Goal: Task Accomplishment & Management: Manage account settings

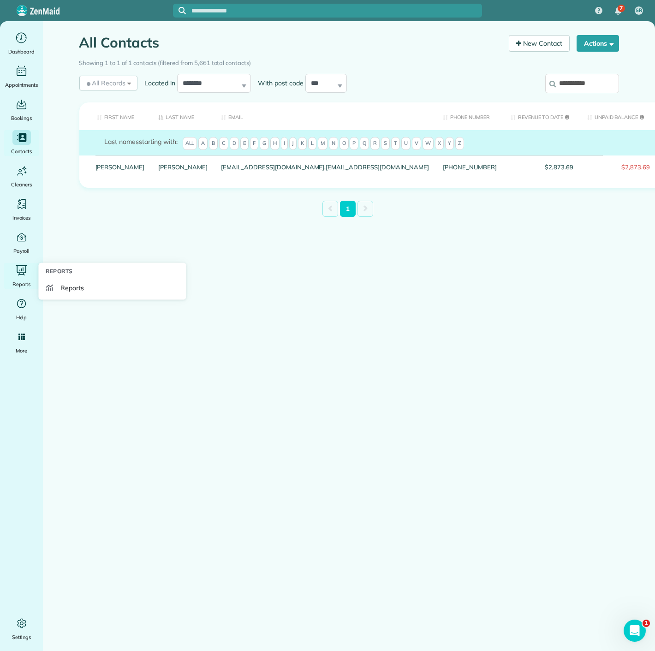
click at [56, 276] on header "Reports" at bounding box center [112, 273] width 140 height 13
click at [56, 289] on link "Reports" at bounding box center [112, 287] width 140 height 17
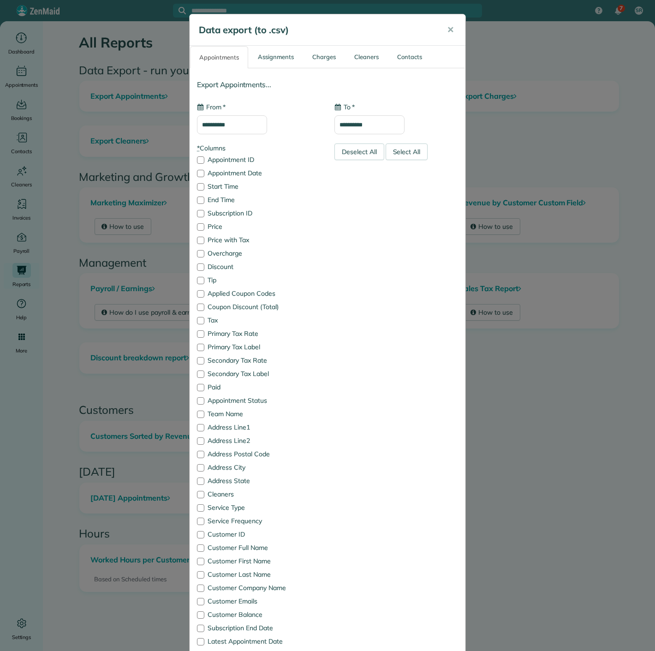
type input "**********"
click at [222, 127] on input "**********" at bounding box center [232, 124] width 70 height 19
click at [205, 146] on link "Prev" at bounding box center [205, 145] width 25 height 23
click at [235, 233] on link "30" at bounding box center [235, 231] width 15 height 15
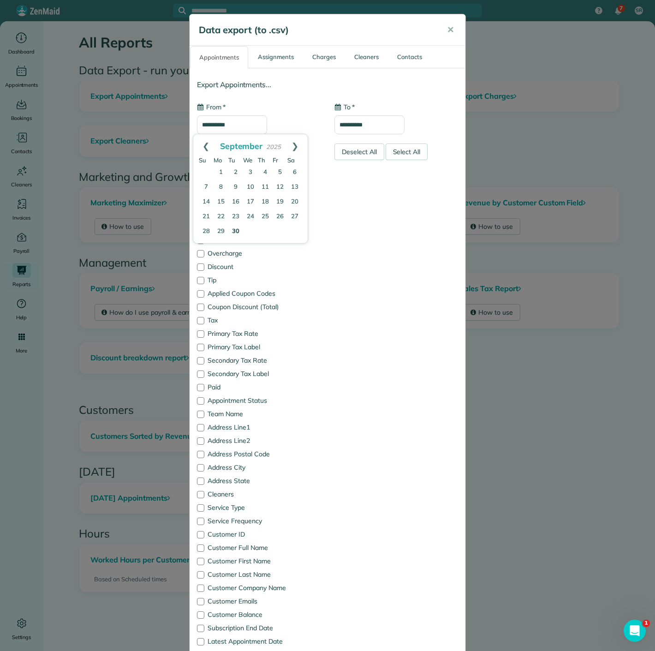
type input "**********"
click at [347, 128] on input "**********" at bounding box center [369, 124] width 70 height 19
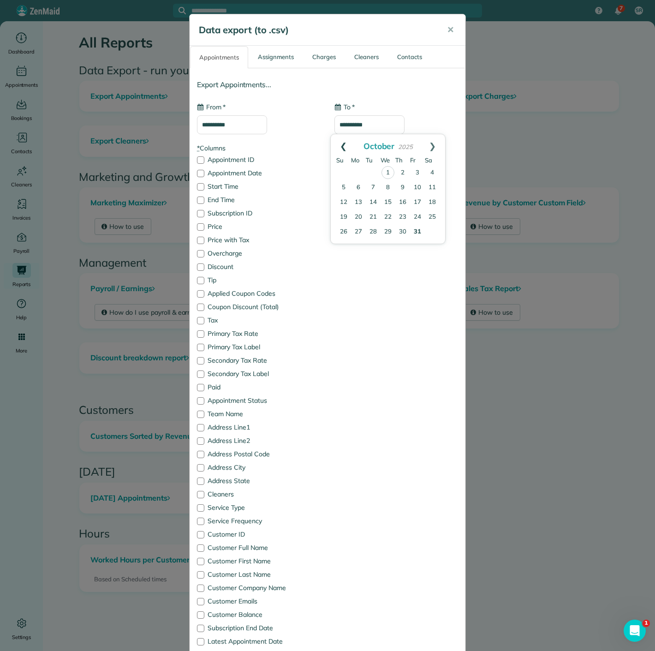
click at [342, 141] on link "Prev" at bounding box center [343, 145] width 25 height 23
click at [386, 168] on link "3" at bounding box center [387, 172] width 15 height 15
click at [348, 123] on input "**********" at bounding box center [369, 124] width 70 height 19
click at [374, 234] on link "30" at bounding box center [373, 231] width 15 height 15
type input "**********"
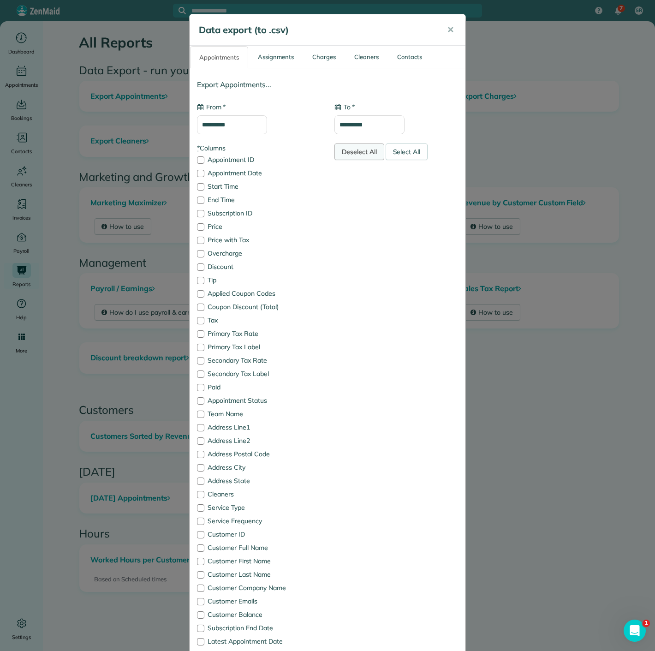
click at [350, 154] on div "Deselect All" at bounding box center [359, 151] width 50 height 17
click at [237, 173] on label "Appointment Date" at bounding box center [259, 173] width 124 height 6
click at [228, 237] on label "Price with Tax" at bounding box center [259, 240] width 124 height 6
click at [221, 394] on div "* Columns Appointment ID Appointment Date Start Time End Time Subscription ID P…" at bounding box center [258, 450] width 137 height 615
click at [220, 400] on label "Appointment Status" at bounding box center [259, 400] width 124 height 6
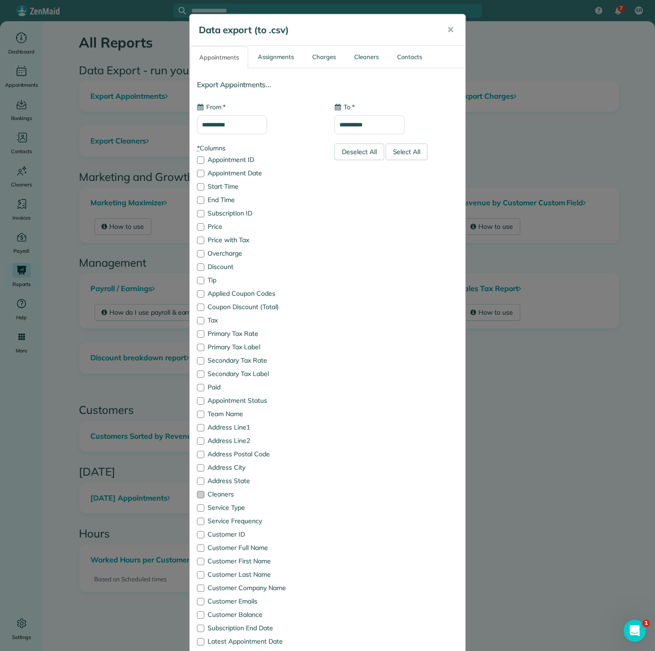
click at [224, 493] on label "Cleaners" at bounding box center [259, 494] width 124 height 6
click at [208, 548] on label "Customer Full Name" at bounding box center [259, 547] width 124 height 6
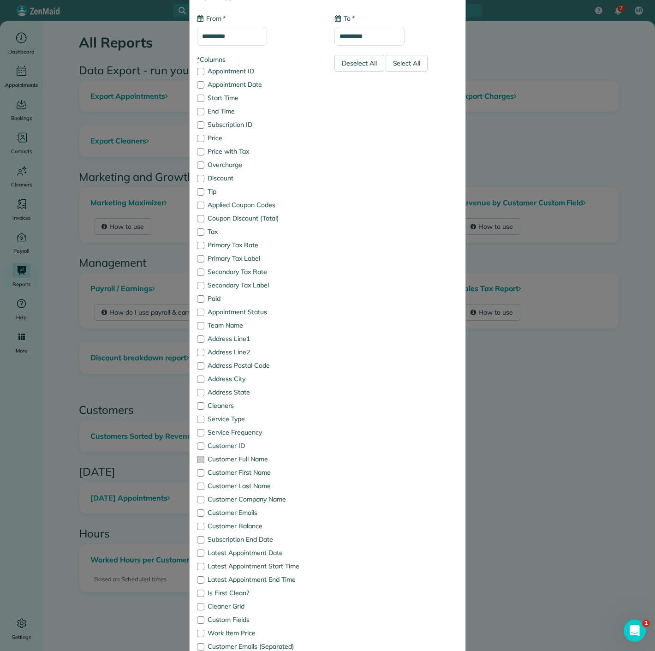
scroll to position [160, 0]
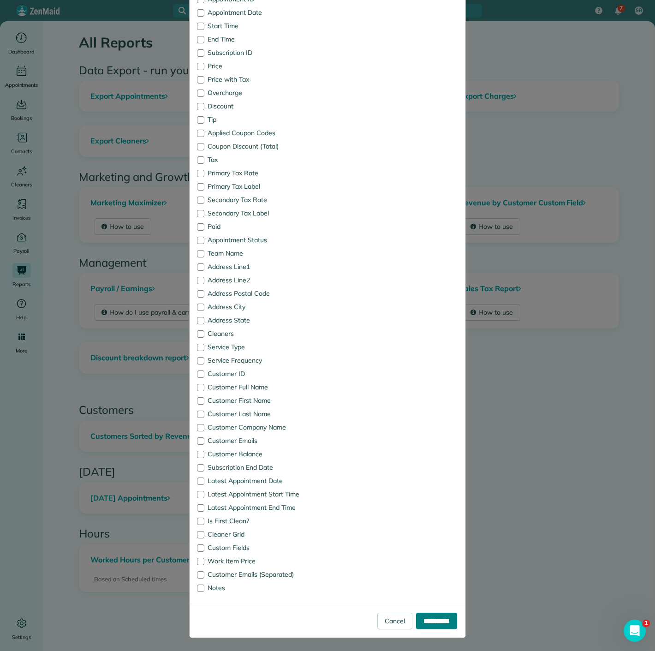
click at [430, 613] on input "**********" at bounding box center [436, 620] width 41 height 17
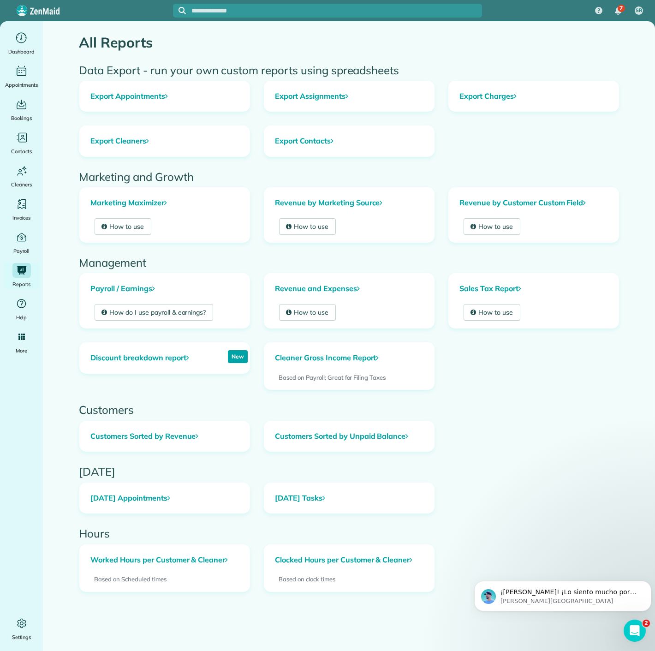
scroll to position [0, 0]
click at [19, 144] on icon "Main" at bounding box center [22, 138] width 14 height 14
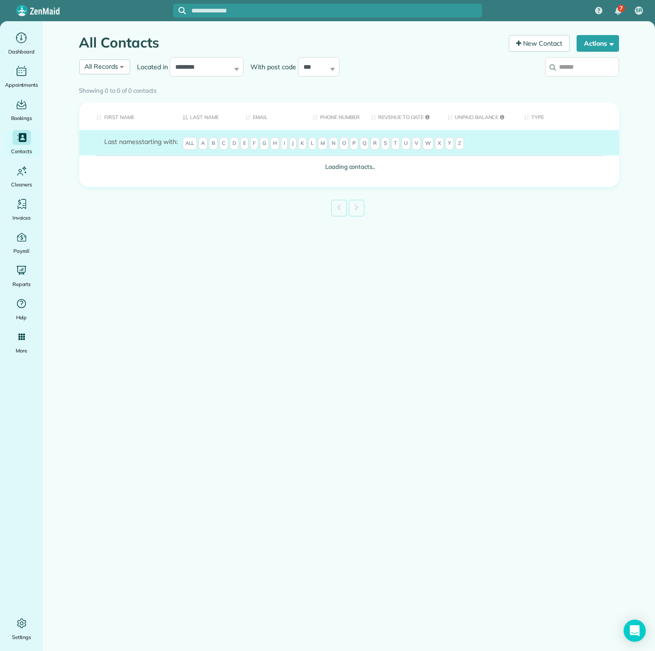
click at [568, 72] on label at bounding box center [582, 67] width 74 height 24
click at [568, 72] on input "search" at bounding box center [582, 66] width 74 height 19
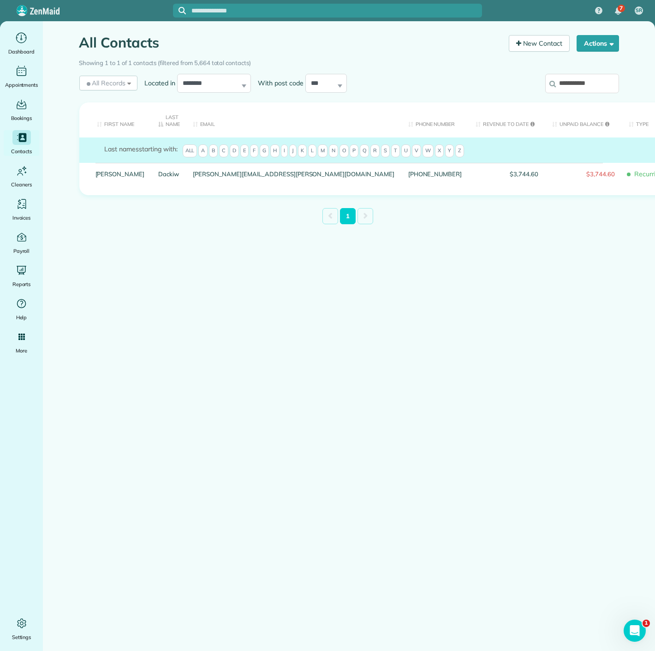
click at [585, 86] on input "**********" at bounding box center [582, 83] width 74 height 19
click at [601, 80] on input "**********" at bounding box center [582, 83] width 74 height 19
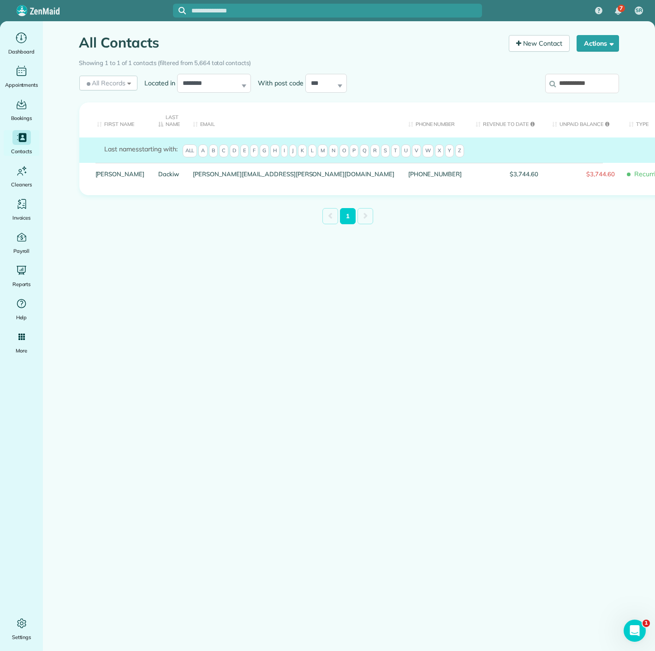
paste input "****"
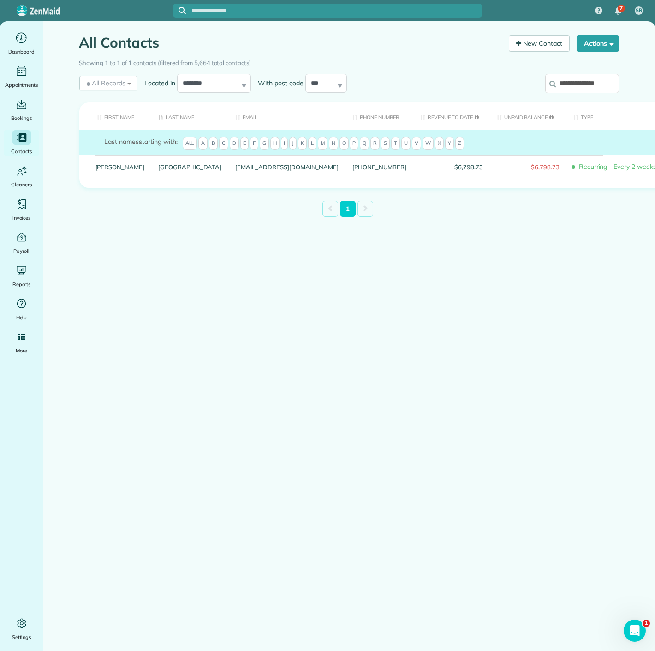
click at [600, 77] on input "**********" at bounding box center [582, 83] width 74 height 19
paste input "*"
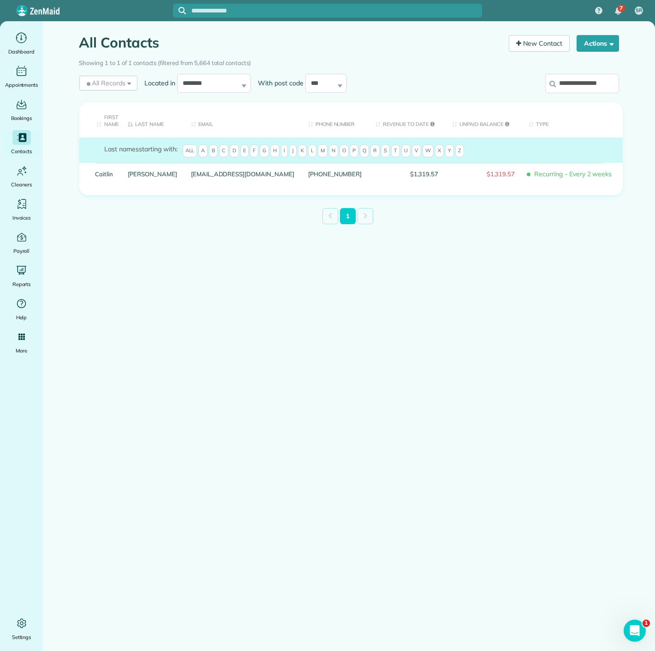
click at [564, 83] on input "**********" at bounding box center [582, 83] width 74 height 19
paste input "search"
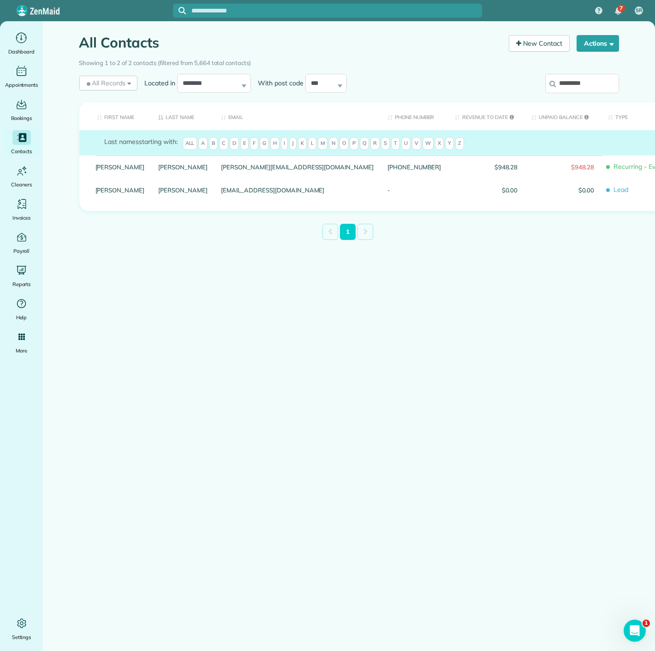
click at [585, 82] on input "*********" at bounding box center [582, 83] width 74 height 19
paste input "****"
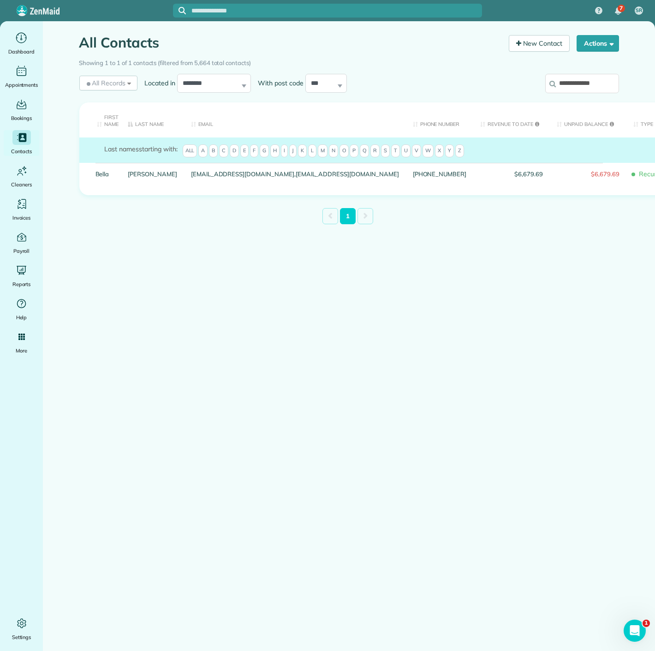
click at [568, 79] on input "**********" at bounding box center [582, 83] width 74 height 19
paste input "search"
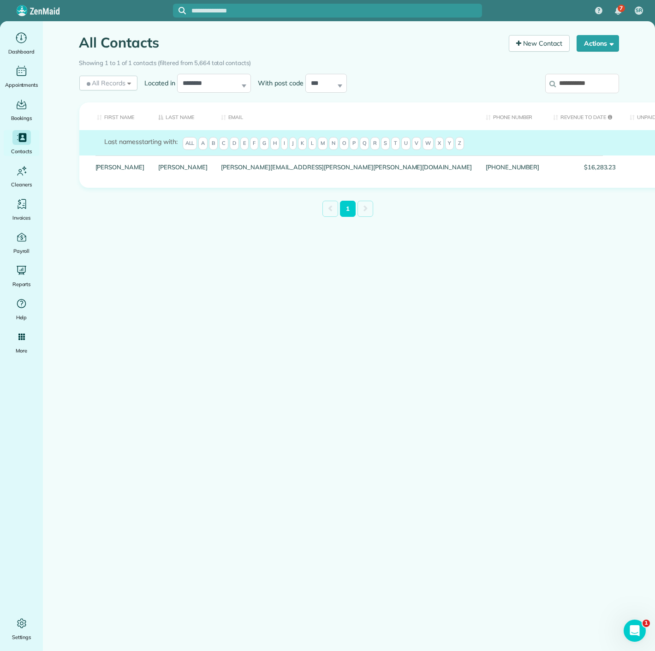
click at [590, 83] on input "**********" at bounding box center [582, 83] width 74 height 19
paste input "**"
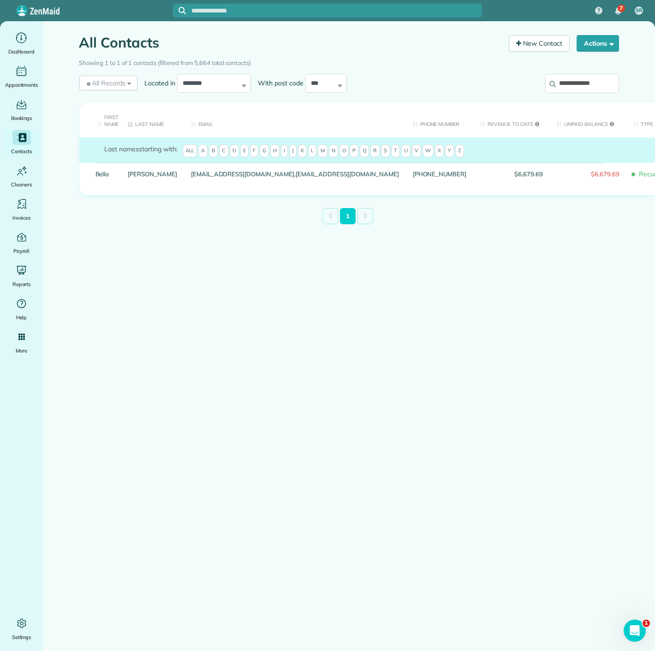
click at [551, 88] on input "**********" at bounding box center [582, 83] width 74 height 19
click at [565, 84] on input "**********" at bounding box center [582, 83] width 74 height 19
paste input "*"
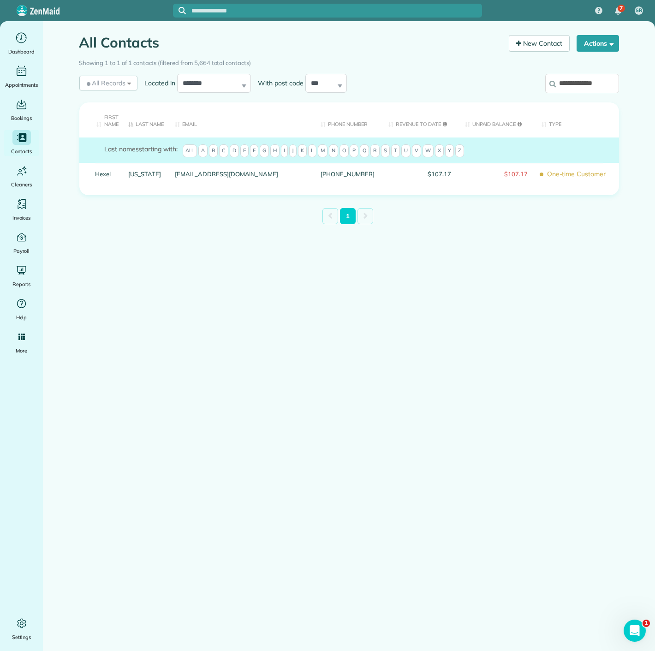
click at [587, 78] on input "**********" at bounding box center [582, 83] width 74 height 19
paste input "search"
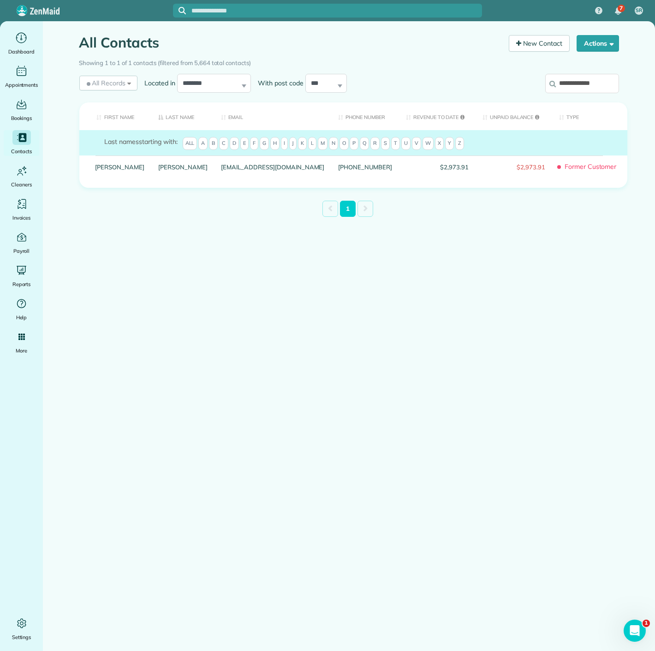
click at [563, 81] on input "**********" at bounding box center [582, 83] width 74 height 19
paste input "search"
click at [567, 88] on input "**********" at bounding box center [582, 83] width 74 height 19
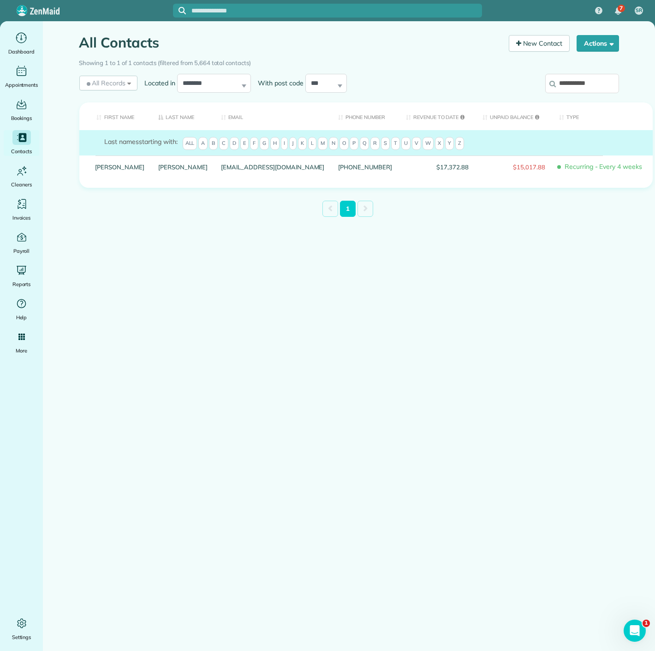
click at [567, 88] on input "**********" at bounding box center [582, 83] width 74 height 19
paste input "*"
click at [601, 85] on input "**********" at bounding box center [582, 83] width 74 height 19
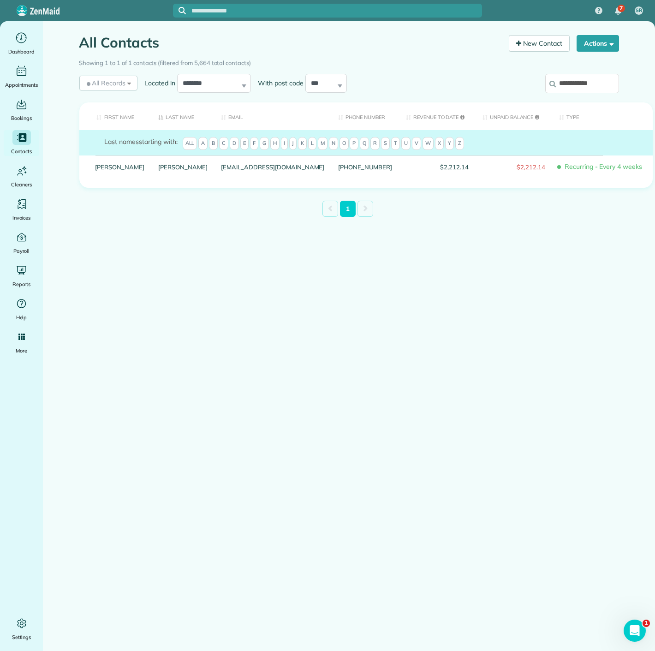
click at [601, 85] on input "**********" at bounding box center [582, 83] width 74 height 19
paste input "search"
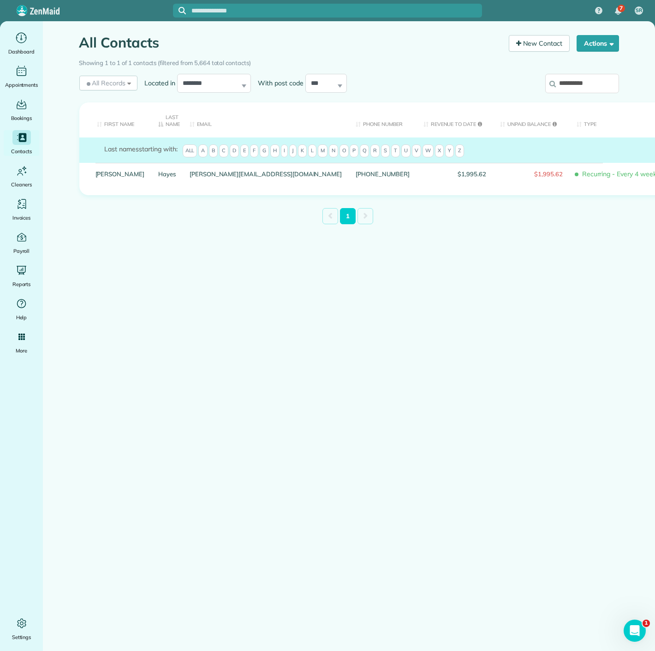
click at [591, 83] on input "**********" at bounding box center [582, 83] width 74 height 19
paste input "*"
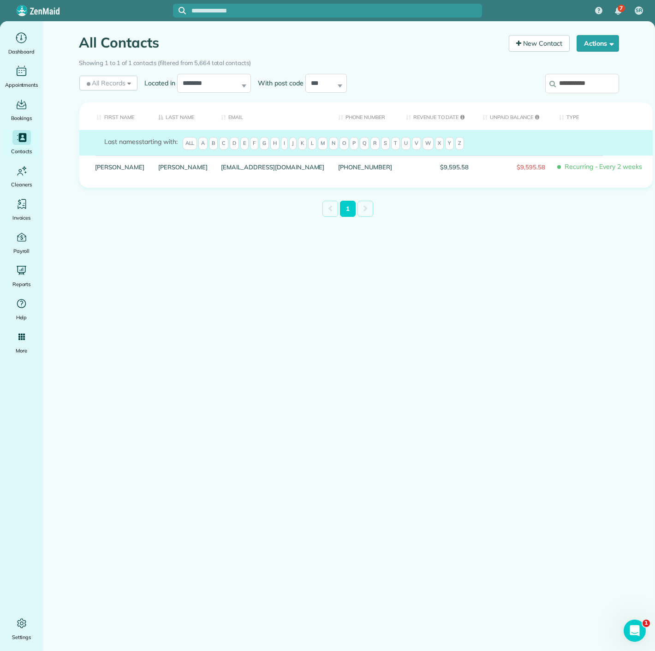
click at [590, 96] on div "**********" at bounding box center [556, 85] width 125 height 28
click at [588, 84] on input "**********" at bounding box center [582, 83] width 74 height 19
paste input "*"
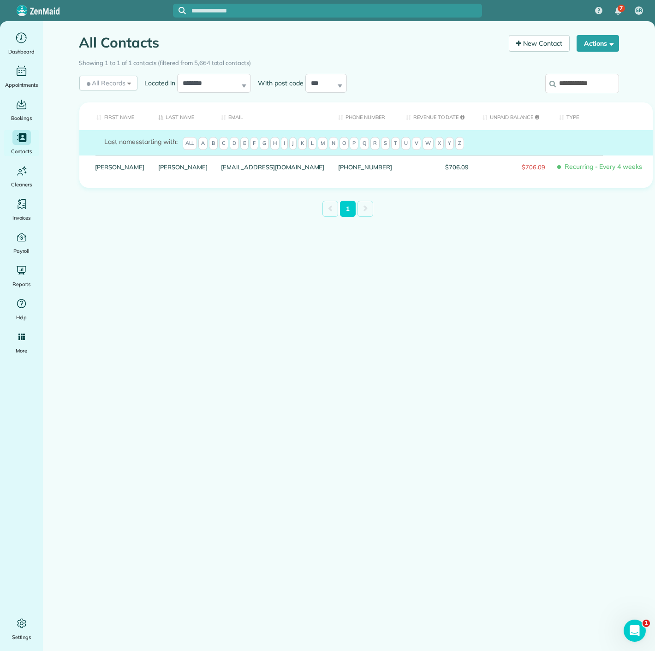
click at [570, 78] on input "**********" at bounding box center [582, 83] width 74 height 19
paste input "search"
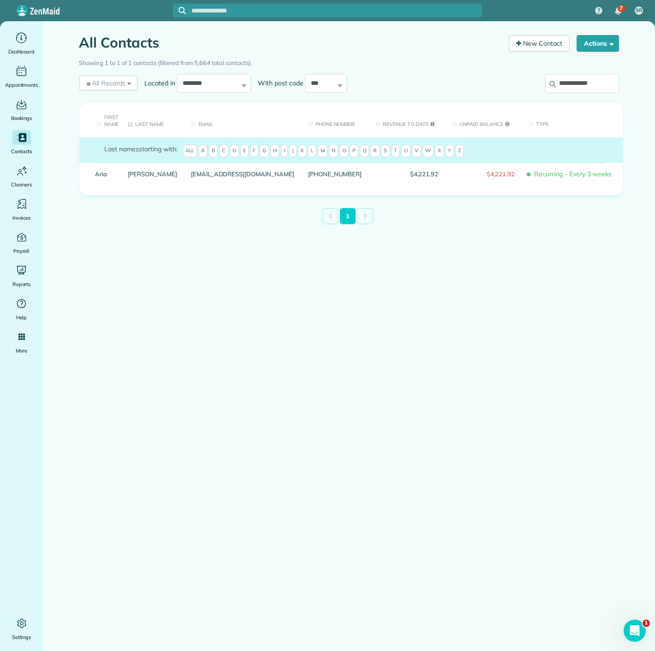
click at [589, 80] on input "**********" at bounding box center [582, 83] width 74 height 19
paste input "*"
click at [571, 84] on input "**********" at bounding box center [582, 83] width 74 height 19
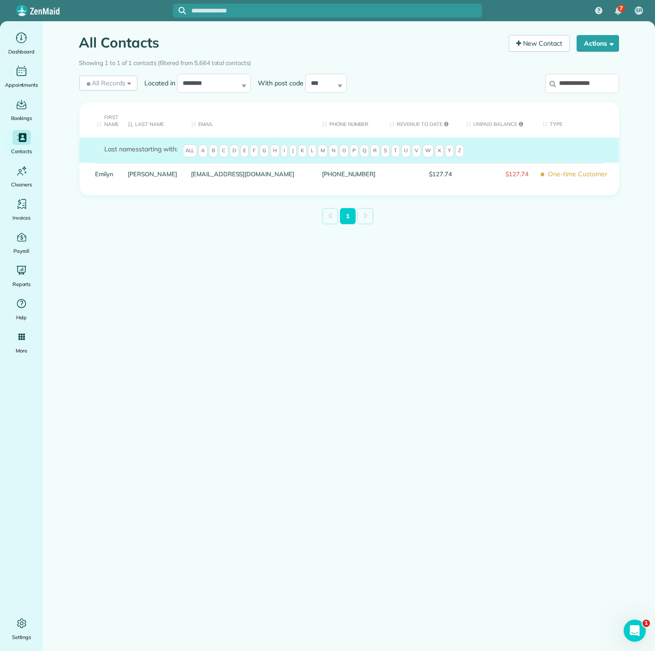
click at [571, 84] on input "**********" at bounding box center [582, 83] width 74 height 19
paste input "**"
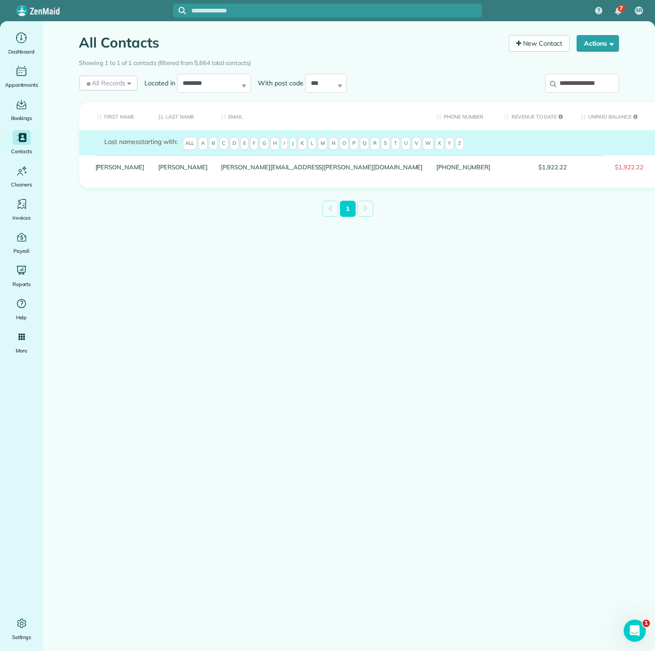
click at [576, 85] on input "**********" at bounding box center [582, 83] width 74 height 19
click at [577, 86] on input "**********" at bounding box center [582, 83] width 74 height 19
paste input "**********"
click at [576, 77] on input "**********" at bounding box center [582, 83] width 74 height 19
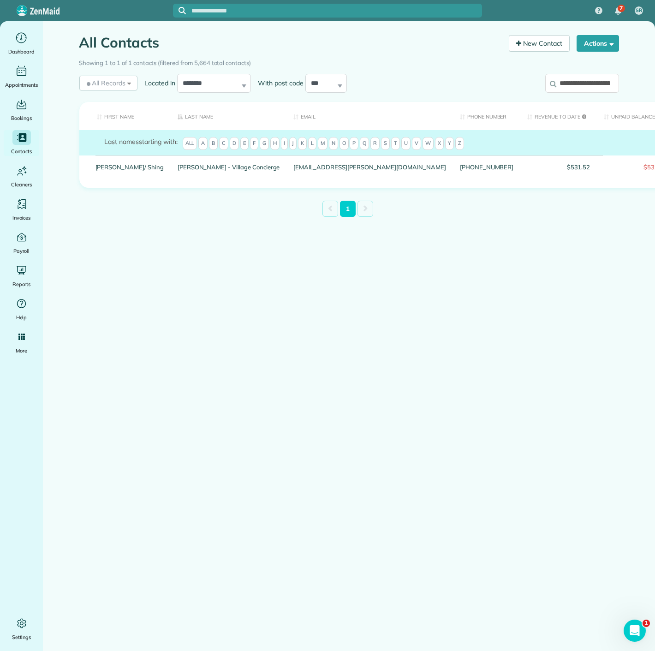
click at [576, 77] on input "**********" at bounding box center [582, 83] width 74 height 19
paste input "search"
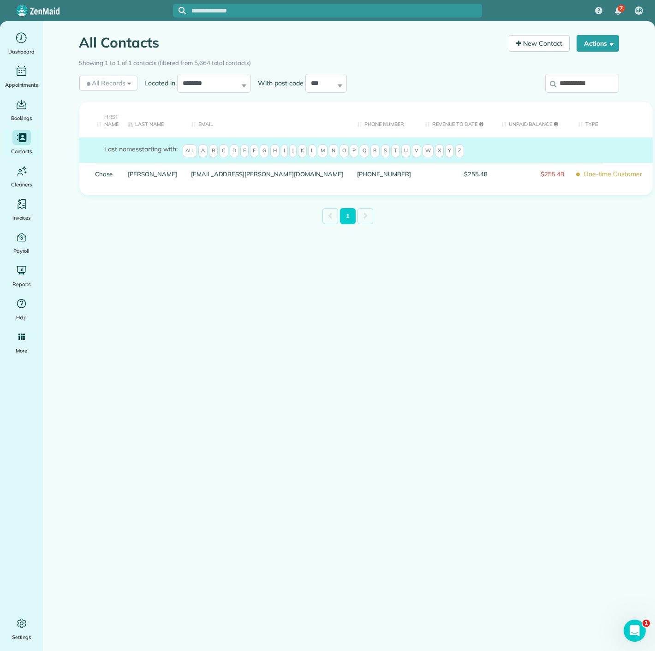
click at [599, 88] on input "**********" at bounding box center [582, 83] width 74 height 19
paste input "****"
click at [561, 89] on input "**********" at bounding box center [582, 83] width 74 height 19
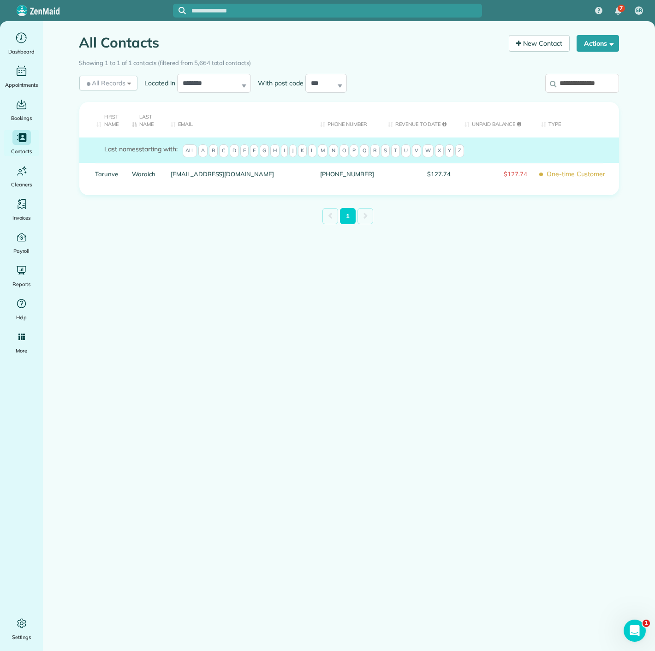
click at [561, 89] on input "**********" at bounding box center [582, 83] width 74 height 19
paste input "**********"
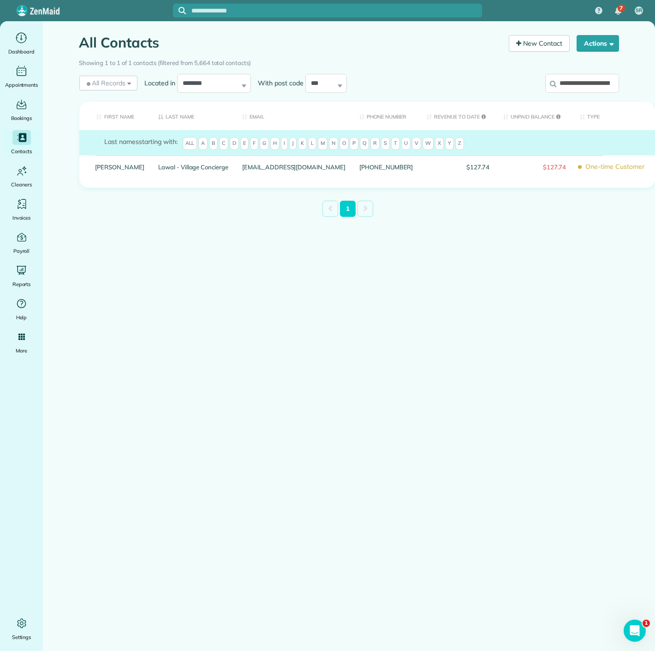
click at [565, 79] on input "**********" at bounding box center [582, 83] width 74 height 19
paste input "search"
click at [563, 86] on input "**********" at bounding box center [582, 83] width 74 height 19
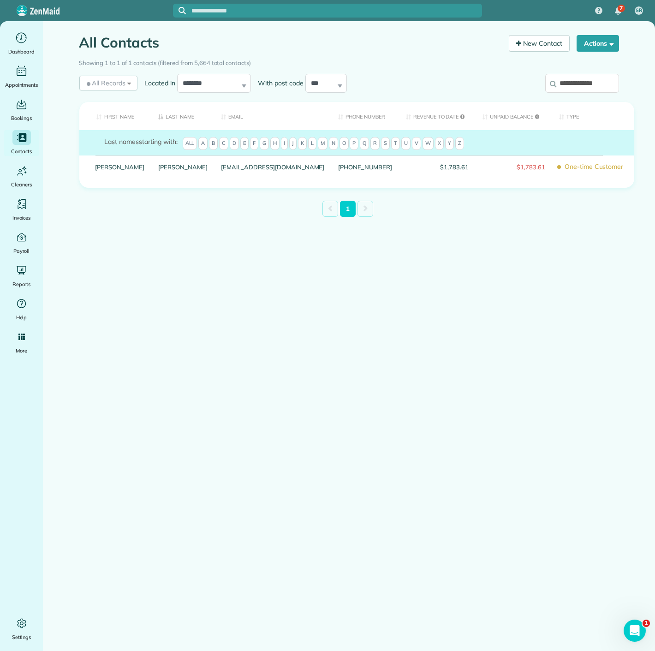
click at [563, 86] on input "**********" at bounding box center [582, 83] width 74 height 19
paste input "search"
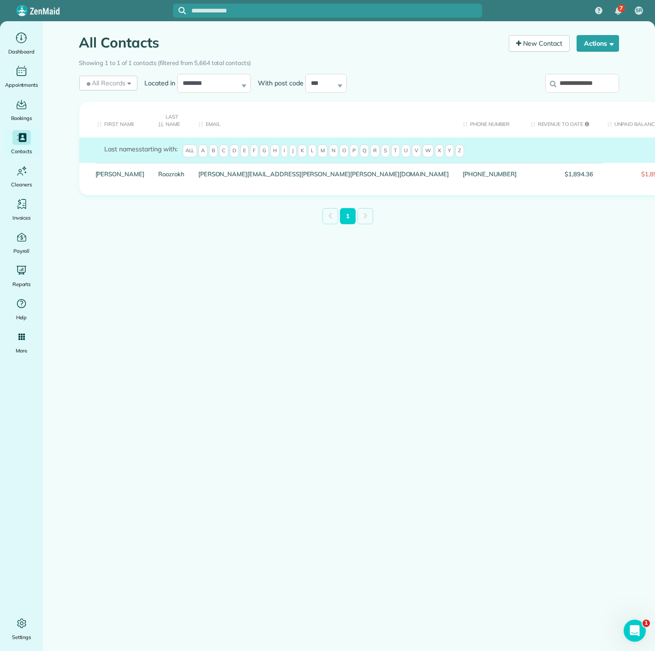
click at [593, 87] on input "**********" at bounding box center [582, 83] width 74 height 19
paste input "*"
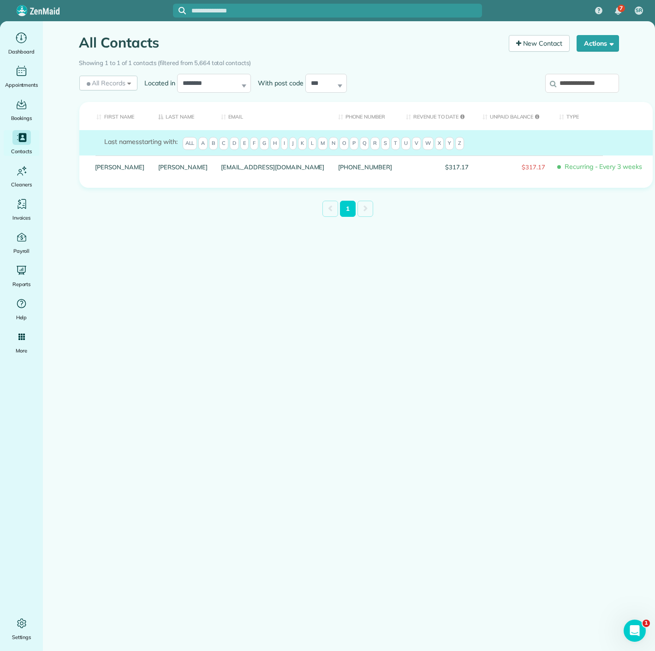
click at [600, 86] on input "**********" at bounding box center [582, 83] width 74 height 19
paste input "search"
click at [592, 88] on input "**********" at bounding box center [582, 83] width 74 height 19
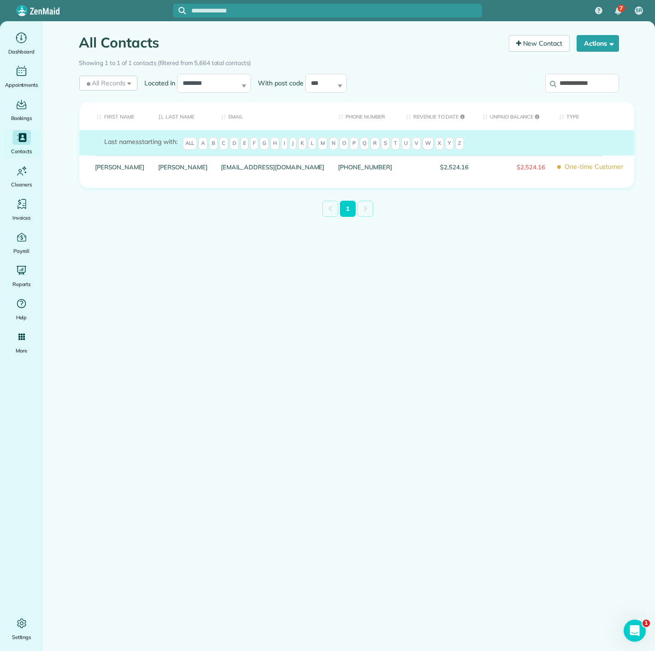
click at [594, 88] on input "**********" at bounding box center [582, 83] width 74 height 19
paste input "**********"
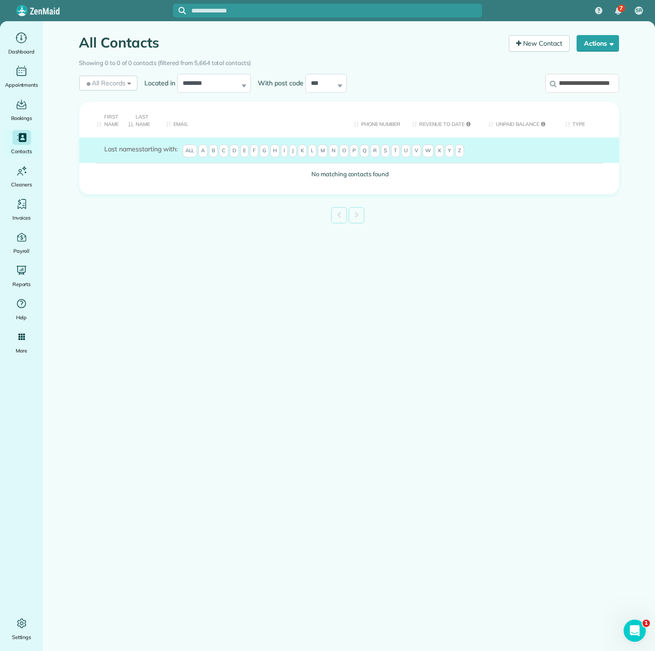
click at [585, 85] on input "**********" at bounding box center [582, 83] width 74 height 19
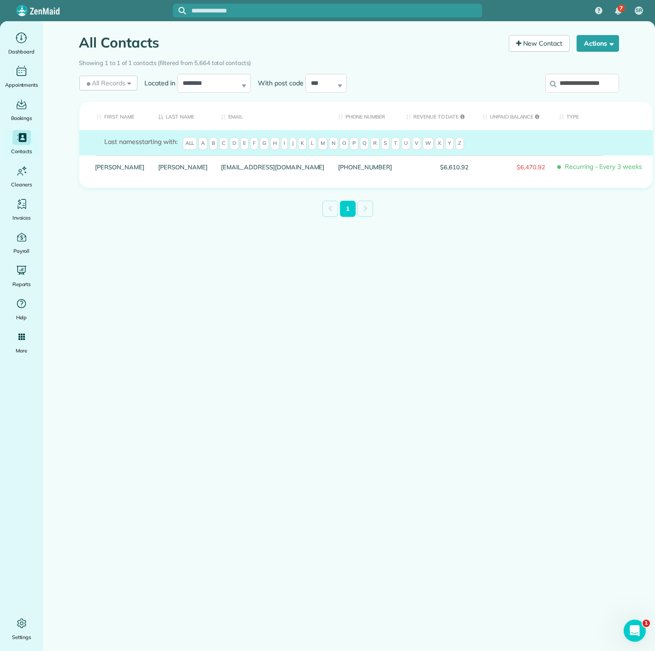
click at [582, 77] on input "**********" at bounding box center [582, 83] width 74 height 19
click at [582, 78] on input "**********" at bounding box center [582, 83] width 74 height 19
paste input "search"
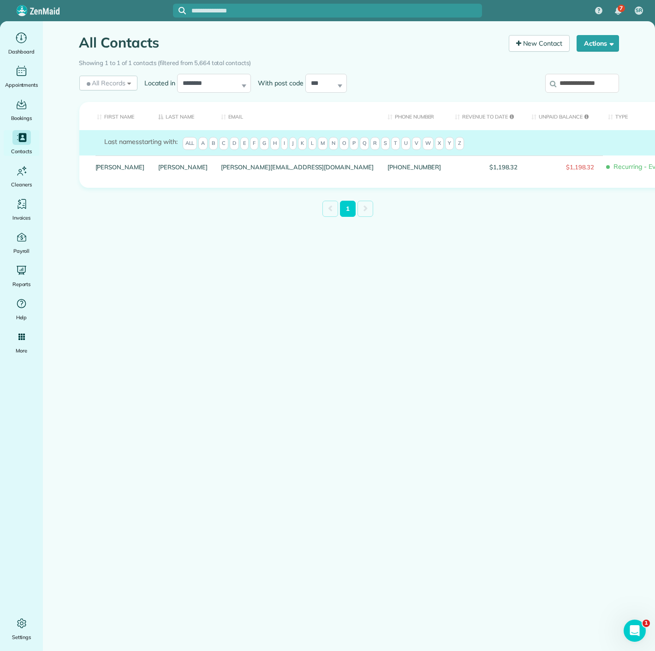
click at [585, 87] on input "**********" at bounding box center [582, 83] width 74 height 19
paste input "****"
click at [592, 89] on input "**********" at bounding box center [582, 83] width 74 height 19
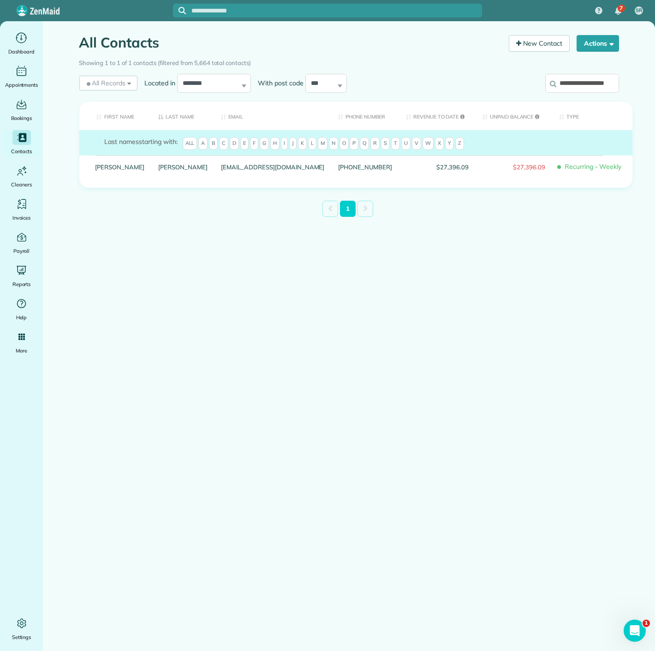
click at [592, 89] on input "**********" at bounding box center [582, 83] width 74 height 19
paste input "search"
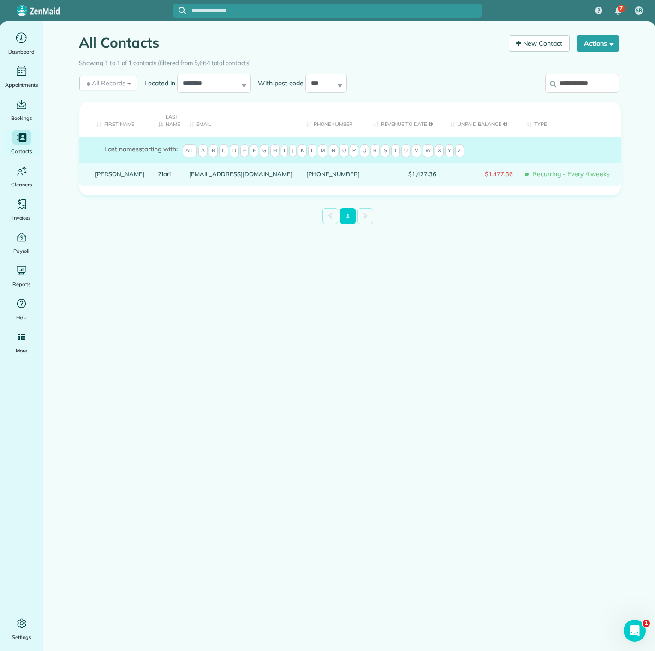
drag, startPoint x: 99, startPoint y: 168, endPoint x: 101, endPoint y: 172, distance: 5.0
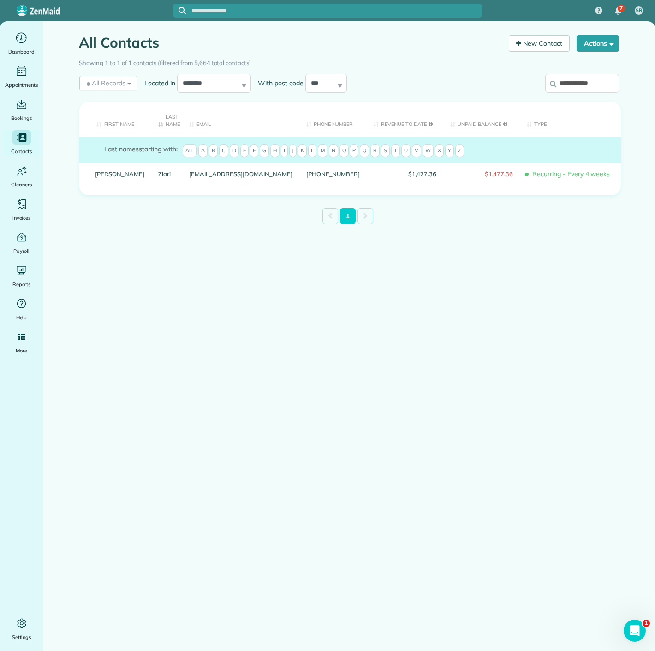
click at [578, 83] on input "**********" at bounding box center [582, 83] width 74 height 19
paste input "search"
click at [569, 85] on input "********" at bounding box center [582, 83] width 74 height 19
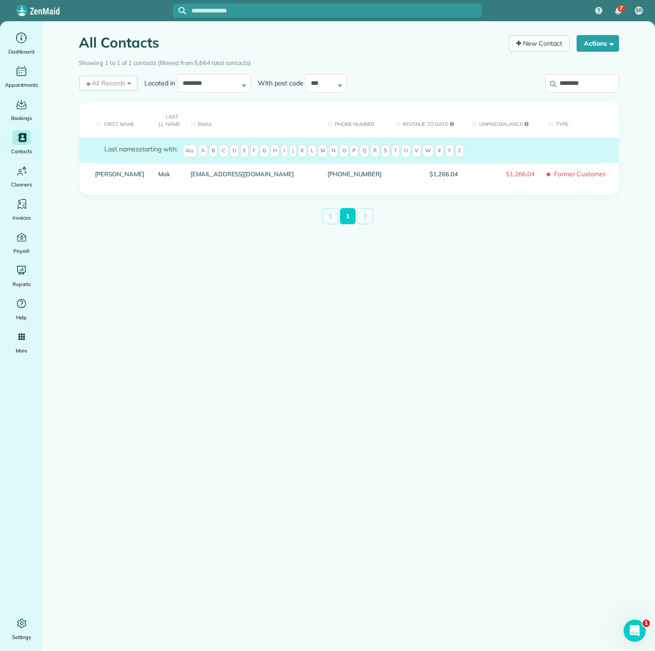
click at [569, 85] on input "********" at bounding box center [582, 83] width 74 height 19
paste input "**"
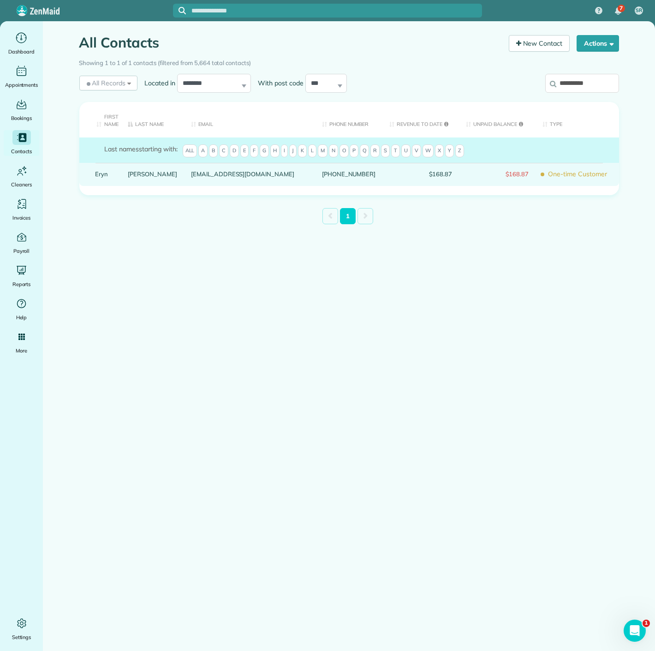
drag, startPoint x: 105, startPoint y: 168, endPoint x: 105, endPoint y: 173, distance: 5.1
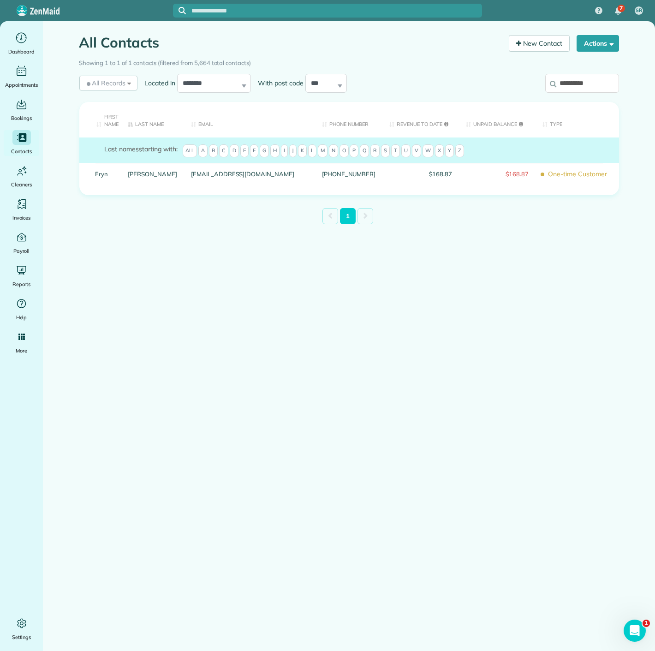
click at [578, 86] on input "**********" at bounding box center [582, 83] width 74 height 19
paste input "**********"
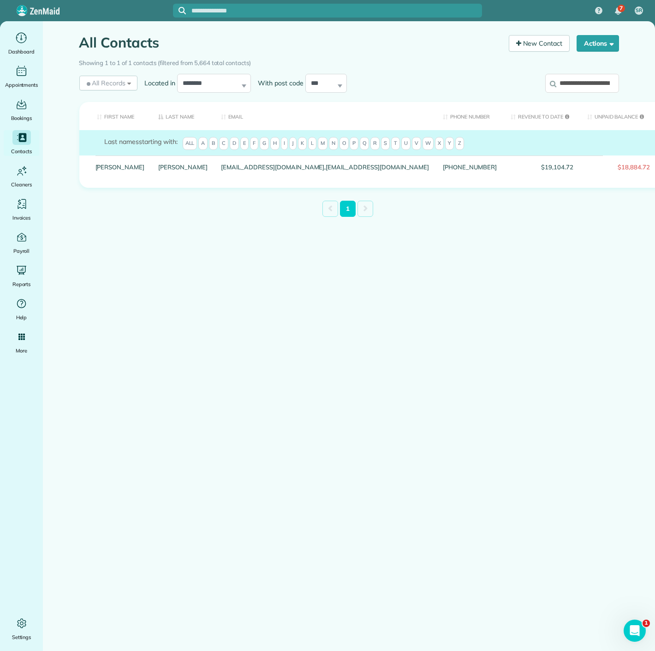
click at [576, 82] on input "**********" at bounding box center [582, 83] width 74 height 19
paste input "search"
click at [581, 77] on input "**********" at bounding box center [582, 83] width 74 height 19
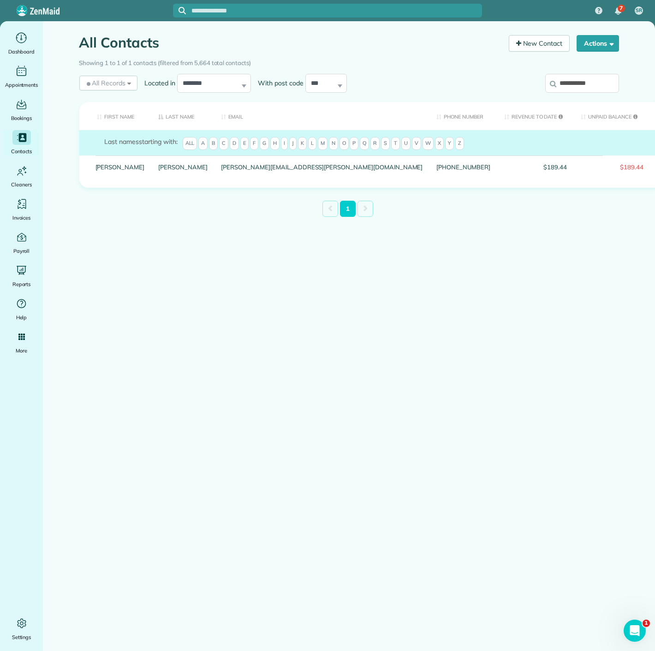
click at [581, 77] on input "**********" at bounding box center [582, 83] width 74 height 19
paste input "*"
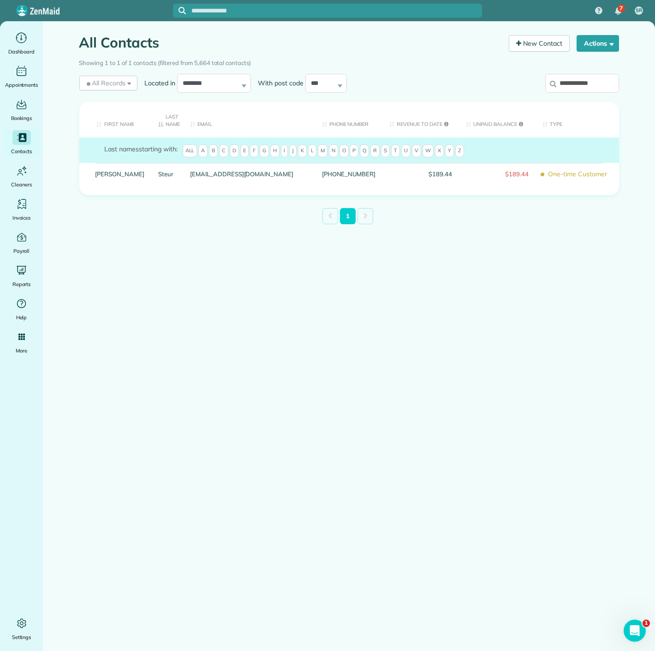
click at [582, 81] on input "**********" at bounding box center [582, 83] width 74 height 19
paste input "search"
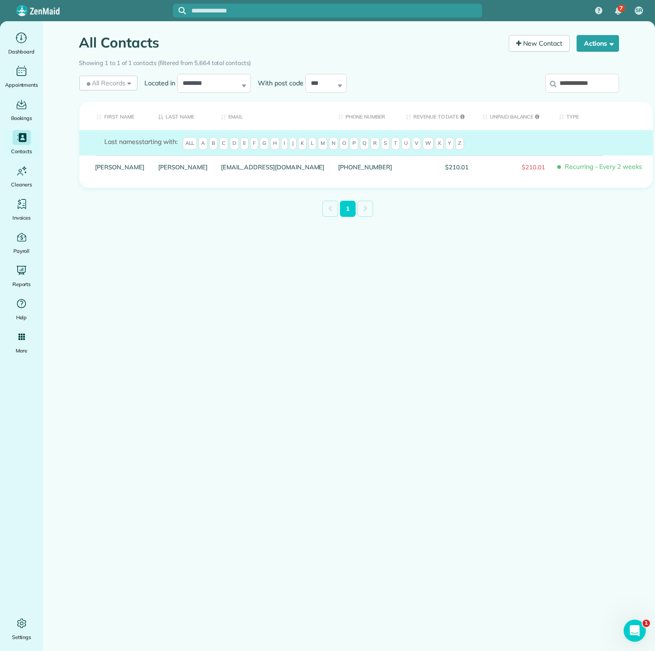
click at [593, 88] on input "**********" at bounding box center [582, 83] width 74 height 19
click at [593, 87] on input "**********" at bounding box center [582, 83] width 74 height 19
paste input "search"
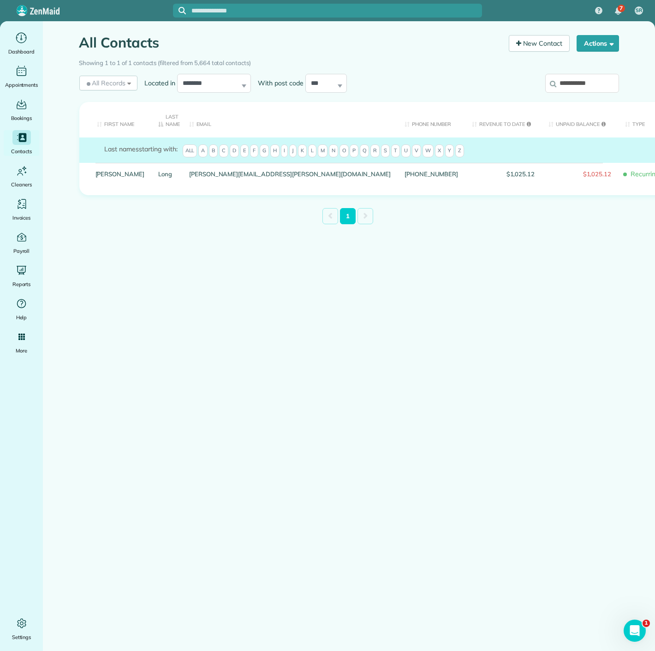
click at [577, 84] on input "**********" at bounding box center [582, 83] width 74 height 19
paste input "***"
click at [567, 77] on input "**********" at bounding box center [582, 83] width 74 height 19
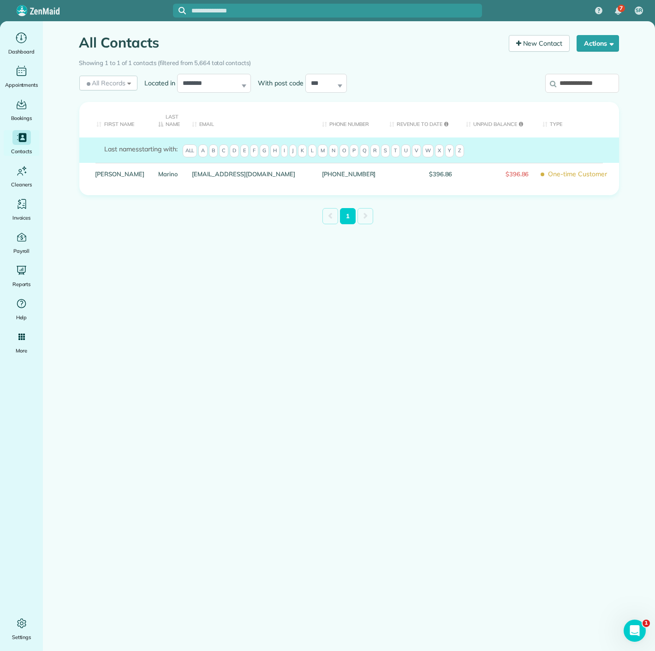
click at [567, 77] on input "**********" at bounding box center [582, 83] width 74 height 19
paste input "*"
click at [605, 86] on input "**********" at bounding box center [582, 83] width 74 height 19
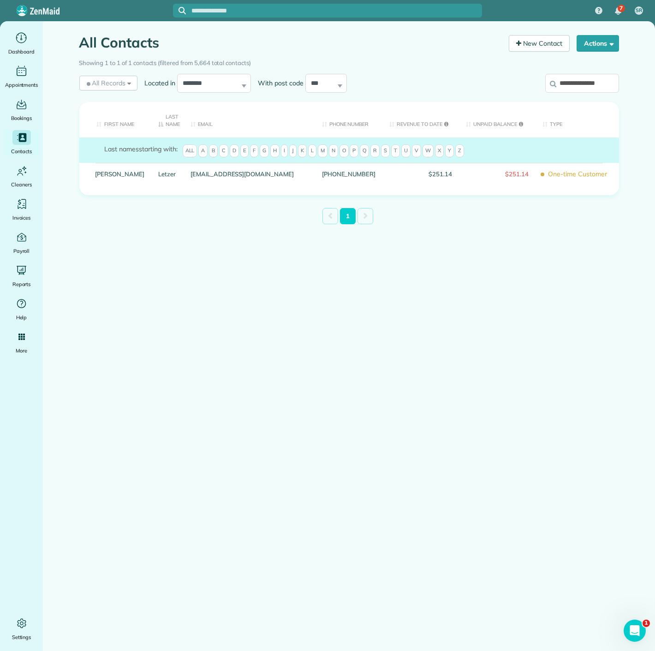
click at [605, 86] on input "**********" at bounding box center [582, 83] width 74 height 19
paste input "search"
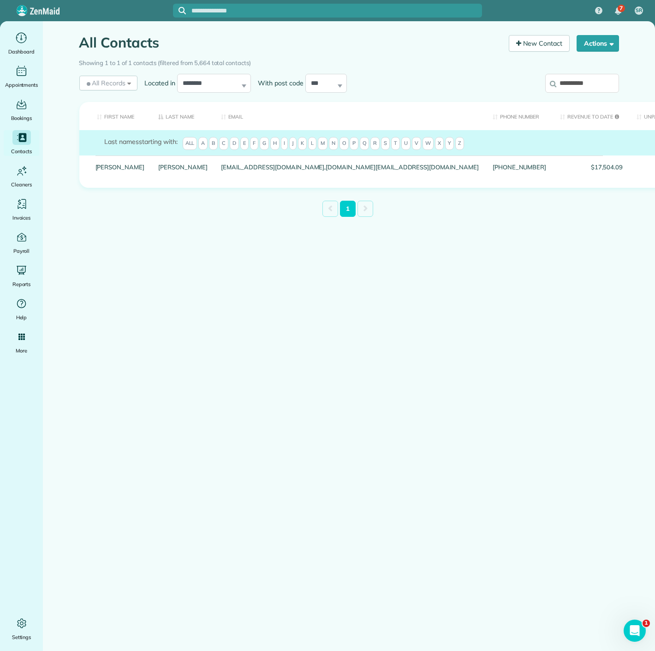
click at [560, 89] on input "**********" at bounding box center [582, 83] width 74 height 19
paste input "**"
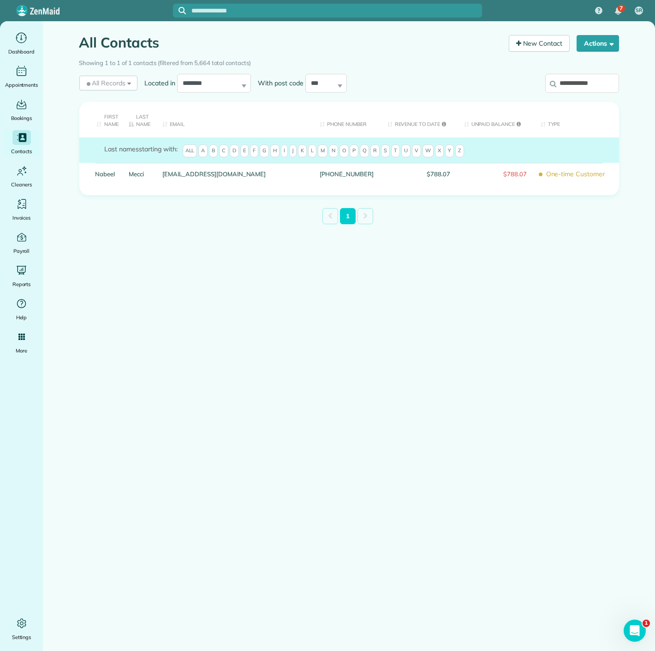
click at [595, 78] on input "**********" at bounding box center [582, 83] width 74 height 19
paste input "**"
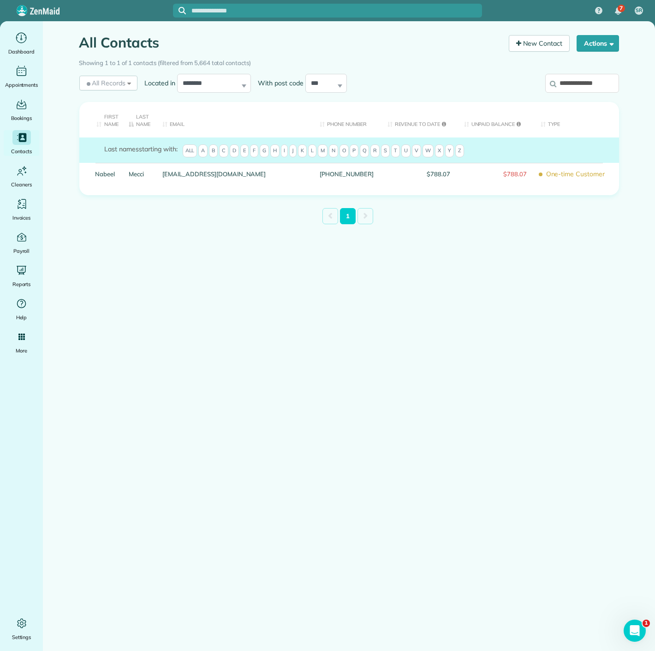
scroll to position [0, 0]
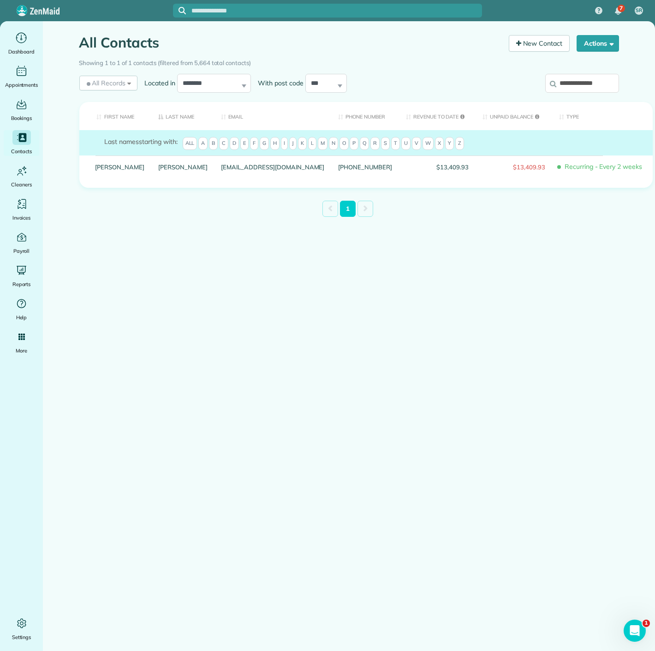
click at [577, 90] on input "**********" at bounding box center [582, 83] width 74 height 19
paste input "search"
click at [564, 83] on input "**********" at bounding box center [582, 83] width 74 height 19
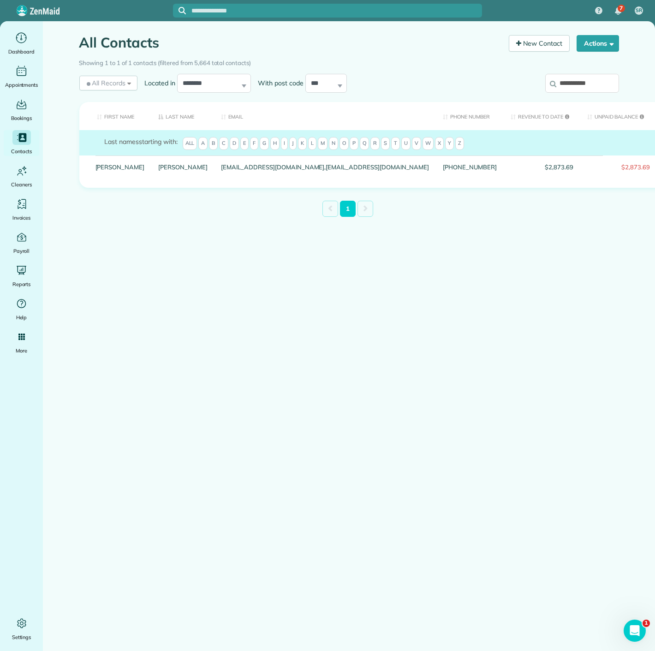
click at [564, 83] on input "**********" at bounding box center [582, 83] width 74 height 19
paste input "search"
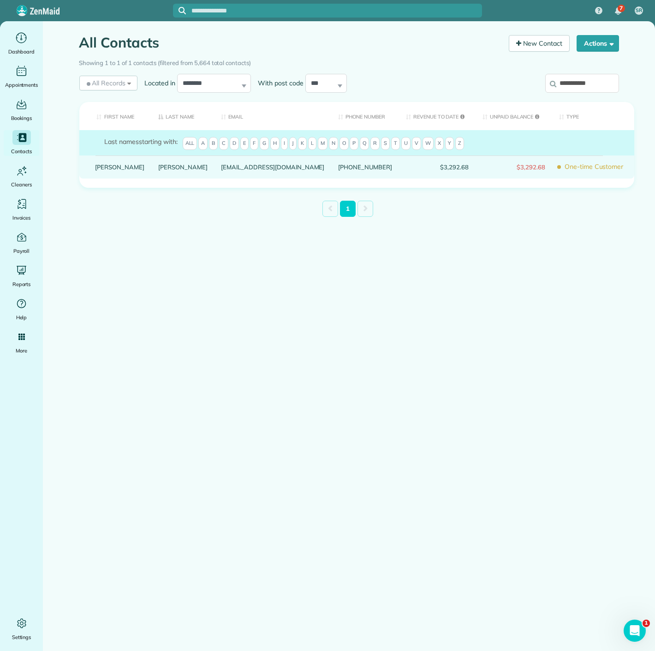
type input "**********"
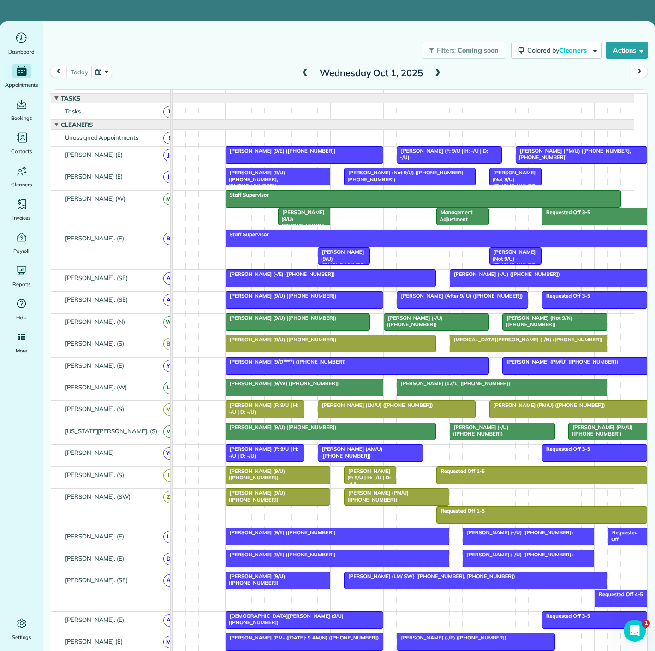
click at [300, 75] on span at bounding box center [305, 73] width 10 height 8
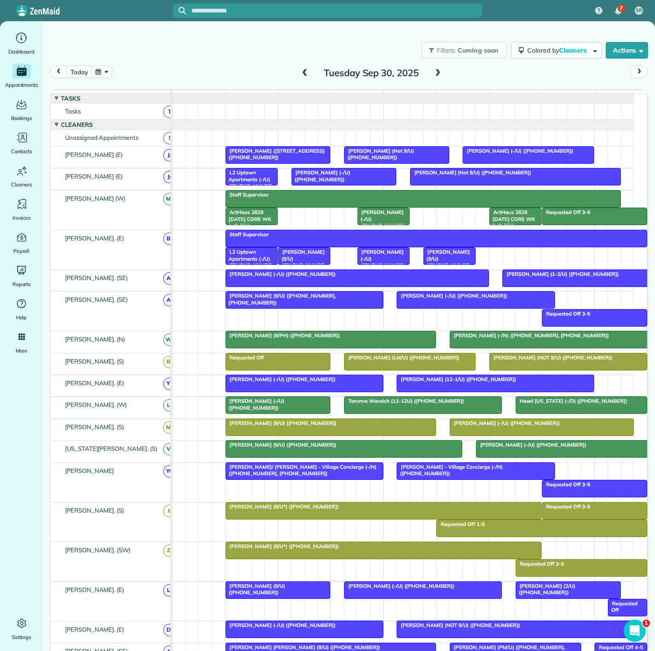
click at [302, 411] on div at bounding box center [278, 405] width 104 height 17
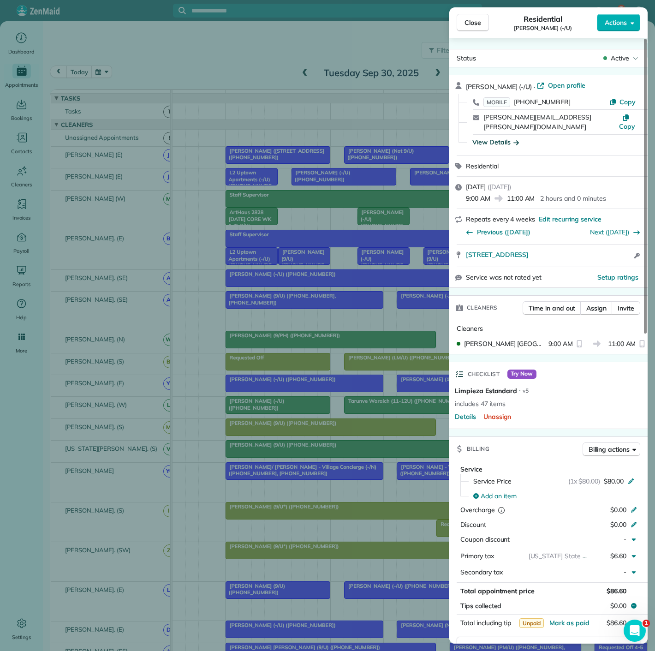
click at [513, 137] on icon "button" at bounding box center [516, 141] width 6 height 9
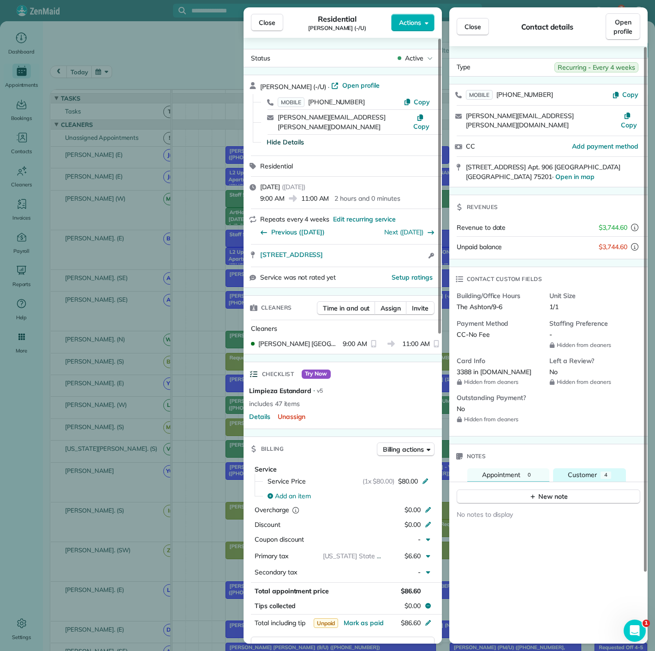
click at [594, 470] on span "Customer" at bounding box center [582, 474] width 29 height 8
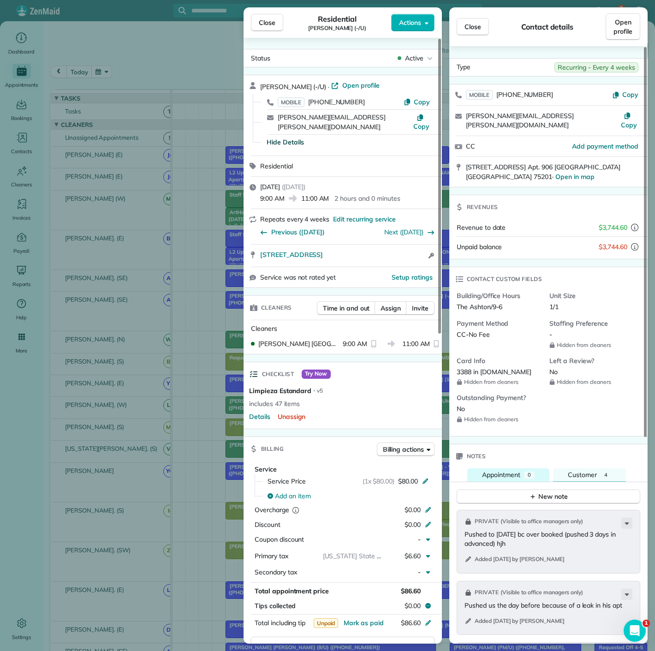
click at [510, 470] on span "Appointment" at bounding box center [501, 474] width 38 height 8
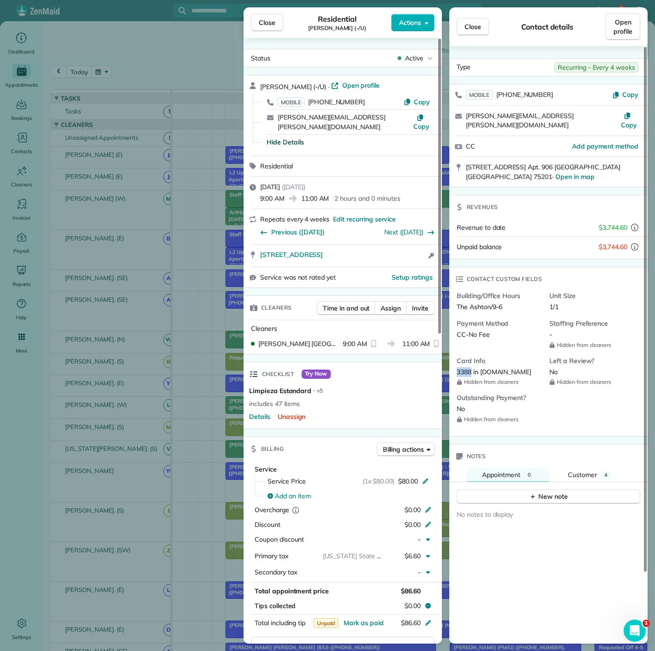
drag, startPoint x: 473, startPoint y: 359, endPoint x: 457, endPoint y: 359, distance: 15.7
click at [457, 368] on span "3388 in A.NET" at bounding box center [494, 372] width 75 height 8
copy span "3388"
click at [134, 178] on div "Close Residential Alan Dackiw (-/U) Actions Status Active Alan Dackiw (-/U) · O…" at bounding box center [327, 325] width 655 height 651
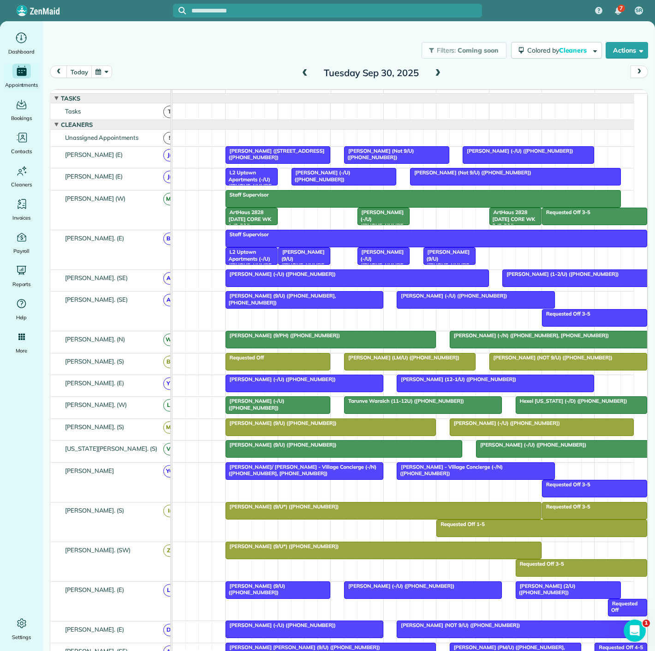
click at [354, 185] on div at bounding box center [344, 176] width 104 height 17
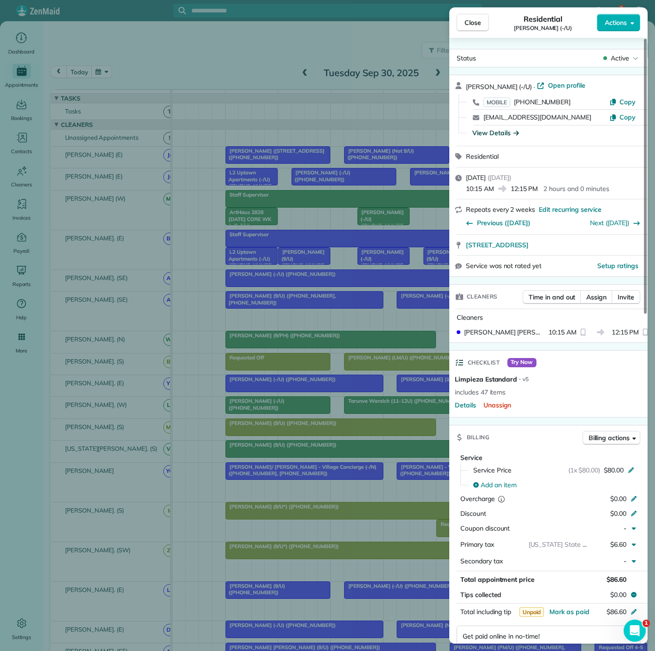
click at [512, 133] on div "View Details" at bounding box center [495, 132] width 47 height 9
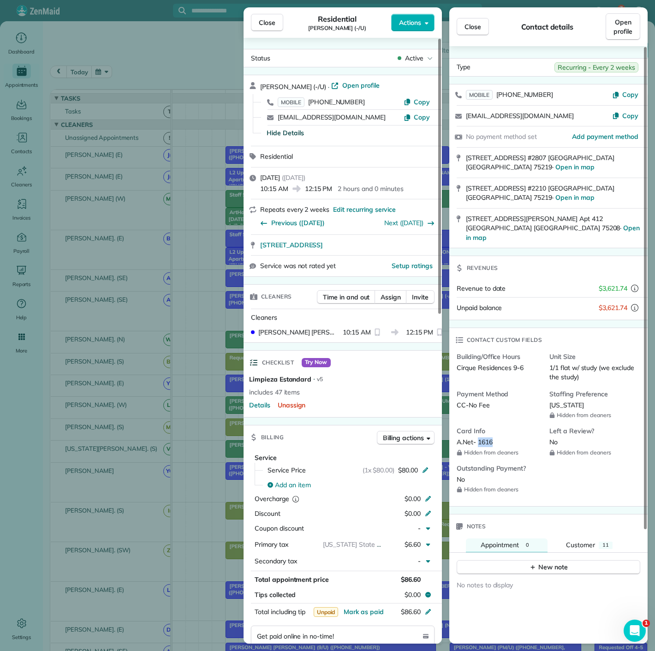
drag, startPoint x: 493, startPoint y: 417, endPoint x: 478, endPoint y: 417, distance: 15.7
click at [478, 437] on div "A.Net- 1616" at bounding box center [499, 442] width 85 height 10
copy span "1616"
click at [137, 136] on div "Close Residential Megan Fontenot (-/U) Actions Status Active Megan Fontenot (-/…" at bounding box center [327, 325] width 655 height 651
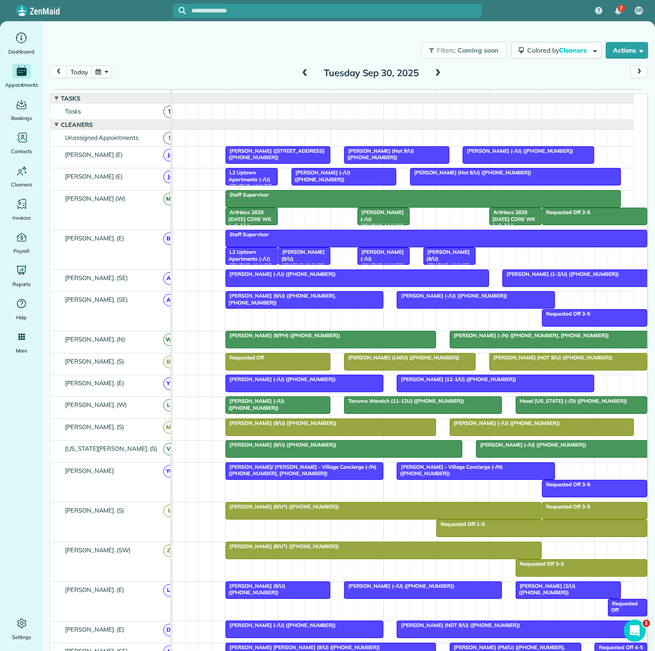
click at [384, 162] on div at bounding box center [396, 155] width 104 height 17
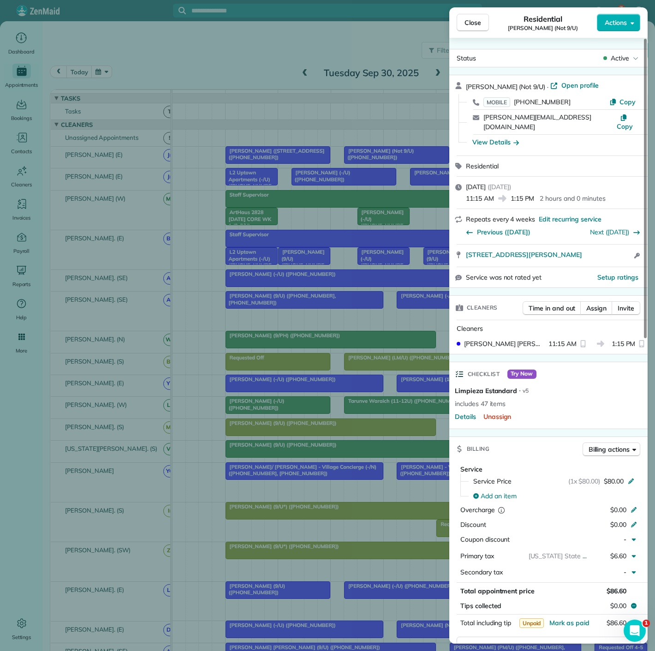
click at [500, 135] on div "View Details" at bounding box center [554, 142] width 176 height 15
click at [497, 137] on div "View Details" at bounding box center [495, 141] width 47 height 9
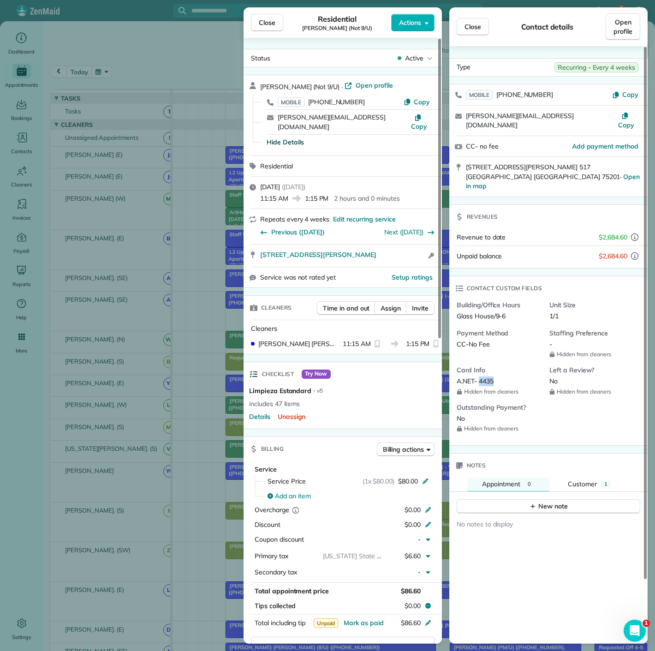
drag, startPoint x: 479, startPoint y: 352, endPoint x: 497, endPoint y: 352, distance: 18.0
click at [497, 376] on div "A.NET- 4435" at bounding box center [499, 381] width 85 height 10
copy span "4435"
click at [268, 24] on span "Close" at bounding box center [267, 22] width 17 height 9
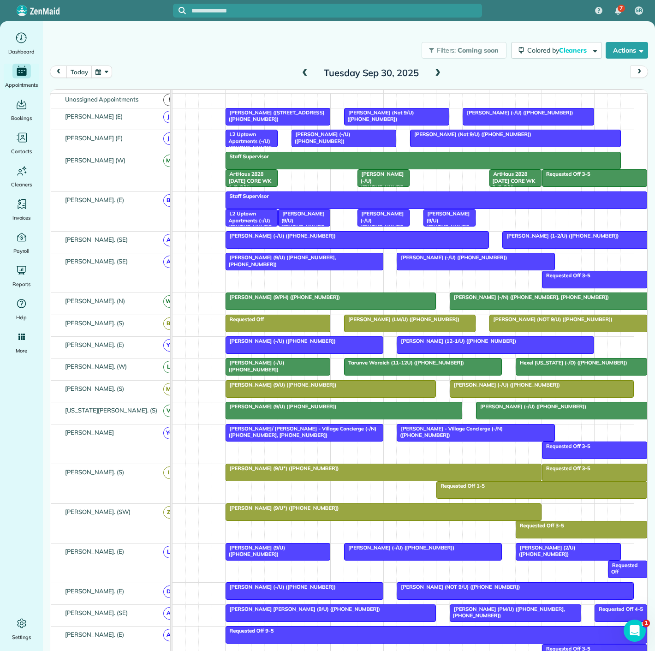
scroll to position [51, 0]
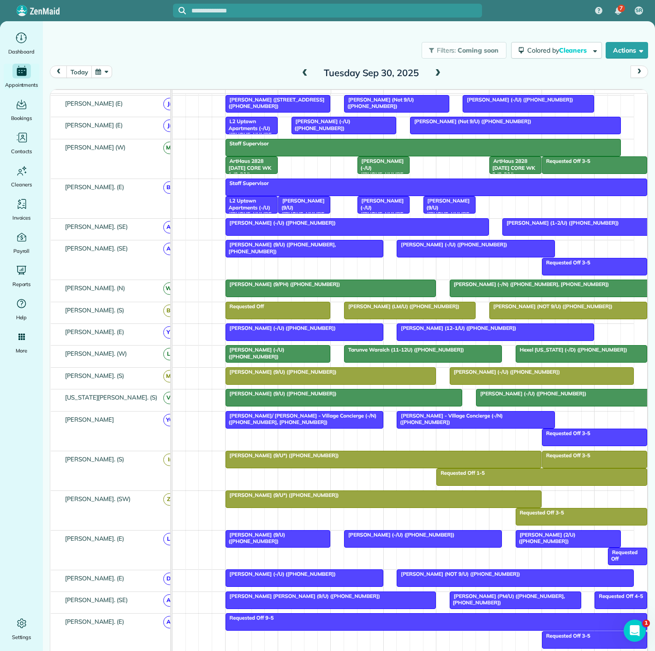
click at [567, 546] on div at bounding box center [568, 538] width 104 height 17
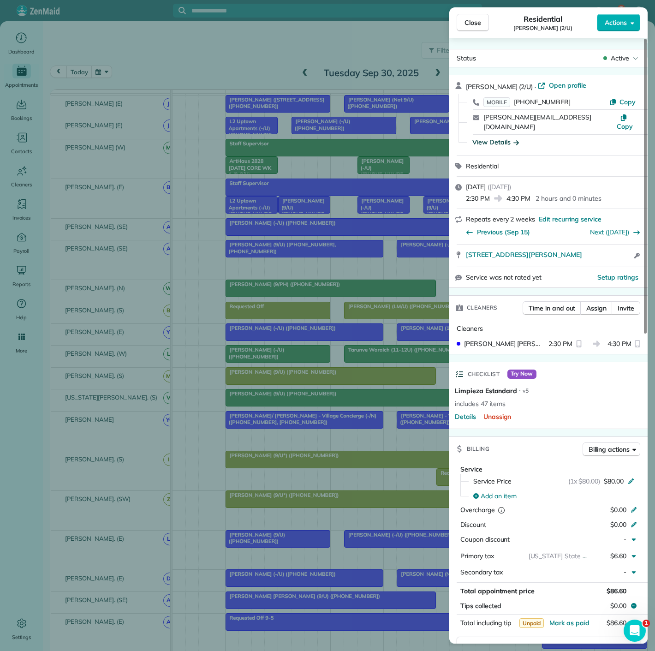
click at [509, 137] on div "View Details" at bounding box center [495, 141] width 47 height 9
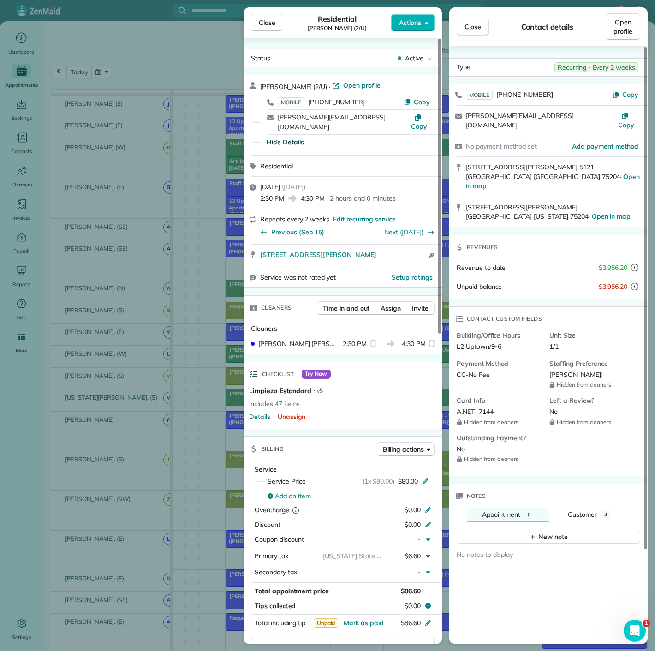
copy span "7144"
drag, startPoint x: 496, startPoint y: 386, endPoint x: 481, endPoint y: 386, distance: 15.2
click at [481, 407] on div "A.NET- 7144" at bounding box center [499, 412] width 85 height 10
click at [159, 101] on div "Close Residential Coleen Kinney (2/U) Actions Status Active Coleen Kinney (2/U)…" at bounding box center [327, 325] width 655 height 651
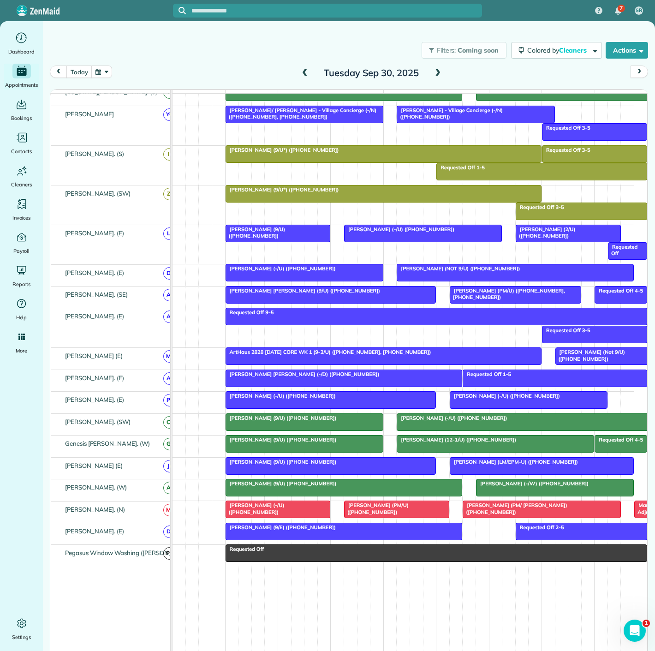
scroll to position [358, 0]
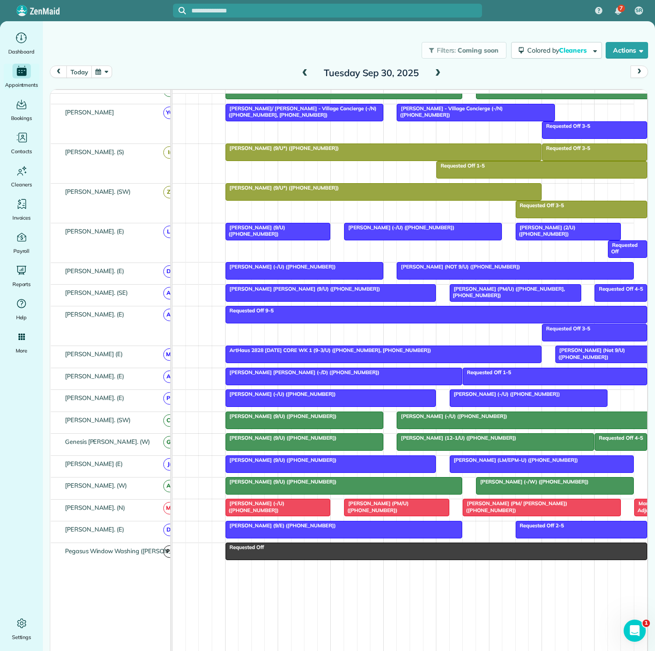
click at [379, 514] on div at bounding box center [396, 507] width 104 height 17
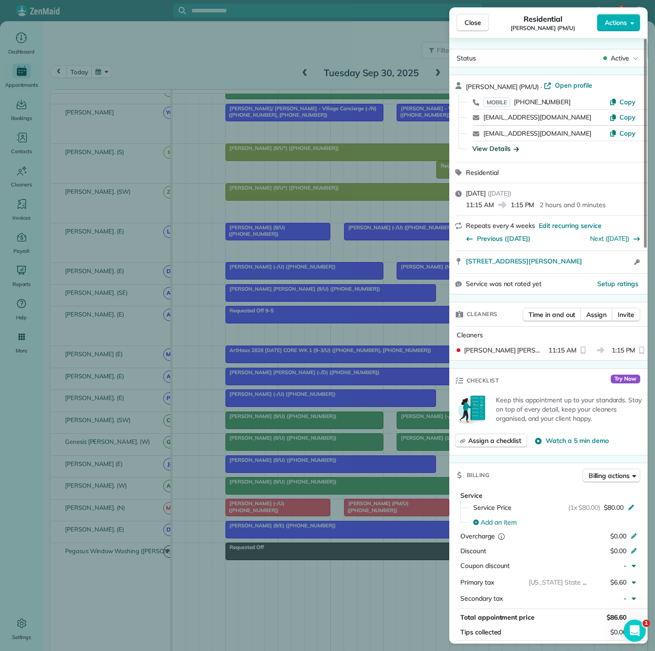
click at [480, 148] on div "View Details" at bounding box center [495, 148] width 47 height 9
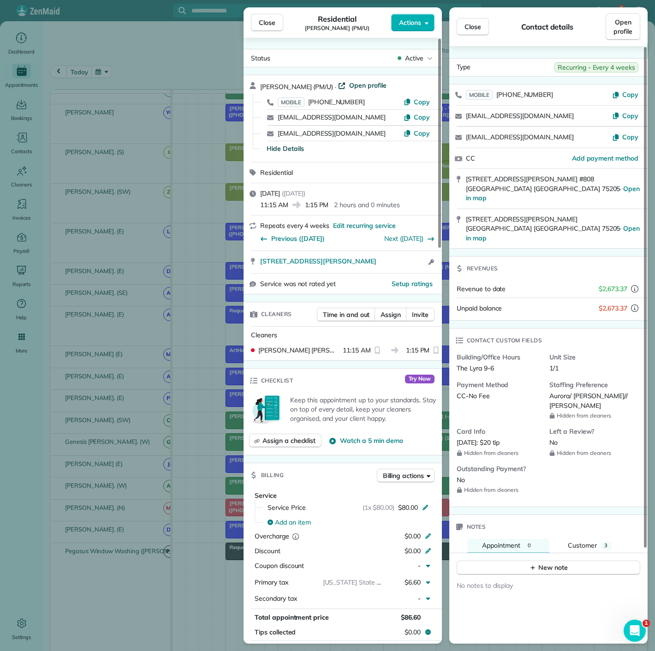
drag, startPoint x: 334, startPoint y: 81, endPoint x: 320, endPoint y: 88, distance: 16.3
click at [338, 81] on link "Open profile" at bounding box center [362, 85] width 48 height 9
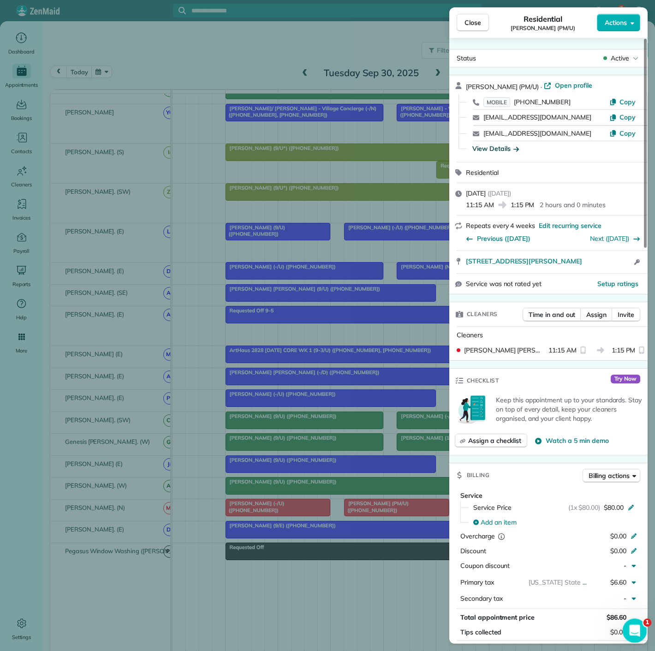
click at [637, 626] on icon "Abrir Intercom Messenger" at bounding box center [633, 629] width 15 height 15
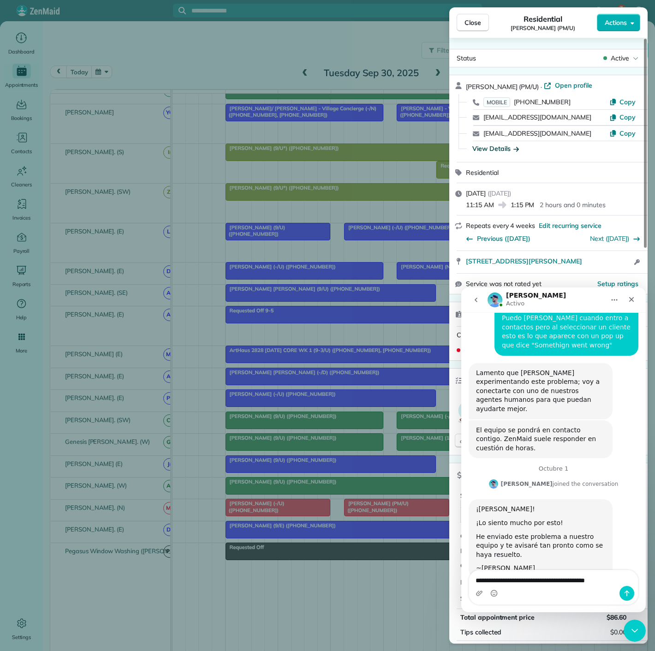
type textarea "**********"
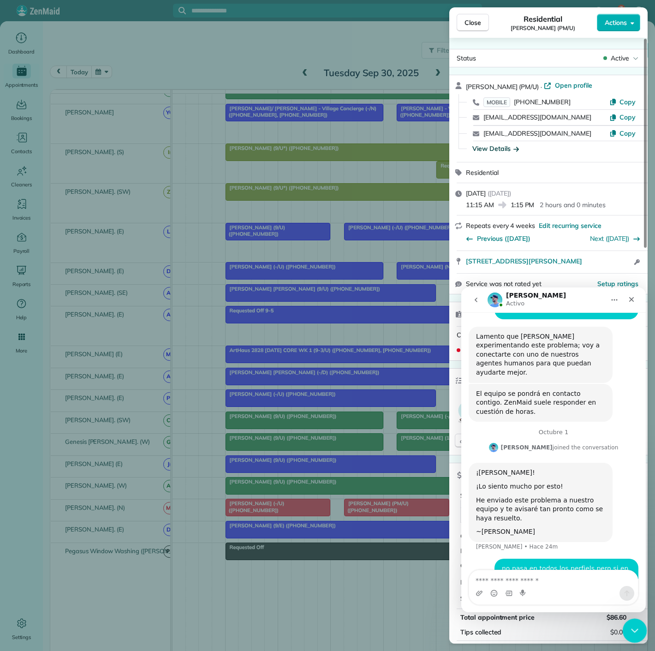
click at [625, 629] on div "Cerrar Intercom Messenger" at bounding box center [633, 629] width 22 height 22
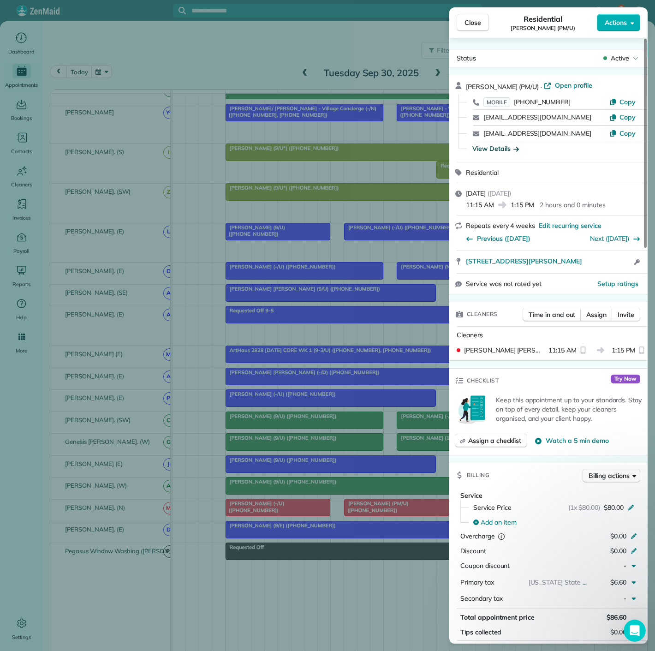
click at [370, 315] on div "Close Residential Alix Johnson (PM/U) Actions Status Active Alix Johnson (PM/U)…" at bounding box center [327, 325] width 655 height 651
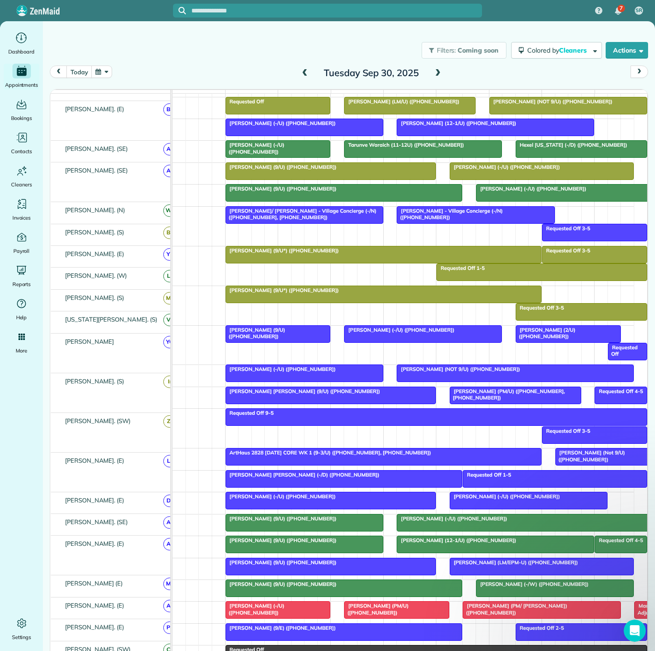
scroll to position [102, 0]
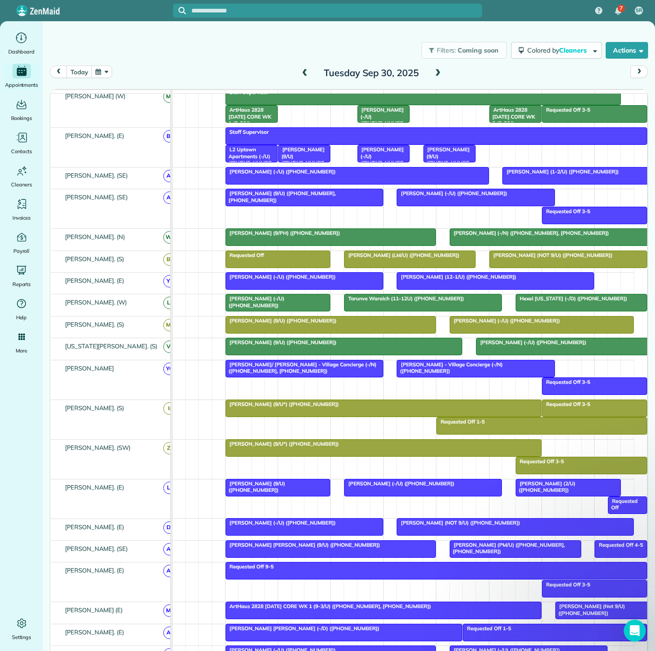
click at [456, 258] on div "Brandon Ray (LM/U) (+19729748005)" at bounding box center [410, 255] width 126 height 6
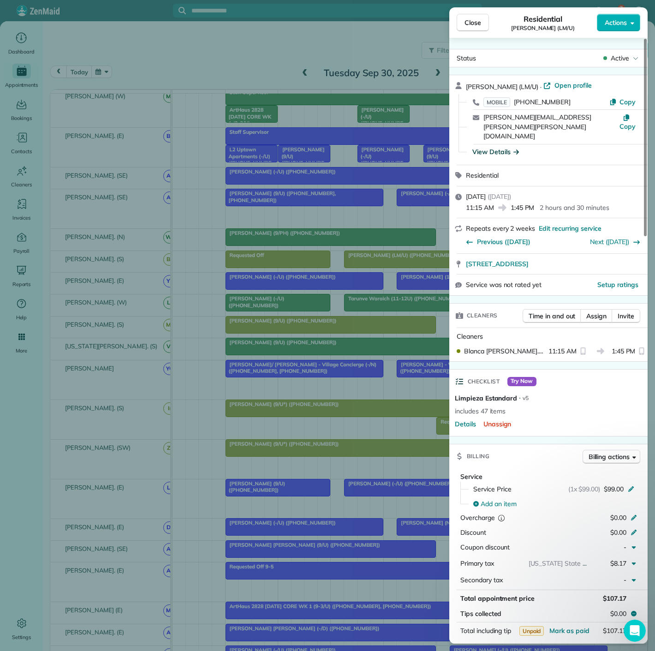
click at [501, 147] on div "View Details" at bounding box center [495, 151] width 47 height 9
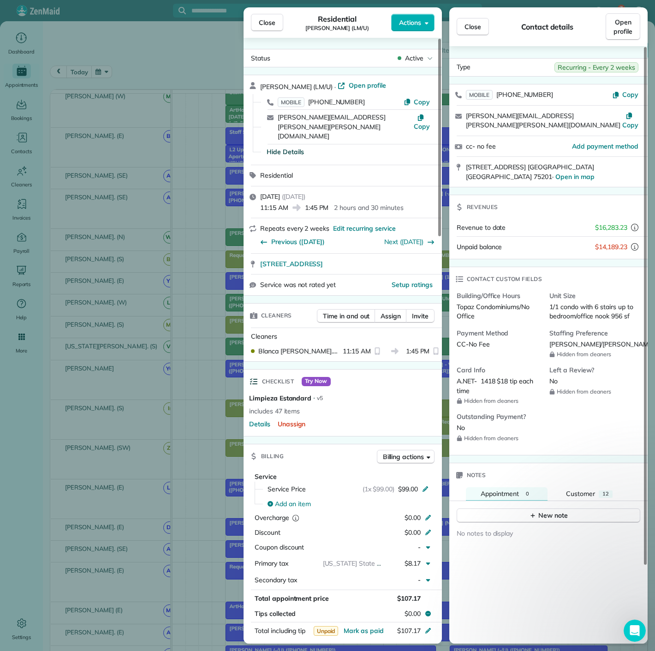
copy span "1418"
drag, startPoint x: 496, startPoint y: 357, endPoint x: 481, endPoint y: 357, distance: 14.3
click at [481, 377] on span "A.NET- 1418 $18 tip each time" at bounding box center [496, 386] width 78 height 18
drag, startPoint x: 494, startPoint y: 357, endPoint x: 481, endPoint y: 356, distance: 12.9
click at [481, 377] on span "A.NET- 1418 $18 tip each time" at bounding box center [496, 386] width 78 height 18
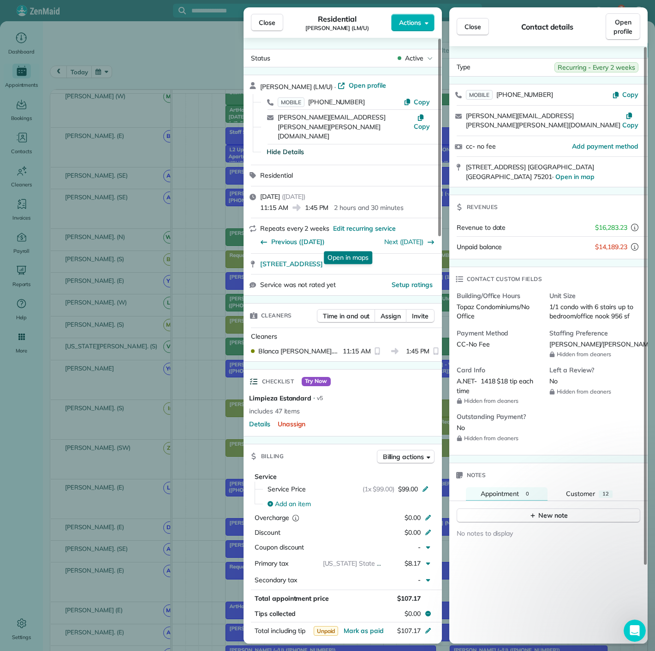
copy span "1418"
click at [147, 314] on div "Close Residential Brandon Ray (LM/U) Actions Status Active Brandon Ray (LM/U) ·…" at bounding box center [327, 325] width 655 height 651
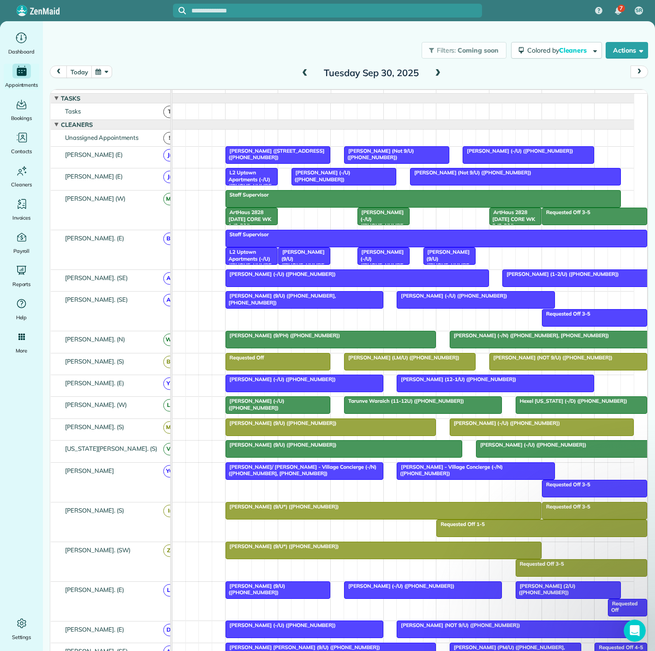
click at [445, 176] on span "Ryan Mak (Not 9/U) (+12147998905)" at bounding box center [471, 172] width 122 height 6
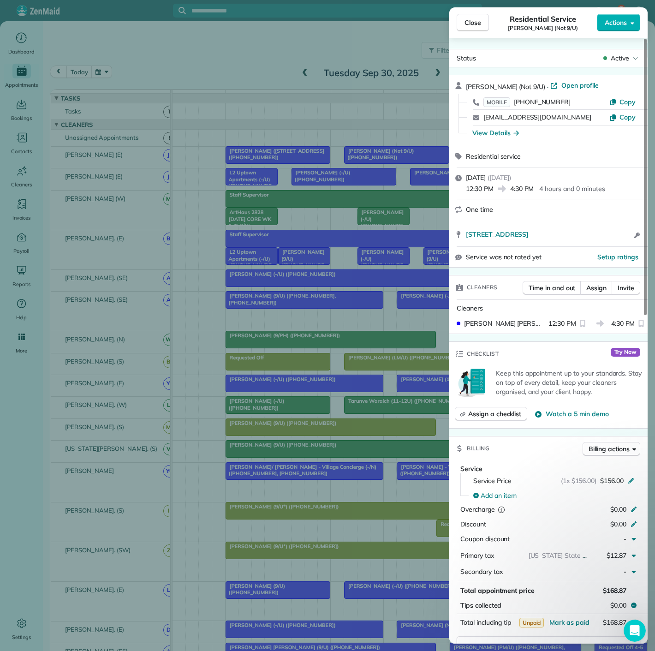
click at [271, 190] on div "Close Residential Service Ryan Mak (Not 9/U) Actions Status Active Ryan Mak (No…" at bounding box center [327, 325] width 655 height 651
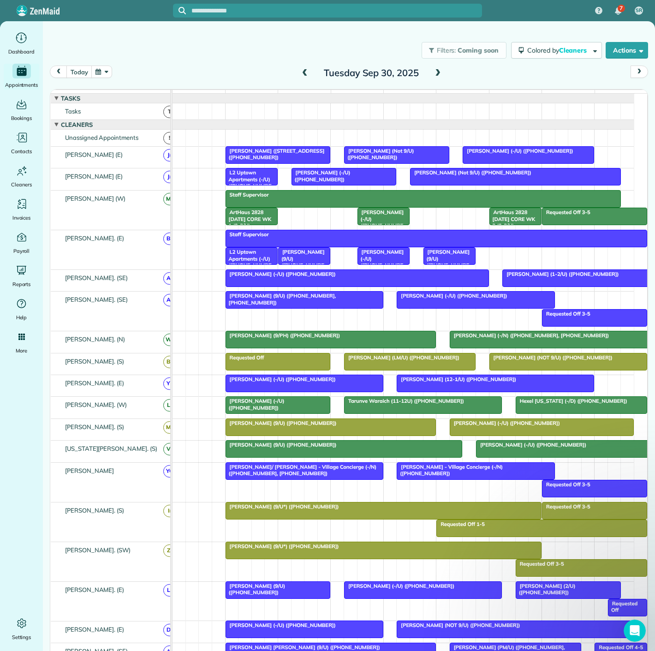
click at [481, 154] on span "Eduardo Gamez (-/U) (+19565179187)" at bounding box center [517, 151] width 111 height 6
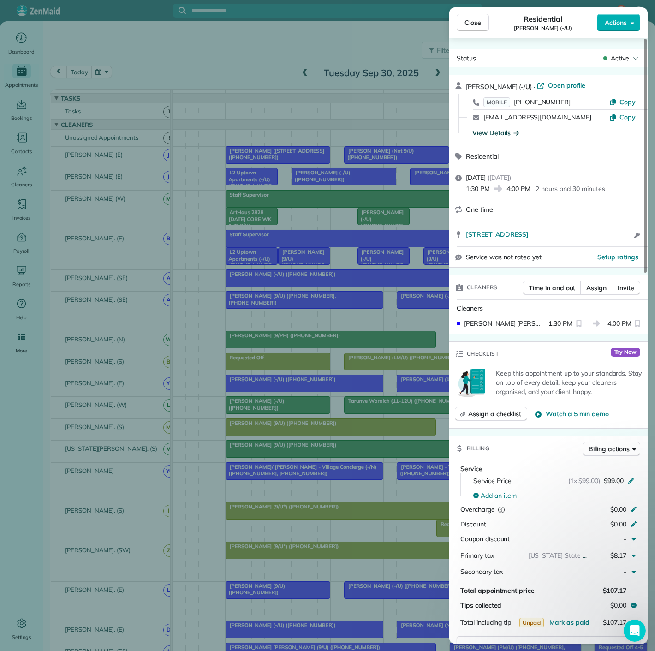
click at [485, 132] on div "View Details" at bounding box center [495, 132] width 47 height 9
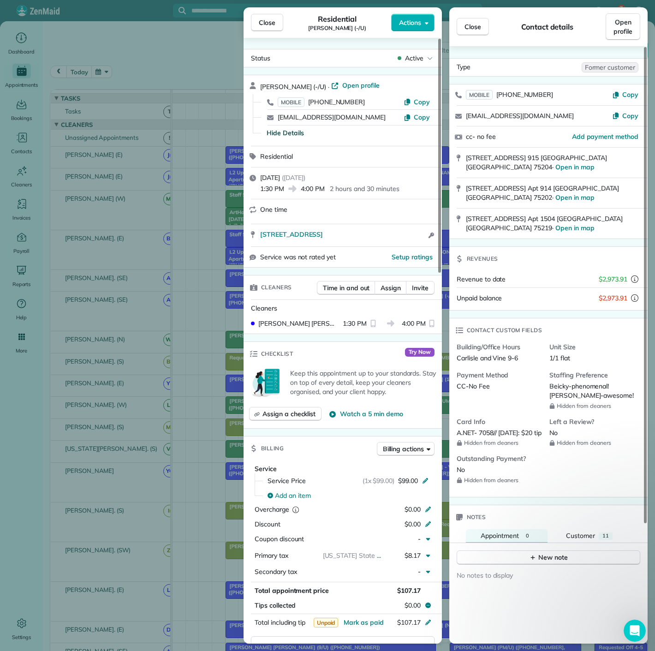
copy span "7058"
drag, startPoint x: 480, startPoint y: 418, endPoint x: 493, endPoint y: 417, distance: 12.5
click at [493, 428] on span "A.NET- 7058// 01/15/25: $20 tip" at bounding box center [499, 432] width 85 height 8
click at [193, 216] on div "Close Residential Eduardo Gamez (-/U) Actions Status Active Eduardo Gamez (-/U)…" at bounding box center [327, 325] width 655 height 651
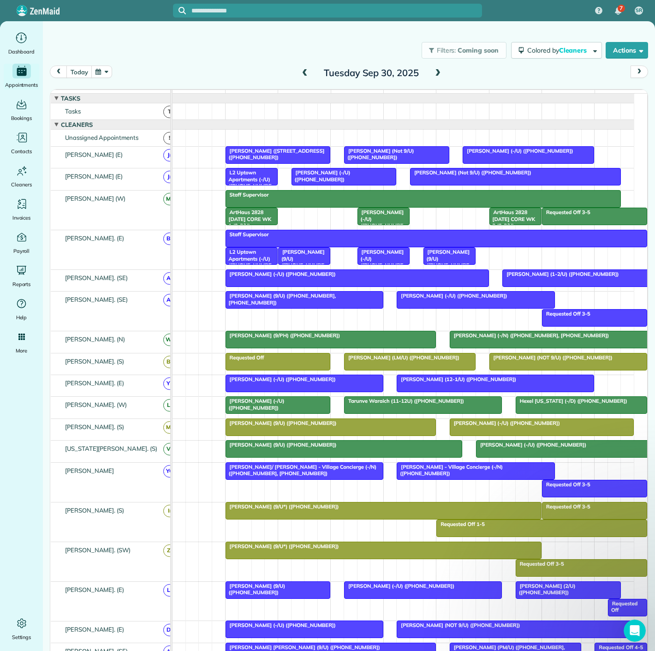
click at [343, 305] on div at bounding box center [304, 299] width 157 height 17
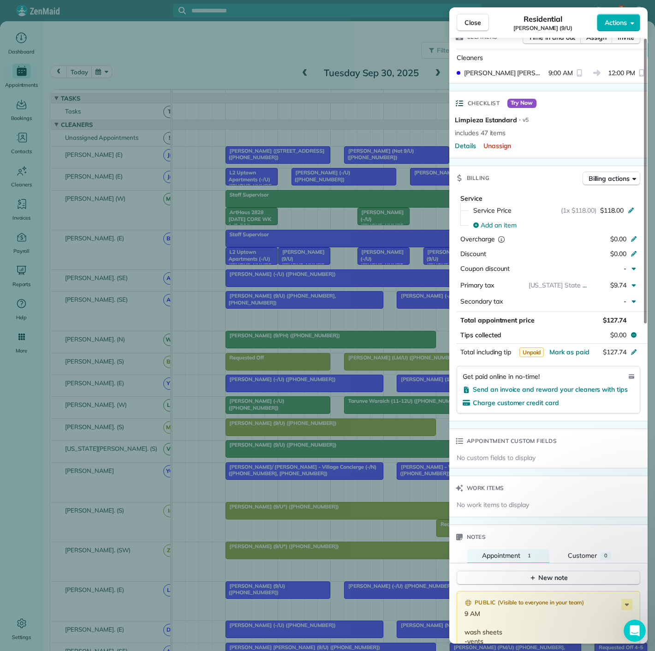
scroll to position [42, 0]
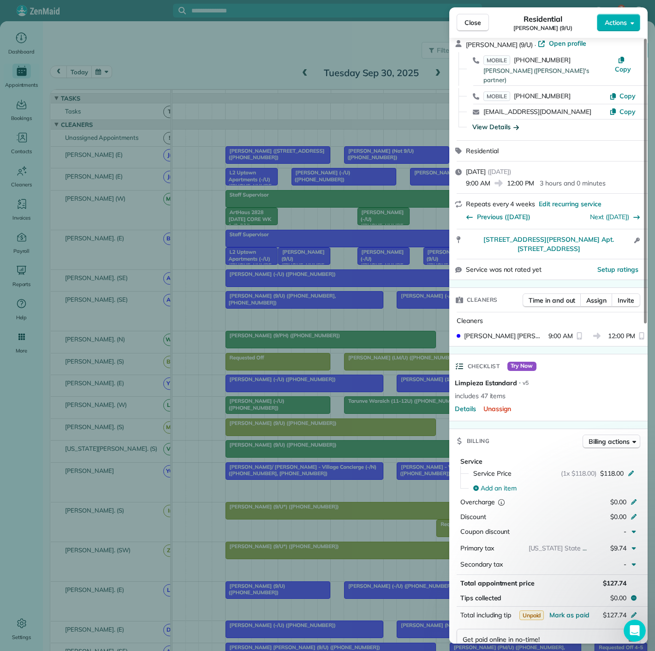
click at [495, 122] on div "View Details" at bounding box center [495, 126] width 47 height 9
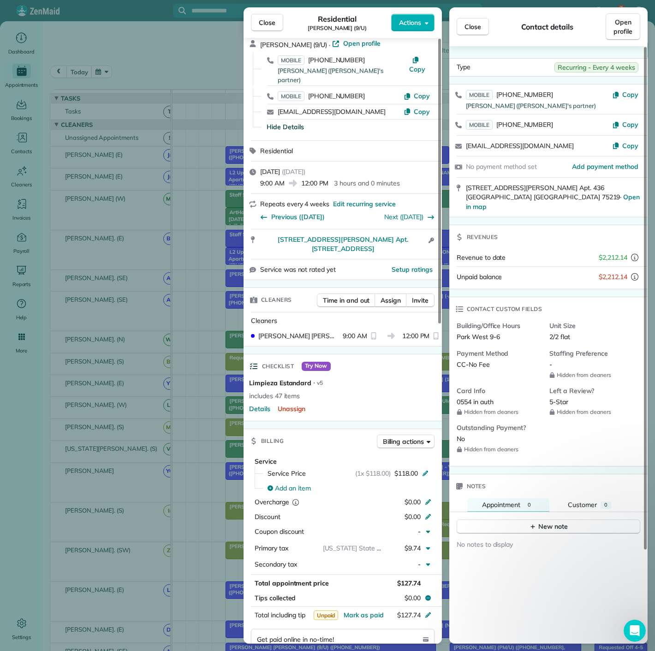
drag, startPoint x: 472, startPoint y: 388, endPoint x: 452, endPoint y: 392, distance: 20.2
click at [452, 392] on div "Building/Office Hours Park West 9-6 Unit Size 2/2 flat Payment Method CC-No Fee…" at bounding box center [545, 391] width 193 height 141
copy span "0554"
click at [200, 205] on div "Close Residential Jason Fowler (9/U) Actions Status Active Jason Fowler (9/U) ·…" at bounding box center [327, 325] width 655 height 651
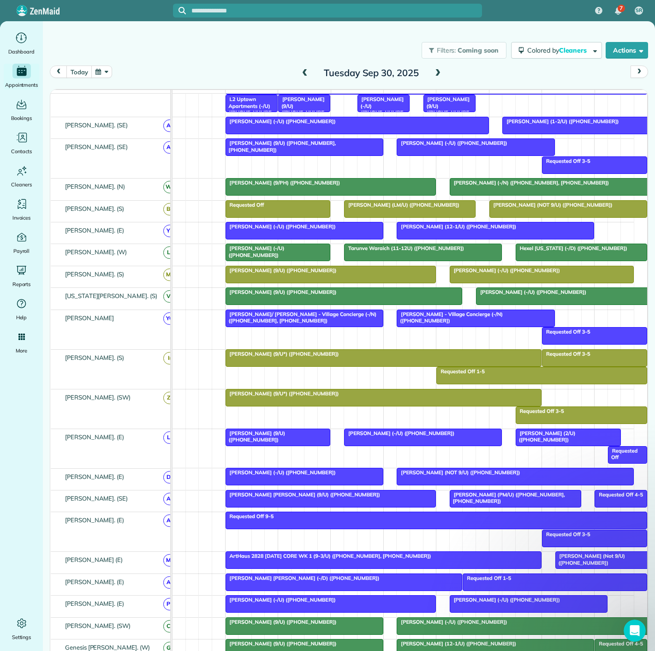
scroll to position [205, 0]
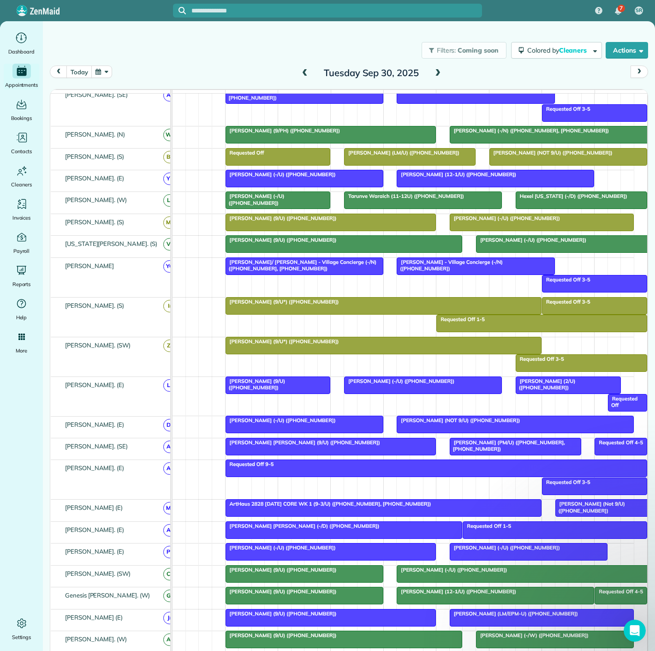
click at [358, 389] on div at bounding box center [422, 385] width 157 height 17
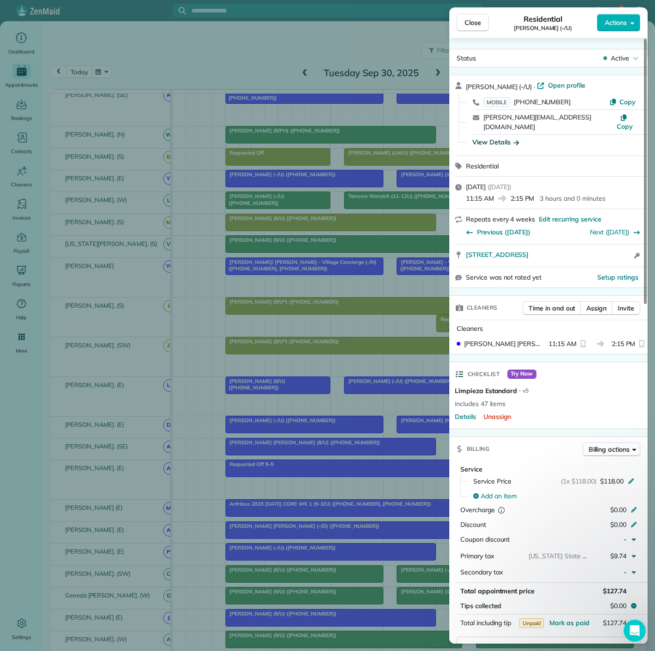
click at [477, 137] on div "View Details" at bounding box center [495, 141] width 47 height 9
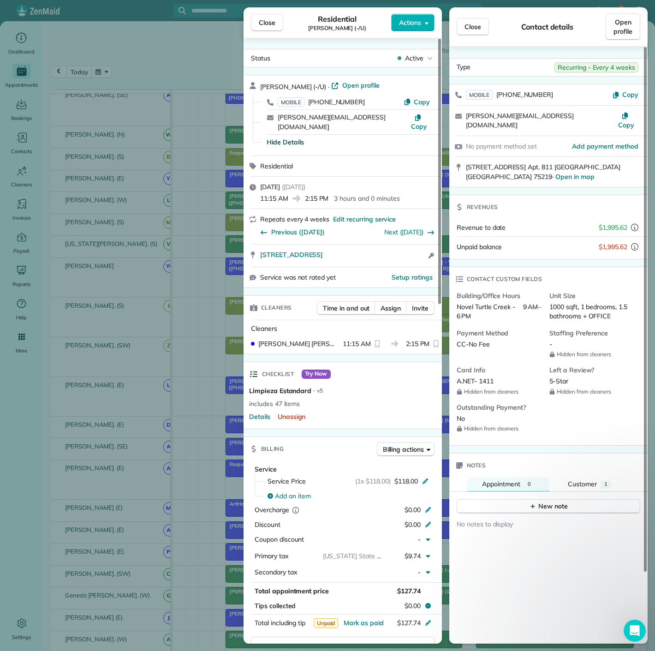
drag, startPoint x: 482, startPoint y: 357, endPoint x: 493, endPoint y: 357, distance: 10.6
click at [493, 377] on span "A.NET- 1411" at bounding box center [475, 381] width 37 height 8
click at [480, 377] on span "A.NET- 1411" at bounding box center [475, 381] width 37 height 8
drag, startPoint x: 481, startPoint y: 357, endPoint x: 501, endPoint y: 359, distance: 19.9
click at [501, 376] on div "A.NET- 1411" at bounding box center [499, 381] width 85 height 10
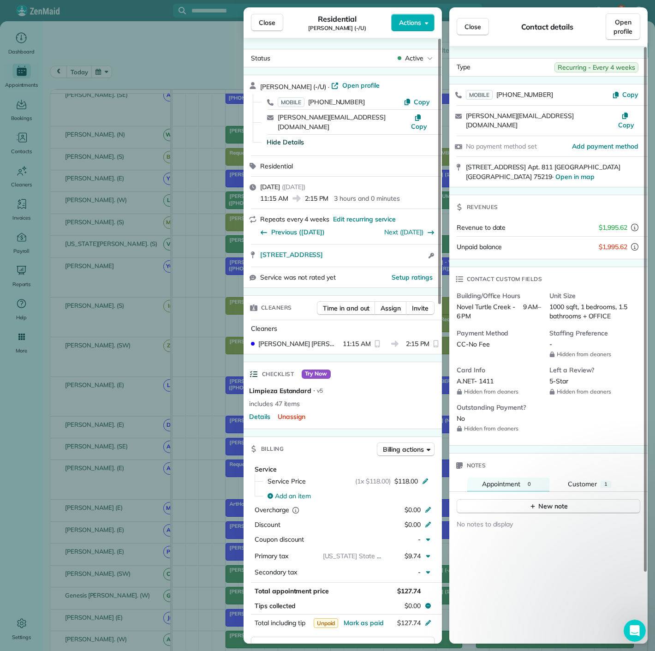
drag, startPoint x: 480, startPoint y: 359, endPoint x: 512, endPoint y: 359, distance: 32.7
click at [512, 376] on div "A.NET- 1411" at bounding box center [499, 381] width 85 height 10
copy span "1411"
click at [120, 278] on div "Close Residential [PERSON_NAME] (-/U) Actions Status Active [PERSON_NAME] (-/U)…" at bounding box center [327, 325] width 655 height 651
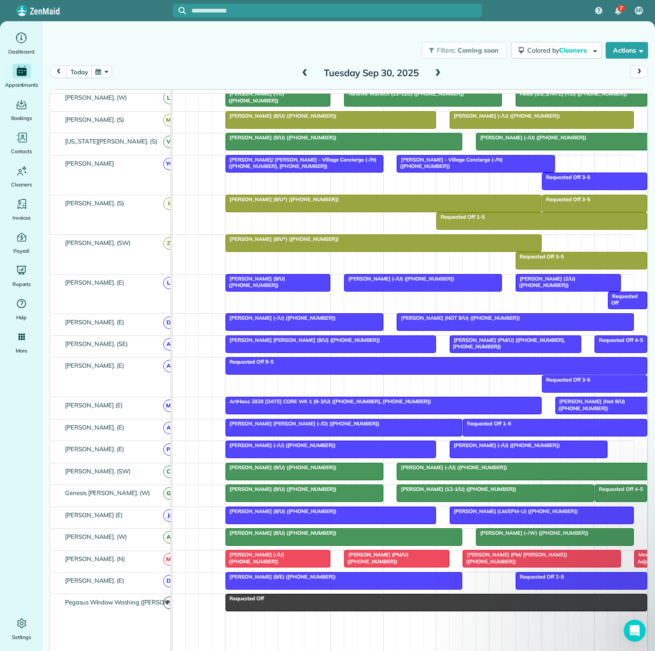
scroll to position [358, 0]
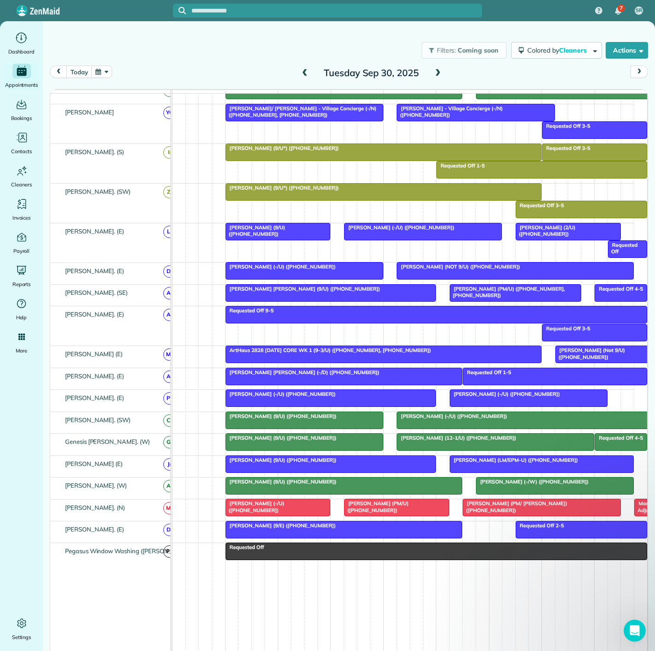
click at [492, 488] on div at bounding box center [554, 485] width 157 height 17
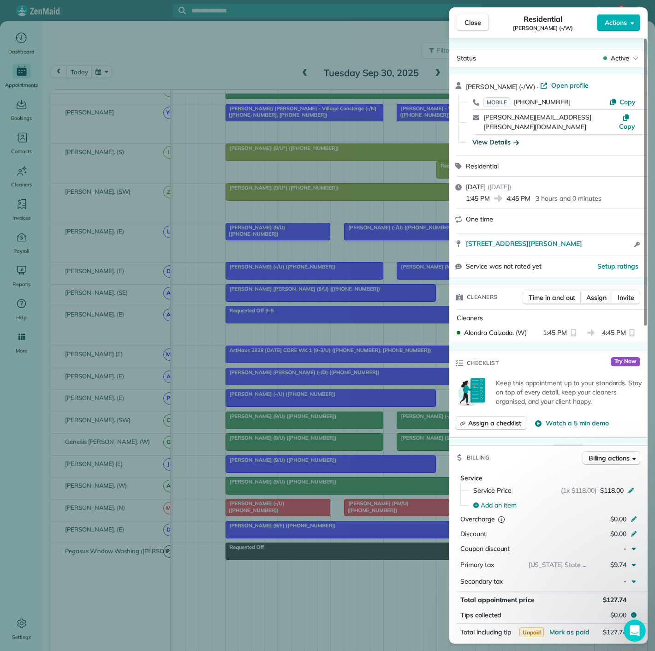
click at [491, 137] on div "View Details" at bounding box center [495, 141] width 47 height 9
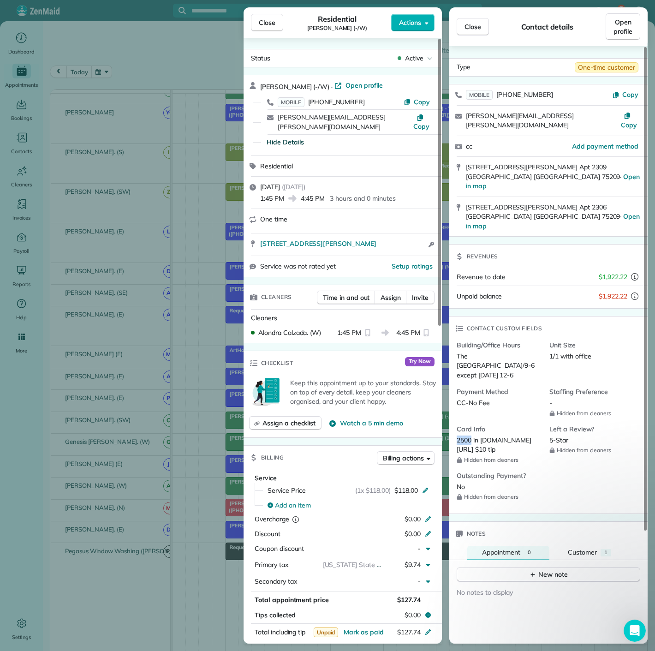
copy span "2500"
drag, startPoint x: 473, startPoint y: 408, endPoint x: 453, endPoint y: 408, distance: 19.8
click at [453, 408] on div "Building/Office Hours The Atlantic Highland Park/9-6 except Thursday 12-6 Unit …" at bounding box center [545, 425] width 193 height 170
click at [142, 334] on div "Close Residential Brian Randleman (-/W) Actions Status Active Brian Randleman (…" at bounding box center [327, 325] width 655 height 651
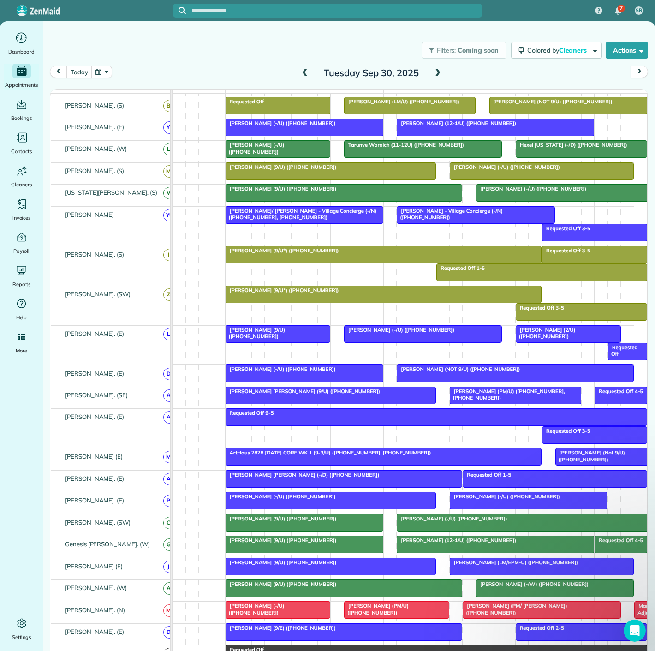
scroll to position [154, 0]
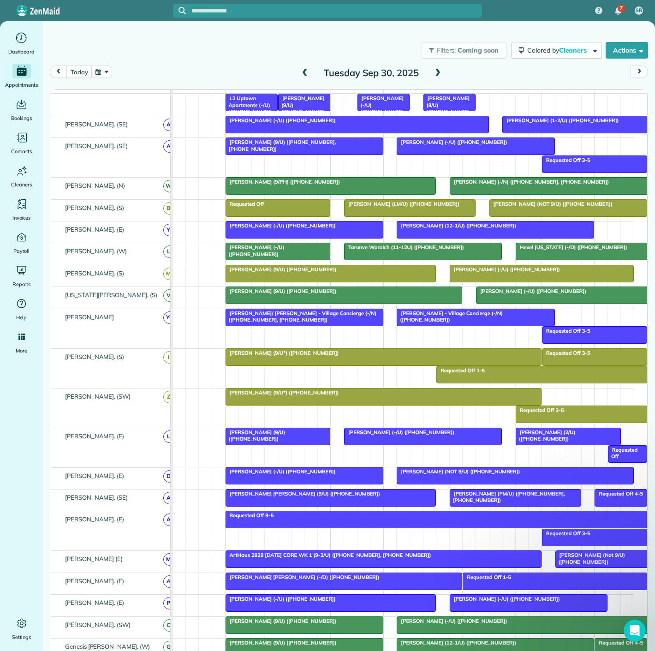
click at [331, 323] on div "Jack/ Shing Chung - Village Concierge (-/N) (+19183279740, +19188150899)" at bounding box center [304, 316] width 152 height 13
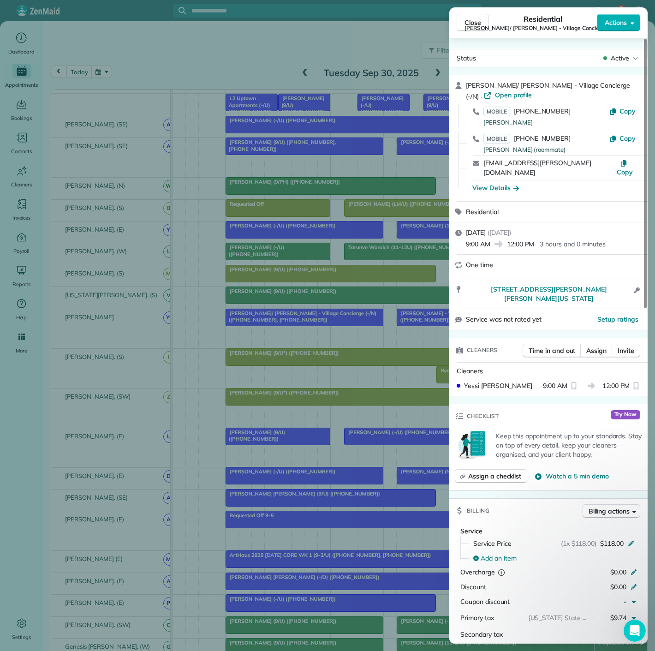
click at [483, 184] on div "View Details" at bounding box center [554, 187] width 176 height 15
click at [483, 183] on div "View Details" at bounding box center [495, 187] width 47 height 9
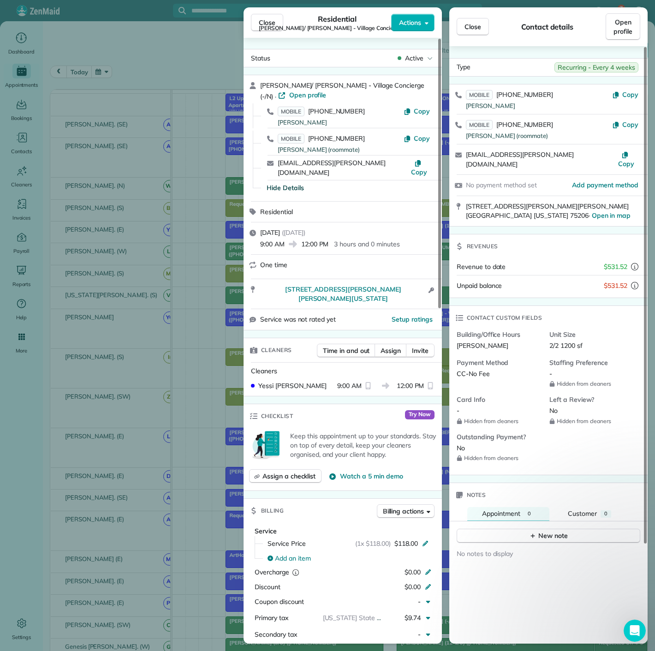
click at [128, 294] on div "Close Residential Jack/ Shing Chung - Village Concierge (-/N) Actions Status Ac…" at bounding box center [327, 325] width 655 height 651
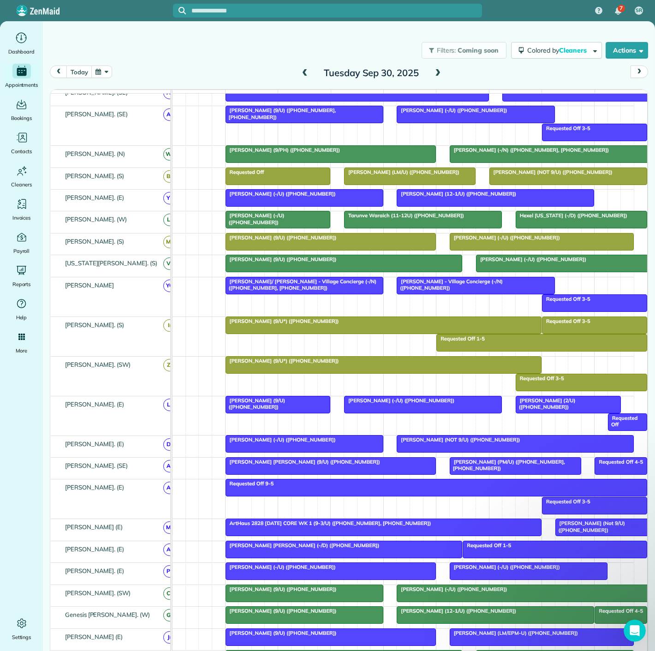
scroll to position [256, 0]
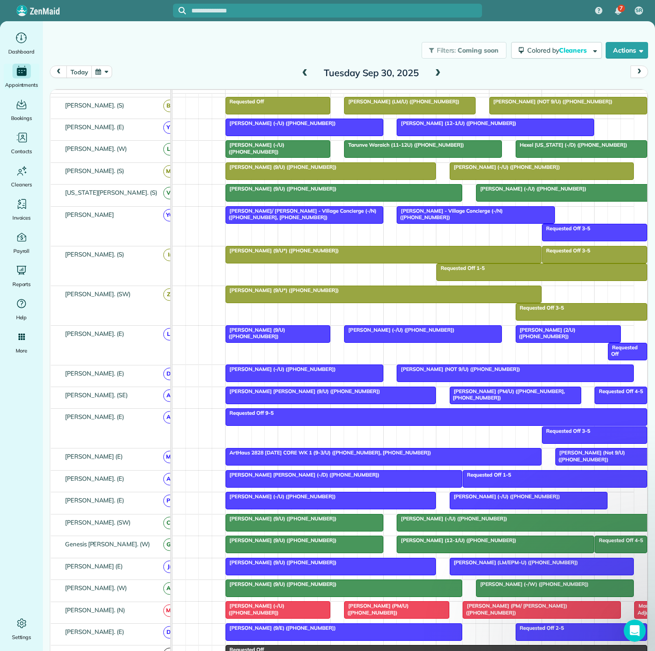
click at [324, 522] on div "Troy Guglielmo (9/U) (+18054441463)" at bounding box center [304, 518] width 152 height 6
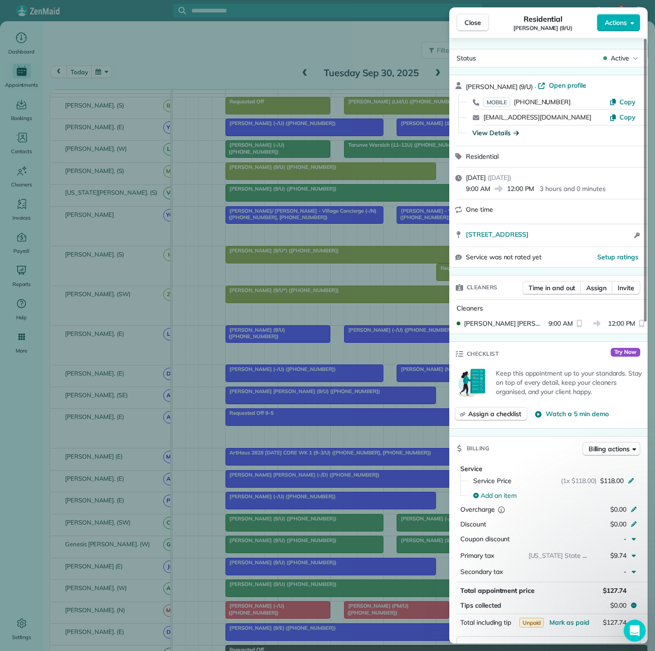
click at [502, 131] on div "View Details" at bounding box center [495, 132] width 47 height 9
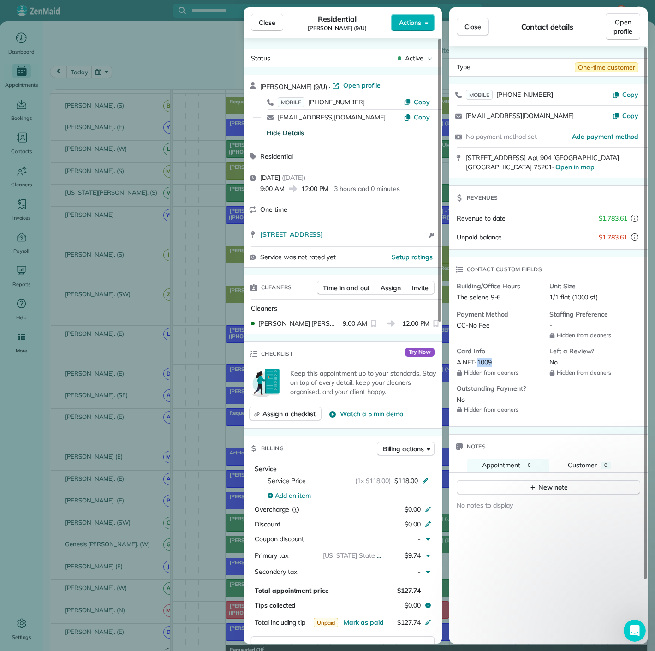
copy span "1009"
drag, startPoint x: 493, startPoint y: 346, endPoint x: 478, endPoint y: 348, distance: 15.3
click at [478, 357] on div "A.NET-1009" at bounding box center [499, 362] width 85 height 10
click at [105, 176] on div "Close Residential Troy Guglielmo (9/U) Actions Status Active Troy Guglielmo (9/…" at bounding box center [327, 325] width 655 height 651
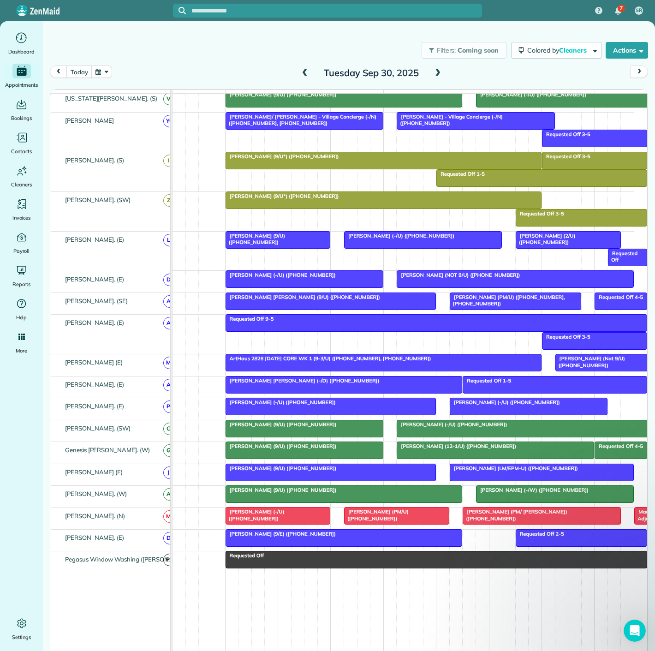
scroll to position [358, 0]
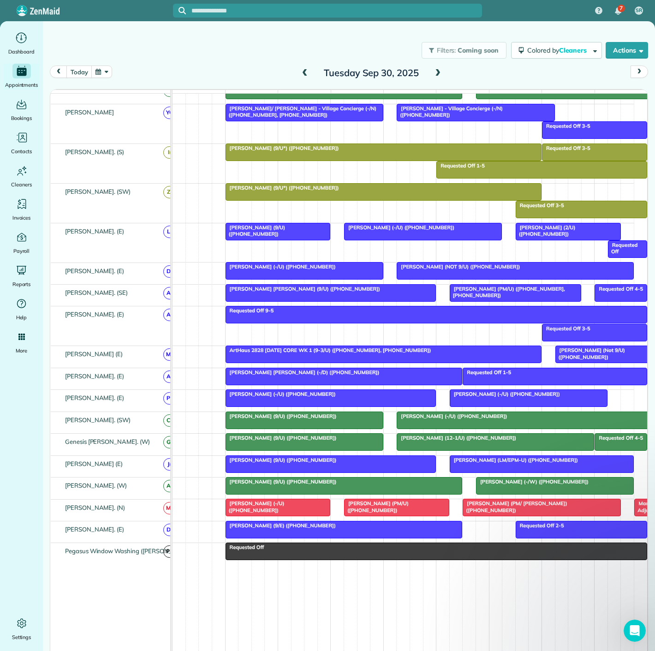
click at [283, 469] on div at bounding box center [331, 464] width 210 height 17
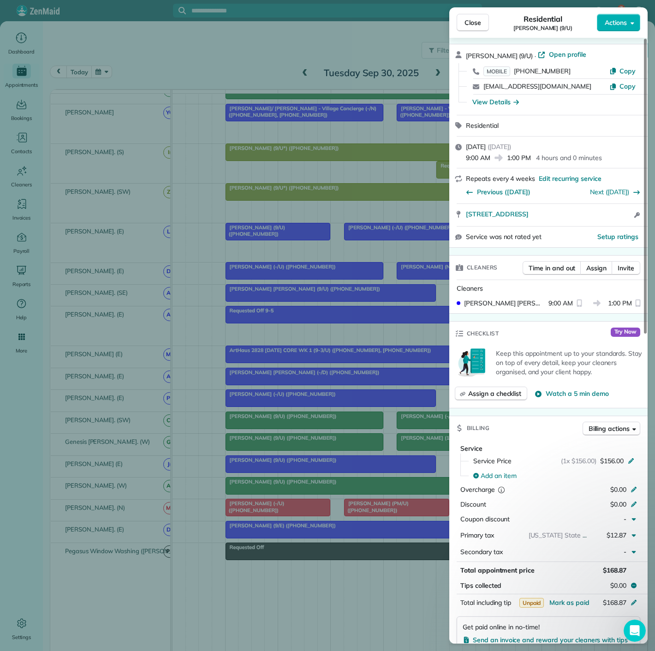
scroll to position [51, 0]
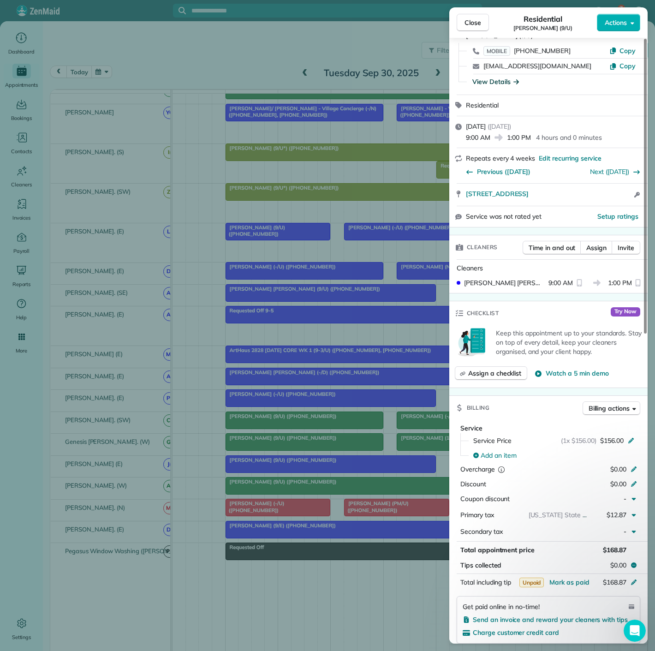
click at [501, 81] on div "View Details" at bounding box center [495, 81] width 47 height 9
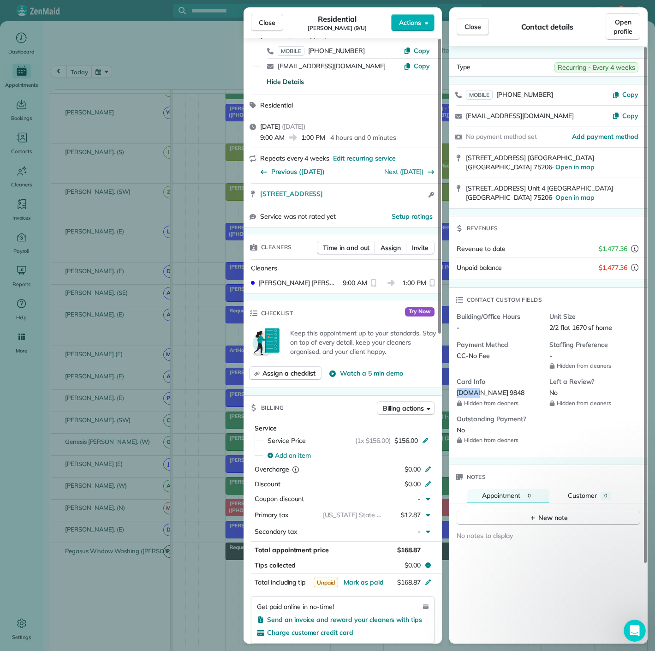
drag, startPoint x: 477, startPoint y: 366, endPoint x: 507, endPoint y: 363, distance: 30.1
click at [507, 377] on div "Card Info A.NET 9848 Hidden from cleaners" at bounding box center [503, 392] width 93 height 30
click at [487, 388] on span "A.NET 9848" at bounding box center [491, 392] width 68 height 8
copy span "9848"
drag, startPoint x: 491, startPoint y: 371, endPoint x: 478, endPoint y: 371, distance: 12.5
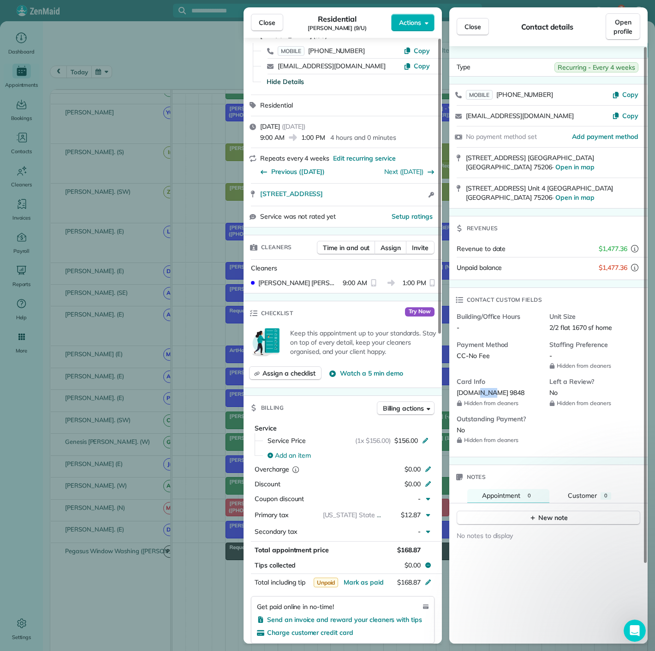
click at [478, 388] on span "A.NET 9848" at bounding box center [491, 392] width 68 height 8
click at [129, 220] on div "Close Residential Sheela Ziari (9/U) Actions Status Active Sheela Ziari (9/U) ·…" at bounding box center [327, 325] width 655 height 651
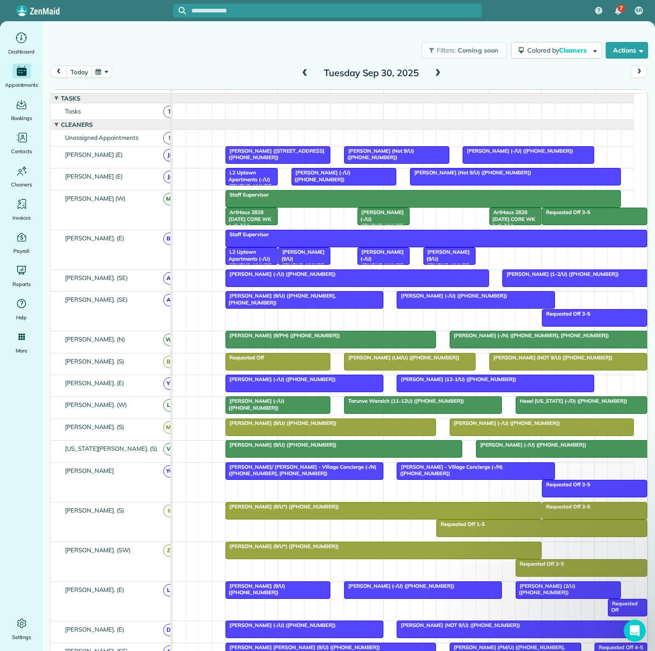
click at [421, 185] on div at bounding box center [515, 176] width 210 height 17
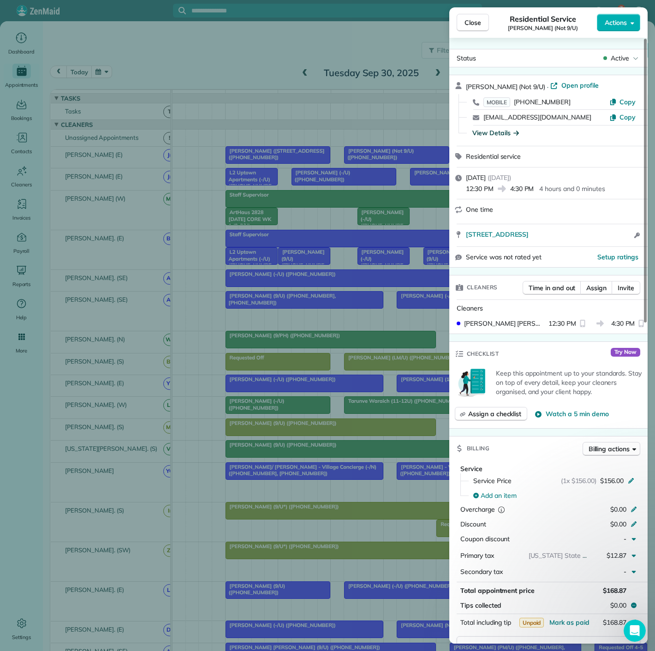
click at [500, 134] on div "View Details" at bounding box center [495, 132] width 47 height 9
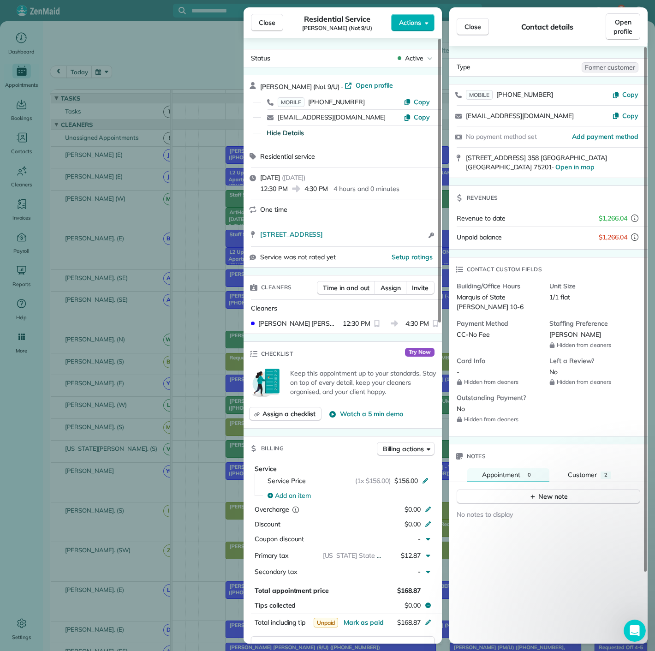
click at [134, 253] on div "Close Residential Service Ryan Mak (Not 9/U) Actions Status Active Ryan Mak (No…" at bounding box center [327, 325] width 655 height 651
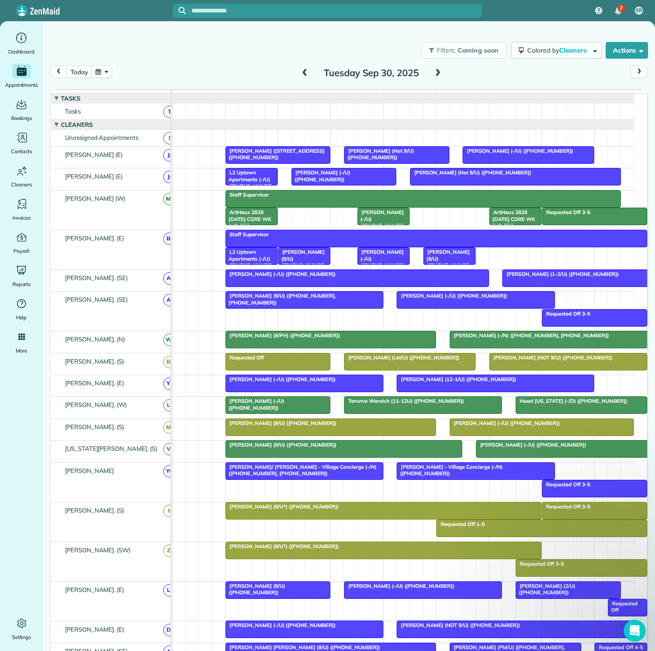
click at [511, 339] on span "Shirley Marino (-/N) (+12039974020, +16303062590)" at bounding box center [529, 335] width 160 height 6
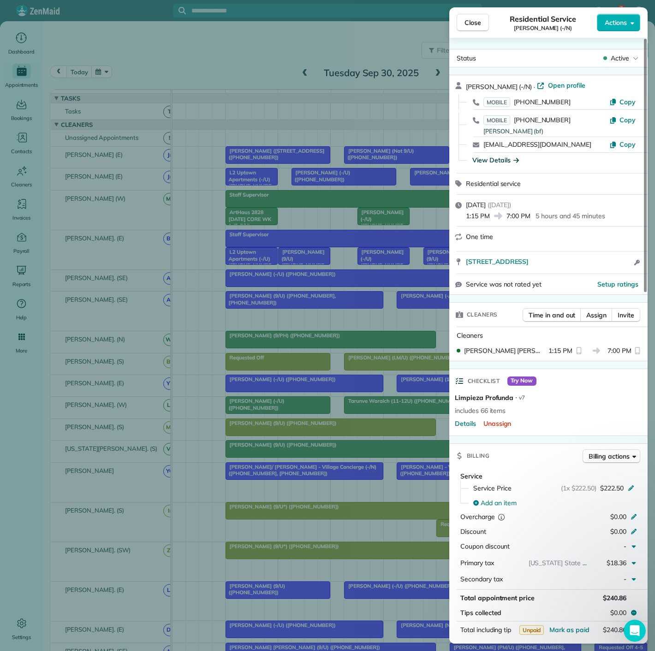
click at [494, 158] on div "View Details" at bounding box center [495, 159] width 47 height 9
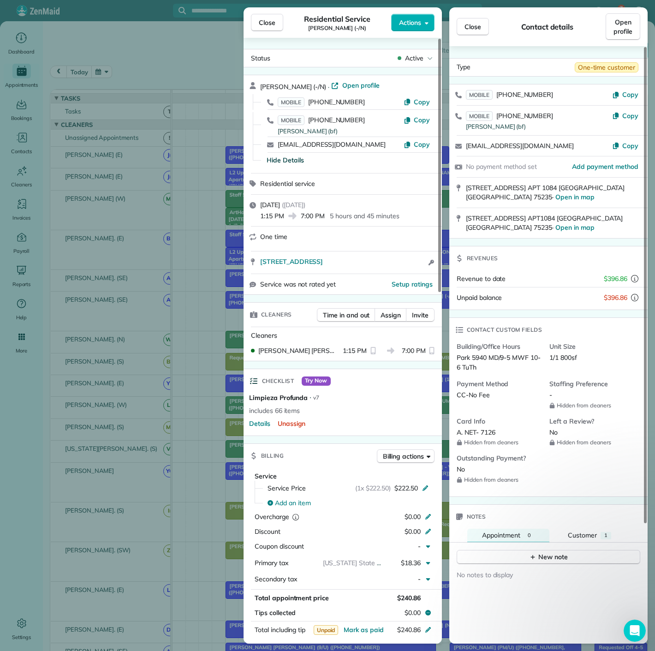
copy span "7126"
drag, startPoint x: 481, startPoint y: 428, endPoint x: 496, endPoint y: 427, distance: 15.3
click at [495, 428] on span "A. NET- 7126" at bounding box center [476, 432] width 39 height 8
click at [148, 234] on div "Close Residential Service Shirley Marino (-/N) Actions Status Active Shirley Ma…" at bounding box center [327, 325] width 655 height 651
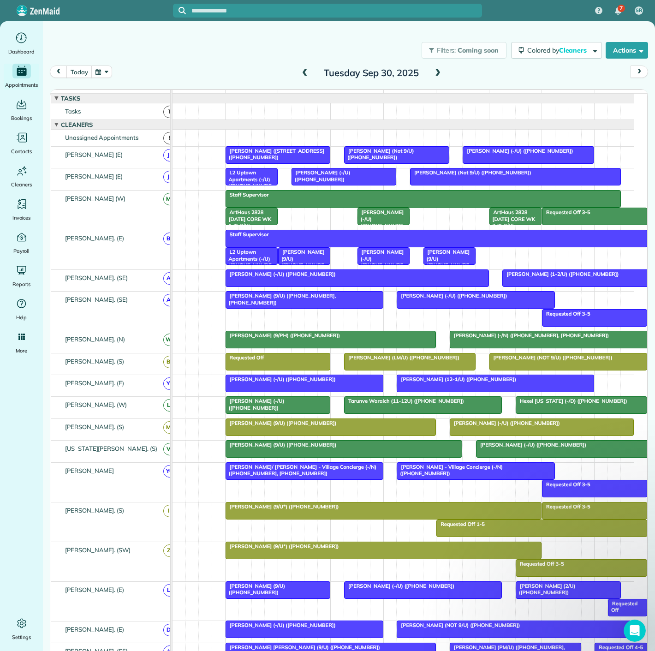
click at [267, 388] on div at bounding box center [304, 383] width 157 height 17
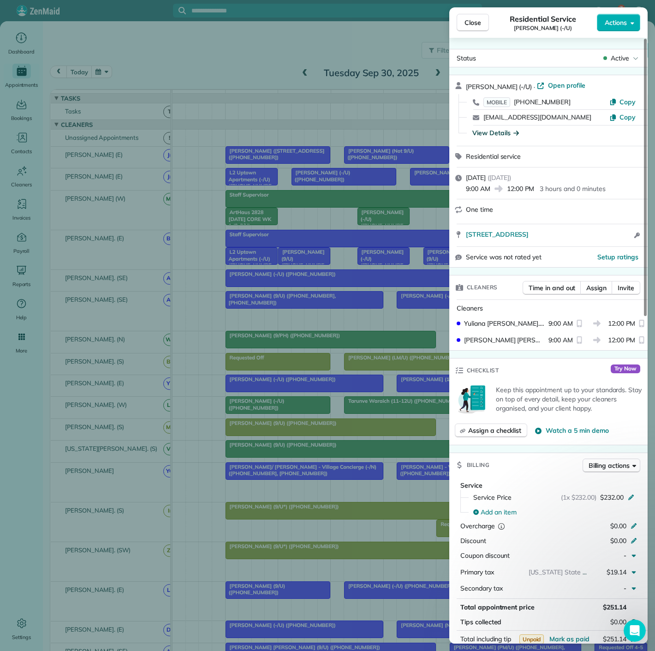
click at [513, 134] on icon "button" at bounding box center [516, 132] width 6 height 9
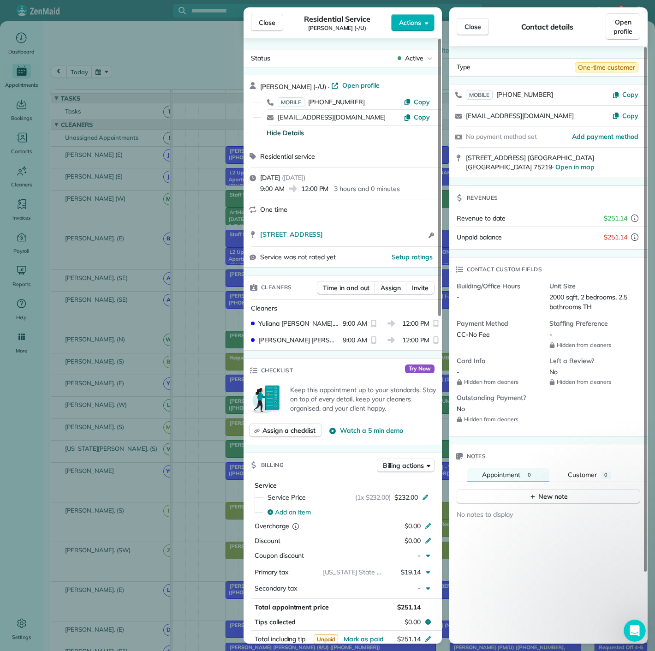
click at [153, 342] on div "Close Residential Service Kathryne Letzer (-/U) Actions Status Active Kathryne …" at bounding box center [327, 325] width 655 height 651
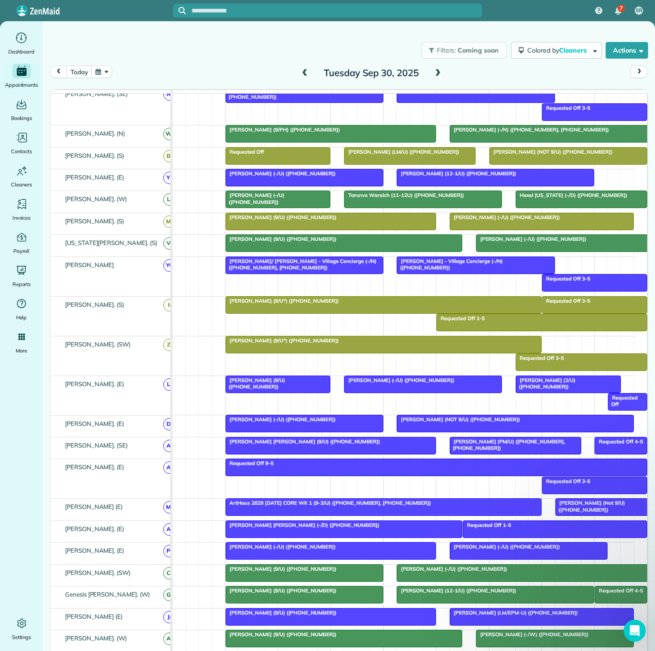
scroll to position [129, 0]
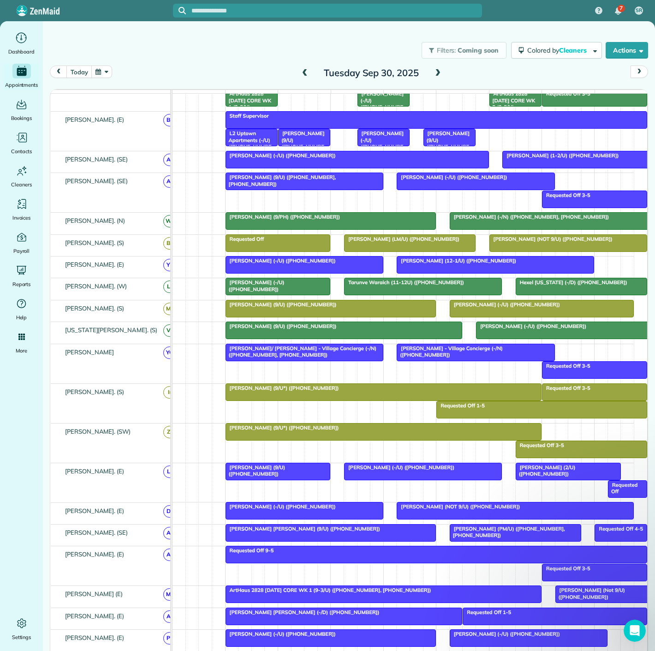
click at [410, 264] on span "Matt Carey (12-1/U) (+14807890832)" at bounding box center [456, 260] width 120 height 6
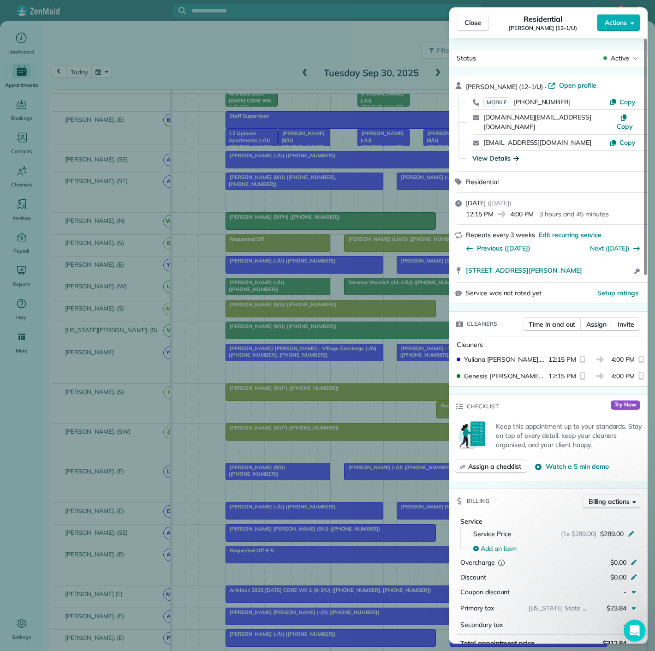
click at [507, 154] on div "View Details" at bounding box center [495, 158] width 47 height 9
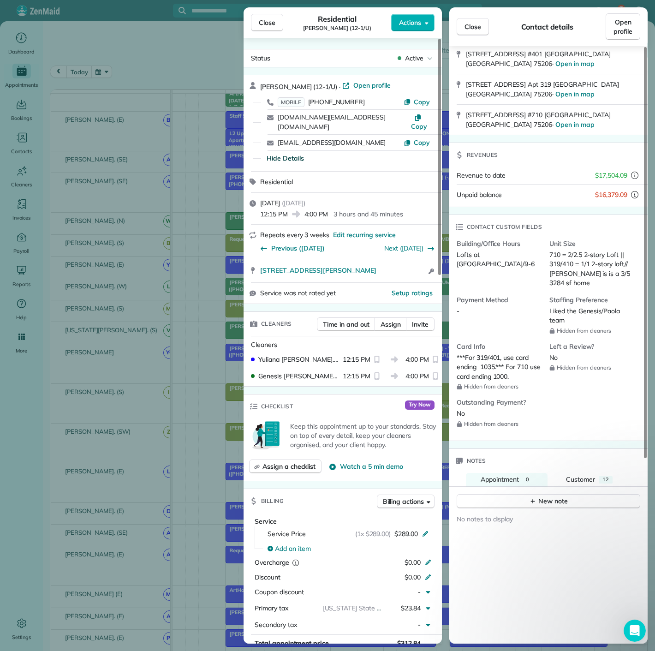
copy span "100"
copy span "1000"
drag, startPoint x: 493, startPoint y: 339, endPoint x: 507, endPoint y: 339, distance: 13.8
click at [507, 353] on span "***For 319/401, use card ending 1035.*** For 710 use card ending 1000." at bounding box center [500, 366] width 86 height 27
click at [178, 116] on div "Close Residential Matt Carey (12-1/U) Actions Status Active Matt Carey (12-1/U)…" at bounding box center [327, 325] width 655 height 651
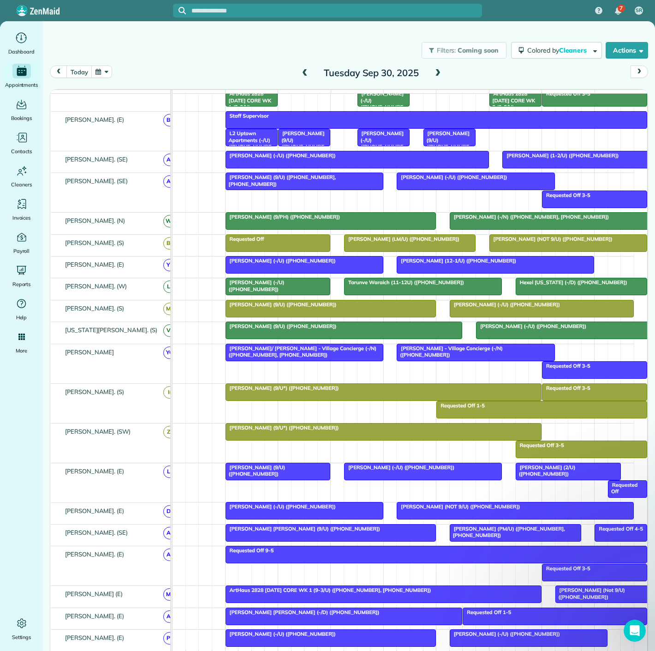
click at [101, 74] on button "button" at bounding box center [101, 71] width 21 height 12
click at [167, 136] on link "15" at bounding box center [168, 134] width 15 height 15
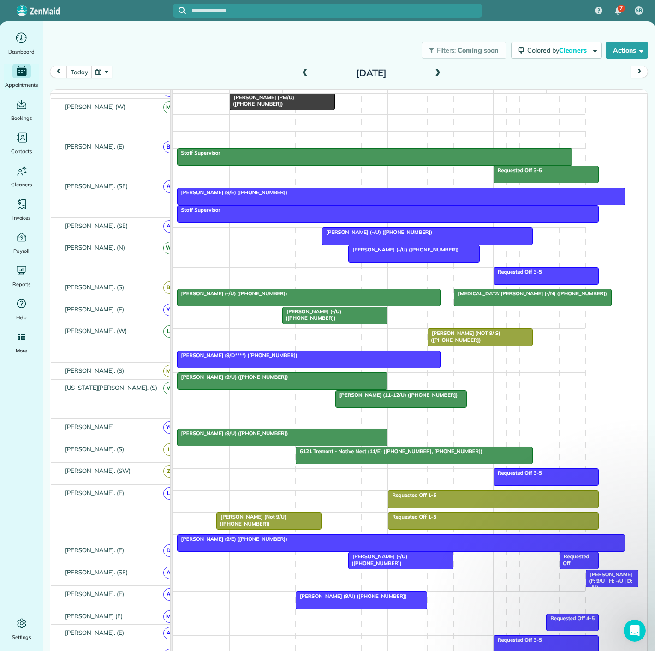
scroll to position [267, 0]
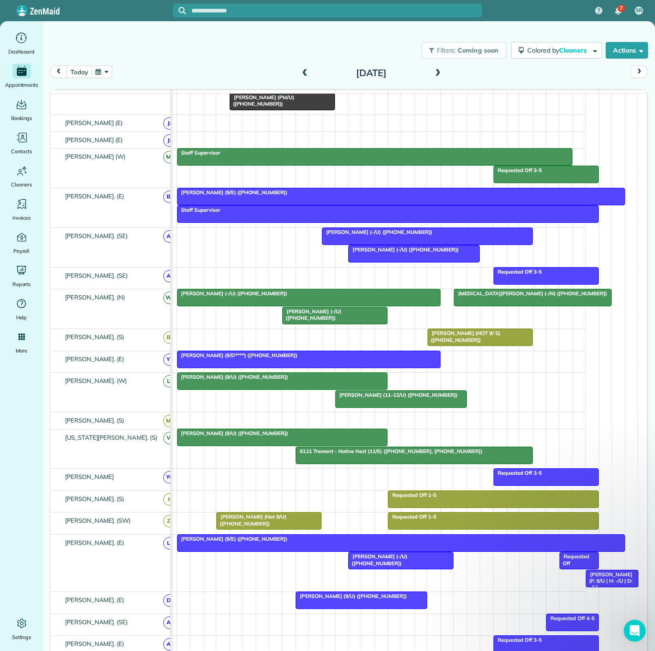
click at [258, 196] on span "Richard Idell (9/E) (+12816088348)" at bounding box center [232, 192] width 111 height 6
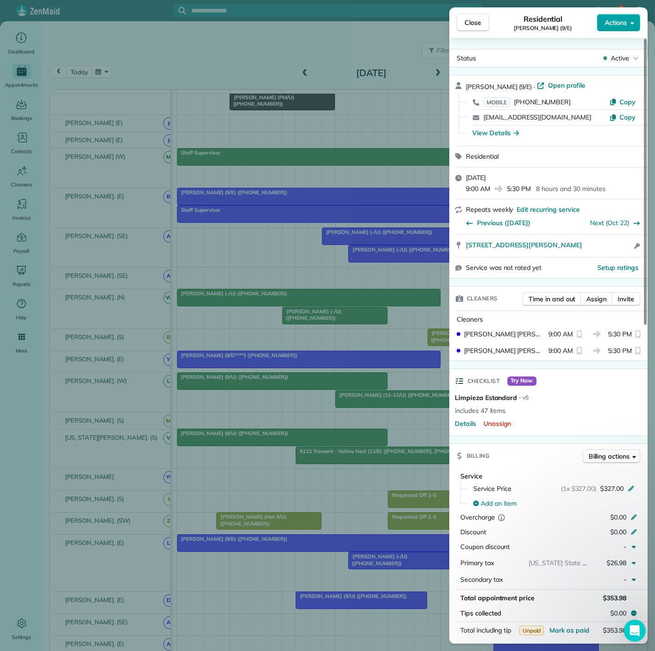
click at [634, 21] on icon "button" at bounding box center [632, 22] width 4 height 7
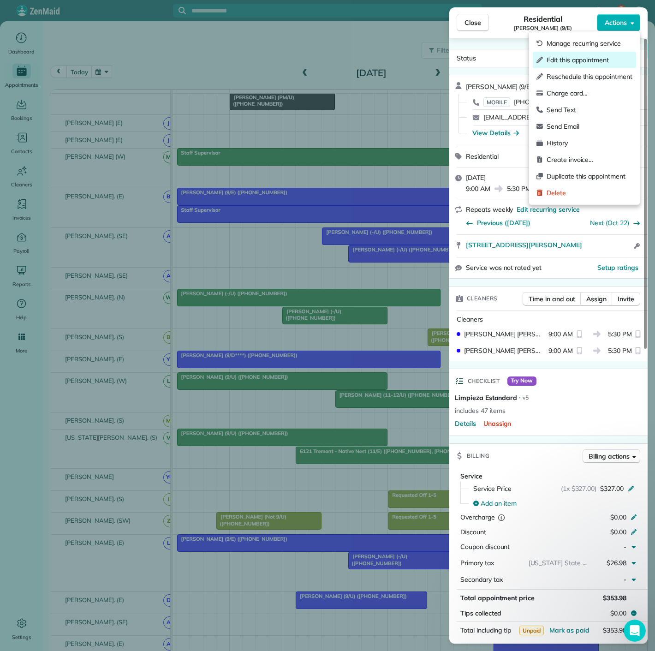
click at [594, 55] on span "Edit this appointment" at bounding box center [589, 59] width 86 height 9
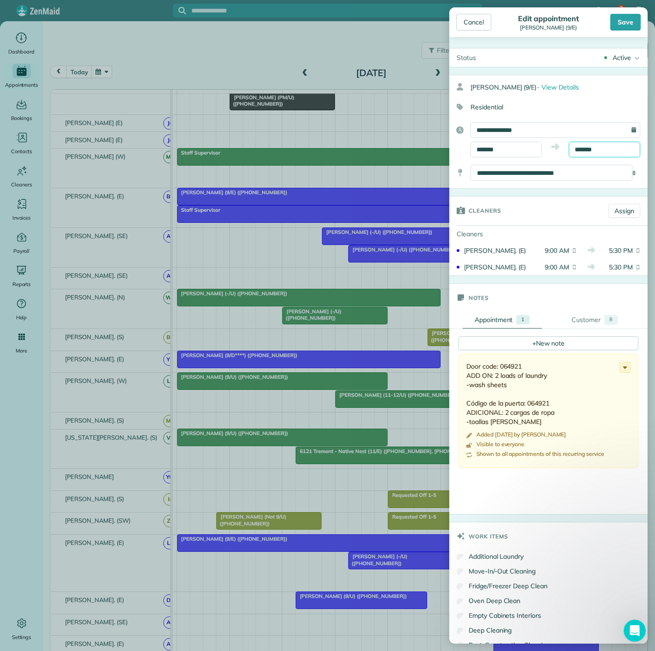
click at [602, 151] on input "*******" at bounding box center [604, 150] width 71 height 16
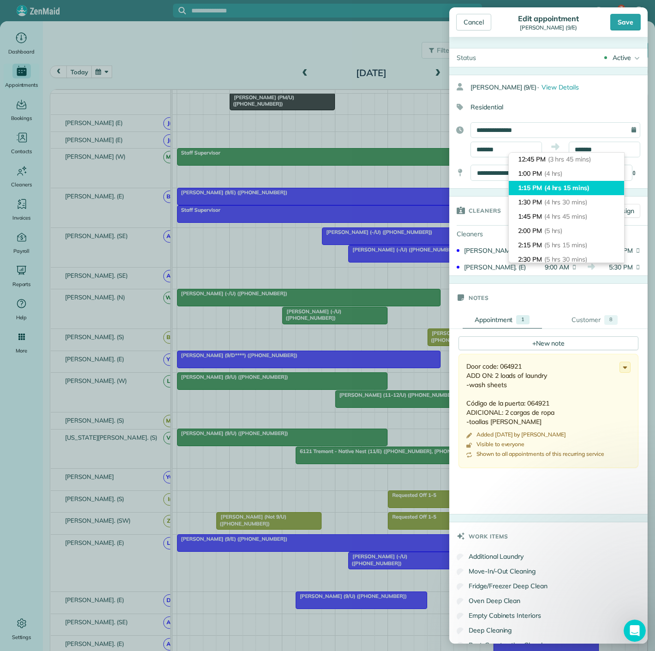
type input "*******"
click at [584, 188] on span "(4 hrs 15 mins)" at bounding box center [566, 188] width 45 height 8
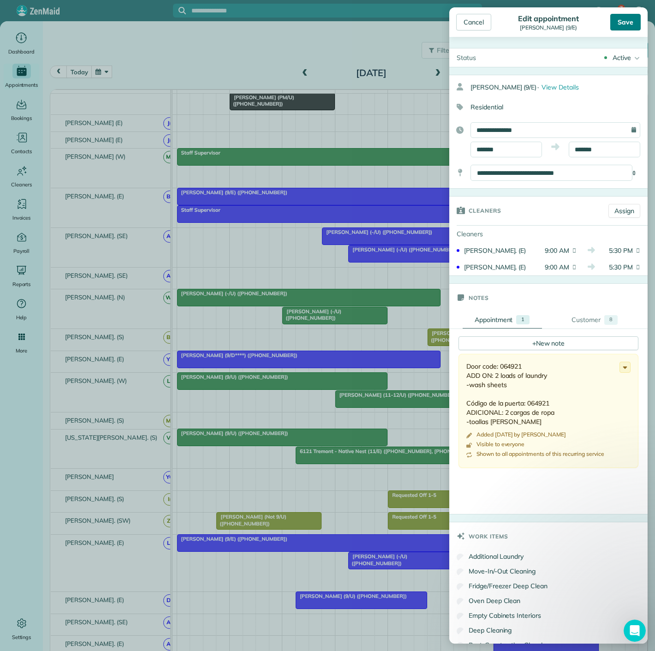
click at [622, 22] on div "Save" at bounding box center [625, 22] width 30 height 17
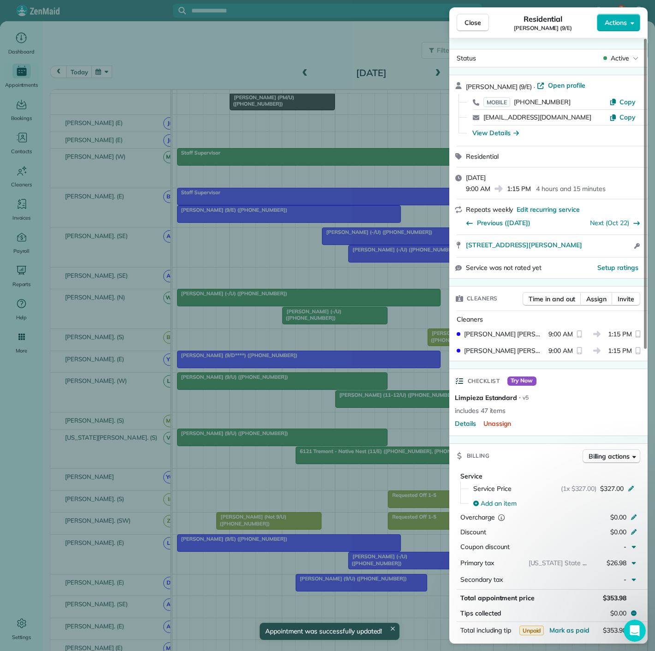
click at [333, 264] on div "Close Residential Richard Idell (9/E) Actions Status Active Richard Idell (9/E)…" at bounding box center [327, 325] width 655 height 651
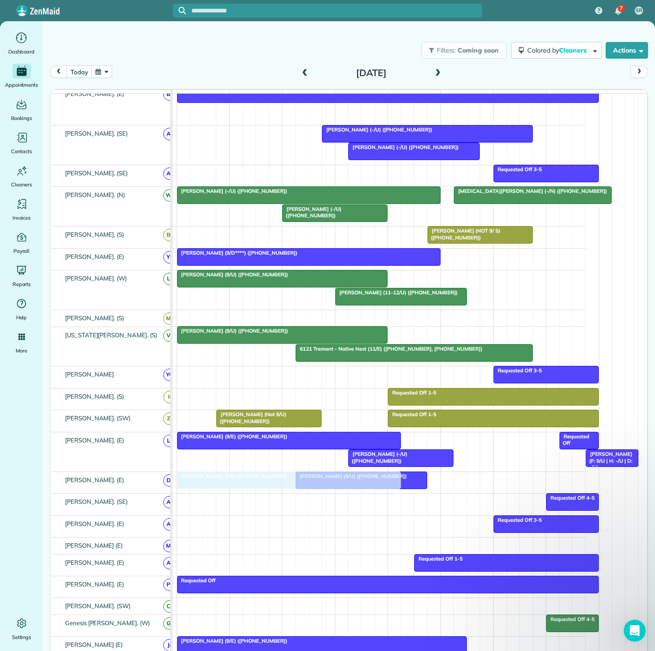
drag, startPoint x: 225, startPoint y: 222, endPoint x: 226, endPoint y: 497, distance: 274.9
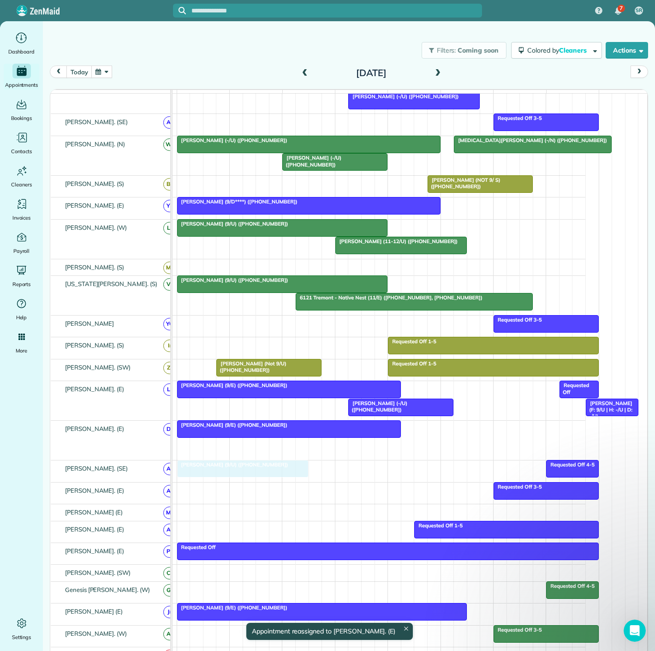
drag, startPoint x: 353, startPoint y: 452, endPoint x: 237, endPoint y: 485, distance: 121.2
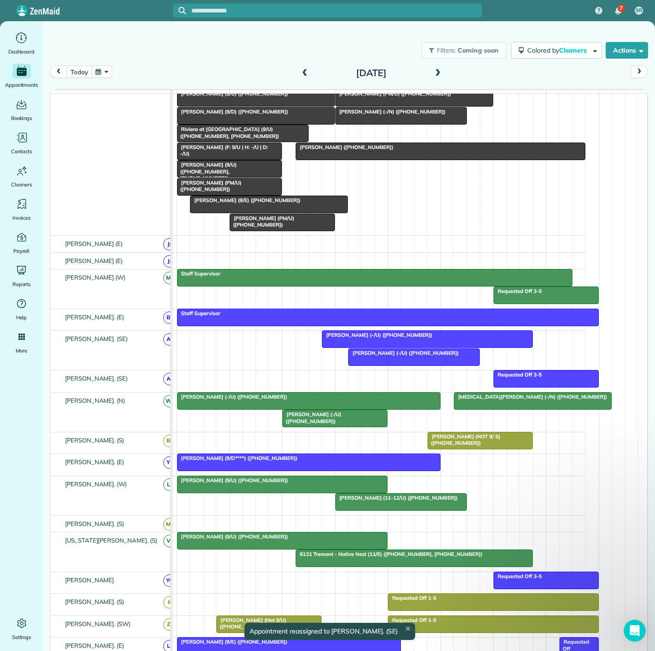
drag, startPoint x: 418, startPoint y: 459, endPoint x: 455, endPoint y: 205, distance: 257.2
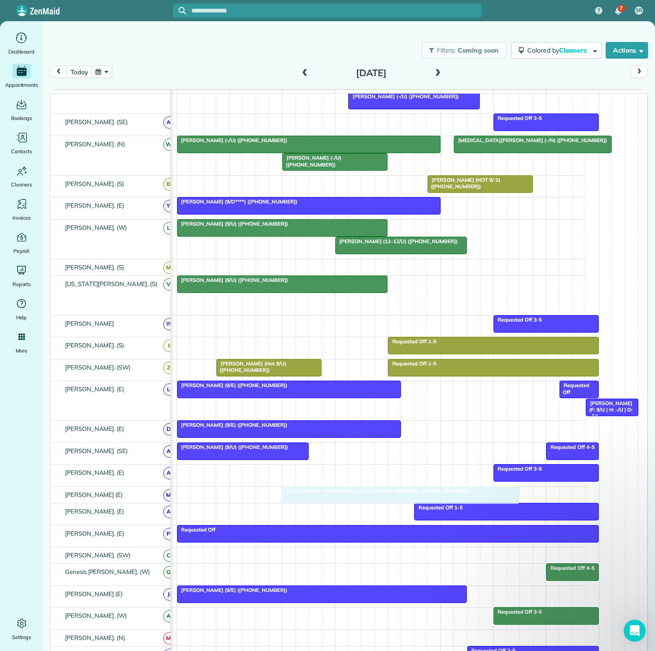
drag, startPoint x: 405, startPoint y: 303, endPoint x: 390, endPoint y: 501, distance: 198.4
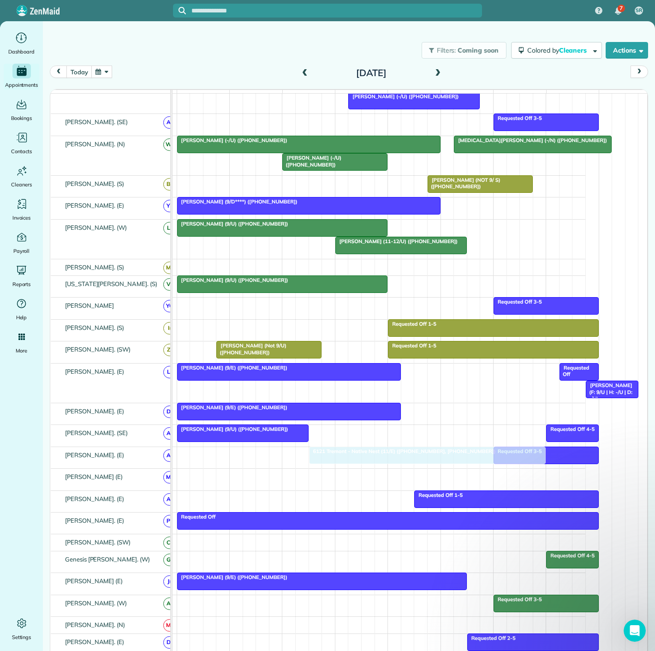
drag, startPoint x: 325, startPoint y: 483, endPoint x: 345, endPoint y: 466, distance: 26.2
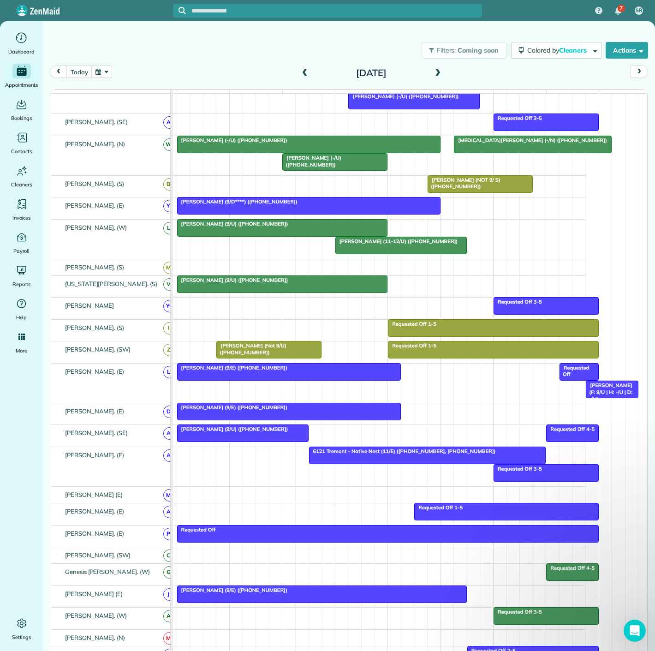
click at [351, 454] on span "6121 Tremont - Native Nest (11/E) (+19406821867, +14692685812)" at bounding box center [403, 451] width 188 height 6
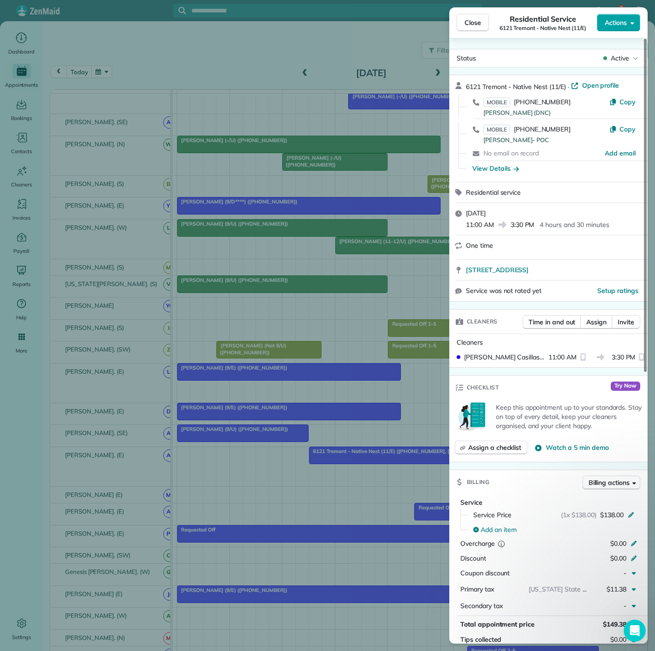
click at [618, 23] on span "Actions" at bounding box center [616, 22] width 22 height 9
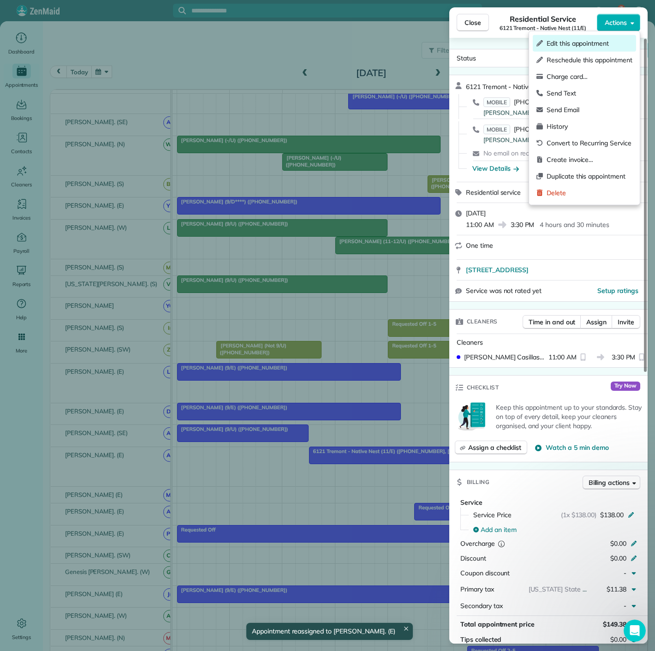
click at [567, 44] on span "Edit this appointment" at bounding box center [589, 43] width 86 height 9
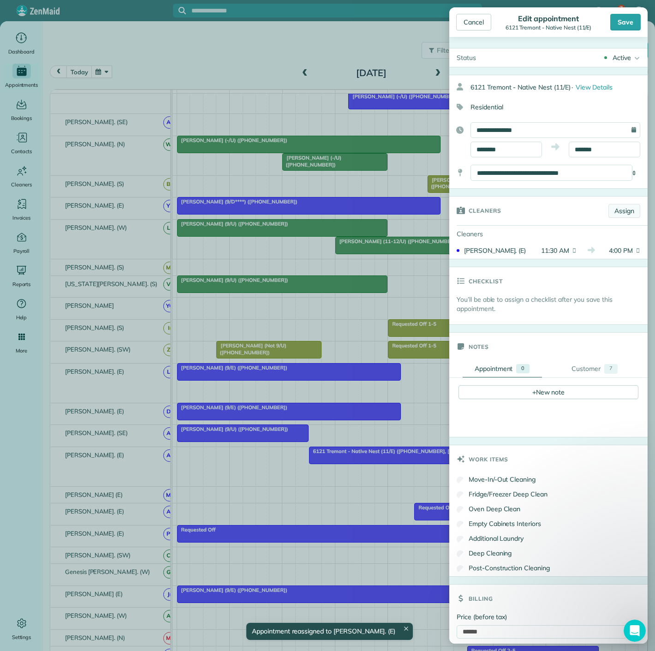
click at [618, 211] on link "Assign" at bounding box center [624, 211] width 32 height 14
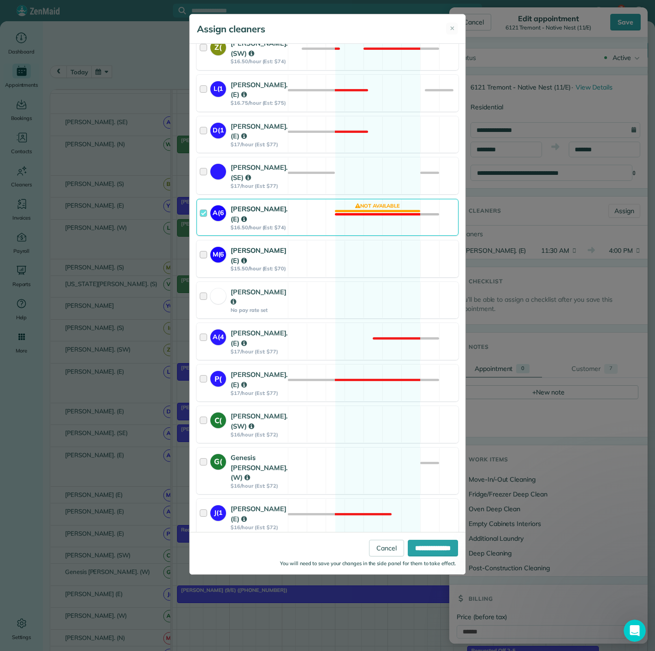
click at [234, 272] on strong "$15.50/hour (Est: $70)" at bounding box center [259, 268] width 56 height 6
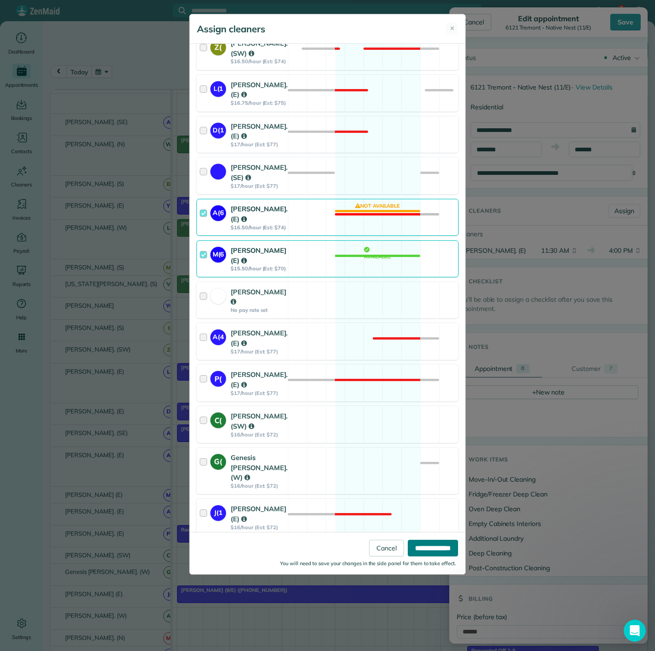
click at [413, 549] on input "**********" at bounding box center [433, 548] width 50 height 17
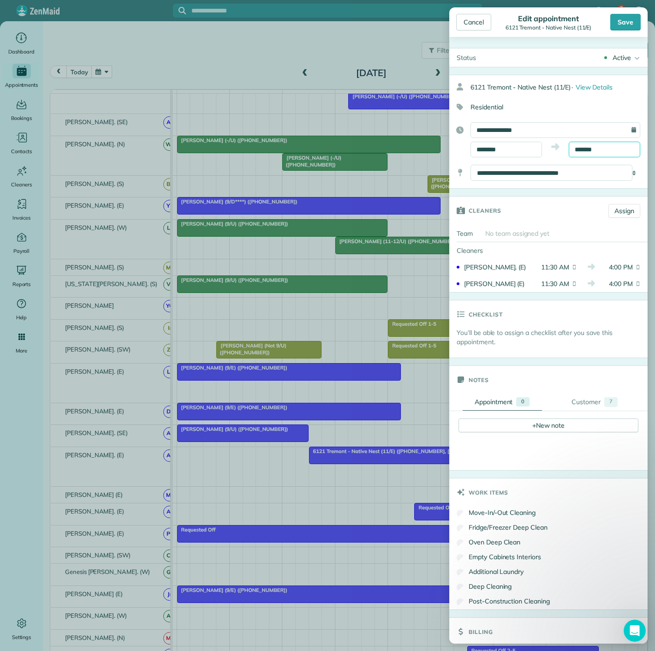
click at [604, 143] on input "*******" at bounding box center [604, 150] width 71 height 16
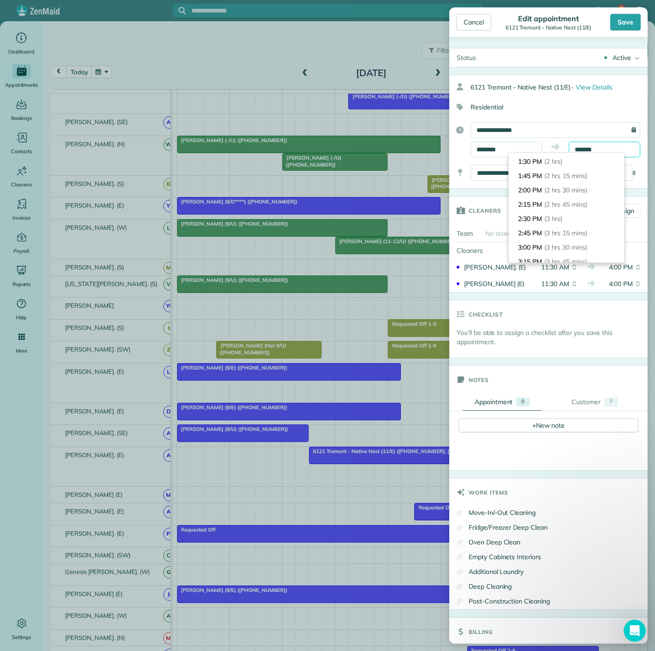
scroll to position [89, 0]
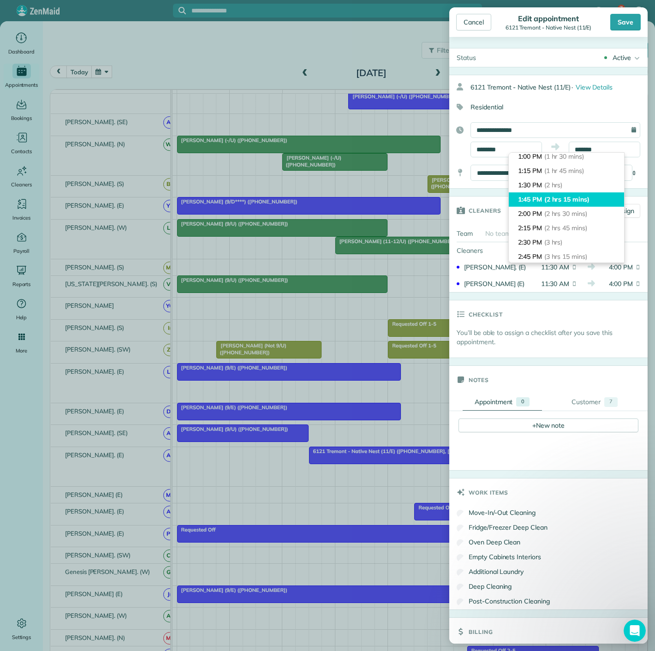
type input "*******"
click at [580, 205] on li "1:45 PM (2 hrs 15 mins)" at bounding box center [566, 199] width 115 height 14
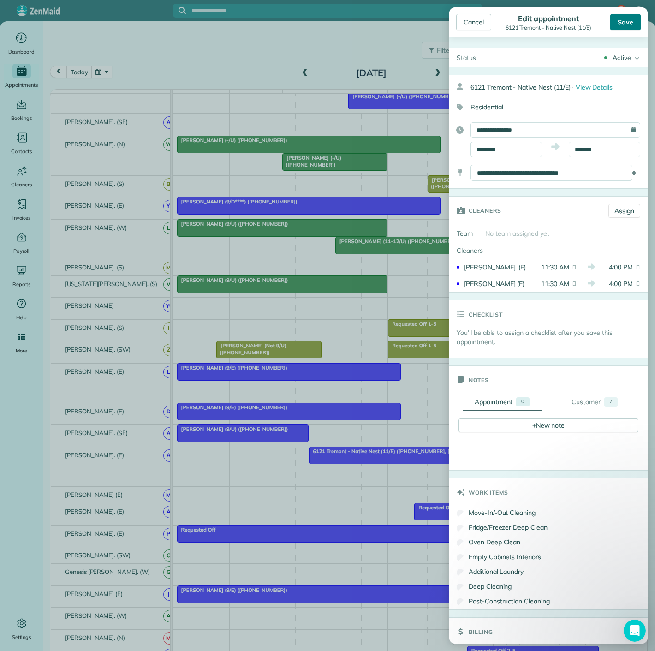
click at [619, 20] on div "Save" at bounding box center [625, 22] width 30 height 17
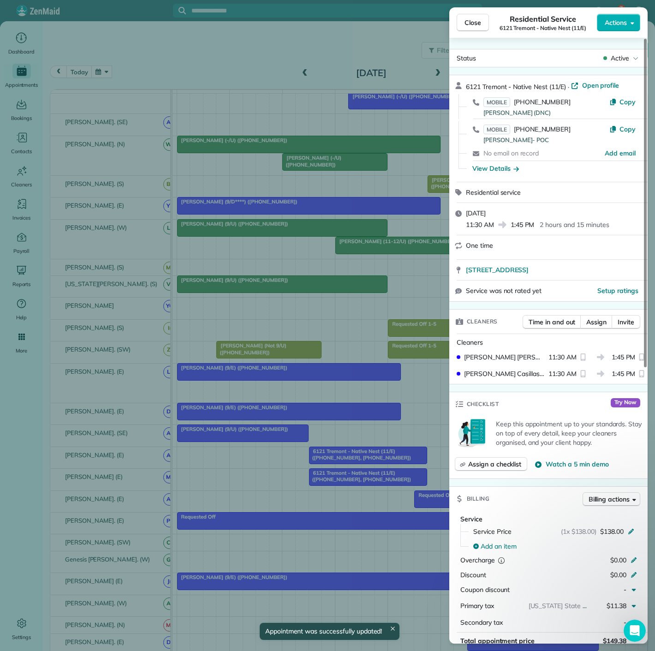
click at [361, 345] on div "Close Residential Service 6121 Tremont - Native Nest (11/E) Actions Status Acti…" at bounding box center [327, 325] width 655 height 651
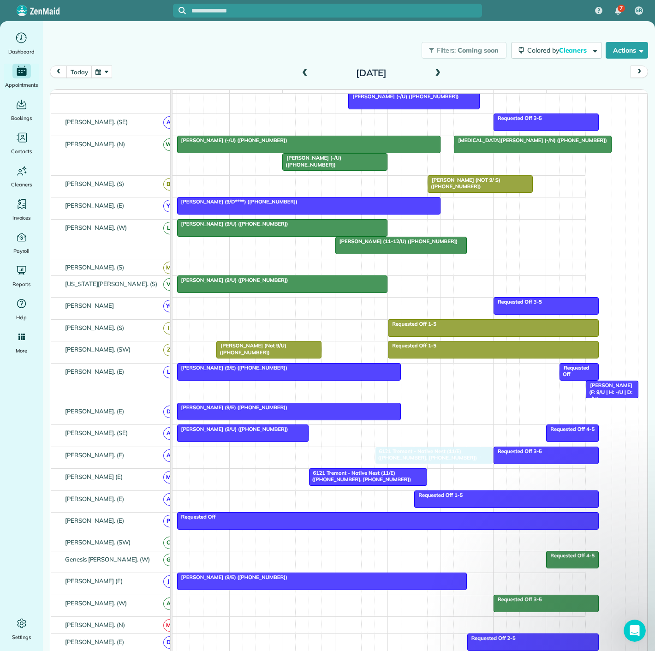
drag, startPoint x: 333, startPoint y: 464, endPoint x: 395, endPoint y: 465, distance: 61.8
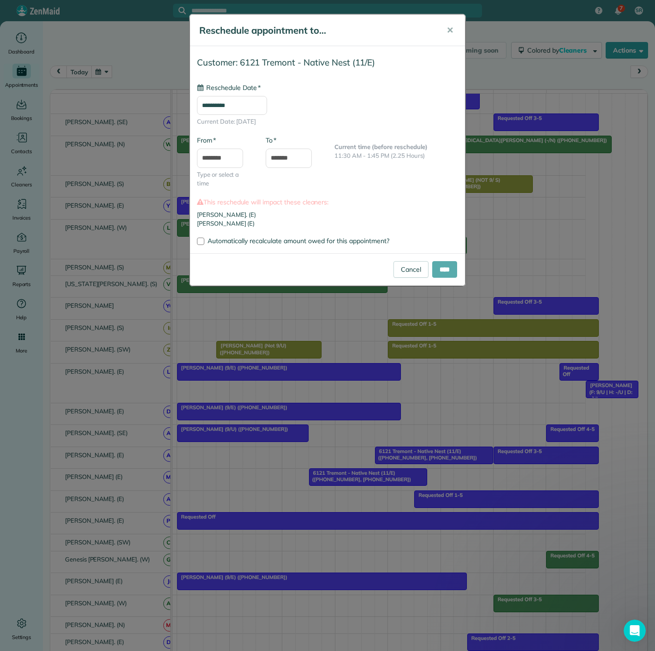
type input "**********"
click at [440, 263] on input "****" at bounding box center [444, 269] width 25 height 17
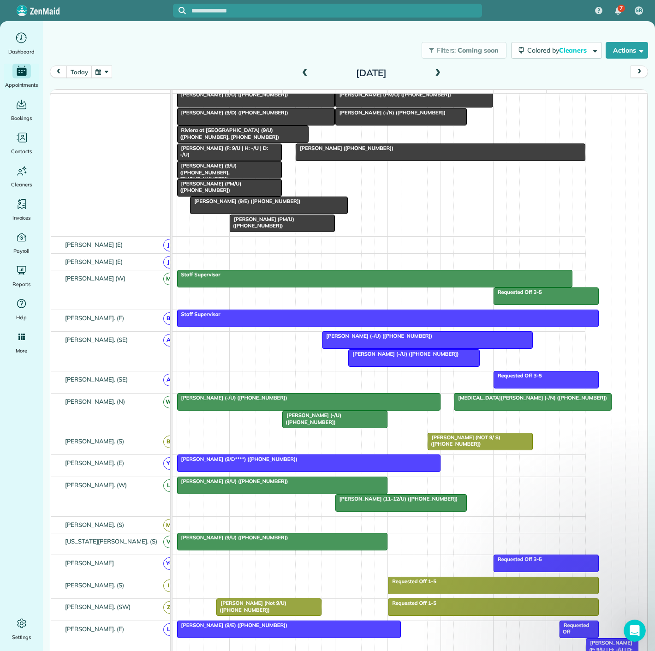
scroll to position [95, 0]
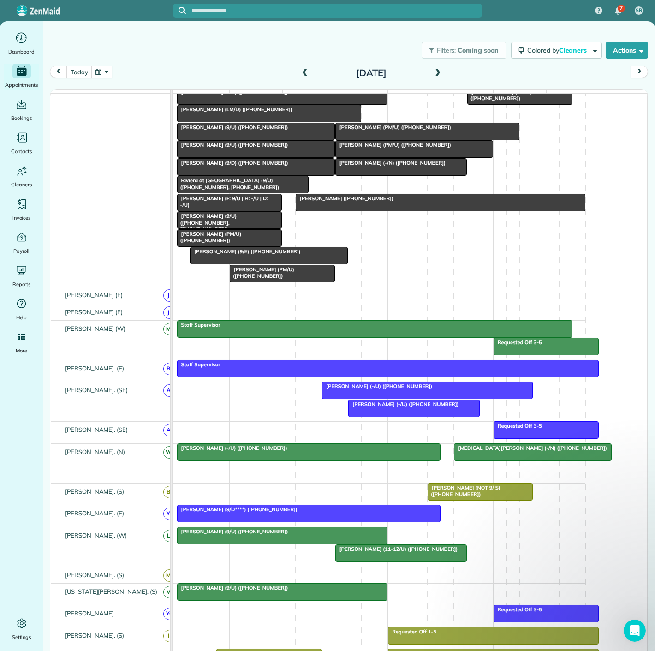
drag, startPoint x: 340, startPoint y: 477, endPoint x: 364, endPoint y: 228, distance: 250.2
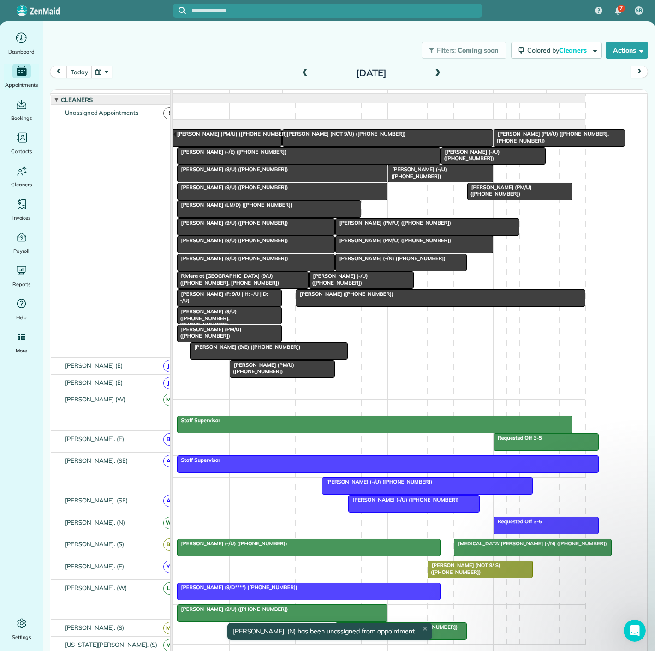
scroll to position [0, 0]
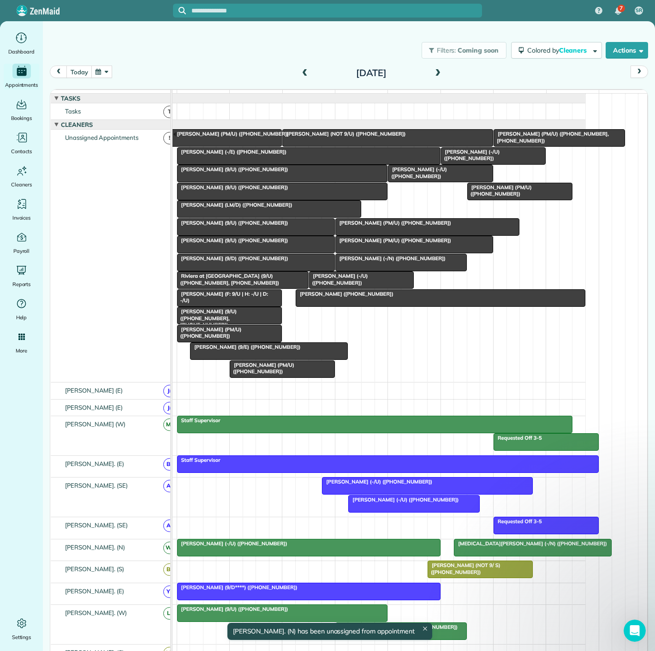
click at [255, 155] on span "Jeremy Ayer (-/E) (+19033306264)" at bounding box center [232, 151] width 111 height 6
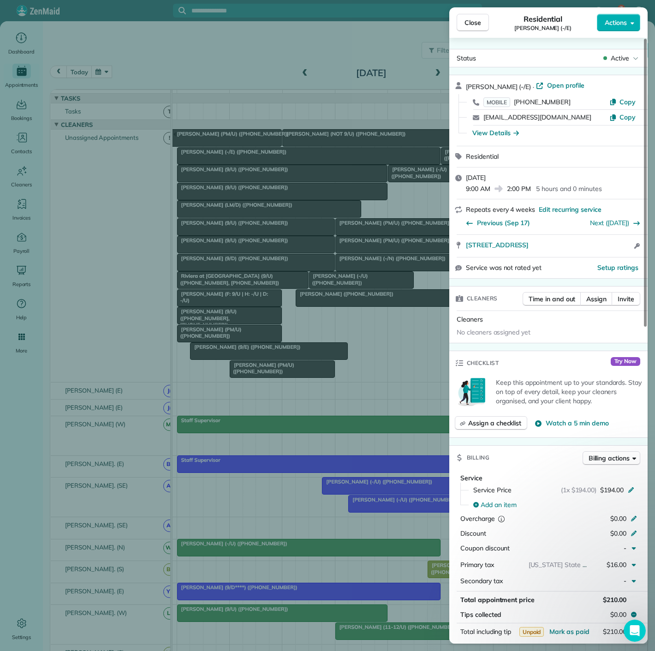
click at [255, 160] on div "Close Residential Jeremy Ayer (-/E) Actions Status Active Jeremy Ayer (-/E) · O…" at bounding box center [327, 325] width 655 height 651
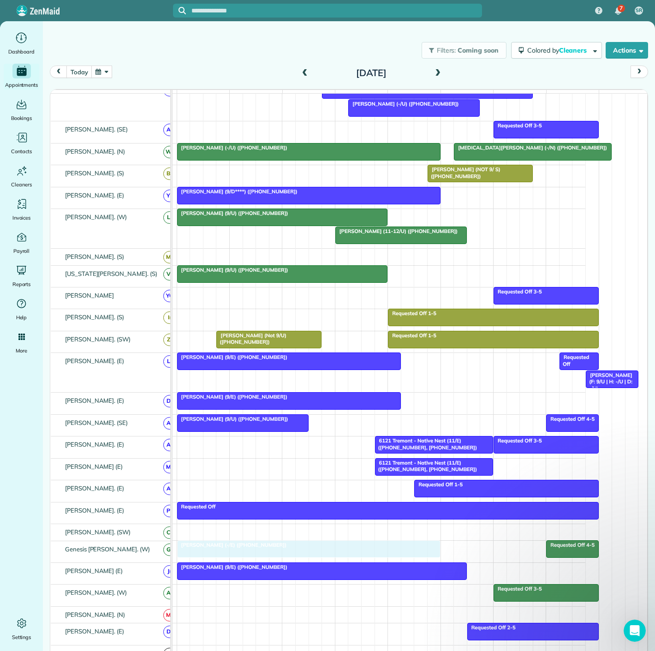
scroll to position [410, 48]
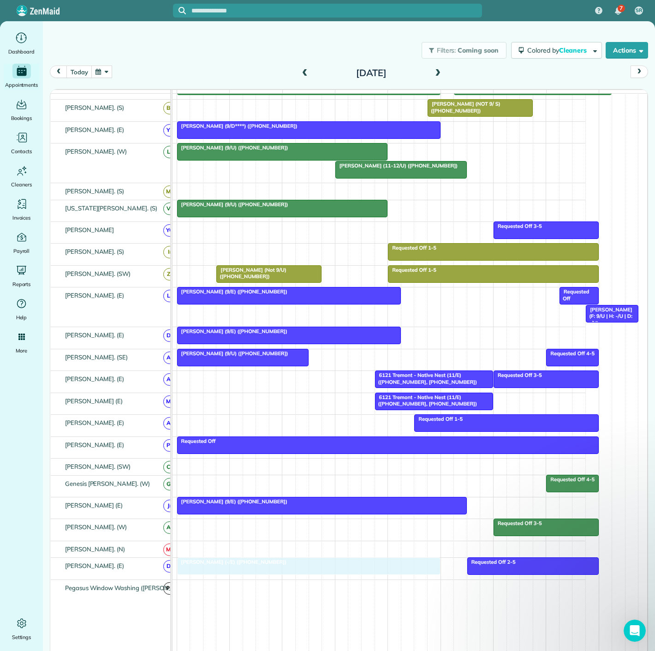
drag, startPoint x: 255, startPoint y: 160, endPoint x: 258, endPoint y: 578, distance: 418.8
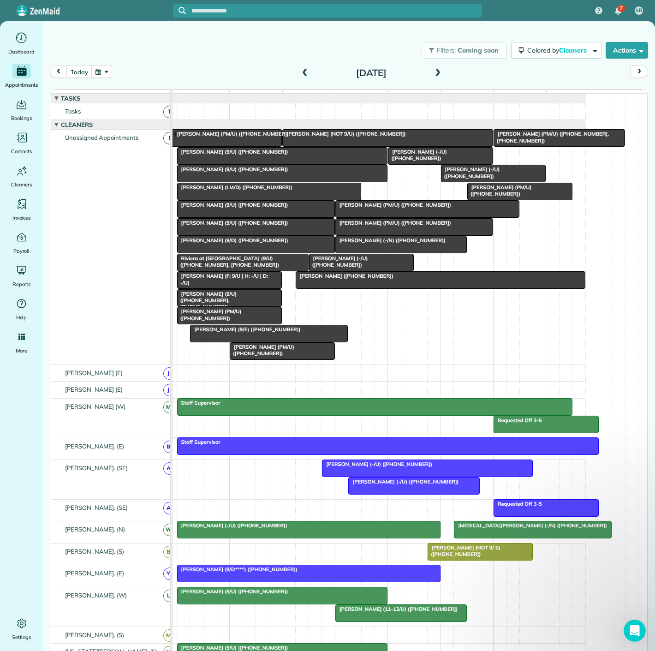
click at [264, 164] on div at bounding box center [283, 156] width 210 height 17
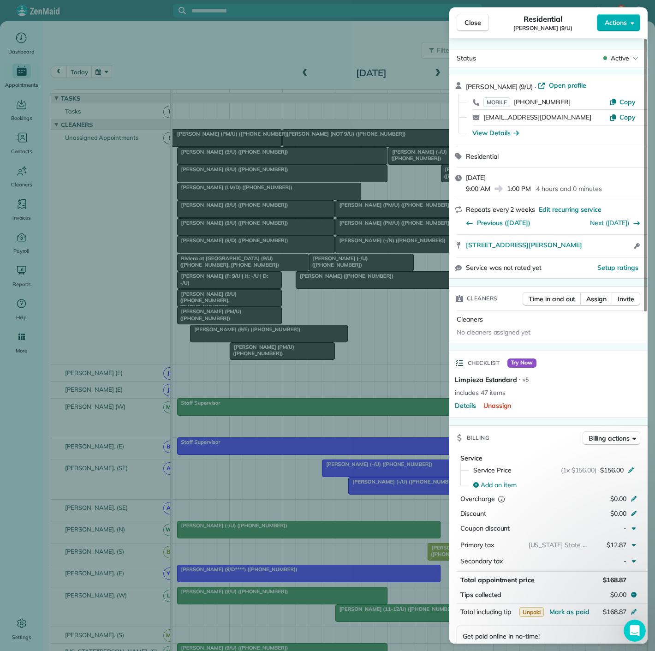
click at [233, 182] on div "Close Residential Addison Cathey (9/U) Actions Status Active Addison Cathey (9/…" at bounding box center [327, 325] width 655 height 651
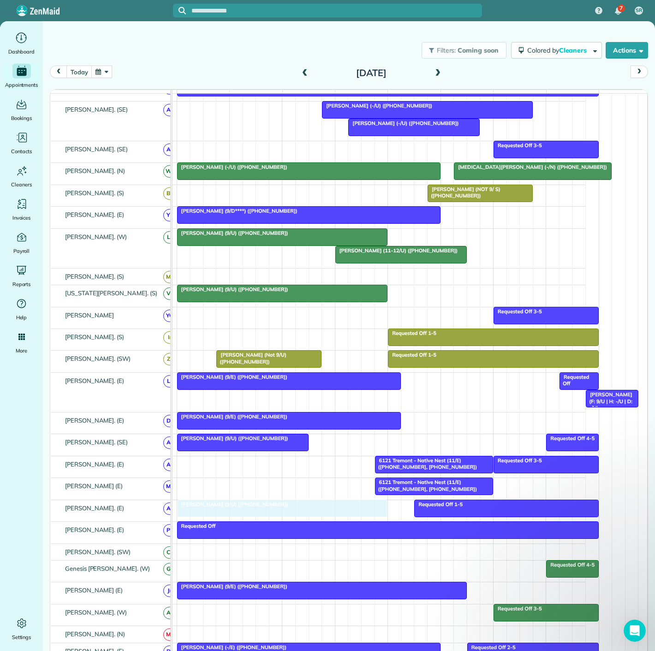
drag, startPoint x: 228, startPoint y: 164, endPoint x: 225, endPoint y: 513, distance: 349.1
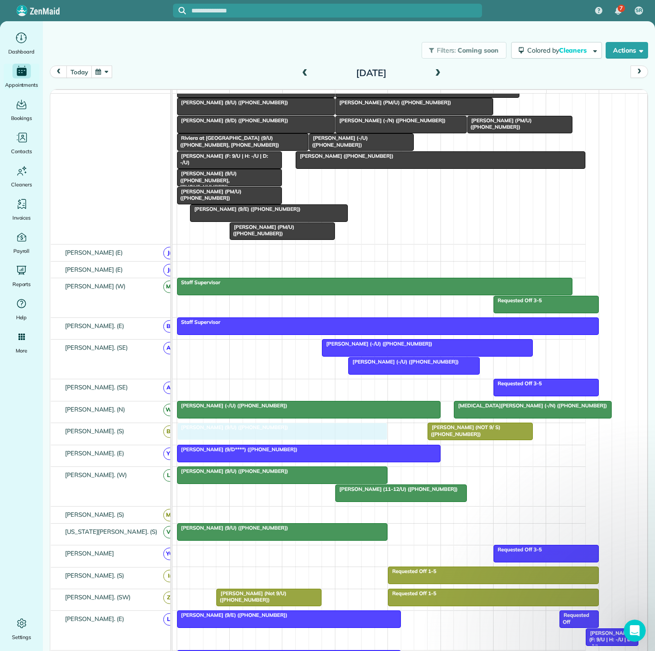
drag, startPoint x: 256, startPoint y: 161, endPoint x: 260, endPoint y: 442, distance: 280.4
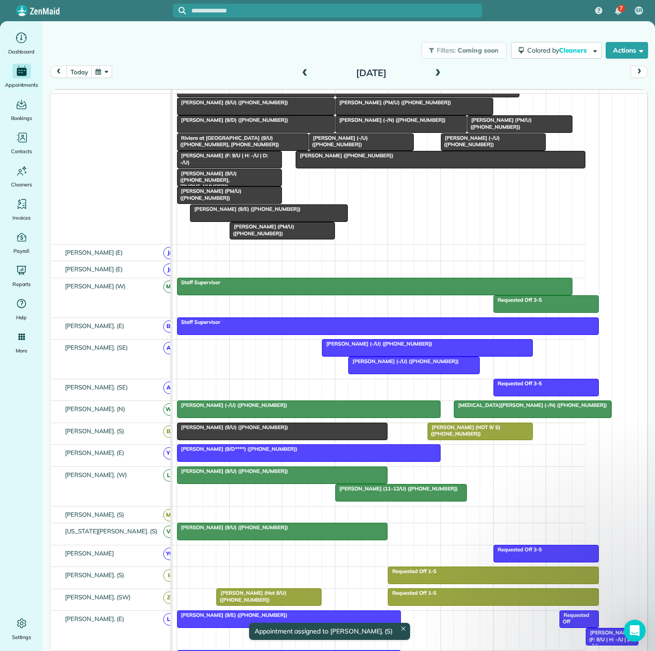
click at [266, 438] on div at bounding box center [283, 431] width 210 height 17
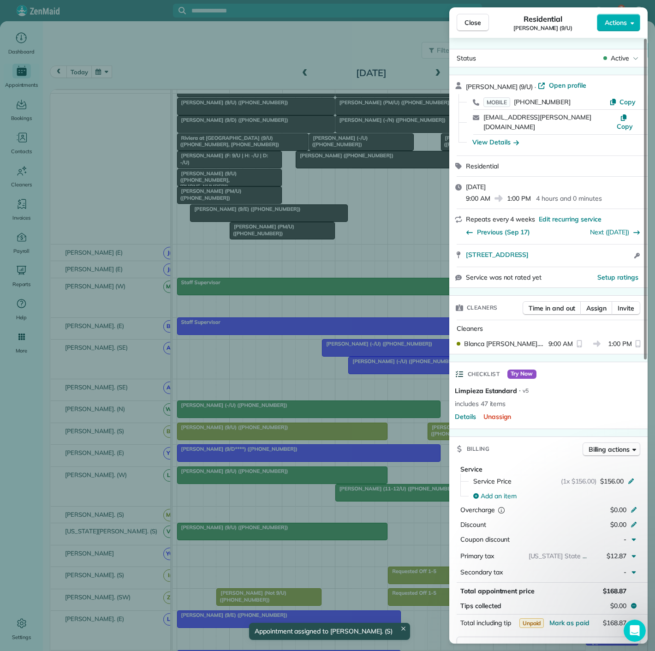
click at [267, 438] on div "Close Residential Thomas A. Boyles (9/U) Actions Status Active Thomas A. Boyles…" at bounding box center [327, 325] width 655 height 651
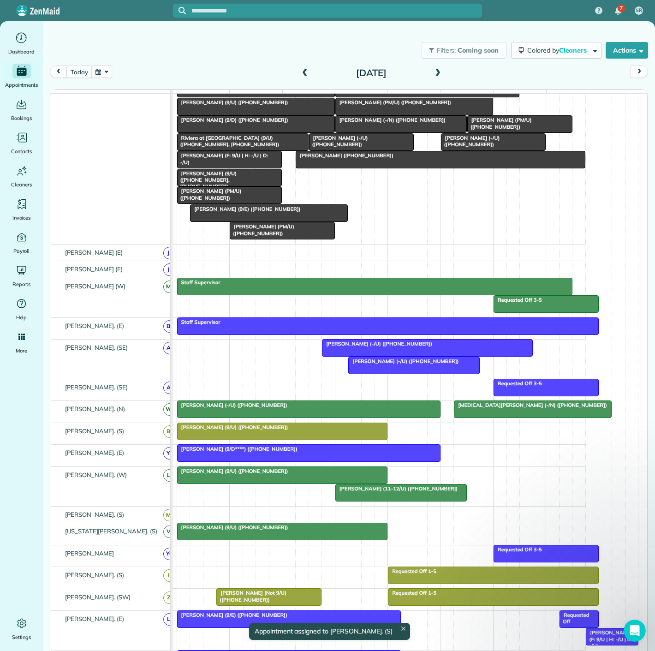
drag, startPoint x: 475, startPoint y: 438, endPoint x: 411, endPoint y: 196, distance: 250.3
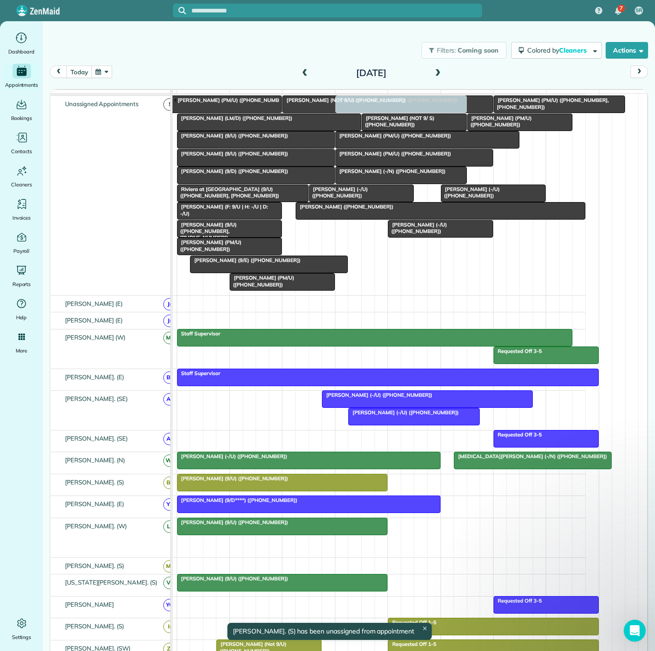
drag, startPoint x: 388, startPoint y: 549, endPoint x: 388, endPoint y: 255, distance: 294.2
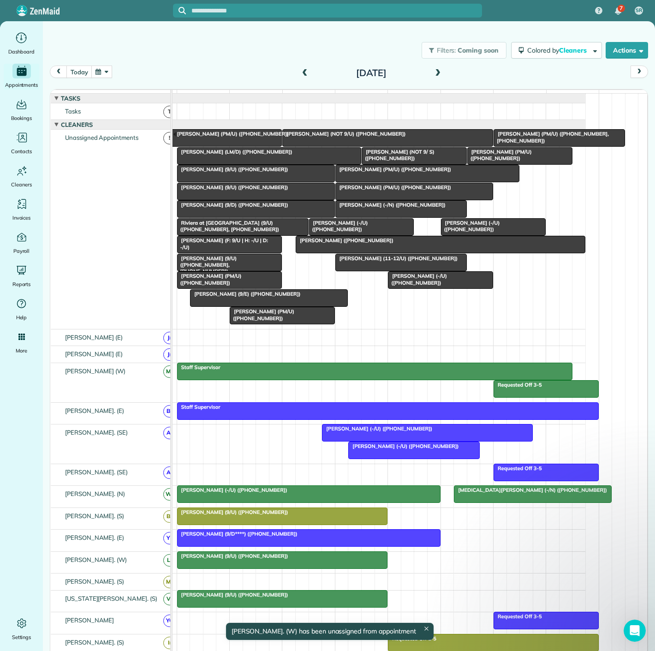
click at [269, 297] on span "Julia Guimaraes (9/E) (+19546125415)" at bounding box center [245, 294] width 111 height 6
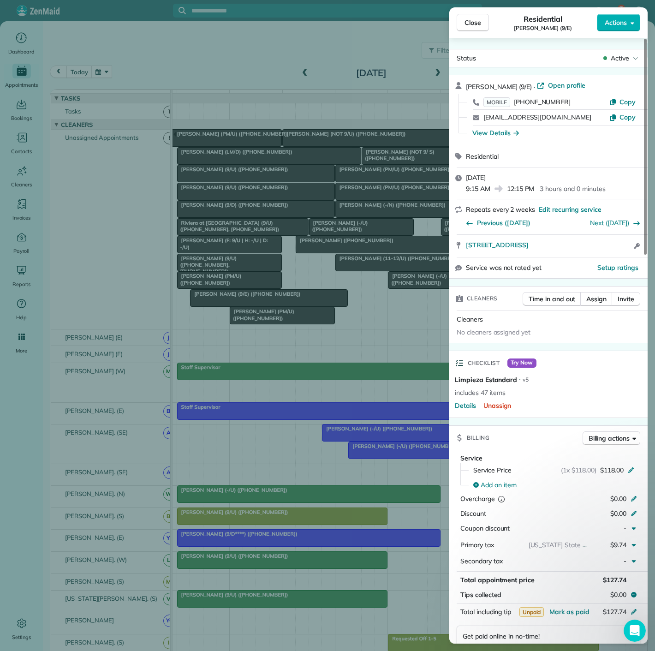
click at [269, 300] on div "Close Residential Julia Guimaraes (9/E) Actions Status Active Julia Guimaraes (…" at bounding box center [327, 325] width 655 height 651
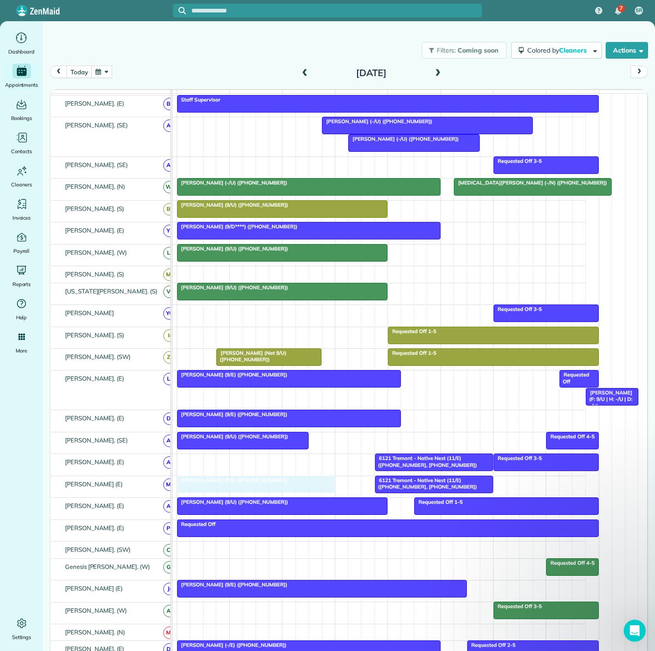
drag, startPoint x: 269, startPoint y: 300, endPoint x: 252, endPoint y: 485, distance: 185.7
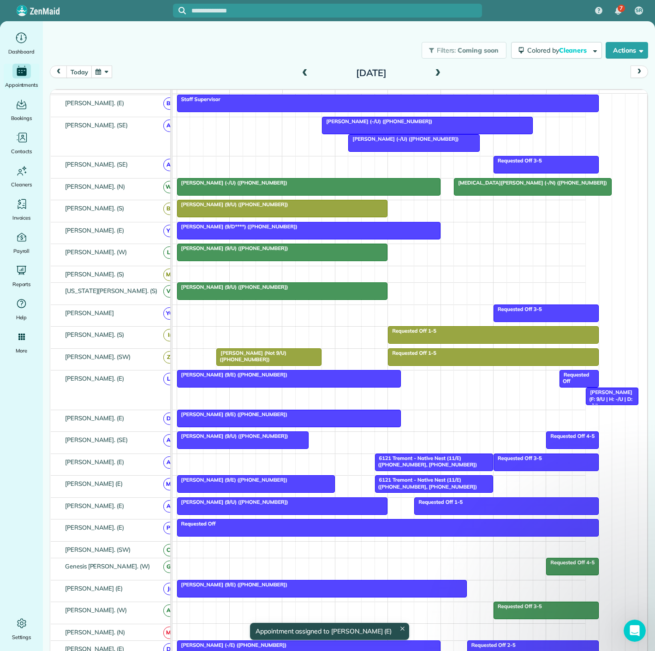
click at [243, 483] on span "Julia Guimaraes (9/E) (+19546125415)" at bounding box center [232, 479] width 111 height 6
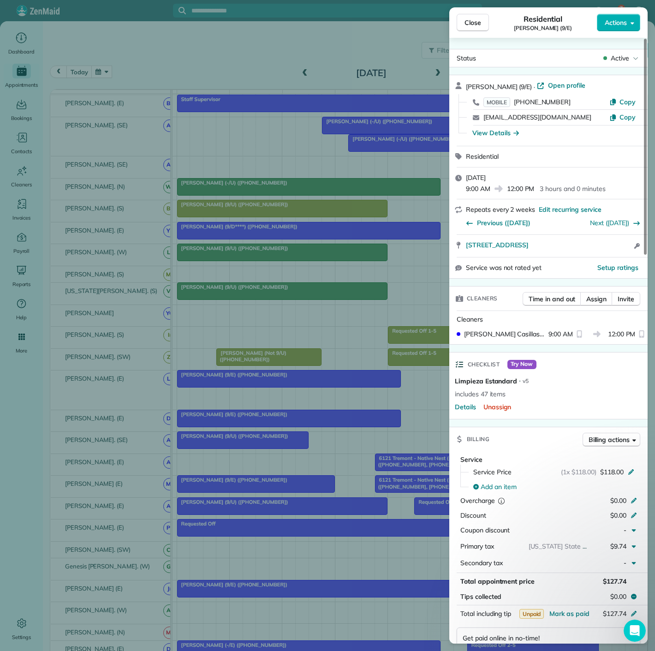
click at [245, 484] on div "Close Residential Julia Guimaraes (9/E) Actions Status Active Julia Guimaraes (…" at bounding box center [327, 325] width 655 height 651
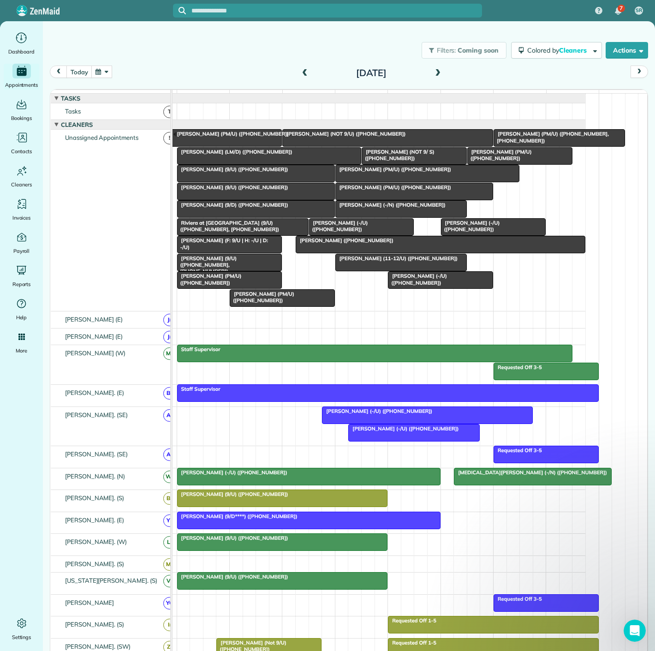
click at [249, 172] on span "Bob Widner (9/U) (+19729795700)" at bounding box center [233, 169] width 112 height 6
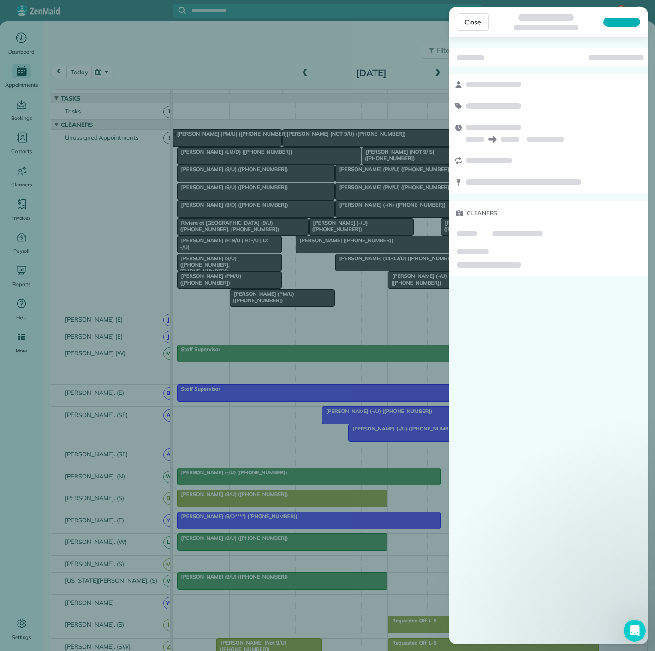
click at [249, 178] on div "Close Cleaners" at bounding box center [327, 325] width 655 height 651
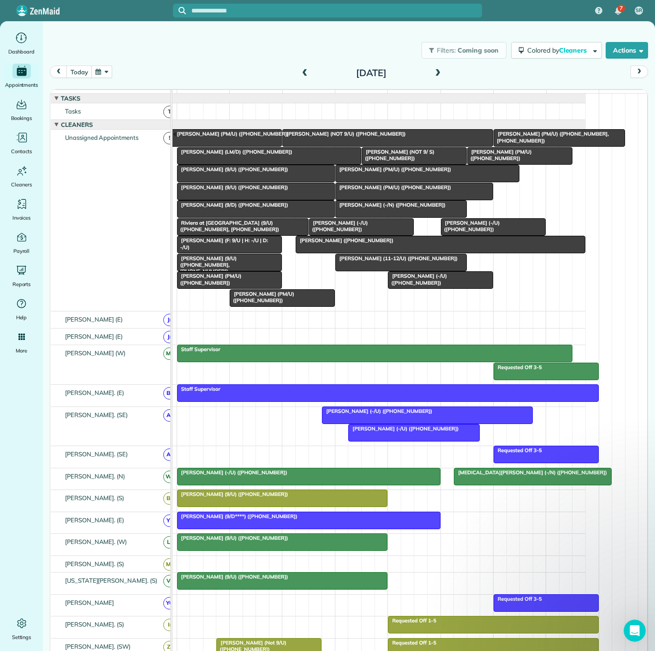
click at [248, 180] on div at bounding box center [256, 173] width 157 height 17
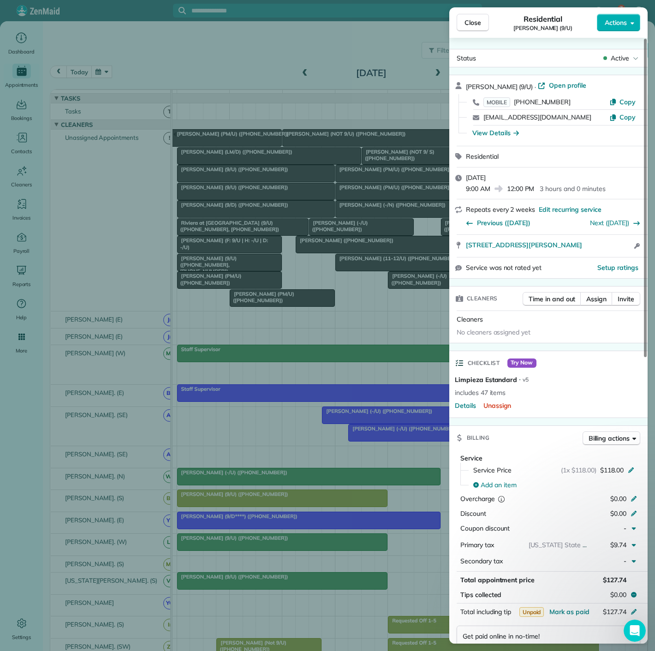
click at [248, 180] on div "Close Residential Bob Widner (9/U) Actions Status Active Bob Widner (9/U) · Ope…" at bounding box center [327, 325] width 655 height 651
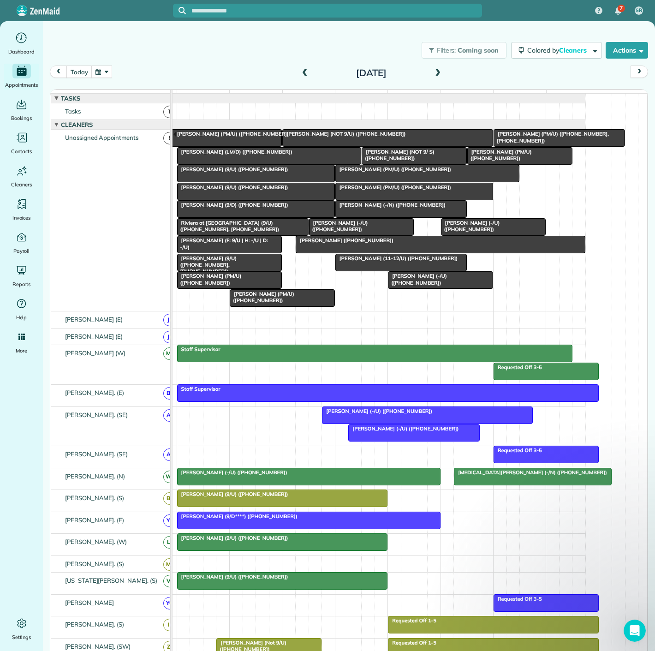
click at [243, 190] on span "Jennifer Beam (9/U) (+14042163886)" at bounding box center [233, 187] width 112 height 6
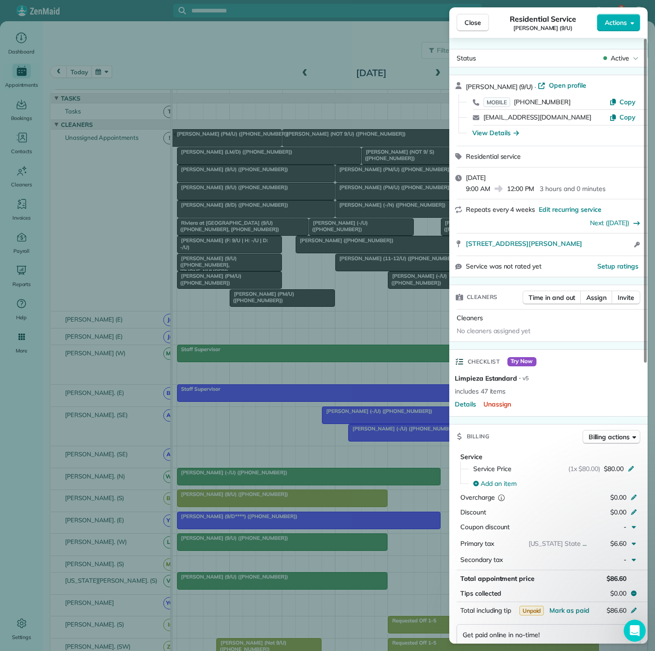
click at [243, 197] on div "Close Residential Service Jennifer Beam (9/U) Actions Status Active Jennifer Be…" at bounding box center [327, 325] width 655 height 651
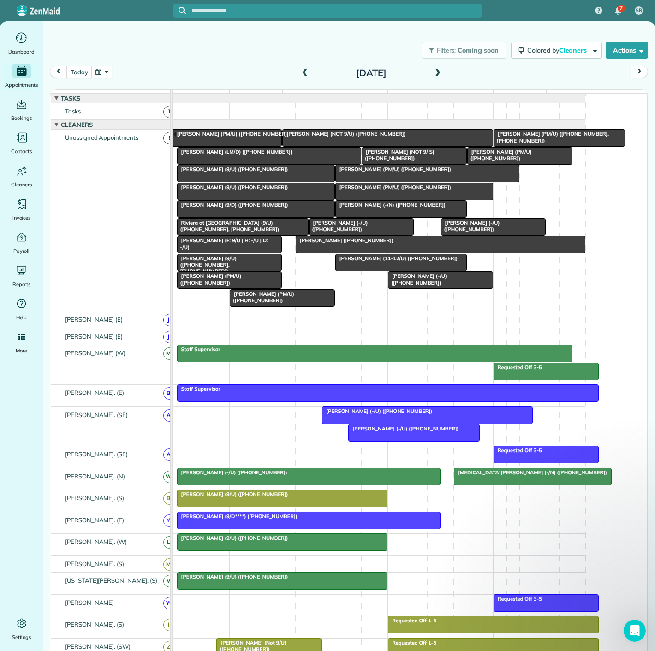
click at [240, 216] on div at bounding box center [256, 209] width 157 height 17
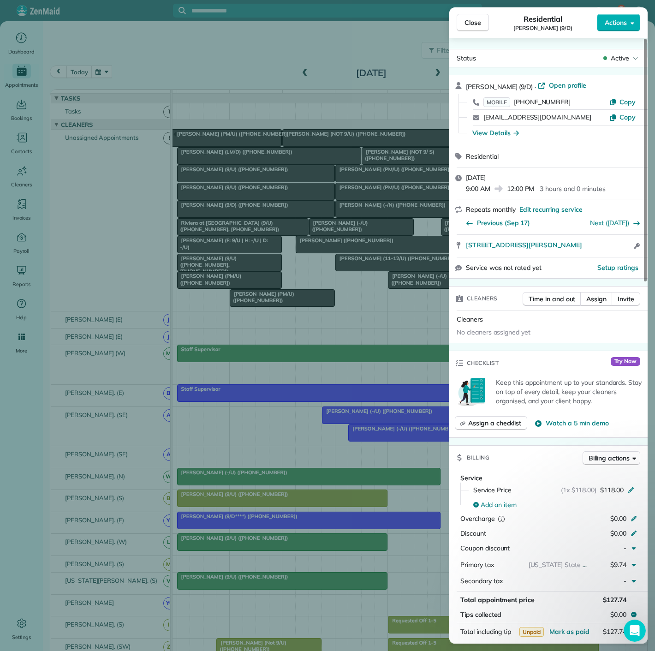
click at [240, 216] on div "Close Residential Nicole Roberts (9/D) Actions Status Active Nicole Roberts (9/…" at bounding box center [327, 325] width 655 height 651
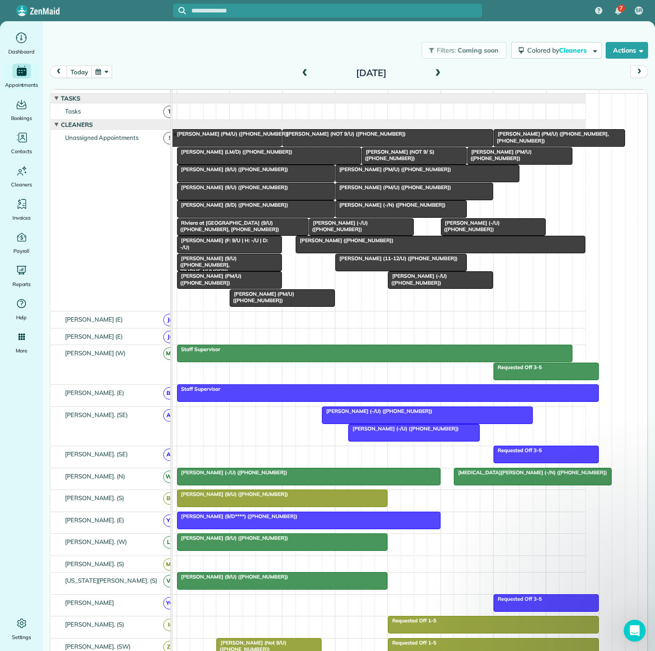
click at [320, 497] on div "Thomas A. Boyles (9/U) (+12145427278)" at bounding box center [282, 494] width 205 height 6
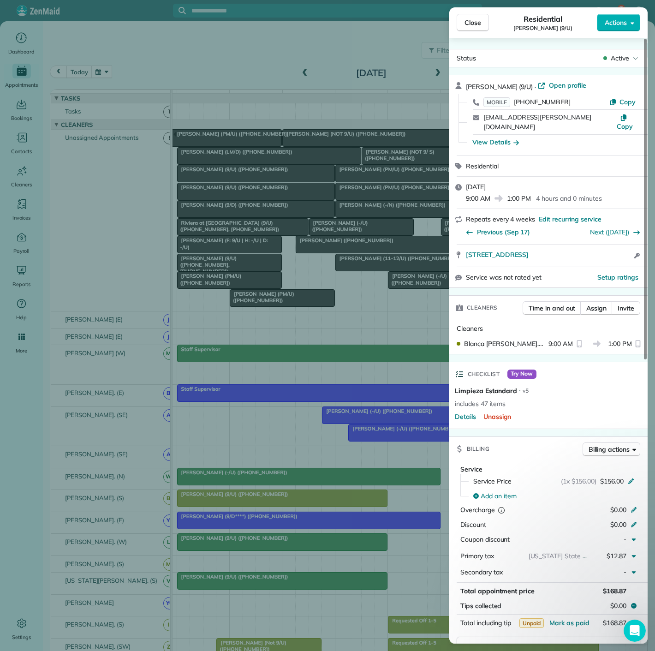
click at [320, 499] on div "Close Residential Thomas A. Boyles (9/U) Actions Status Active Thomas A. Boyles…" at bounding box center [327, 325] width 655 height 651
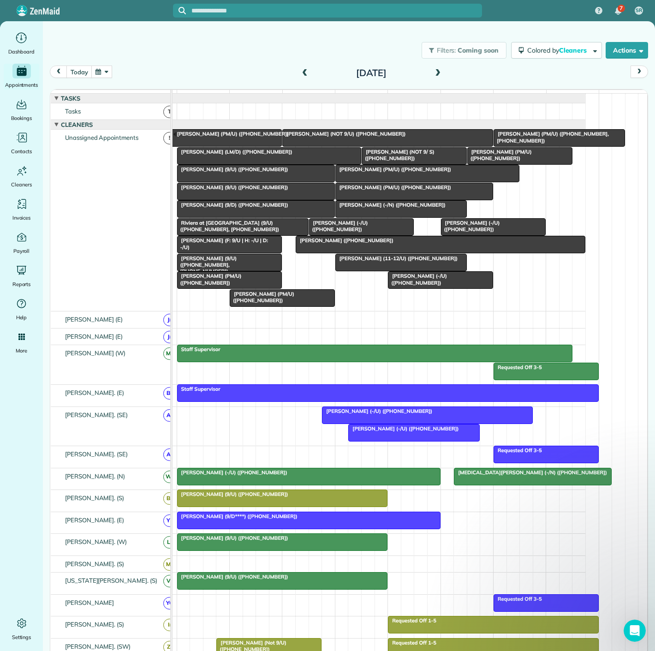
click at [320, 497] on div "Thomas A. Boyles (9/U) (+12145427278)" at bounding box center [282, 494] width 205 height 6
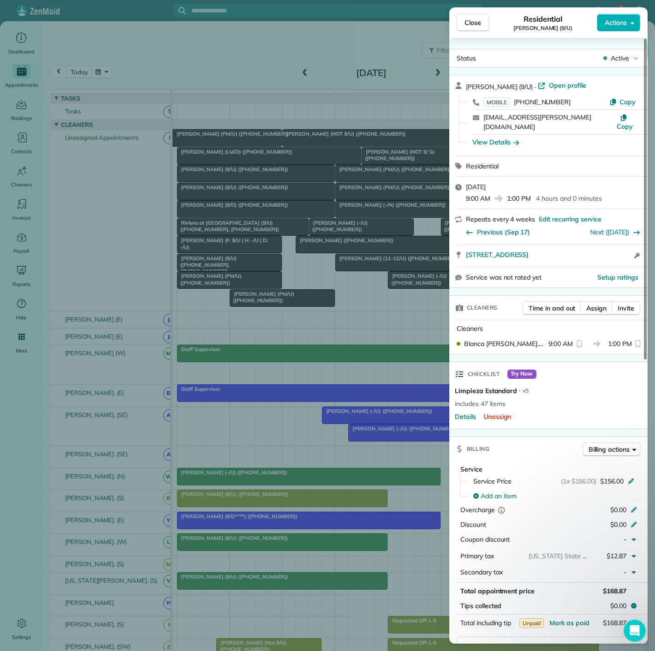
click at [320, 499] on div "Close Residential Thomas A. Boyles (9/U) Actions Status Active Thomas A. Boyles…" at bounding box center [327, 325] width 655 height 651
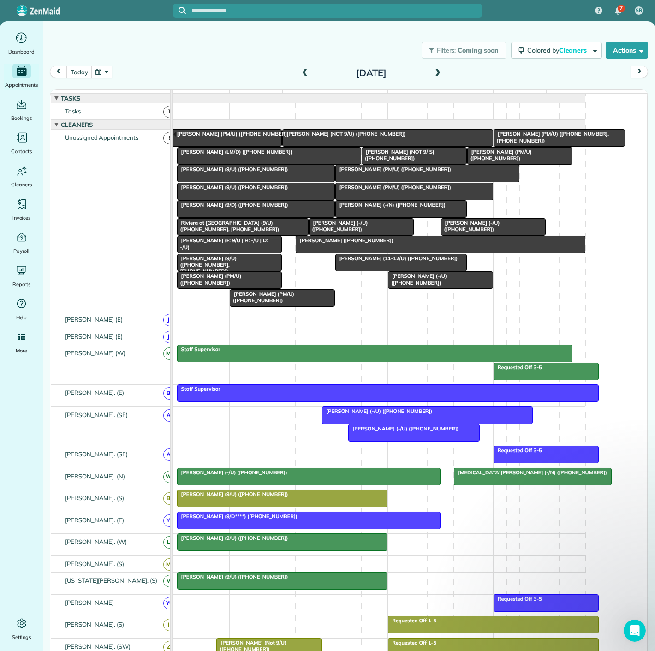
click at [388, 180] on div at bounding box center [427, 173] width 183 height 17
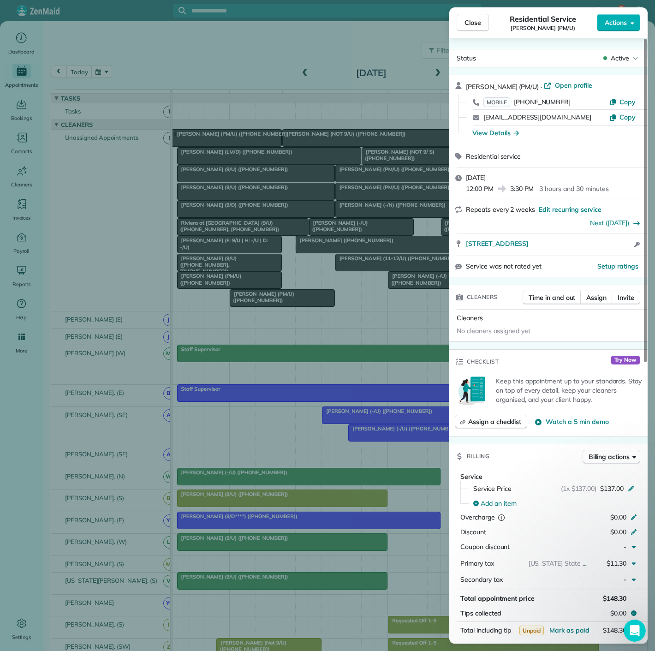
click at [388, 180] on div "Close Residential Service Patrick O’Driscoll (PM/U) Actions Status Active Patri…" at bounding box center [327, 325] width 655 height 651
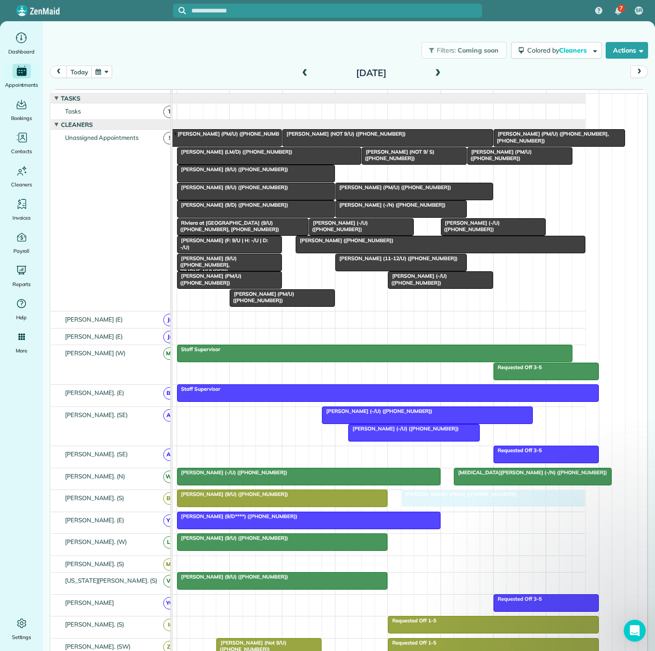
drag, startPoint x: 384, startPoint y: 180, endPoint x: 444, endPoint y: 508, distance: 333.4
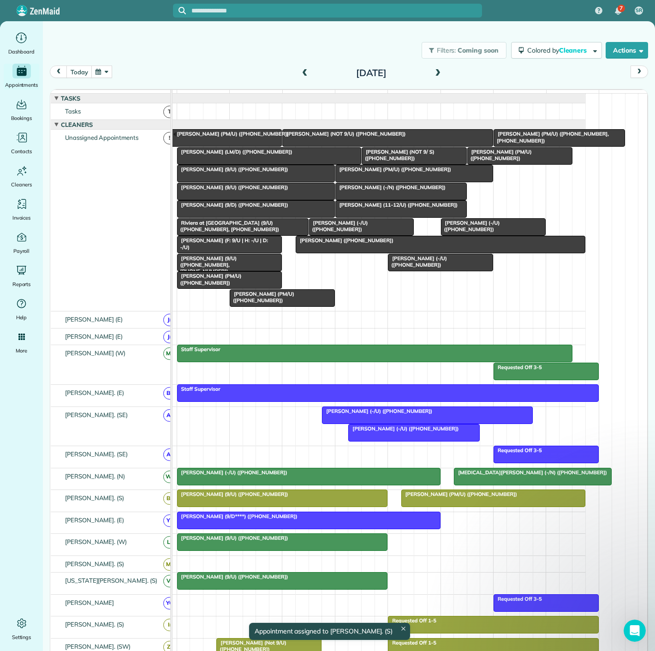
click at [256, 550] on div at bounding box center [283, 542] width 210 height 17
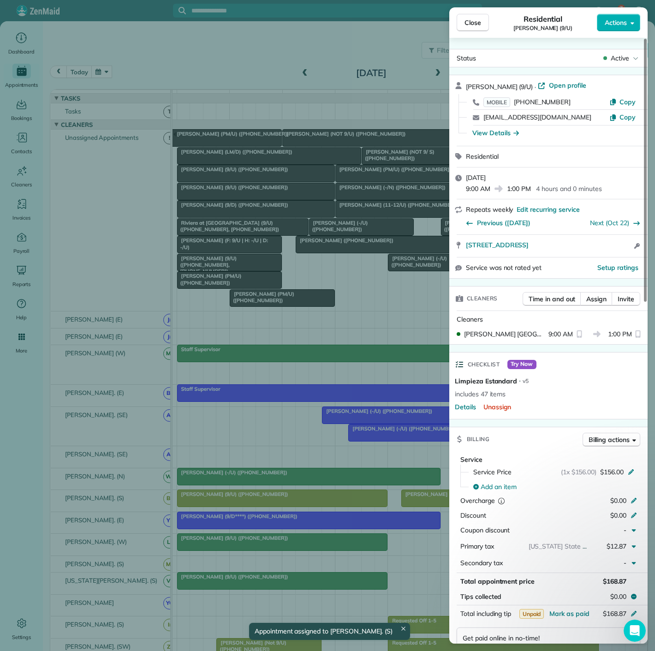
click at [256, 550] on div "Close Residential Fred Turner (9/U) Actions Status Active Fred Turner (9/U) · O…" at bounding box center [327, 325] width 655 height 651
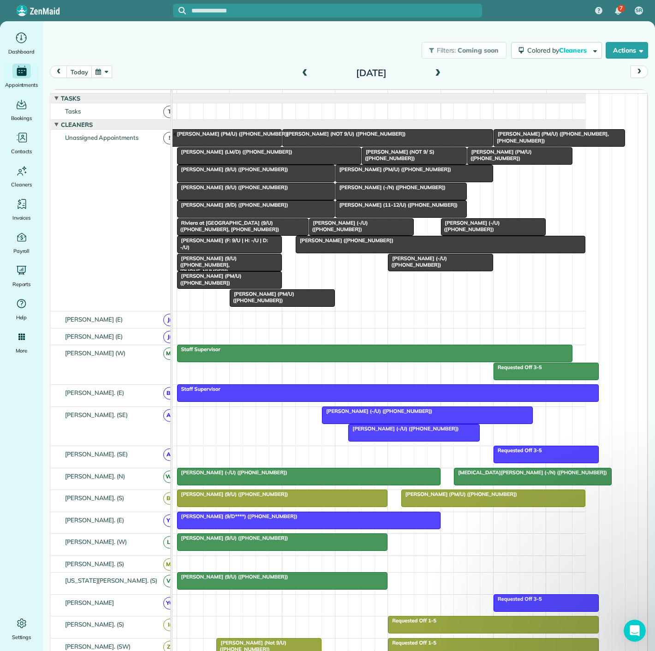
click at [368, 253] on div at bounding box center [440, 244] width 289 height 17
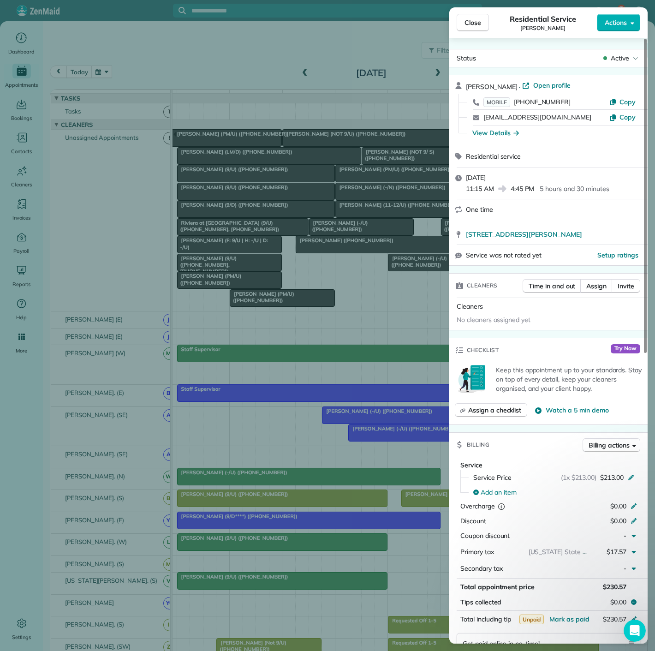
click at [319, 280] on div "Close Residential Service Allison Reppond Actions Status Active Allison Reppond…" at bounding box center [327, 325] width 655 height 651
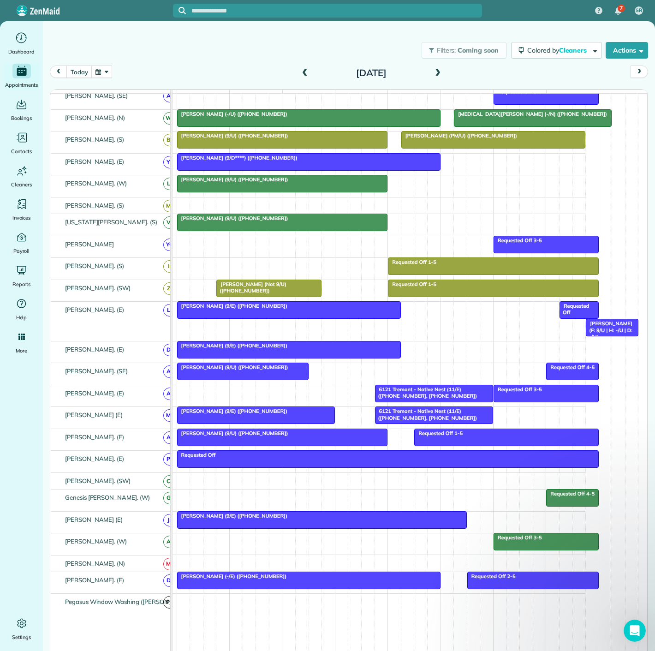
click at [270, 377] on div at bounding box center [243, 371] width 131 height 17
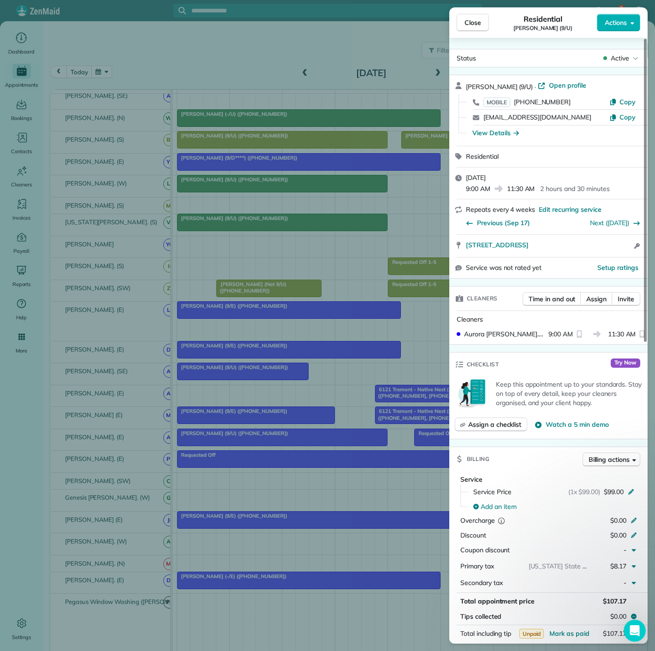
click at [270, 377] on div "Close Residential Madeline Dyson (9/U) Actions Status Active Madeline Dyson (9/…" at bounding box center [327, 325] width 655 height 651
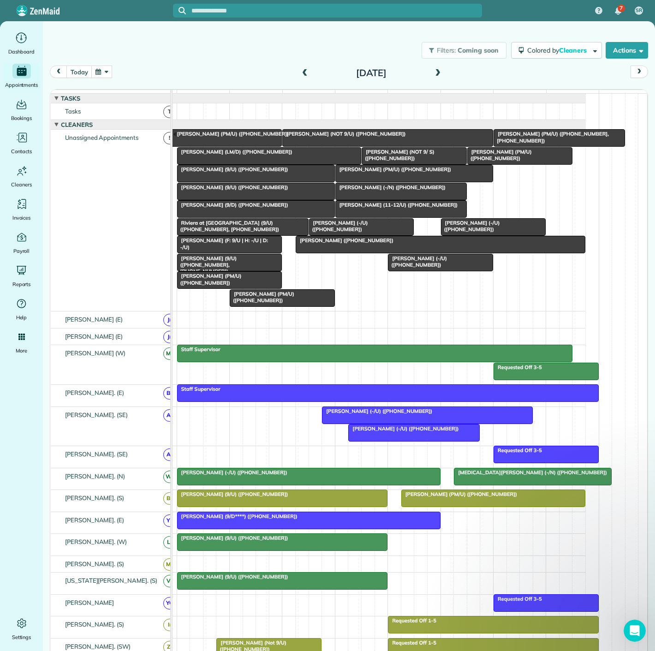
click at [230, 155] on span "Lynn Palmer (LM/D) (+12145076612)" at bounding box center [235, 151] width 116 height 6
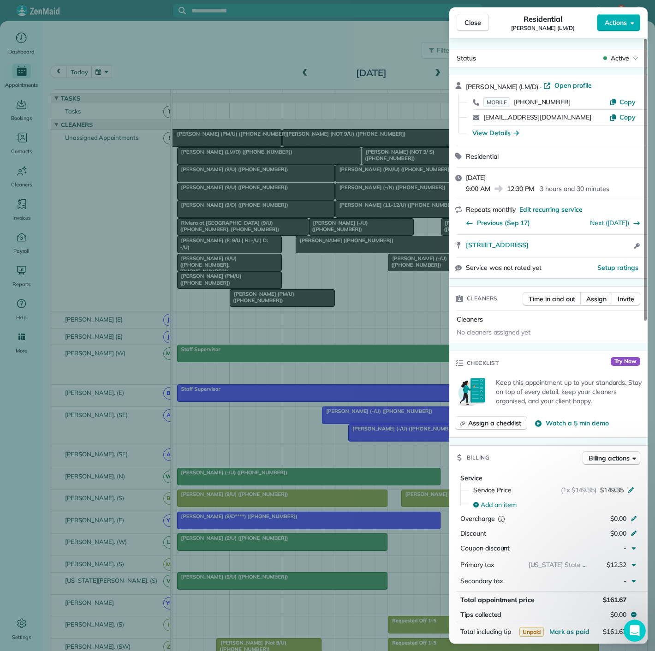
click at [230, 161] on div "Close Residential Lynn Palmer (LM/D) Actions Status Active Lynn Palmer (LM/D) ·…" at bounding box center [327, 325] width 655 height 651
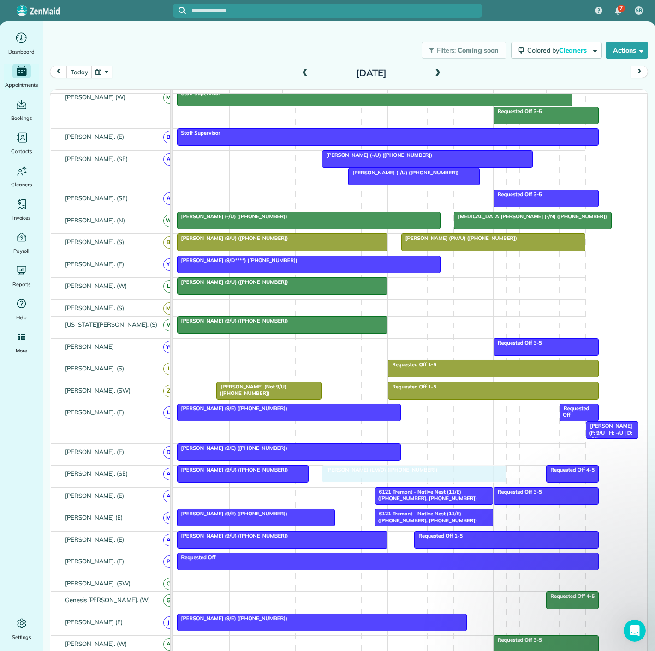
drag, startPoint x: 229, startPoint y: 161, endPoint x: 376, endPoint y: 478, distance: 349.3
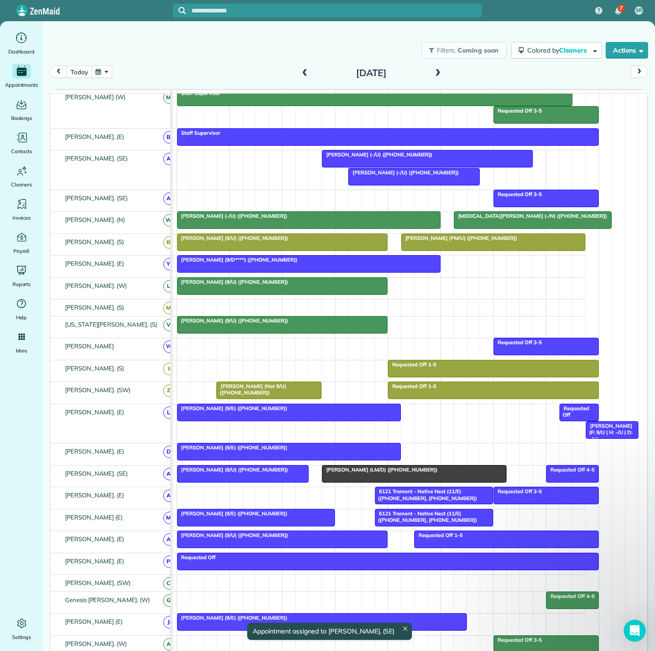
click at [273, 480] on div at bounding box center [243, 473] width 131 height 17
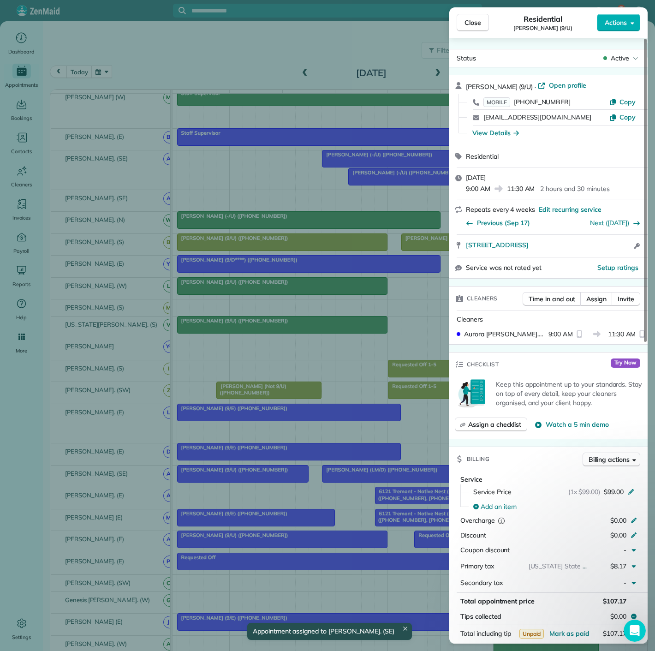
click at [273, 480] on div "Close Residential Madeline Dyson (9/U) Actions Status Active Madeline Dyson (9/…" at bounding box center [327, 325] width 655 height 651
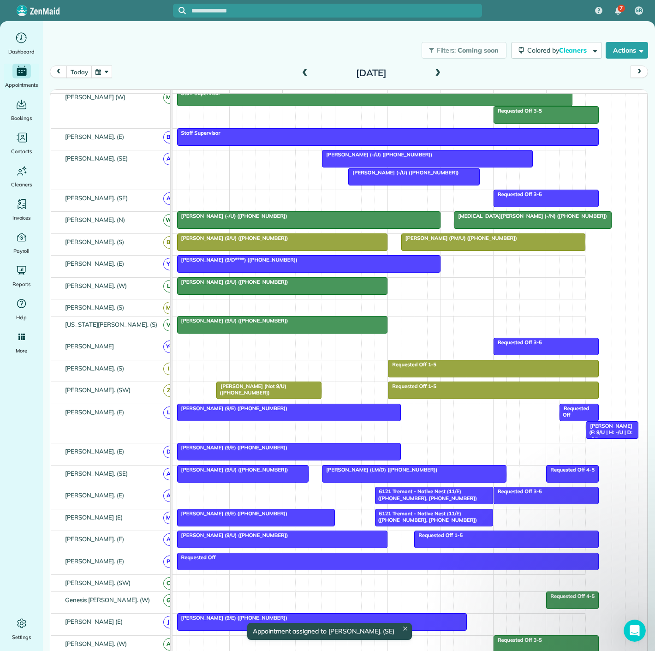
click at [350, 481] on div at bounding box center [413, 473] width 183 height 17
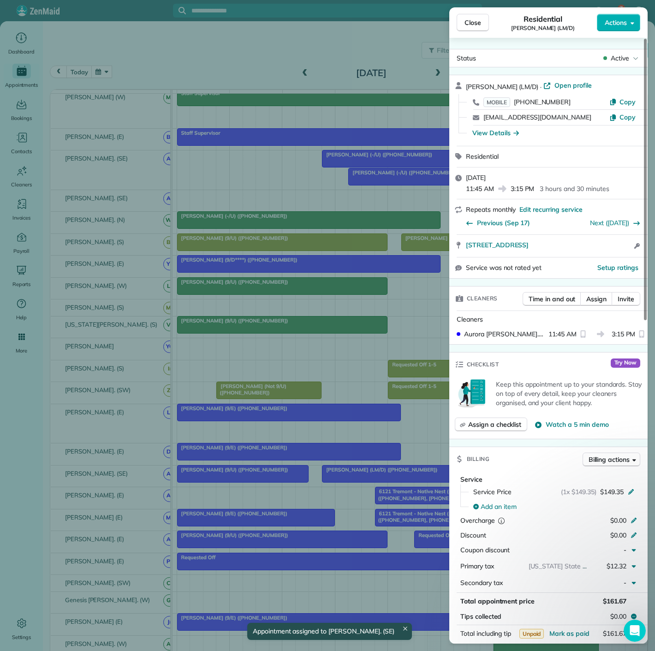
click at [350, 481] on div "Close Residential Lynn Palmer (LM/D) Actions Status Active Lynn Palmer (LM/D) ·…" at bounding box center [327, 325] width 655 height 651
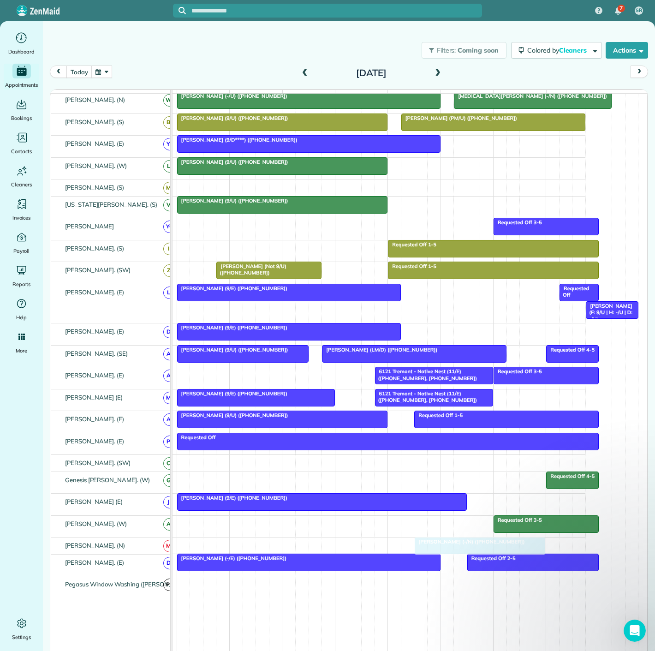
drag, startPoint x: 384, startPoint y: 178, endPoint x: 466, endPoint y: 544, distance: 375.8
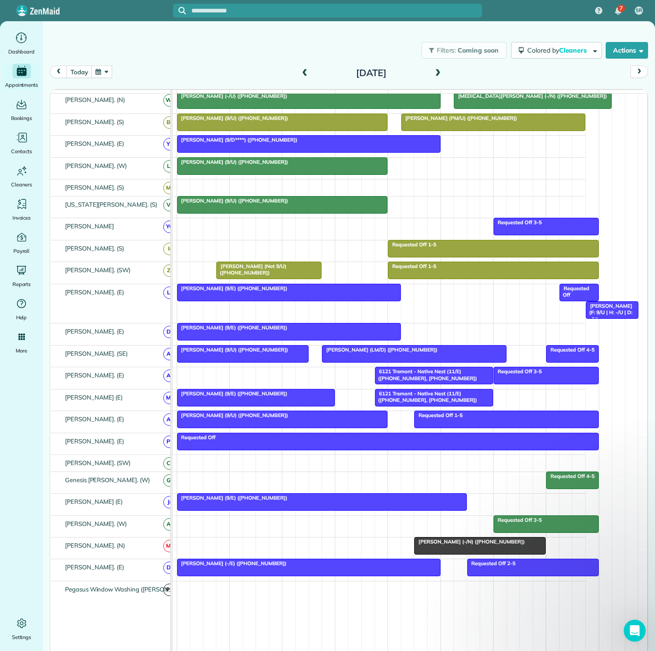
click at [457, 545] on span "Kevin Cassidy (-/N) (+17132924071)" at bounding box center [469, 541] width 111 height 6
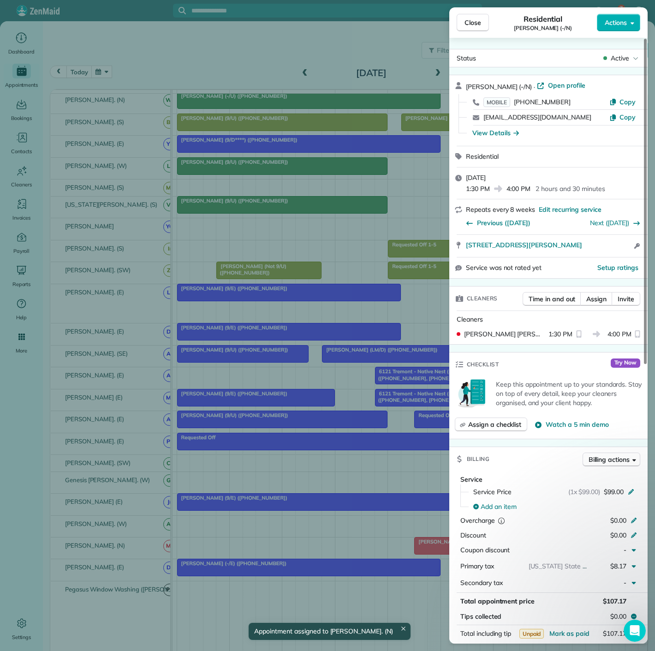
click at [374, 535] on div "Close Residential Kevin Cassidy (-/N) Actions Status Active Kevin Cassidy (-/N)…" at bounding box center [327, 325] width 655 height 651
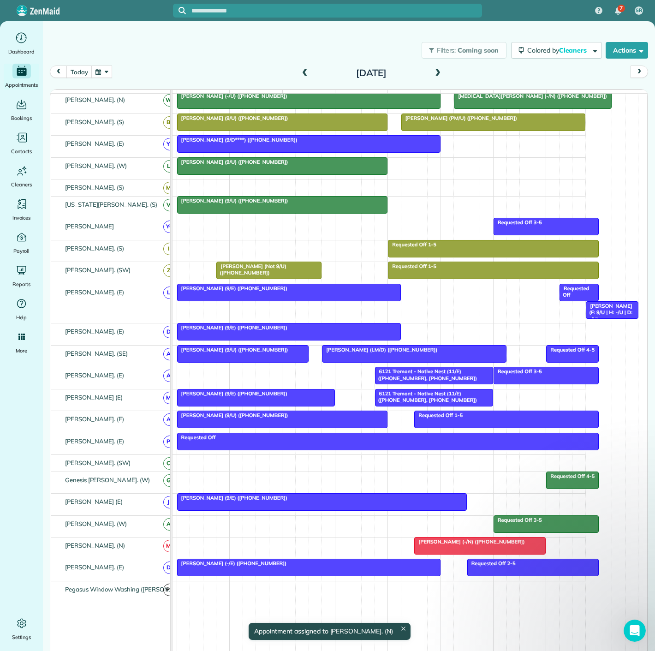
click at [438, 545] on span "Kevin Cassidy (-/N) (+17132924071)" at bounding box center [469, 541] width 111 height 6
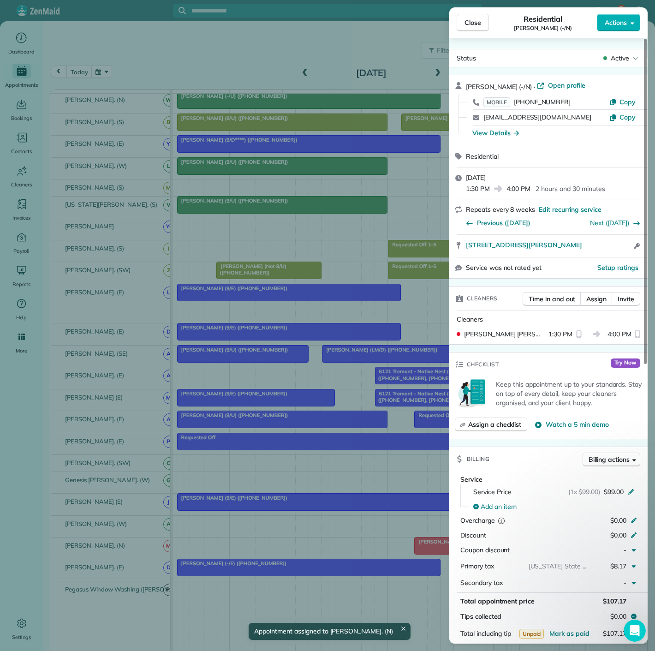
click at [392, 542] on div "Close Residential Kevin Cassidy (-/N) Actions Status Active Kevin Cassidy (-/N)…" at bounding box center [327, 325] width 655 height 651
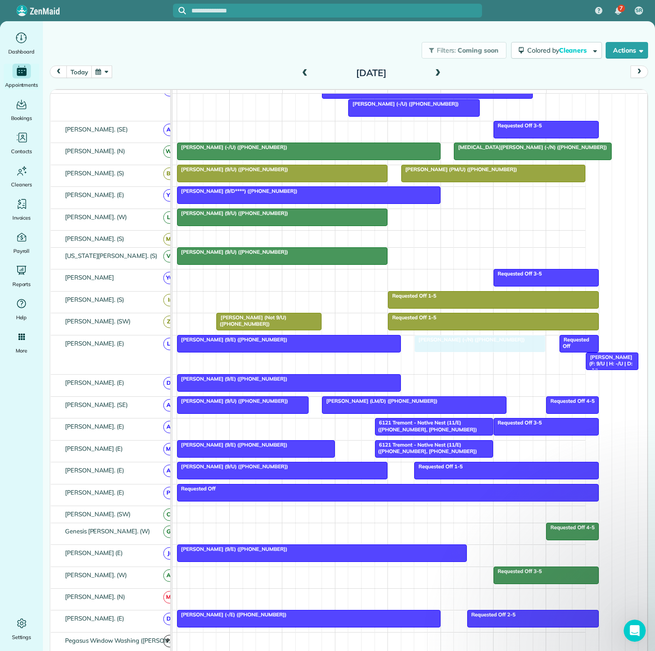
drag, startPoint x: 458, startPoint y: 551, endPoint x: 462, endPoint y: 349, distance: 202.5
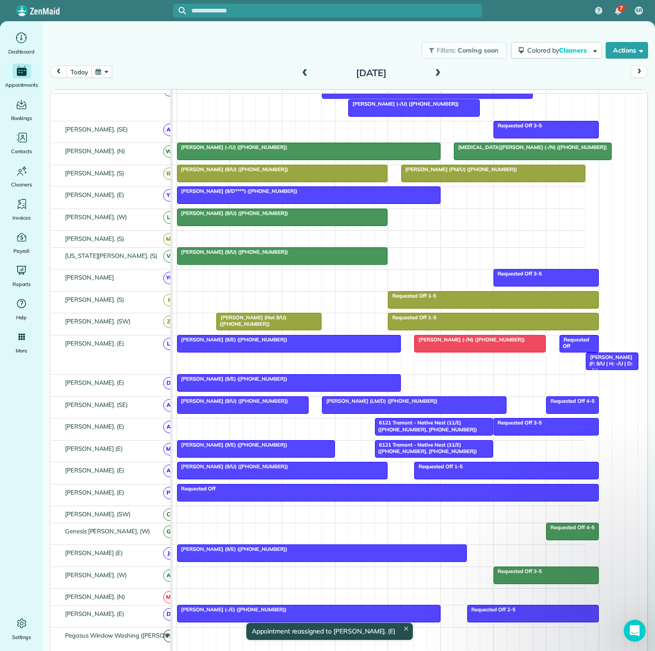
click at [308, 351] on div at bounding box center [289, 343] width 223 height 17
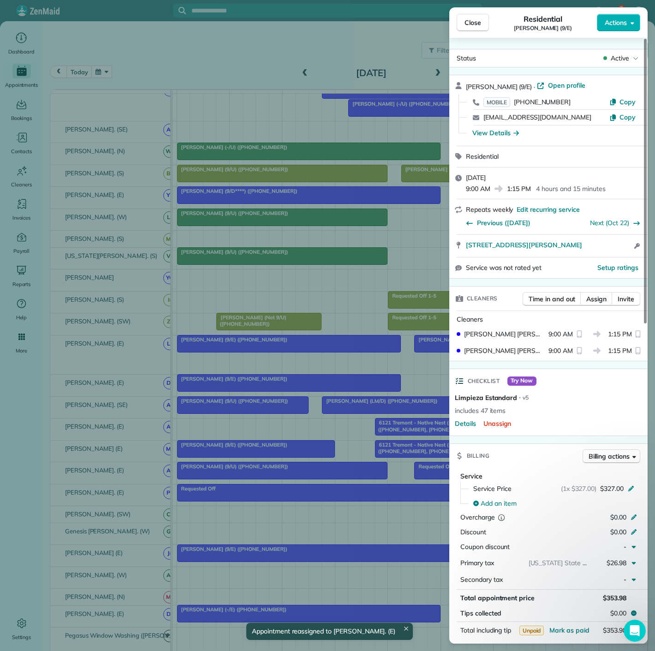
click at [308, 351] on div "Close Residential Richard Idell (9/E) Actions Status Active Richard Idell (9/E)…" at bounding box center [327, 325] width 655 height 651
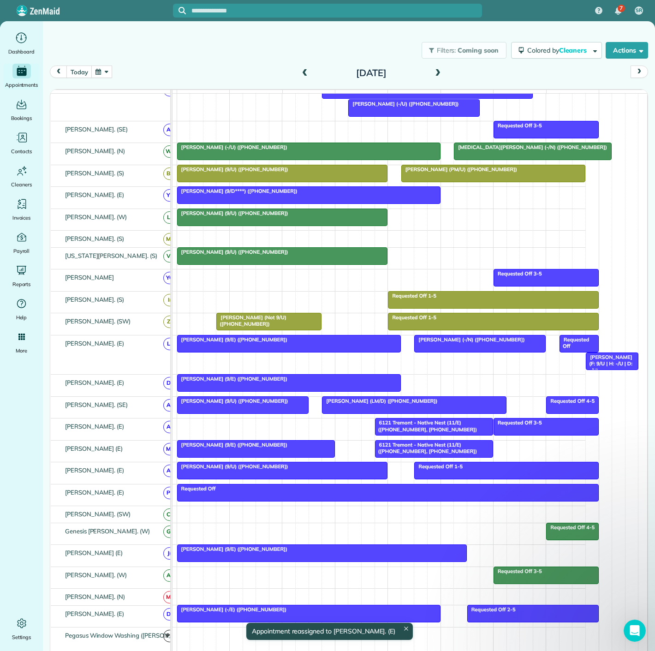
click at [436, 352] on div at bounding box center [480, 343] width 131 height 17
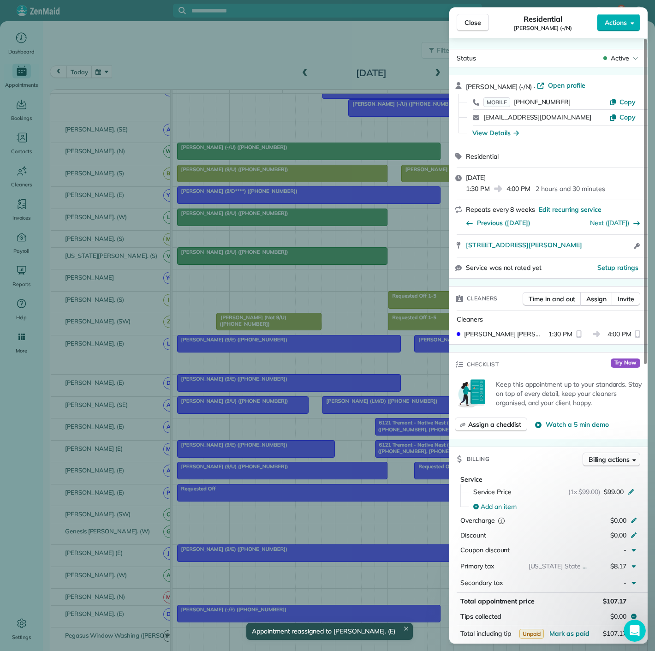
click at [320, 344] on div "Close Residential Kevin Cassidy (-/N) Actions Status Active Kevin Cassidy (-/N)…" at bounding box center [327, 325] width 655 height 651
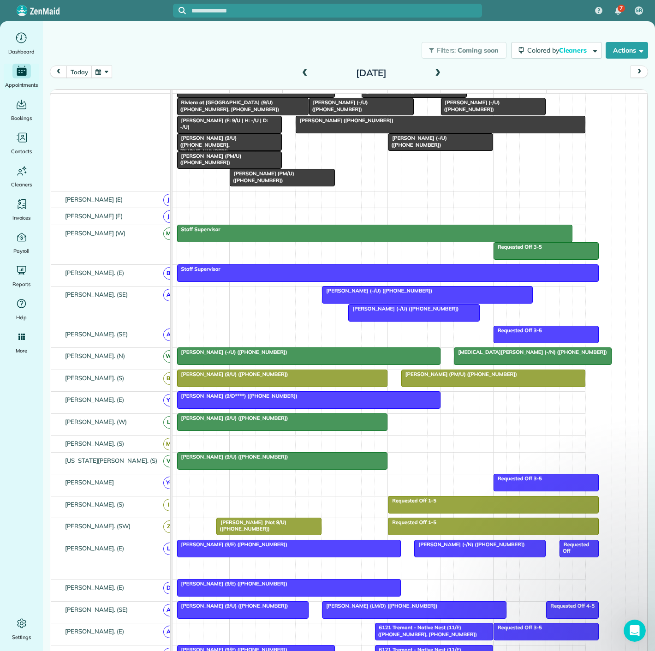
drag, startPoint x: 594, startPoint y: 567, endPoint x: 451, endPoint y: 173, distance: 419.7
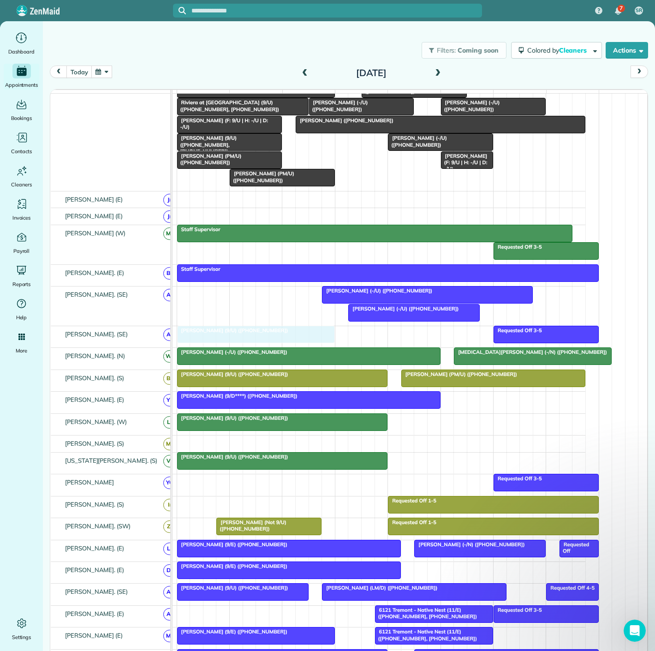
drag, startPoint x: 220, startPoint y: 159, endPoint x: 226, endPoint y: 344, distance: 185.5
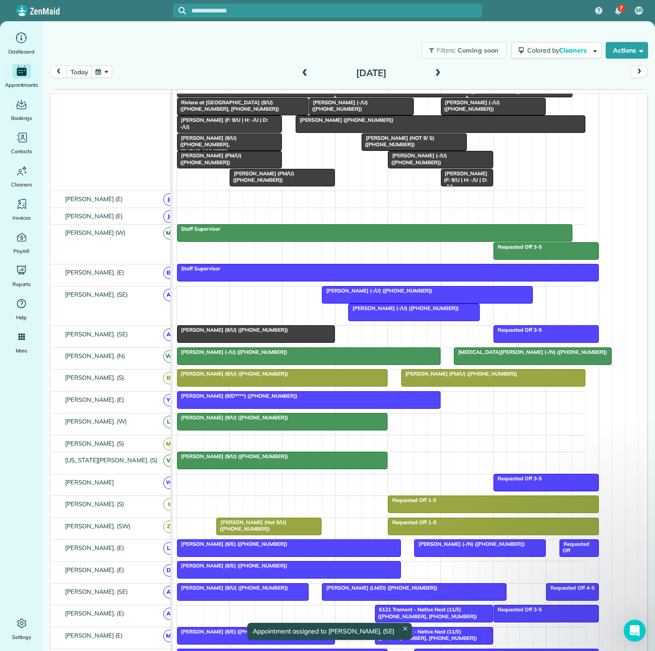
click at [228, 333] on span "Bob Widner (9/U) (+19729795700)" at bounding box center [233, 330] width 112 height 6
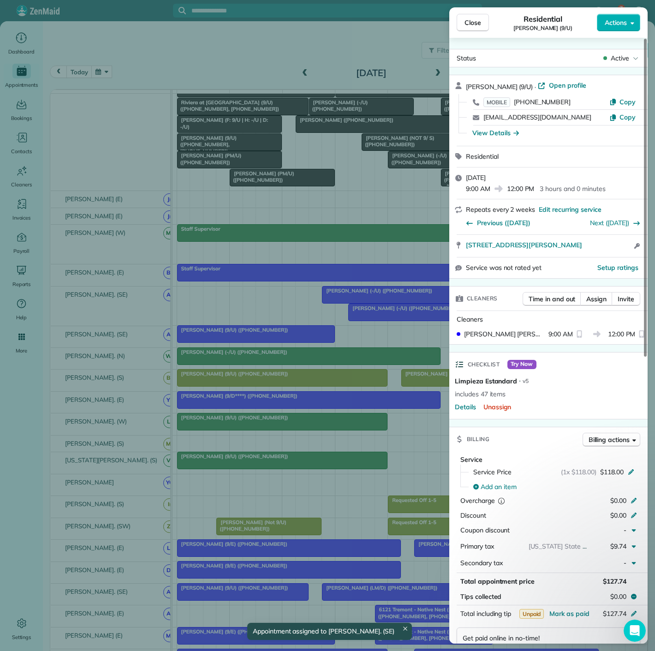
click at [228, 338] on div "Close Residential Bob Widner (9/U) Actions Status Active Bob Widner (9/U) · Ope…" at bounding box center [327, 325] width 655 height 651
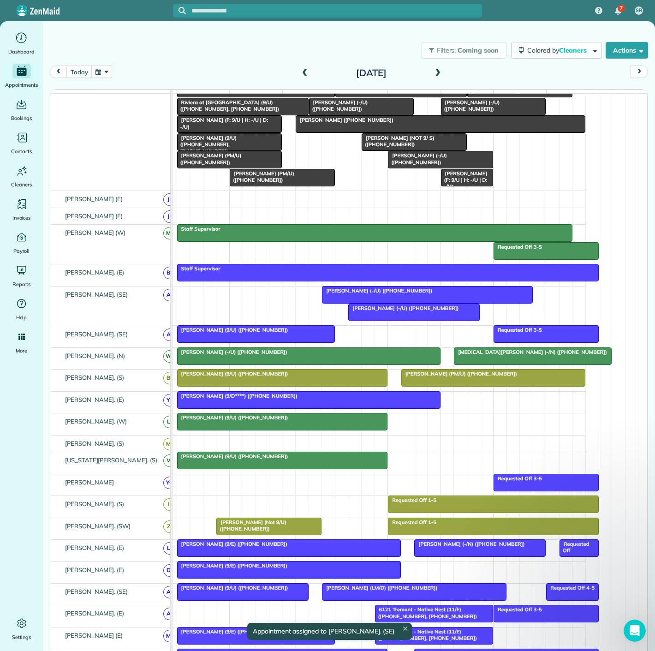
click at [357, 321] on div at bounding box center [414, 312] width 131 height 17
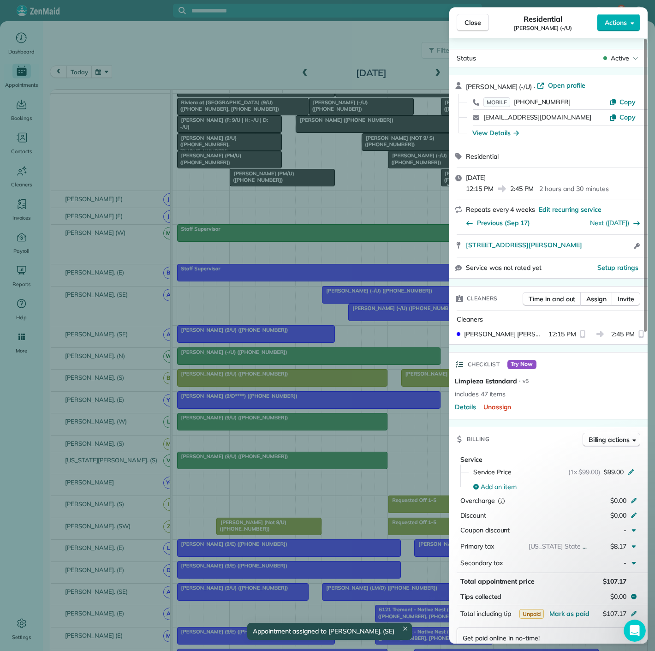
click at [357, 326] on div "Close Residential Gabriel DeJong (-/U) Actions Status Active Gabriel DeJong (-/…" at bounding box center [327, 325] width 655 height 651
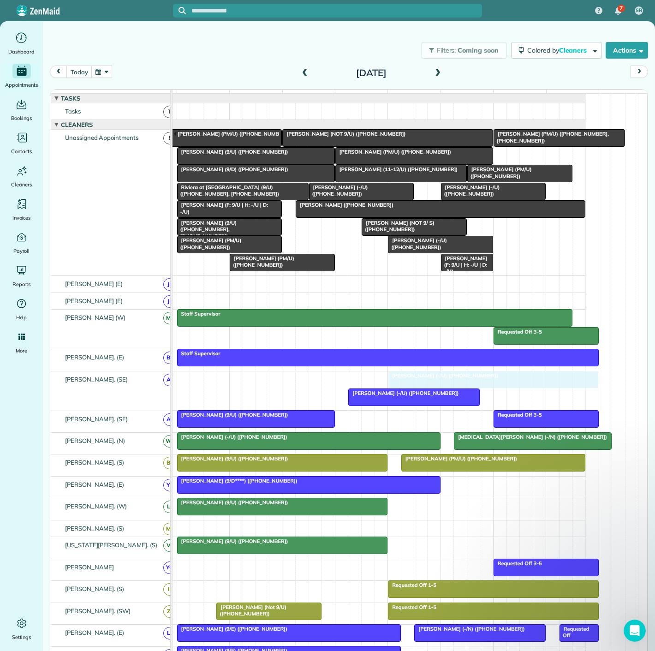
drag, startPoint x: 344, startPoint y: 386, endPoint x: 403, endPoint y: 386, distance: 59.5
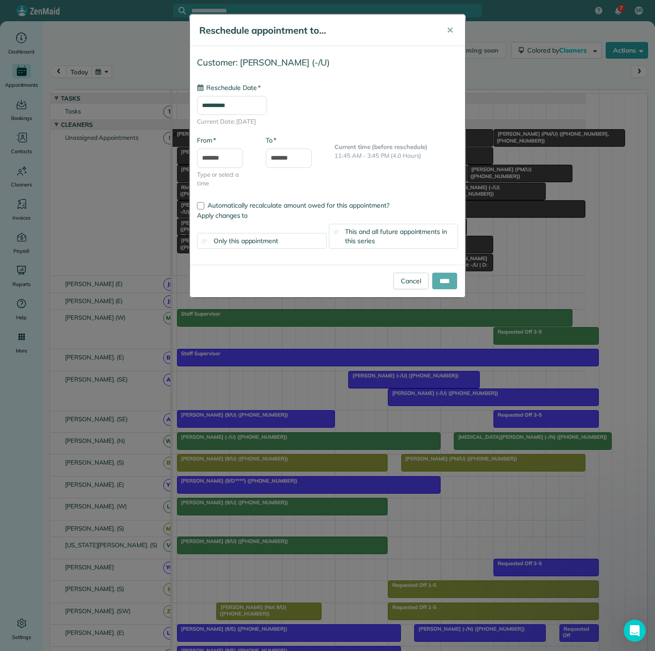
type input "**********"
click at [435, 280] on input "****" at bounding box center [444, 281] width 25 height 17
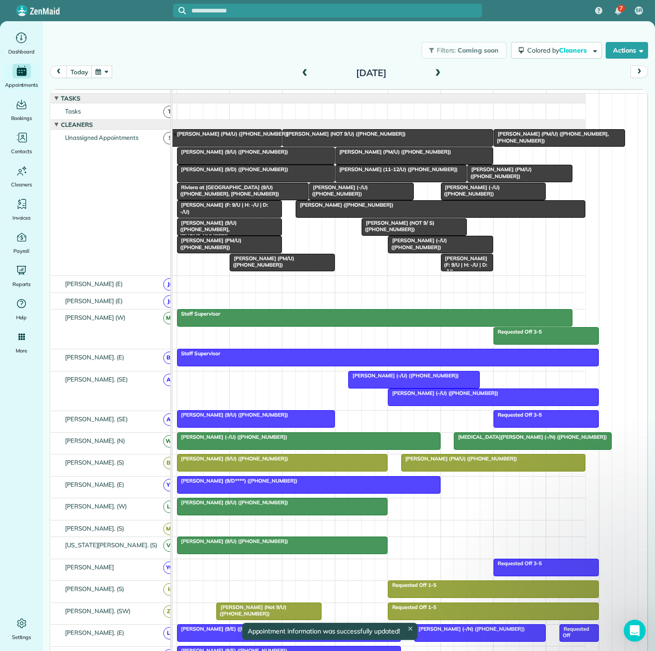
click at [265, 484] on span "Candy MacMahon (9/D****) (+17132132611)" at bounding box center [237, 480] width 121 height 6
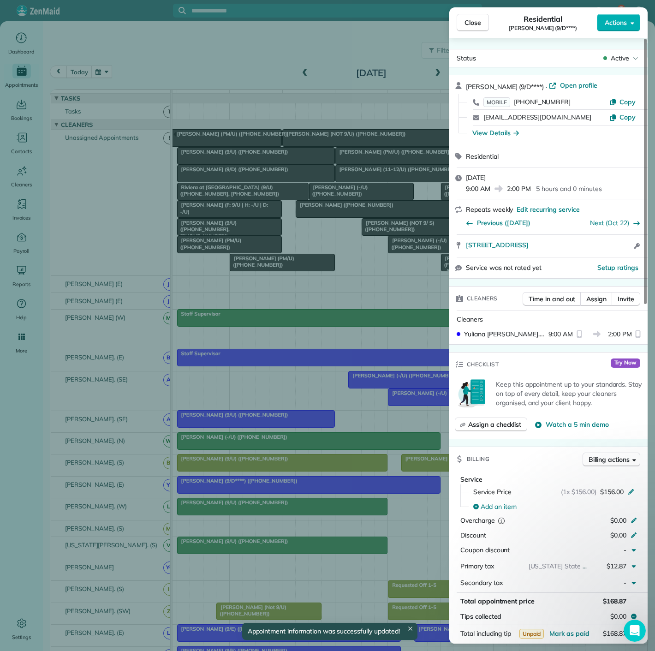
click at [265, 487] on div "Close Residential Candy MacMahon (9/D****) Actions Status Active Candy MacMahon…" at bounding box center [327, 325] width 655 height 651
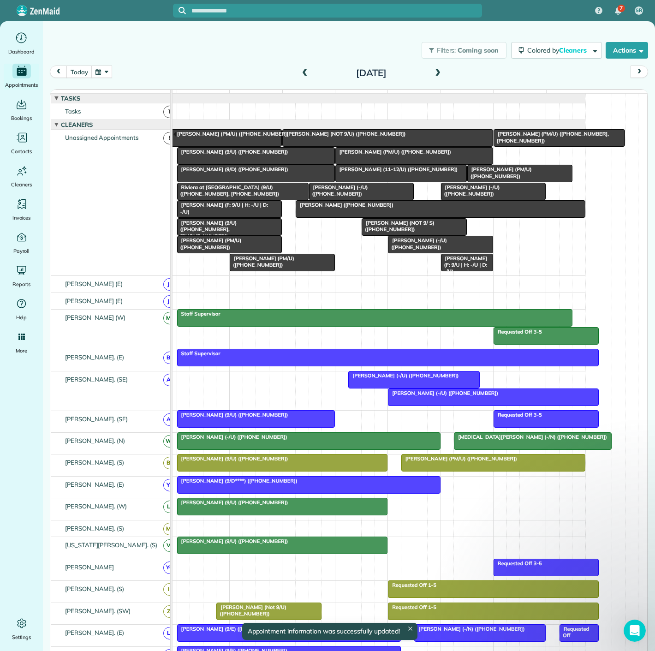
click at [387, 155] on span "Paul Citarella (PM/U) (+12016699805)" at bounding box center [393, 151] width 117 height 6
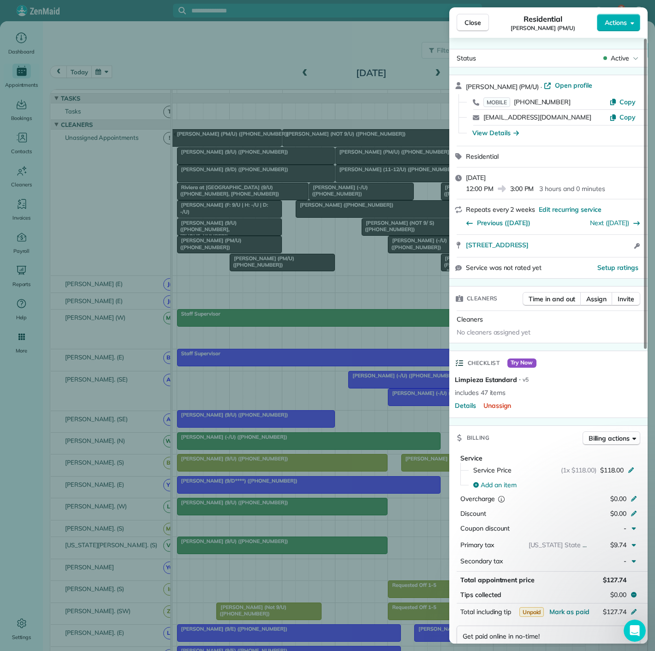
click at [387, 160] on div "Close Residential Paul Citarella (PM/U) Actions Status Active Paul Citarella (P…" at bounding box center [327, 325] width 655 height 651
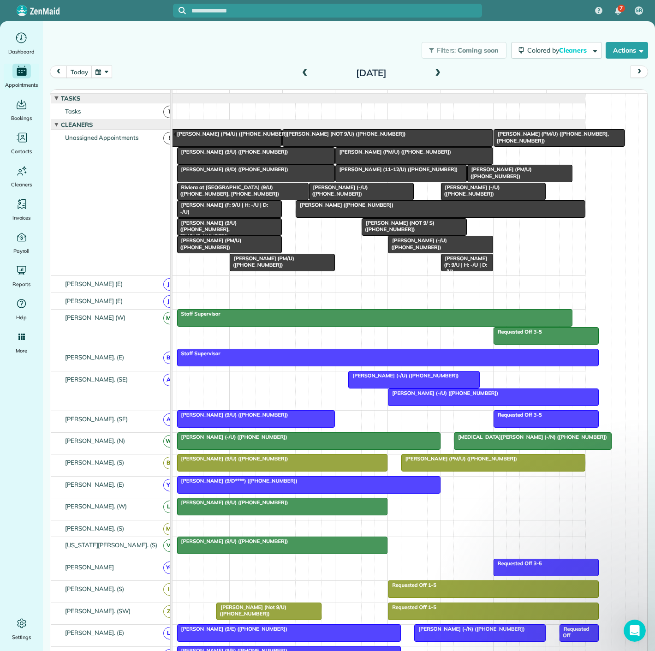
click at [223, 137] on div "Jimin Hwang (PM/U) (+16673699282)" at bounding box center [216, 134] width 126 height 6
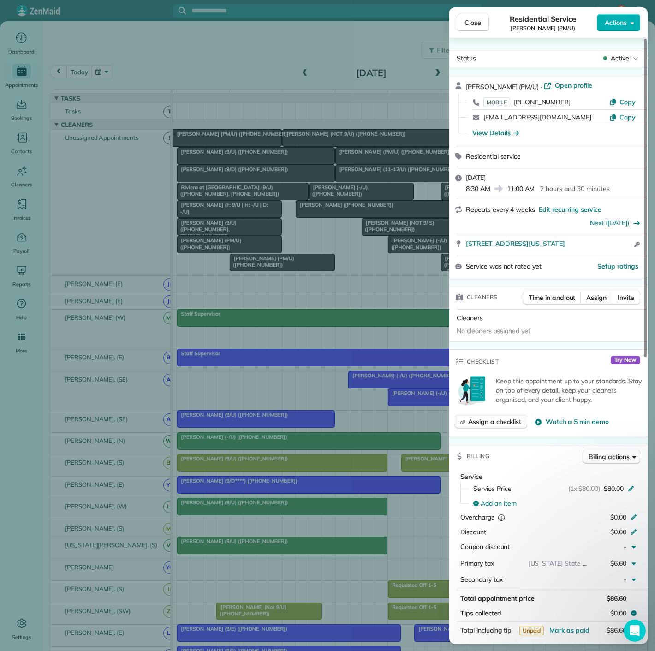
click at [219, 141] on div "Close Residential Service Jimin Hwang (PM/U) Actions Status Active Jimin Hwang …" at bounding box center [327, 325] width 655 height 651
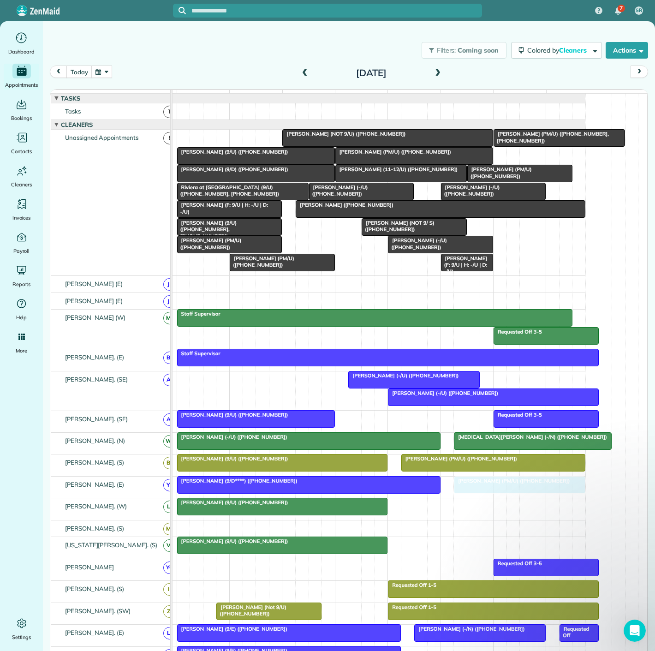
drag, startPoint x: 214, startPoint y: 143, endPoint x: 517, endPoint y: 496, distance: 464.8
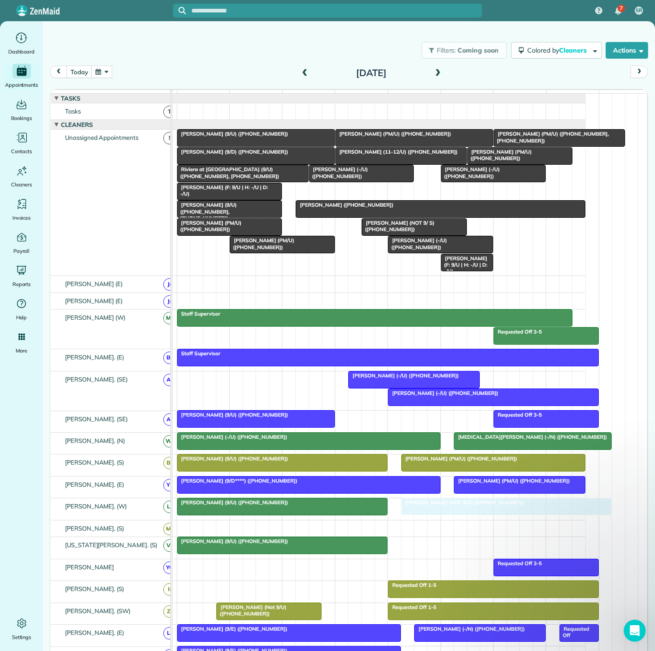
drag, startPoint x: 333, startPoint y: 195, endPoint x: 449, endPoint y: 521, distance: 346.0
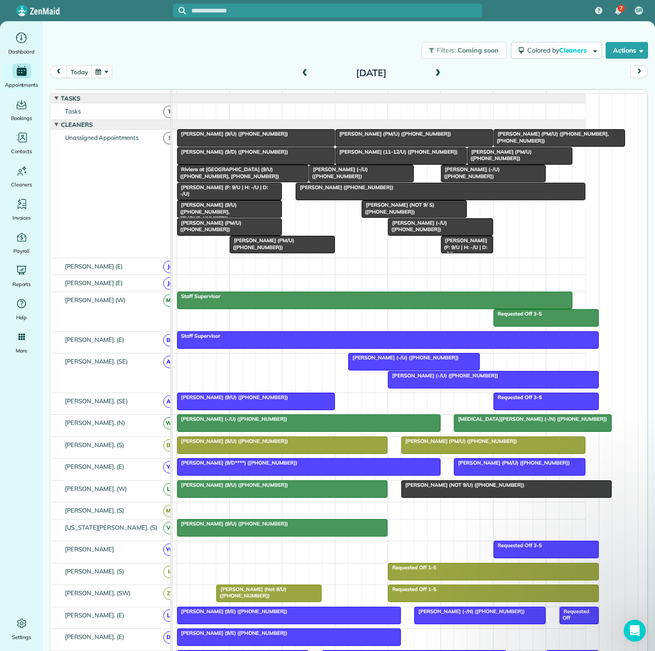
click at [429, 494] on div at bounding box center [507, 489] width 210 height 17
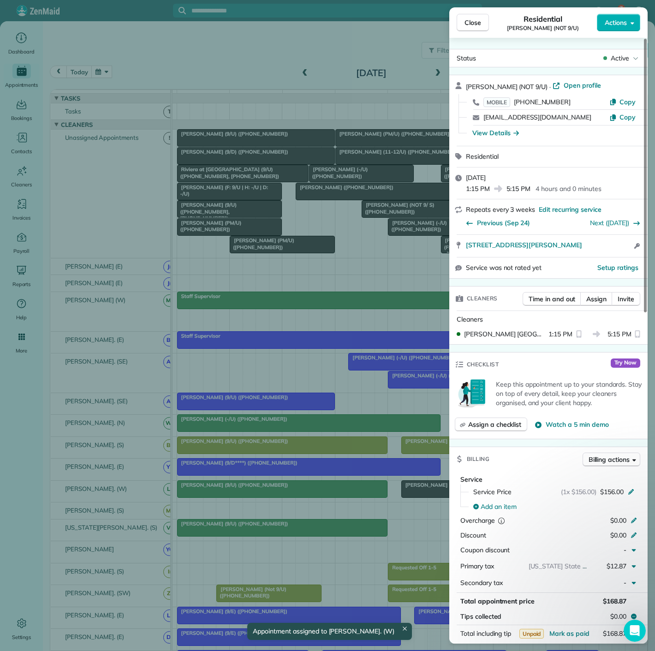
click at [373, 490] on div "Close Residential Elise O'Brien (NOT 9/U) Actions Status Active Elise O'Brien (…" at bounding box center [327, 325] width 655 height 651
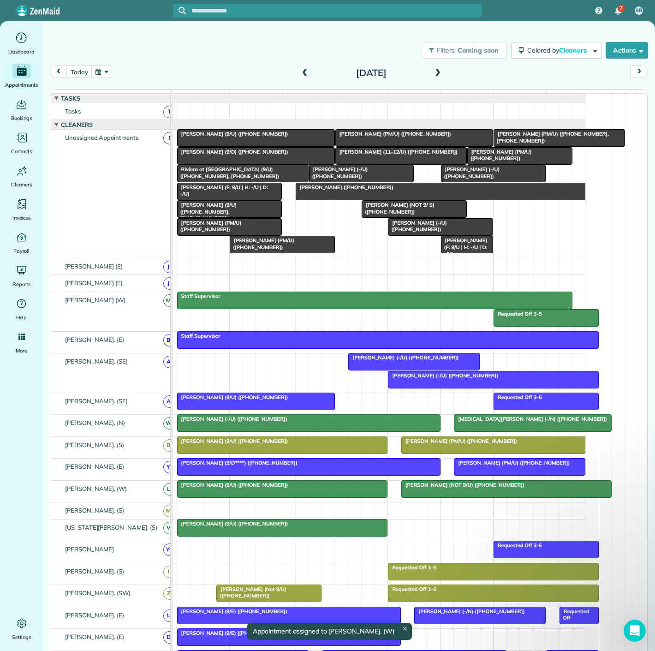
click at [327, 493] on div "7 SR Dashboard Appointments Bookings Contacts Cleaners Invoices Payroll Reports…" at bounding box center [327, 325] width 655 height 651
click at [327, 493] on div at bounding box center [283, 489] width 210 height 17
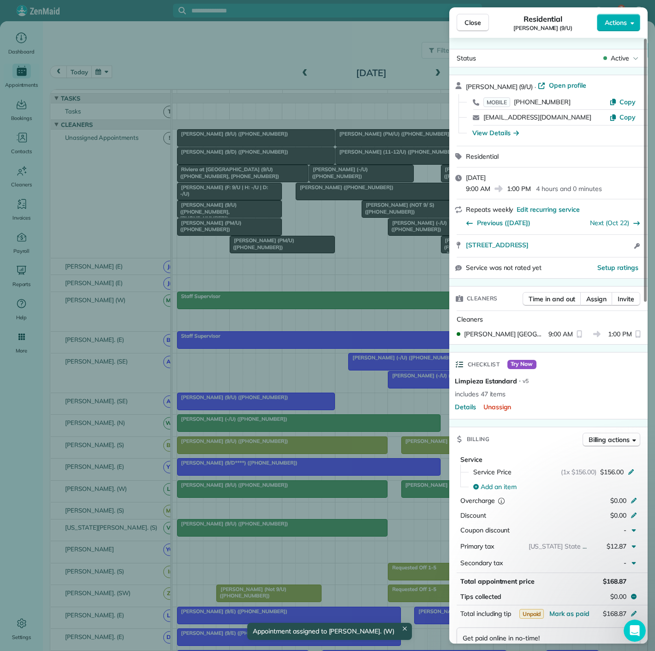
click at [327, 493] on div "Close Residential Fred Turner (9/U) Actions Status Active Fred Turner (9/U) · O…" at bounding box center [327, 325] width 655 height 651
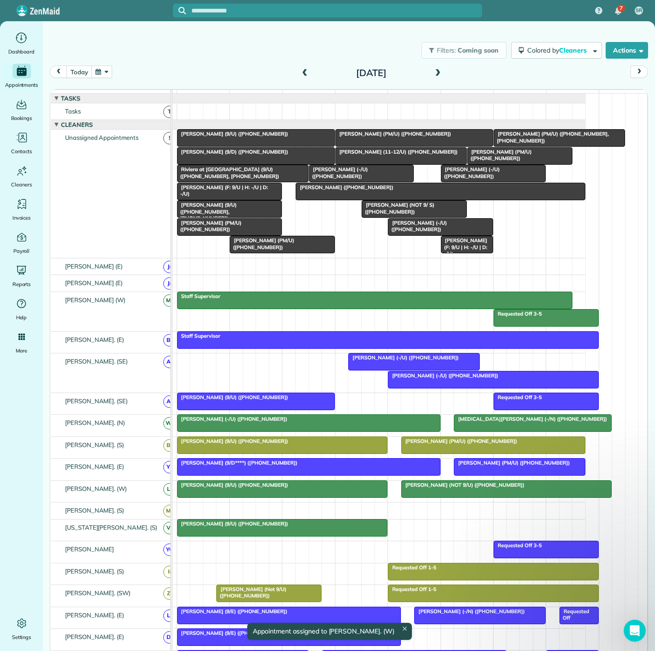
click at [311, 534] on div at bounding box center [283, 527] width 210 height 17
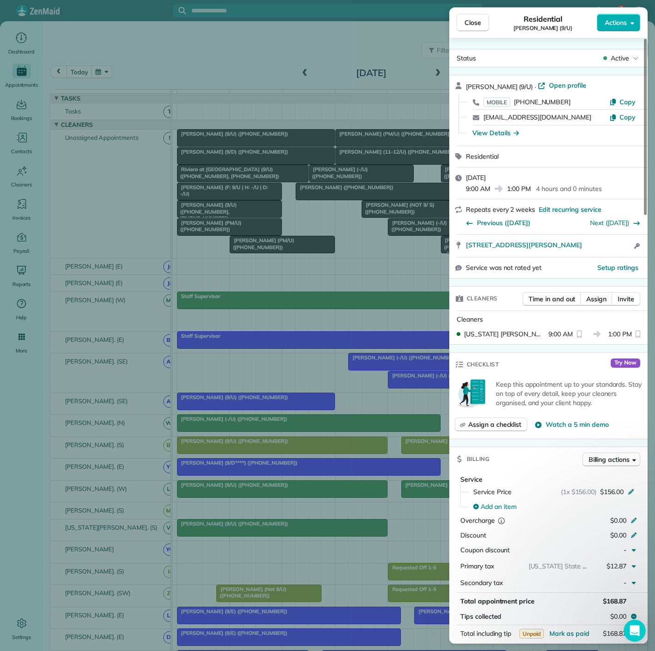
click at [311, 534] on div "Close Residential Mary Lessmann (9/U) Actions Status Active Mary Lessmann (9/U)…" at bounding box center [327, 325] width 655 height 651
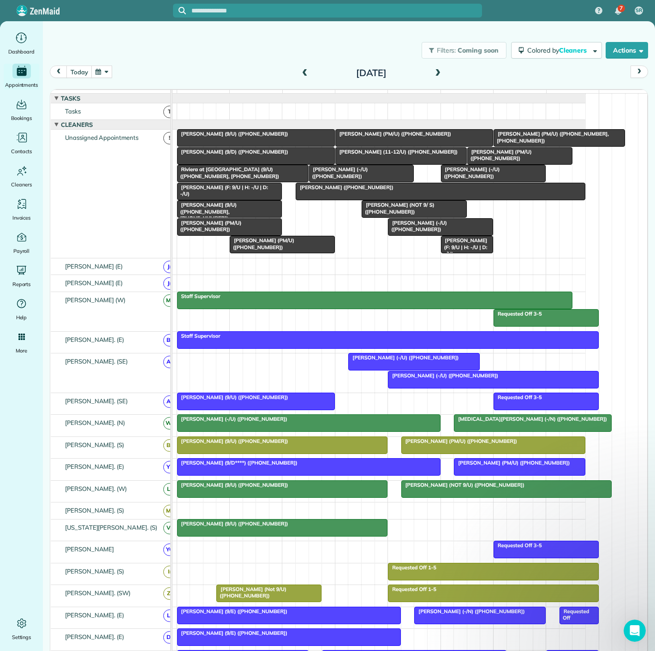
click at [460, 496] on div at bounding box center [507, 489] width 210 height 17
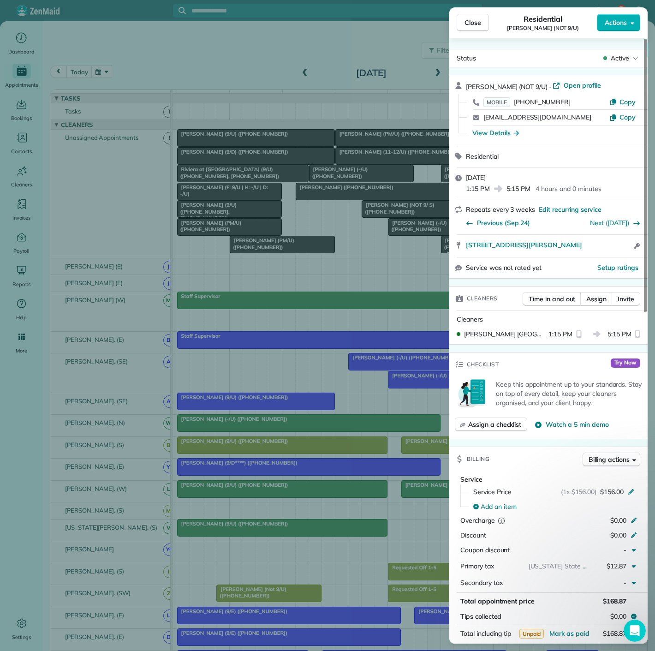
click at [300, 503] on div "Close Residential Elise O'Brien (NOT 9/U) Actions Status Active Elise O'Brien (…" at bounding box center [327, 325] width 655 height 651
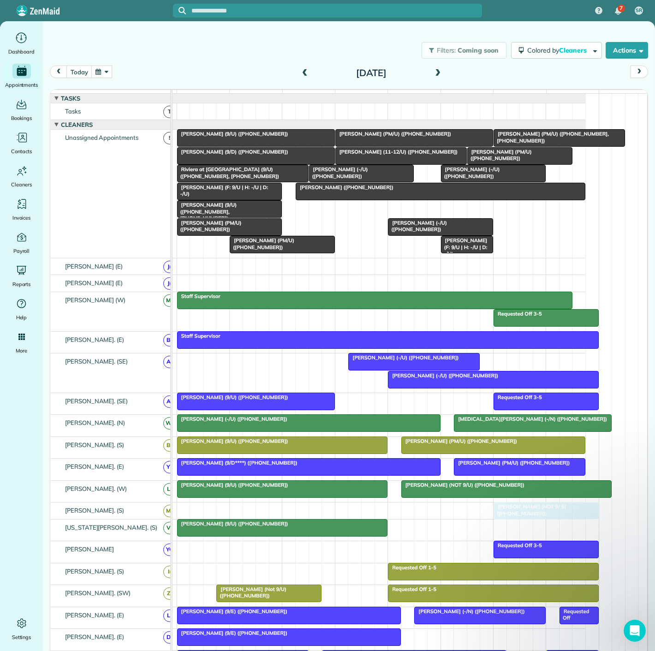
drag, startPoint x: 398, startPoint y: 215, endPoint x: 524, endPoint y: 516, distance: 325.6
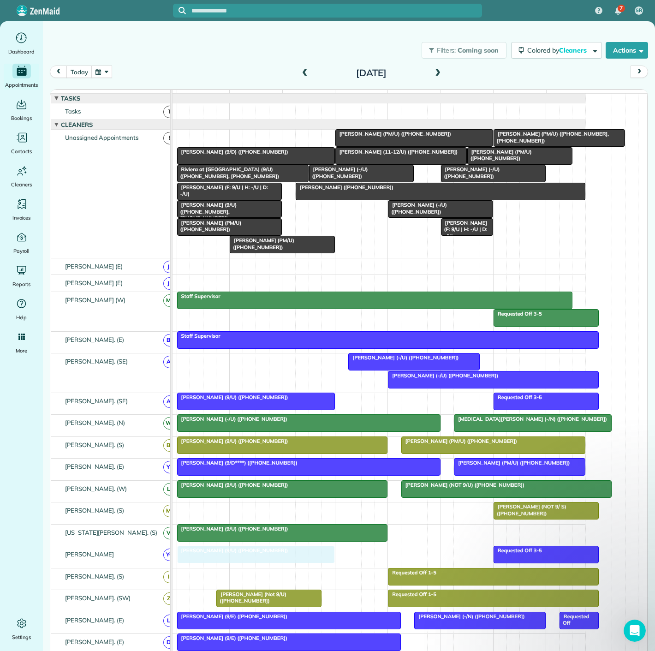
drag, startPoint x: 214, startPoint y: 142, endPoint x: 212, endPoint y: 564, distance: 422.0
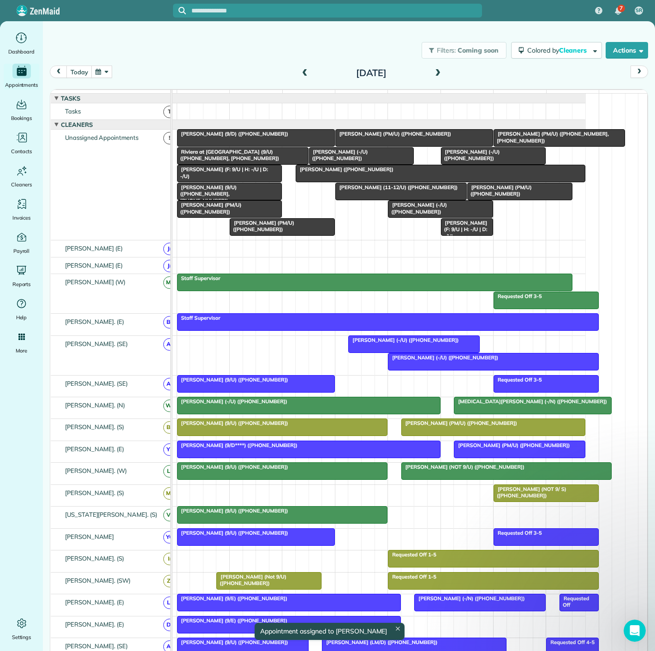
click at [209, 536] on span "Jennifer Beam (9/U) (+14042163886)" at bounding box center [233, 532] width 112 height 6
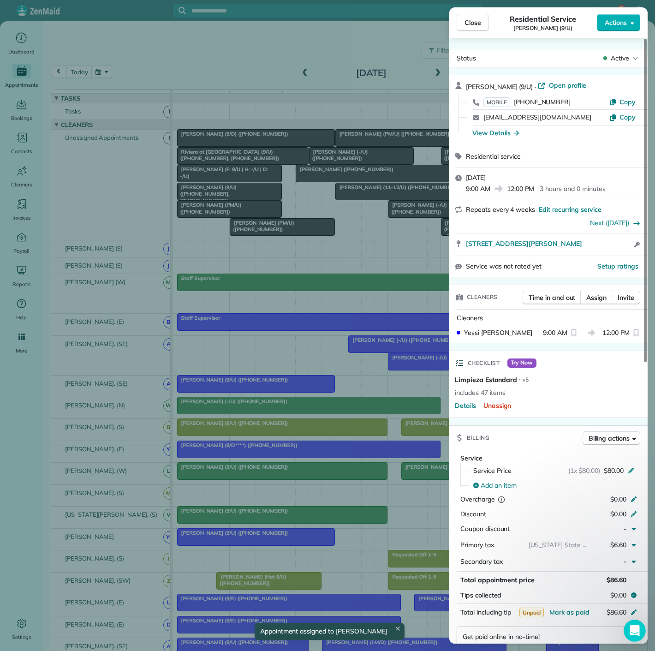
click at [209, 540] on div "Close Residential Service Jennifer Beam (9/U) Actions Status Active Jennifer Be…" at bounding box center [327, 325] width 655 height 651
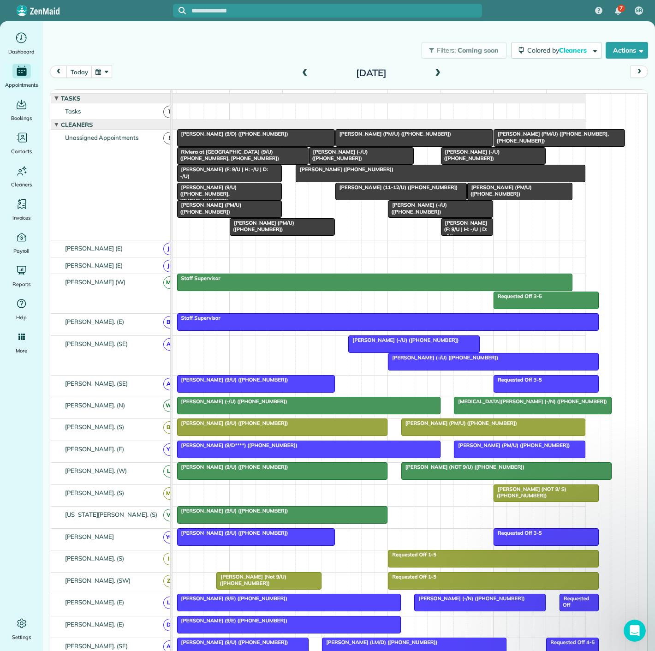
click at [378, 190] on span "Meghan Stritof (11-12/U) (+18473317795)" at bounding box center [396, 187] width 123 height 6
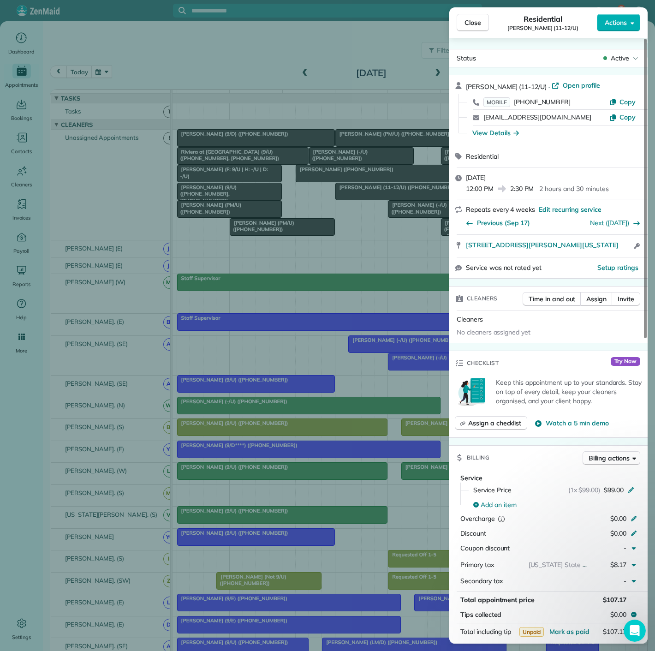
click at [378, 196] on div "Close Residential Meghan Stritof (11-12/U) Actions Status Active Meghan Stritof…" at bounding box center [327, 325] width 655 height 651
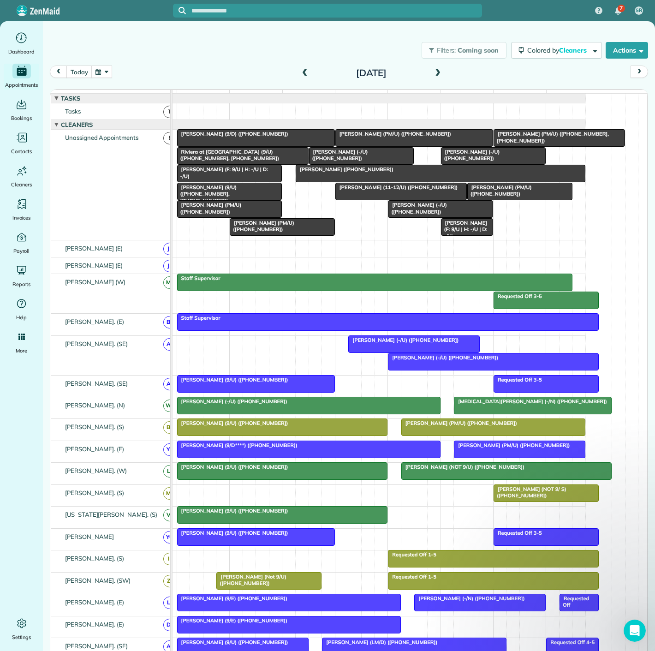
click at [266, 542] on div at bounding box center [256, 537] width 157 height 17
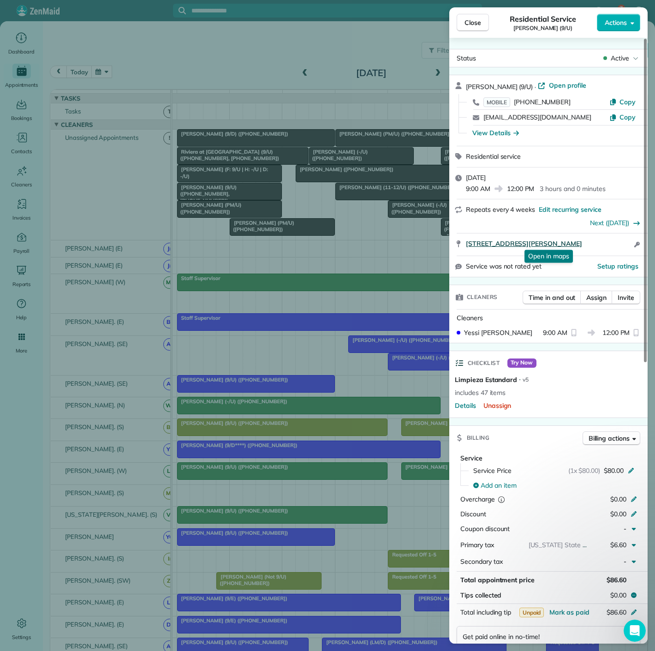
drag, startPoint x: 458, startPoint y: 242, endPoint x: 611, endPoint y: 238, distance: 152.3
click at [611, 238] on div "2828 Lemmon ave Apt 4122 Dallas TX 75204 Open in maps Open in maps Open access …" at bounding box center [548, 244] width 198 height 22
click at [266, 493] on div "Close Residential Service Jennifer Beam (9/U) Actions Status Active Jennifer Be…" at bounding box center [327, 325] width 655 height 651
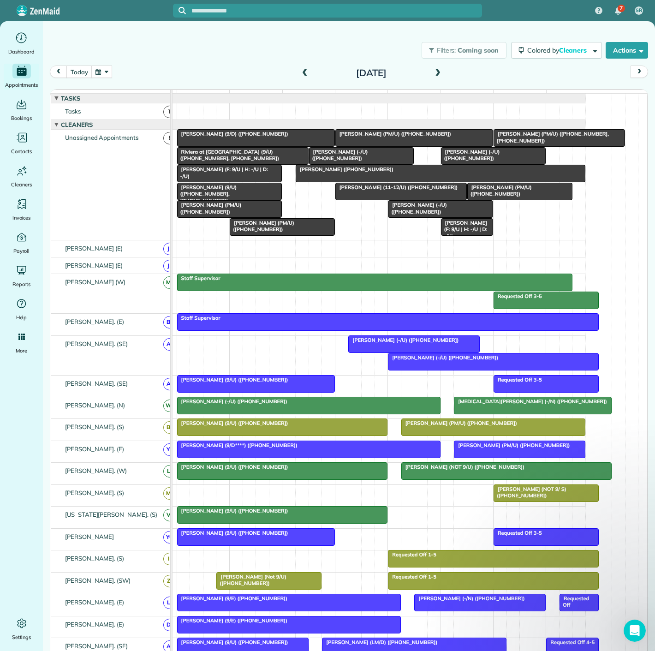
click at [368, 190] on div at bounding box center [401, 191] width 131 height 17
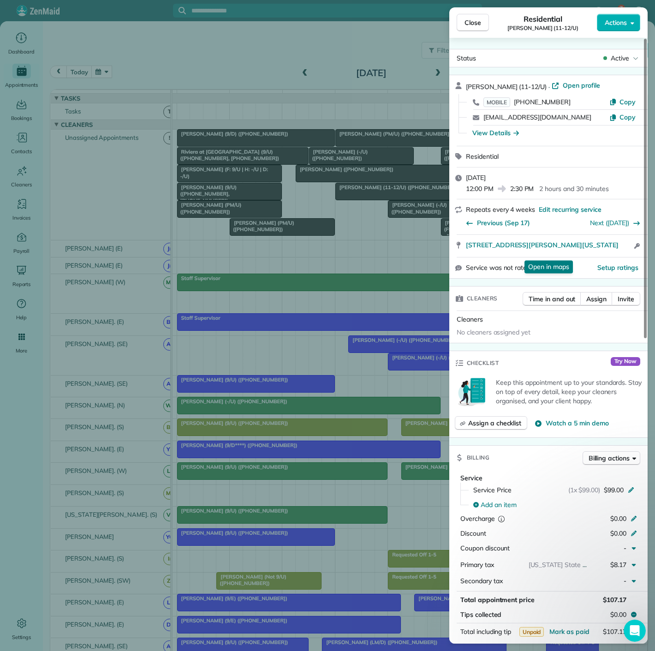
copy div "3333 Harry Hines Blvd APT14148 Dallas TEXAS 75201 Open in m"
drag, startPoint x: 459, startPoint y: 239, endPoint x: 309, endPoint y: 223, distance: 151.2
click at [558, 257] on div "3333 Harry Hines Blvd APT14148 Dallas TEXAS 75201 Open in maps Open in maps Ope…" at bounding box center [548, 246] width 198 height 22
click at [204, 360] on div "Close Residential Meghan Stritof (11-12/U) Actions Status Active Meghan Stritof…" at bounding box center [327, 325] width 655 height 651
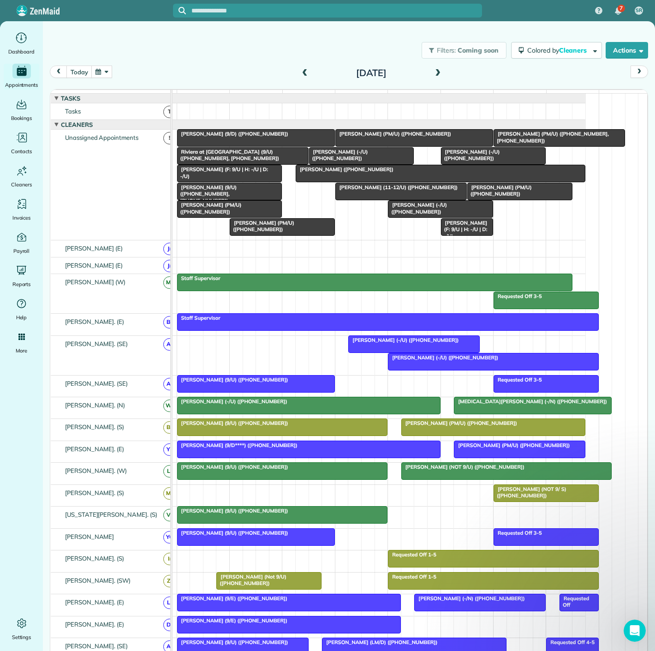
click at [387, 350] on div at bounding box center [414, 344] width 131 height 17
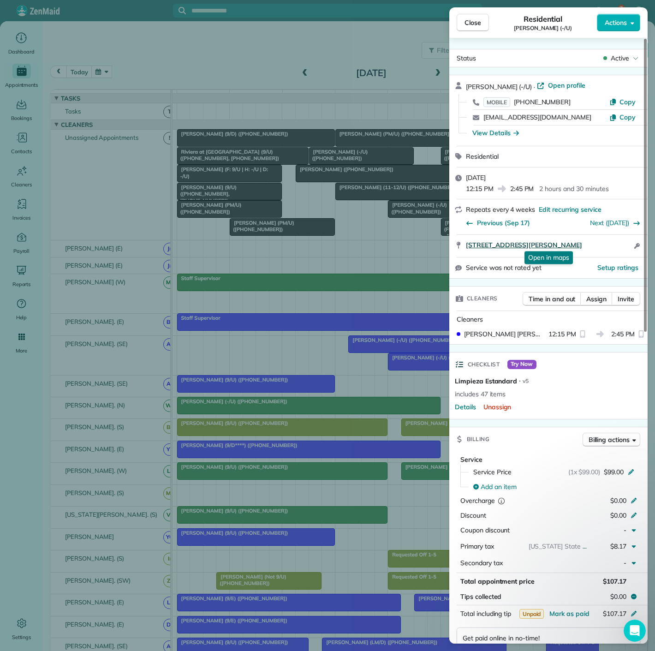
copy span "4805 McKinney Ave, Apt. 424 Dallas TX 75205"
drag, startPoint x: 463, startPoint y: 242, endPoint x: 613, endPoint y: 245, distance: 149.5
click at [613, 245] on div "4805 McKinney Ave, Apt. 424 Dallas TX 75205 Open in maps Open in maps Open acce…" at bounding box center [548, 246] width 198 height 22
click at [363, 326] on div "Close Residential Gabriel DeJong (-/U) Actions Status Active Gabriel DeJong (-/…" at bounding box center [327, 325] width 655 height 651
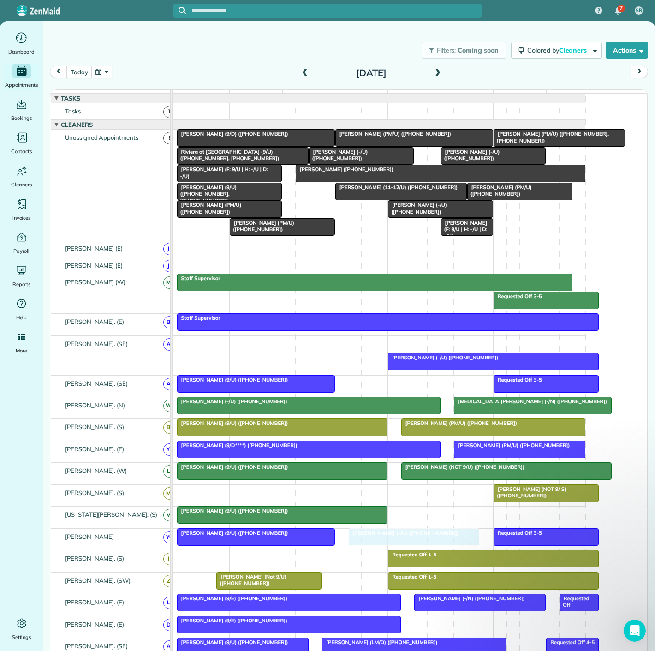
drag, startPoint x: 394, startPoint y: 352, endPoint x: 388, endPoint y: 542, distance: 189.6
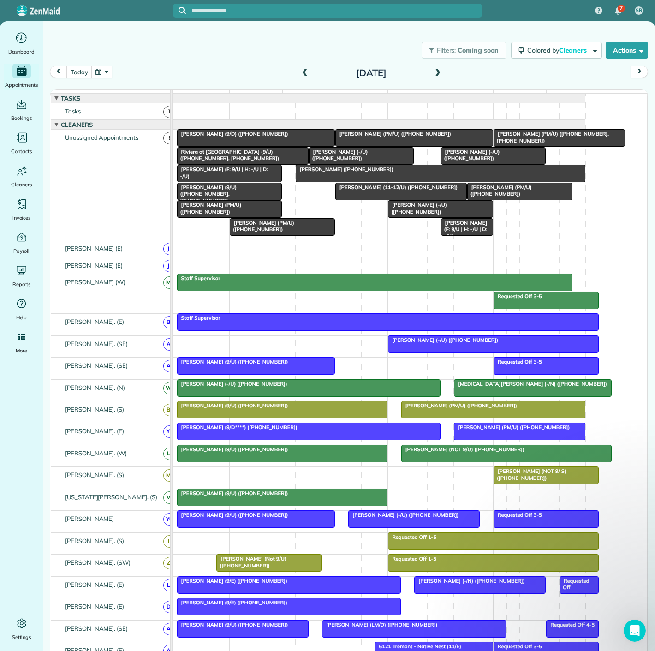
click at [235, 196] on span "James Deleray (9/U) (+19495728433, +19499227331)" at bounding box center [207, 194] width 60 height 20
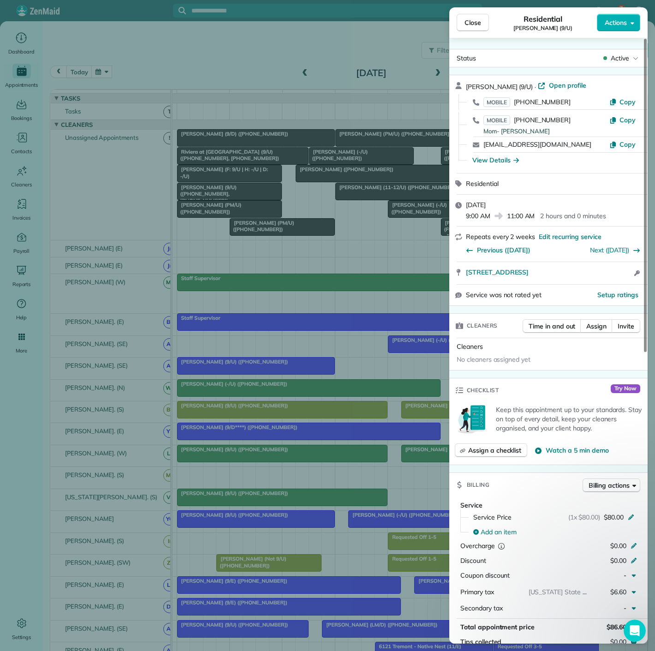
click at [235, 196] on div "Close Residential James Deleray (9/U) Actions Status Active James Deleray (9/U)…" at bounding box center [327, 325] width 655 height 651
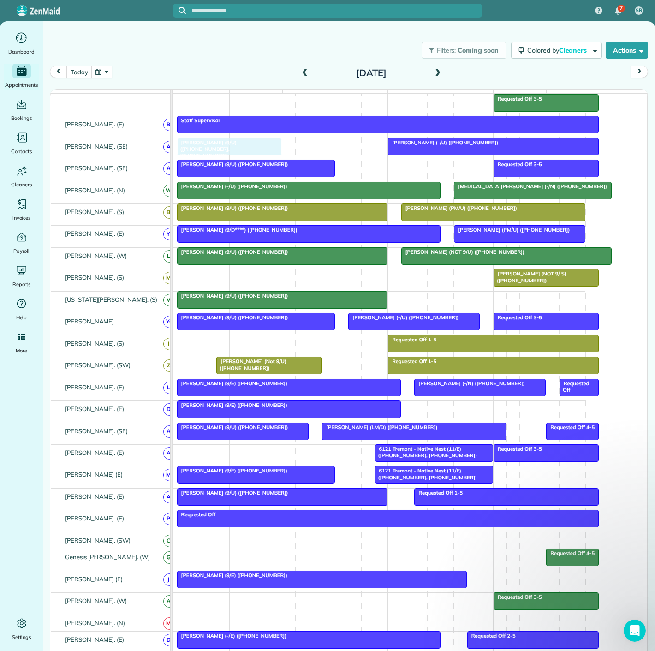
scroll to position [205, 0]
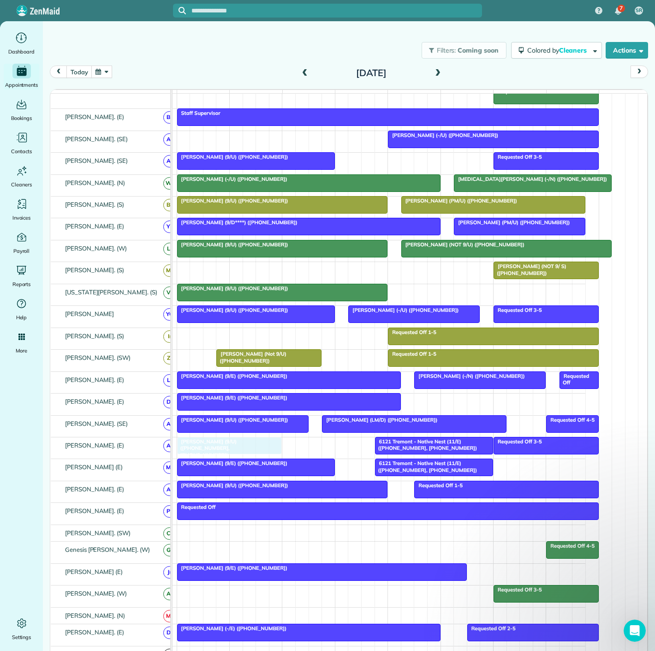
drag, startPoint x: 235, startPoint y: 195, endPoint x: 232, endPoint y: 453, distance: 257.8
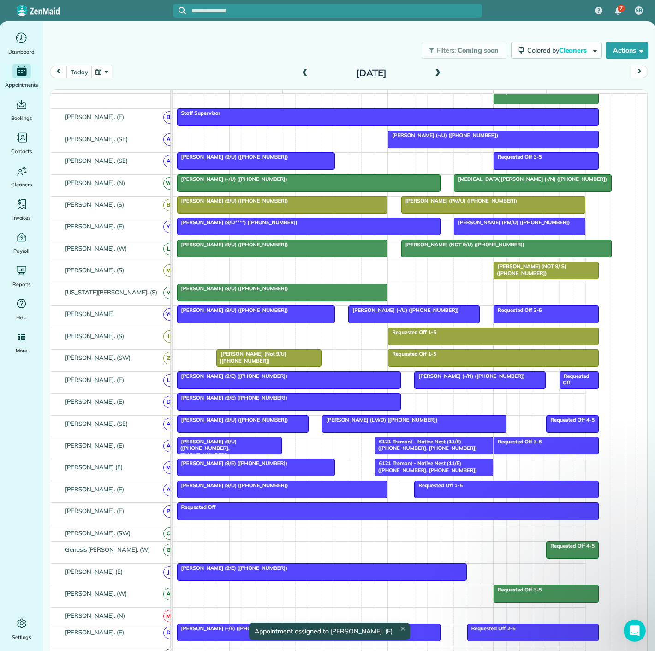
click at [217, 450] on div "James Deleray (9/U) (+19495728433, +19499227331)" at bounding box center [230, 448] width 100 height 20
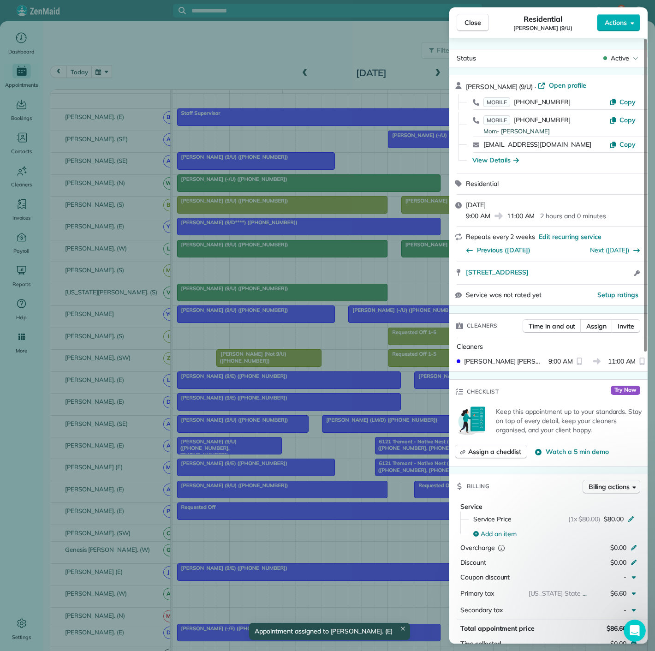
click at [217, 450] on div "Close Residential James Deleray (9/U) Actions Status Active James Deleray (9/U)…" at bounding box center [327, 325] width 655 height 651
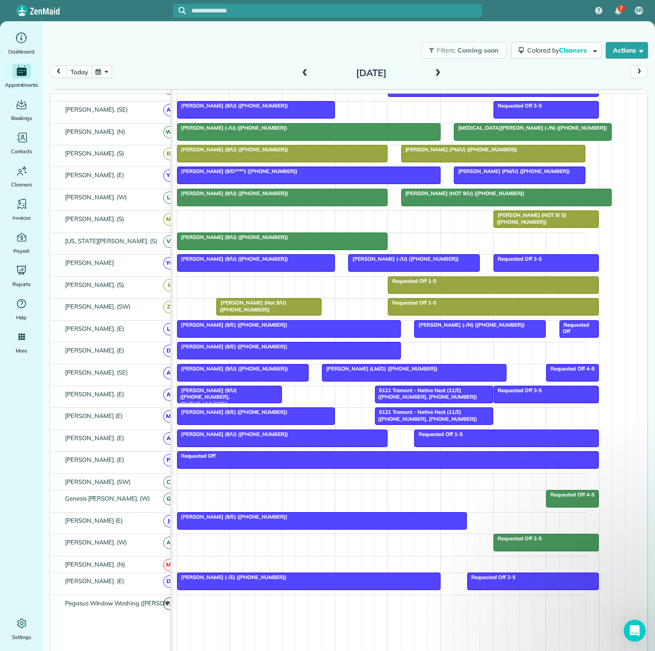
click at [267, 308] on span "Blandine Roussel (Not 9/U) (+13053314631)" at bounding box center [251, 305] width 70 height 13
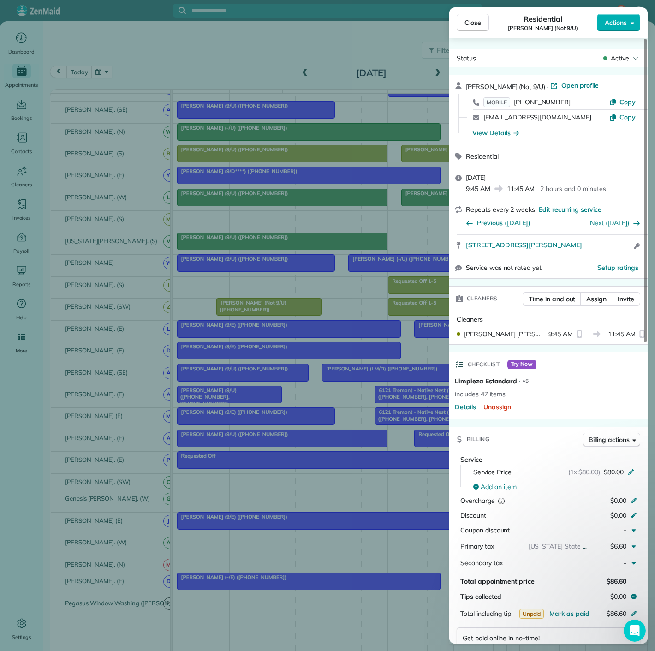
click at [267, 308] on div "Close Residential Blandine Roussel (Not 9/U) Actions Status Active Blandine Rou…" at bounding box center [327, 325] width 655 height 651
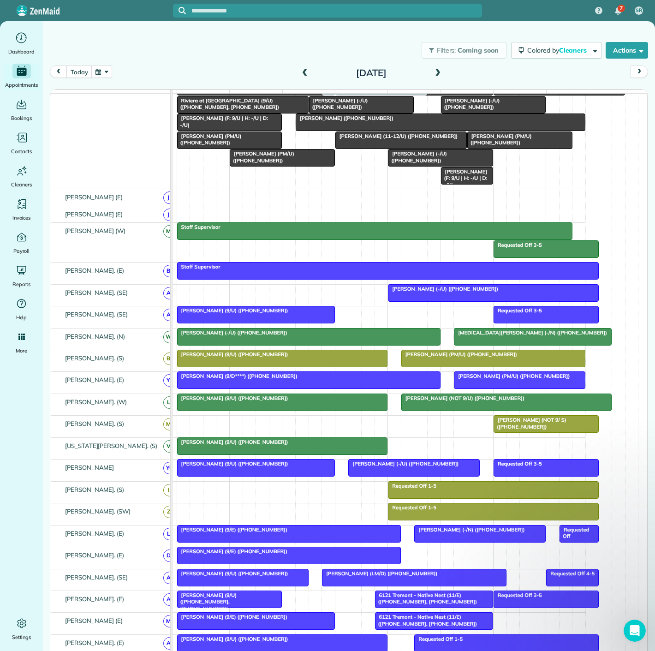
drag, startPoint x: 267, startPoint y: 310, endPoint x: 377, endPoint y: 177, distance: 172.3
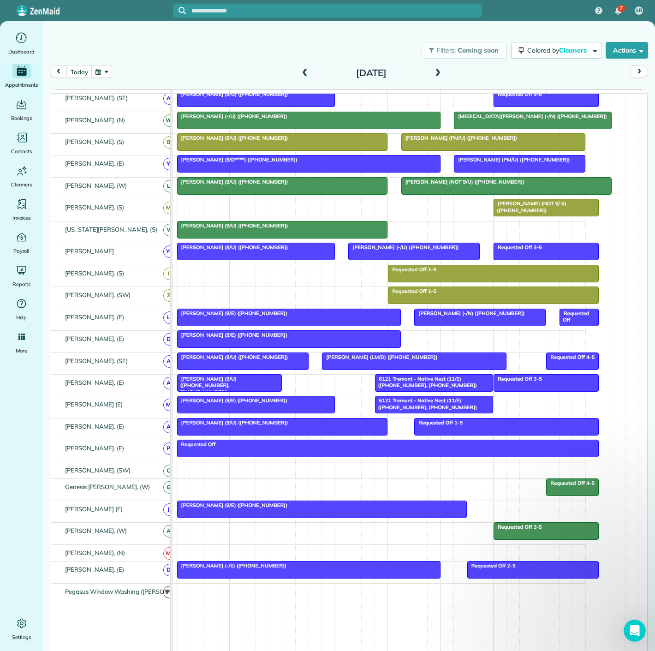
click at [283, 508] on div "Bailey Tran (9/E) (+15027972949)" at bounding box center [322, 505] width 284 height 6
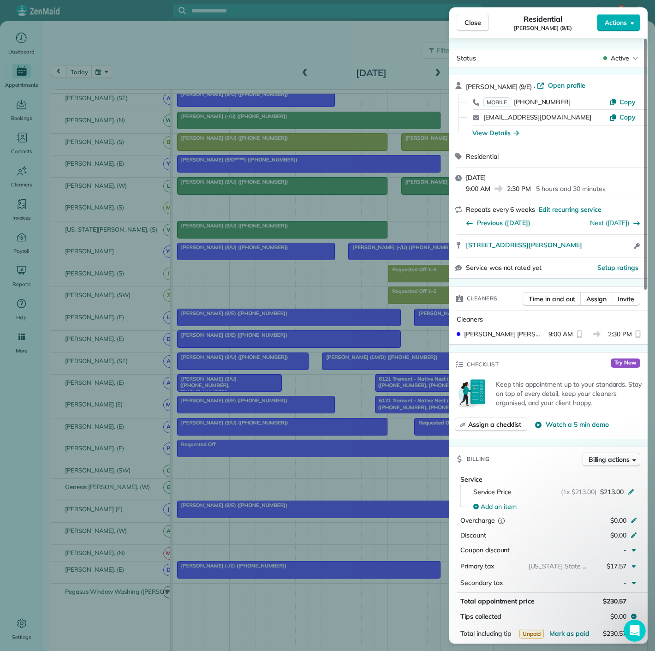
click at [283, 511] on div "Close Residential Bailey Tran (9/E) Actions Status Active Bailey Tran (9/E) · O…" at bounding box center [327, 325] width 655 height 651
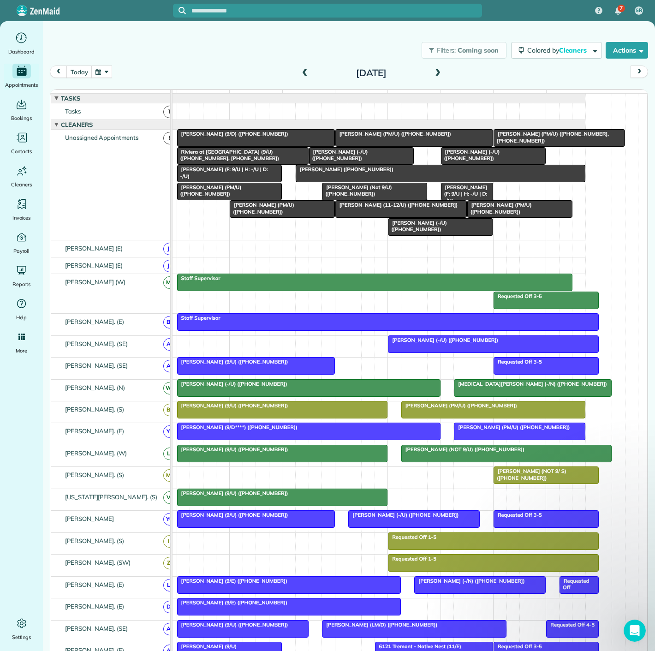
click at [421, 230] on span "Sebastian Lopez (-/U) (+19723425144)" at bounding box center [416, 226] width 59 height 13
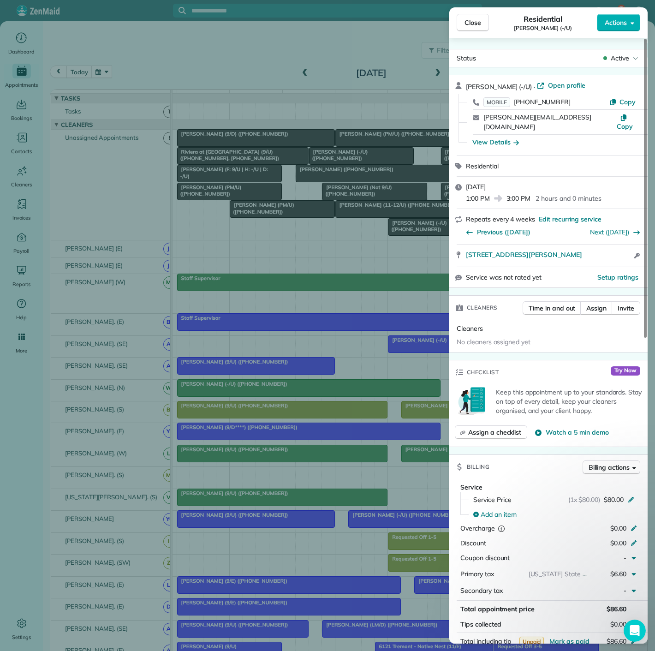
click at [305, 214] on div "Close Residential Sebastian Lopez (-/U) Actions Status Active Sebastian Lopez (…" at bounding box center [327, 325] width 655 height 651
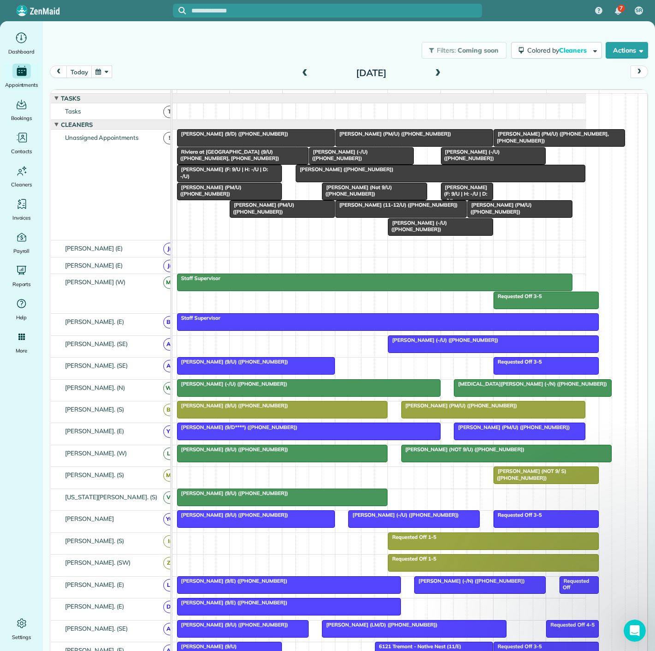
click at [305, 214] on div at bounding box center [327, 325] width 655 height 651
click at [270, 214] on span "Maya Moses (PM/U) (+12149128365)" at bounding box center [261, 208] width 65 height 13
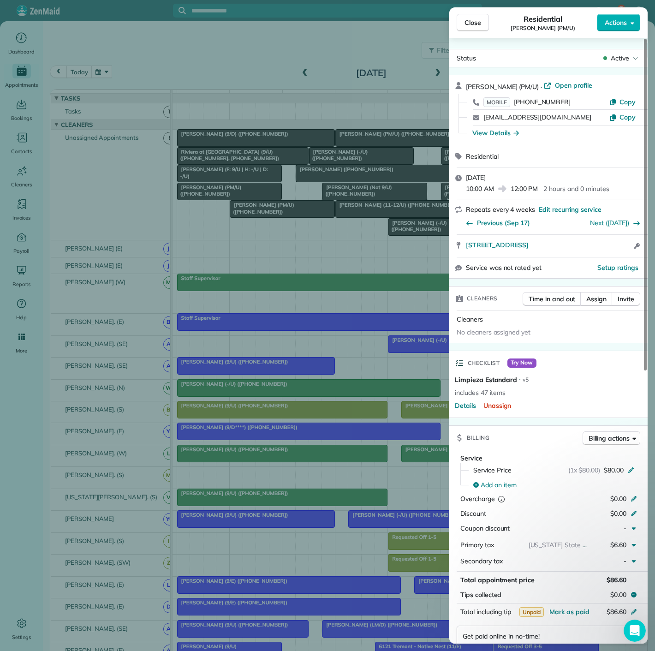
click at [269, 214] on div "Close Residential Maya Moses (PM/U) Actions Status Active Maya Moses (PM/U) · O…" at bounding box center [327, 325] width 655 height 651
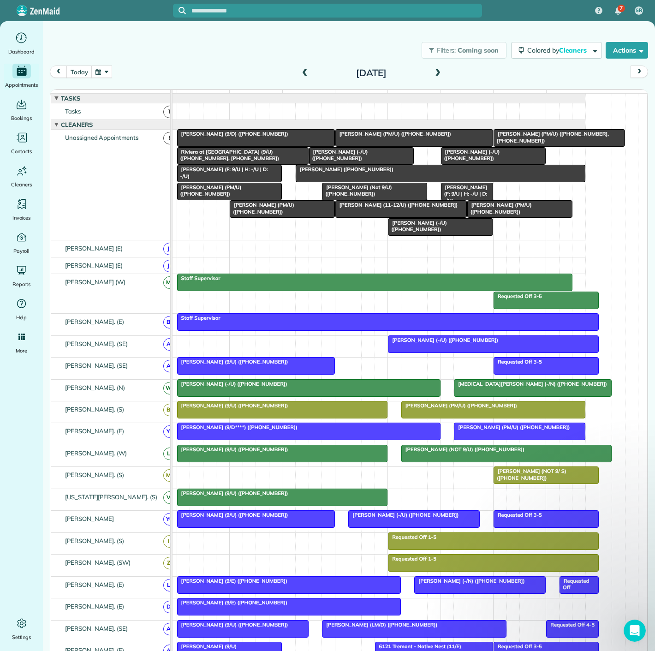
click at [223, 198] on div at bounding box center [230, 191] width 104 height 17
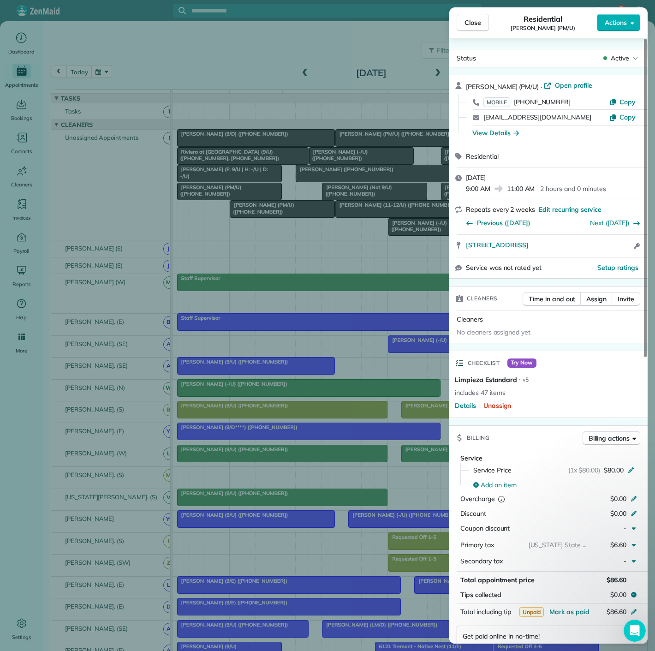
click at [223, 198] on div "Close Residential Mark Horn (PM/U) Actions Status Active Mark Horn (PM/U) · Ope…" at bounding box center [327, 325] width 655 height 651
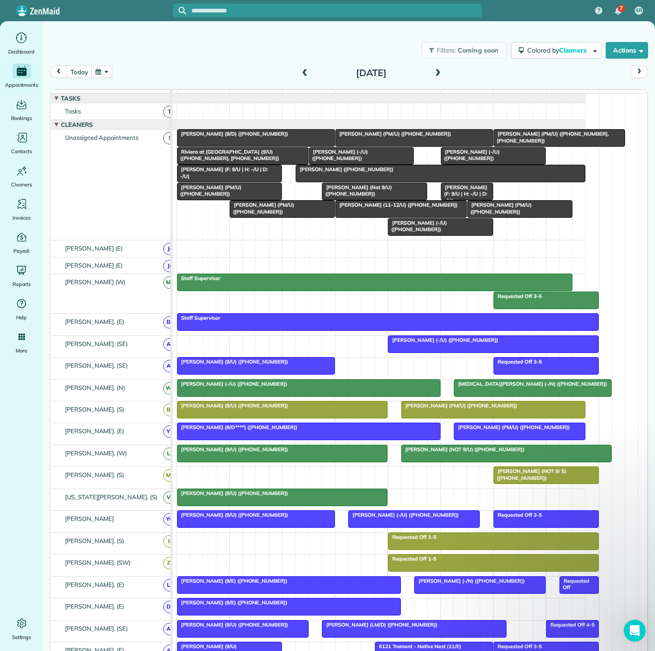
click at [249, 214] on span "Maya Moses (PM/U) (+12149128365)" at bounding box center [261, 208] width 65 height 13
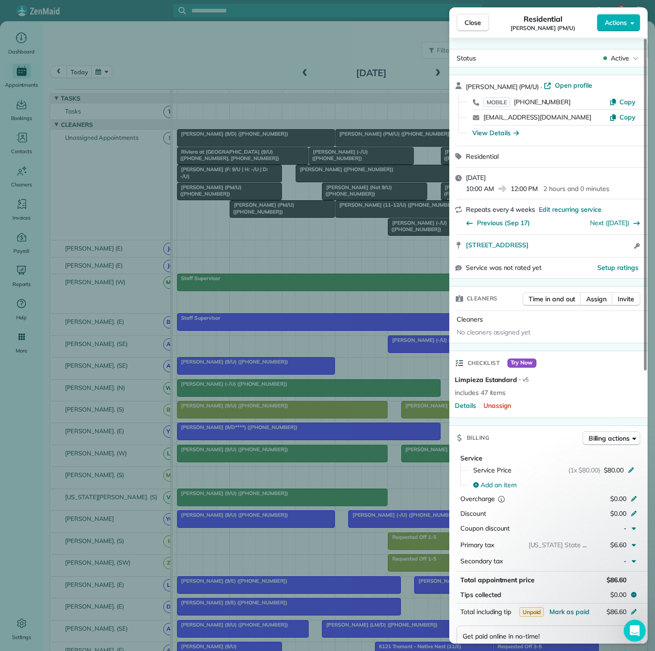
click at [249, 214] on div "Close Residential Maya Moses (PM/U) Actions Status Active Maya Moses (PM/U) · O…" at bounding box center [327, 325] width 655 height 651
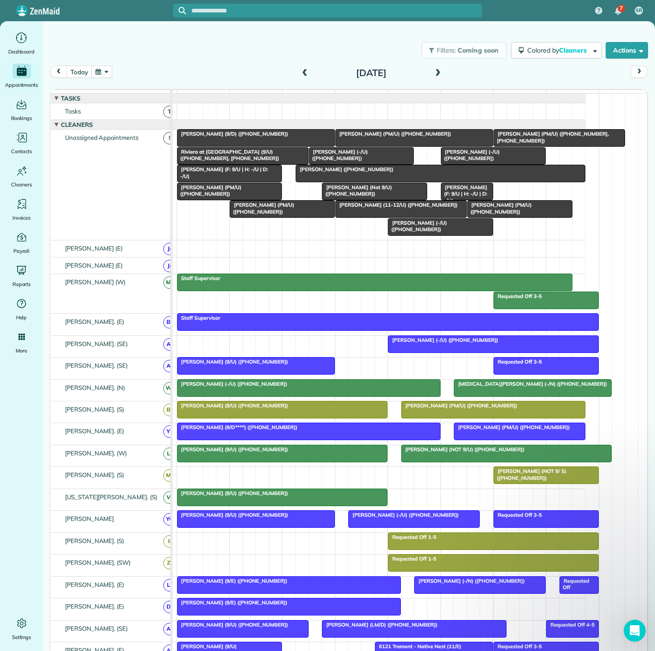
click at [352, 196] on span "Blandine Roussel (Not 9/U) (+13053314631)" at bounding box center [356, 190] width 70 height 13
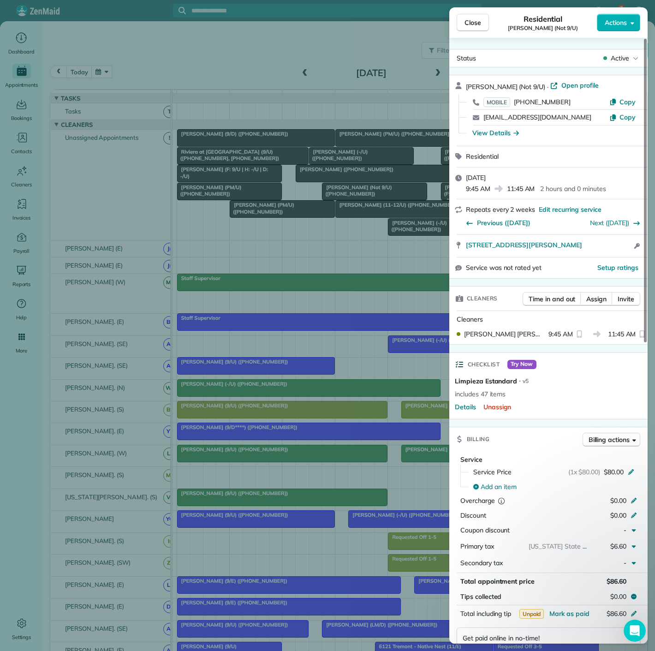
click at [352, 196] on div "Close Residential Blandine Roussel (Not 9/U) Actions Status Active Blandine Rou…" at bounding box center [327, 325] width 655 height 651
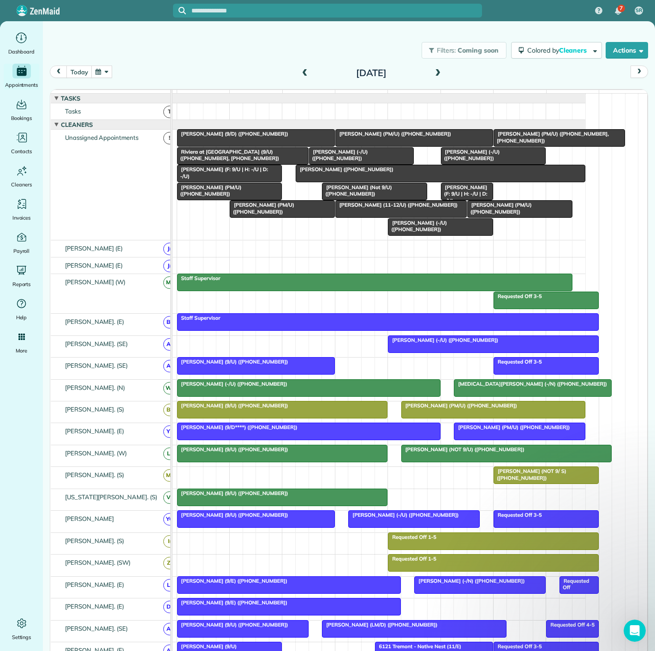
click at [350, 162] on div "Anthony Andrews (-/U) (+19185101263)" at bounding box center [362, 154] width 100 height 13
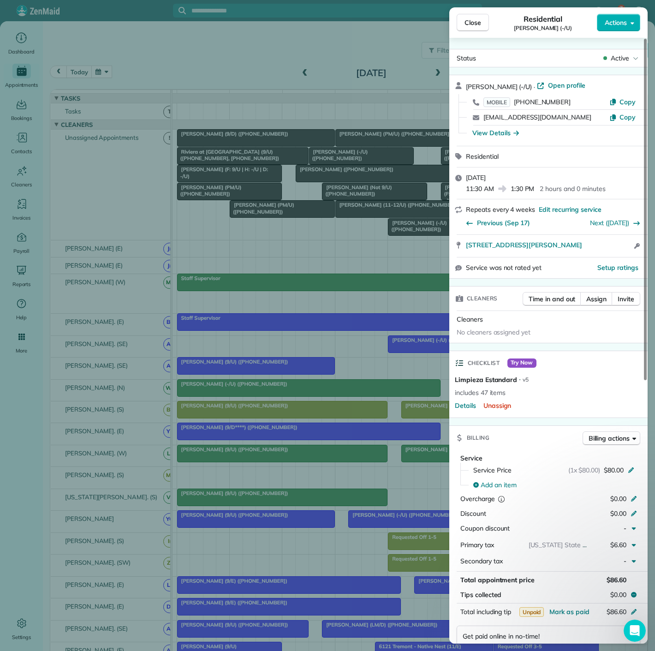
click at [350, 162] on div "Close Residential Anthony Andrews (-/U) Actions Status Active Anthony Andrews (…" at bounding box center [327, 325] width 655 height 651
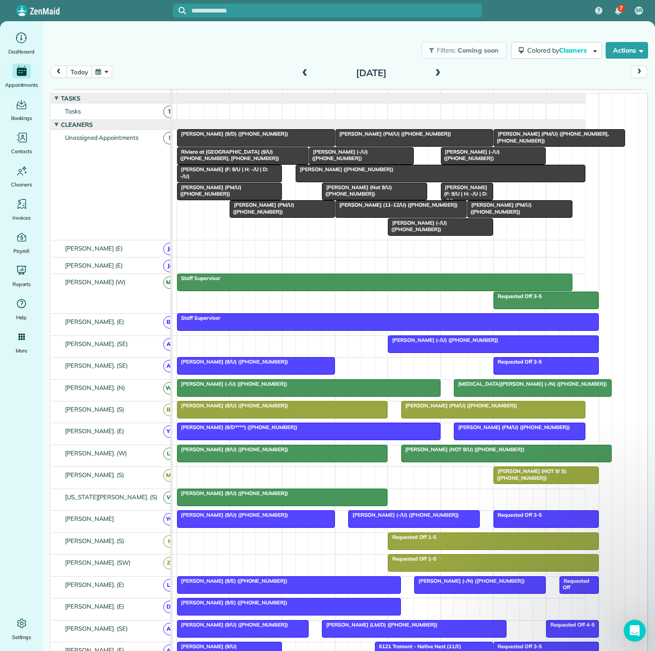
click at [459, 430] on span "Jimin Hwang (PM/U) (+16673699282)" at bounding box center [511, 427] width 117 height 6
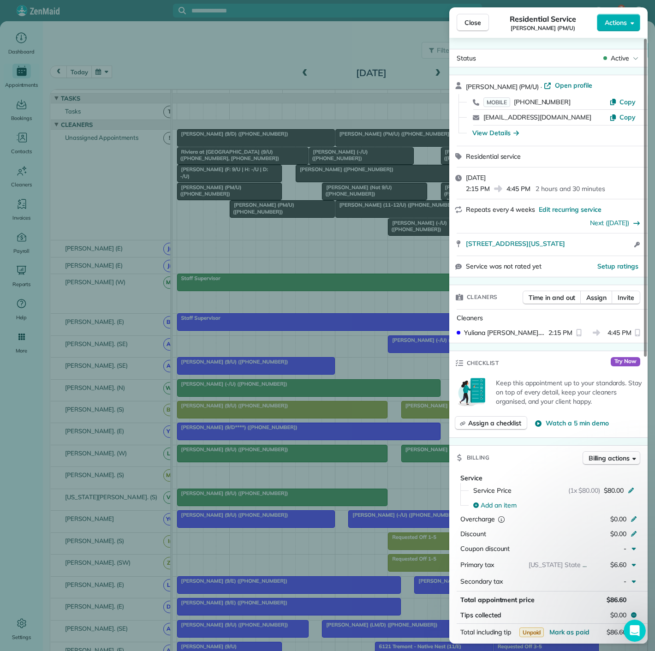
click at [311, 437] on div "Close Residential Service Jimin Hwang (PM/U) Actions Status Active Jimin Hwang …" at bounding box center [327, 325] width 655 height 651
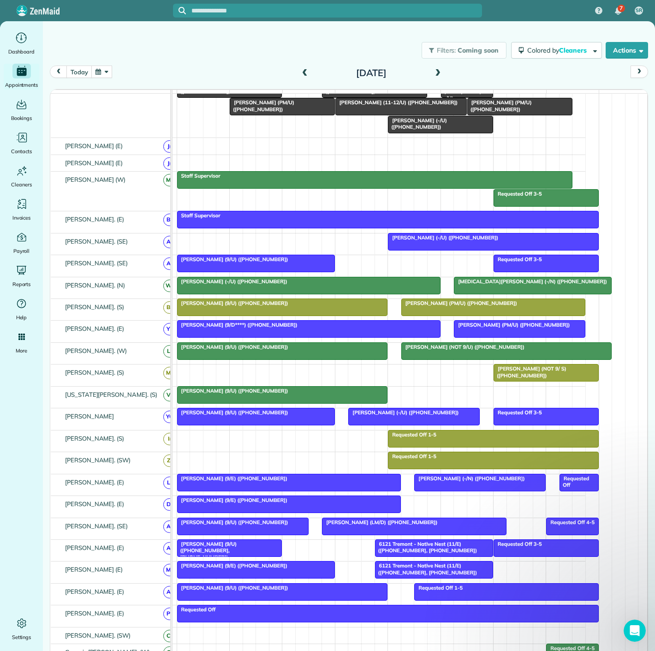
click at [375, 425] on div at bounding box center [414, 416] width 131 height 17
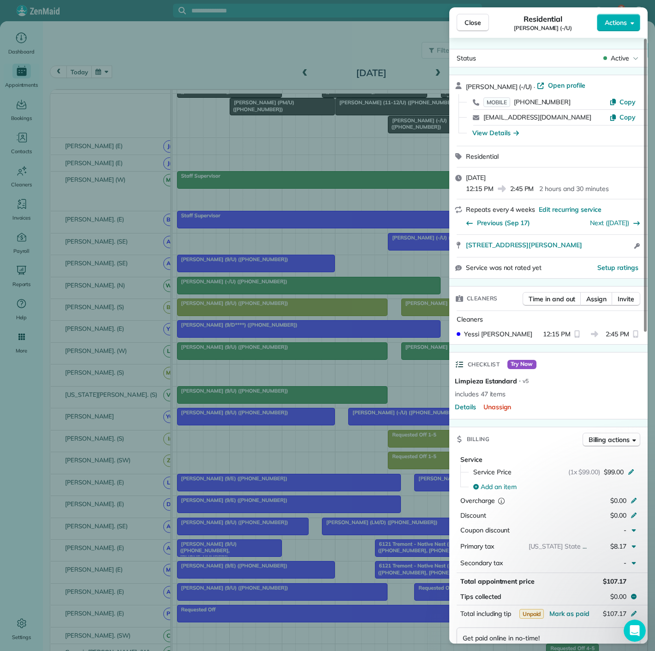
click at [339, 429] on div "Close Residential Gabriel DeJong (-/U) Actions Status Active Gabriel DeJong (-/…" at bounding box center [327, 325] width 655 height 651
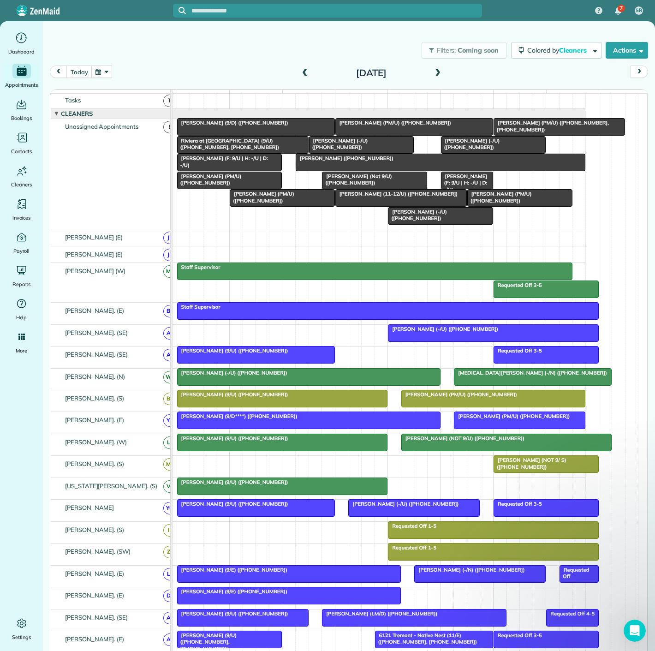
click at [361, 183] on span "Blandine Roussel (Not 9/U) (+13053314631)" at bounding box center [356, 179] width 70 height 13
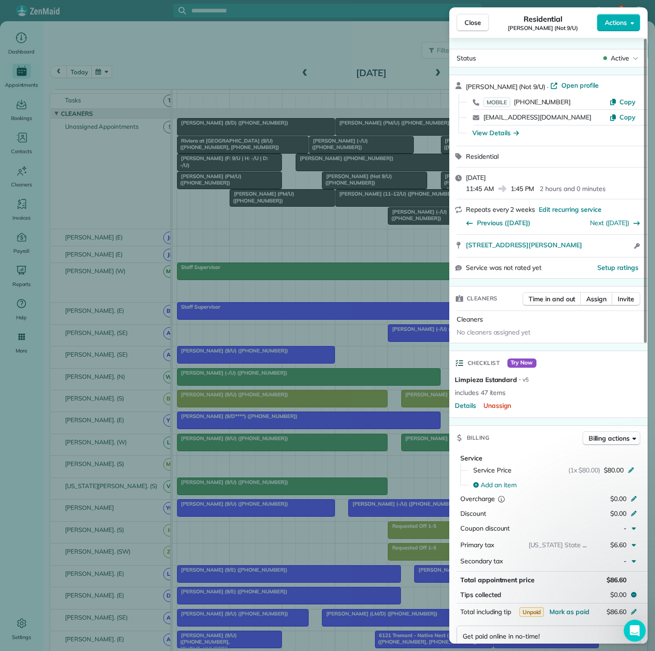
click at [340, 184] on div "Close Residential Blandine Roussel (Not 9/U) Actions Status Active Blandine Rou…" at bounding box center [327, 325] width 655 height 651
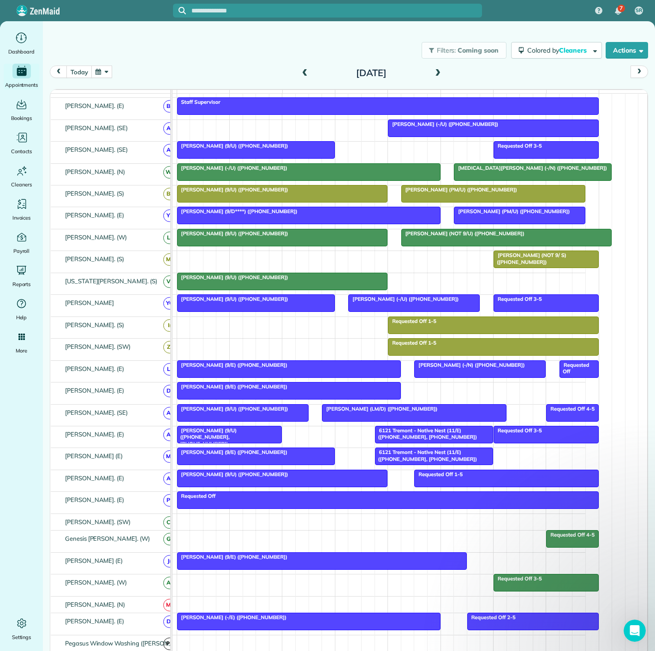
click at [336, 564] on div at bounding box center [322, 560] width 289 height 17
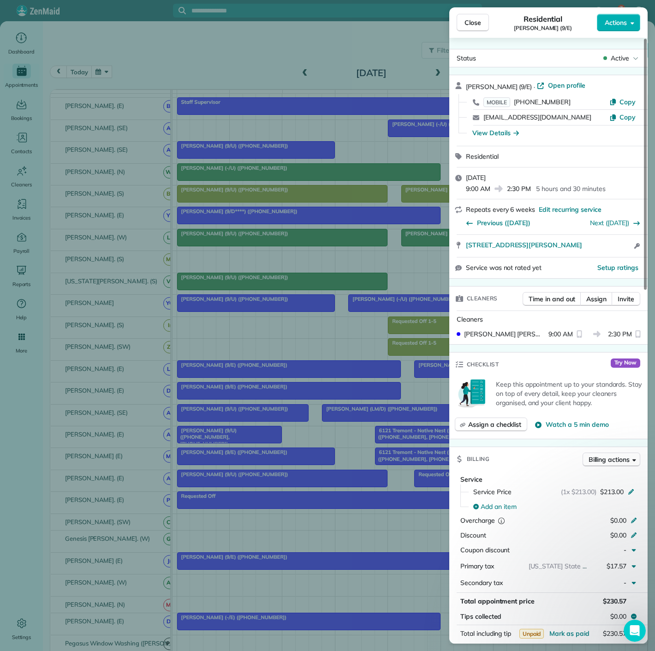
copy span "5930 Ross Ave Unit 1 Dallas TX 75206"
drag, startPoint x: 459, startPoint y: 248, endPoint x: 594, endPoint y: 253, distance: 134.8
click at [594, 253] on div "5930 Ross Ave Unit 1 Dallas TX 75206 Open access information" at bounding box center [548, 246] width 198 height 22
click at [210, 190] on div "Close Residential Bailey Tran (9/E) Actions Status Active Bailey Tran (9/E) · O…" at bounding box center [327, 325] width 655 height 651
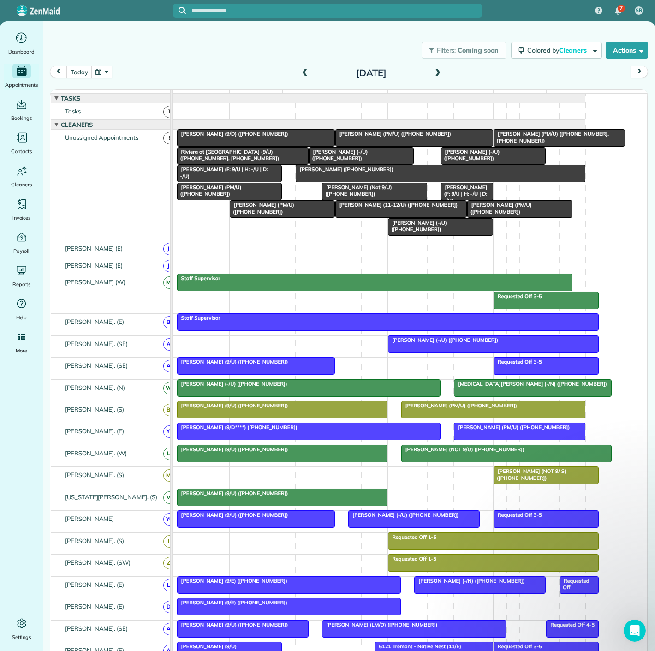
click at [358, 197] on span "Blandine Roussel (Not 9/U) (+13053314631)" at bounding box center [356, 190] width 70 height 13
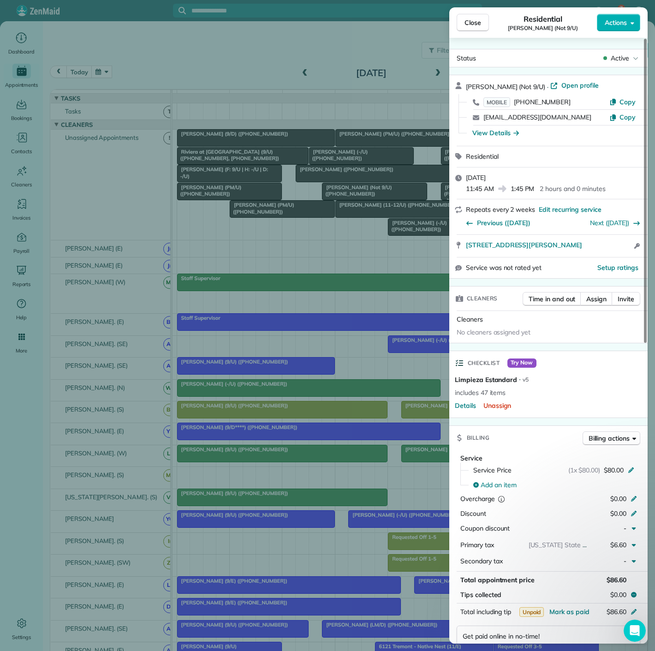
copy span "2990 Blackburn St Apt 5111 Dallas TX 75204"
drag, startPoint x: 462, startPoint y: 249, endPoint x: 375, endPoint y: 185, distance: 107.5
click at [627, 248] on div "2990 Blackburn St Apt 5111 Dallas TX 75204 Open access information" at bounding box center [548, 246] width 198 height 22
click at [275, 189] on div "Close Residential Blandine Roussel (Not 9/U) Actions Status Active Blandine Rou…" at bounding box center [327, 325] width 655 height 651
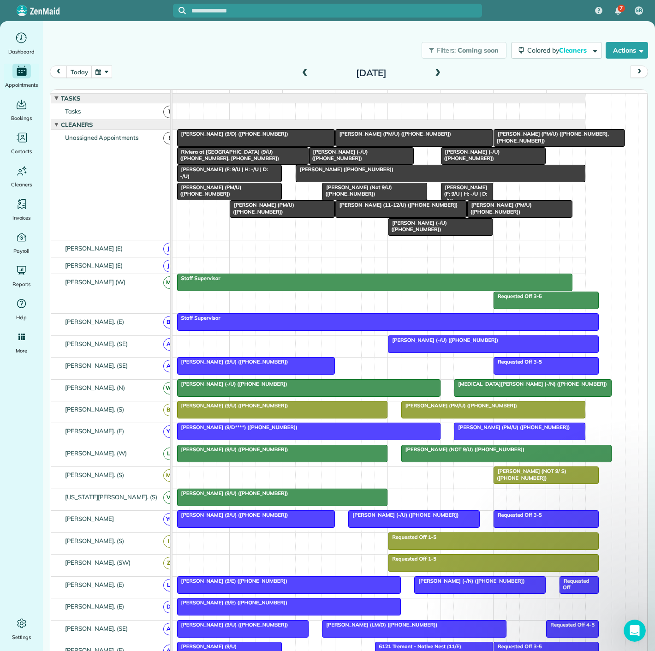
click at [257, 214] on span "Maya Moses (PM/U) (+12149128365)" at bounding box center [261, 208] width 65 height 13
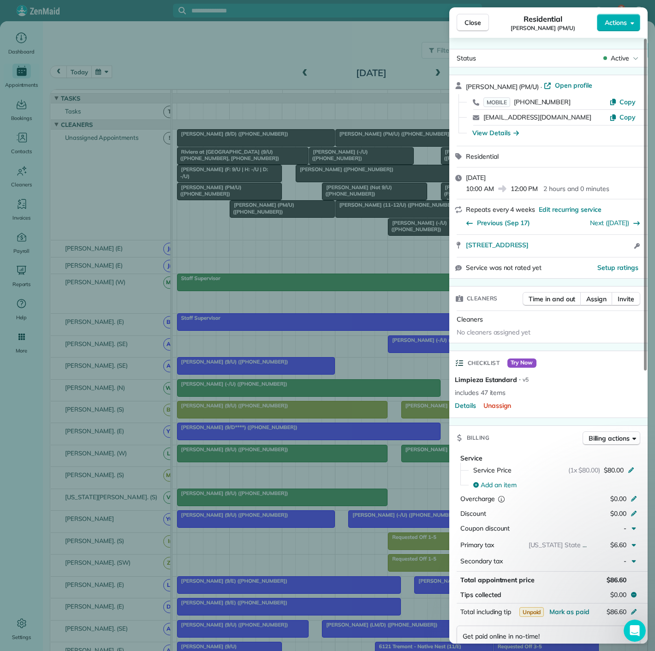
click at [238, 185] on div "Close Residential Maya Moses (PM/U) Actions Status Active Maya Moses (PM/U) · O…" at bounding box center [327, 325] width 655 height 651
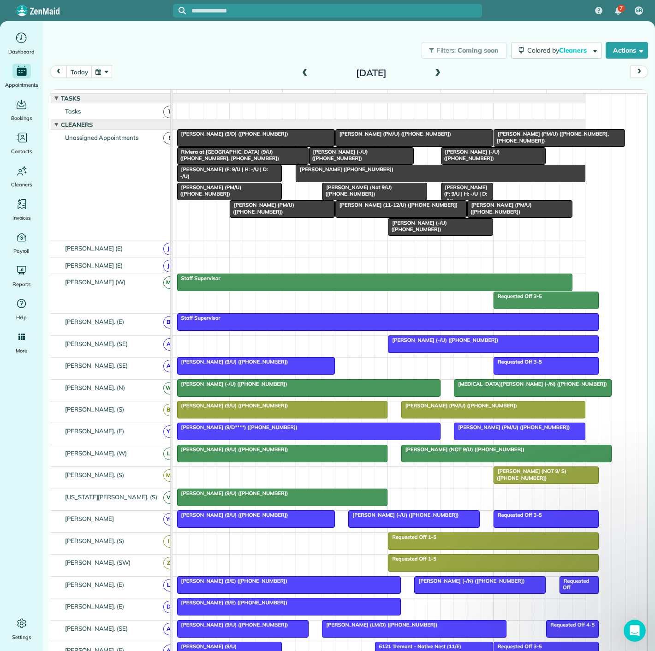
click at [222, 196] on span "Mark Horn (PM/U) (+13256685932)" at bounding box center [209, 190] width 65 height 13
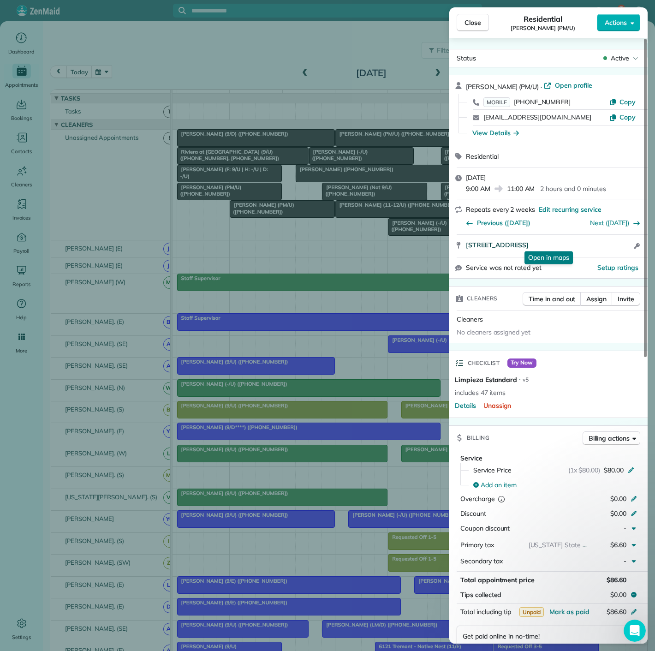
drag, startPoint x: 469, startPoint y: 249, endPoint x: 621, endPoint y: 243, distance: 152.3
click at [621, 243] on div "3140 Harvard Avenue Apt 1110 Dallas TX 75205 Open in maps Open in maps Open acc…" at bounding box center [548, 246] width 198 height 22
click at [256, 189] on div "Close Residential Mark Horn (PM/U) Actions Status Active Mark Horn (PM/U) · Ope…" at bounding box center [327, 325] width 655 height 651
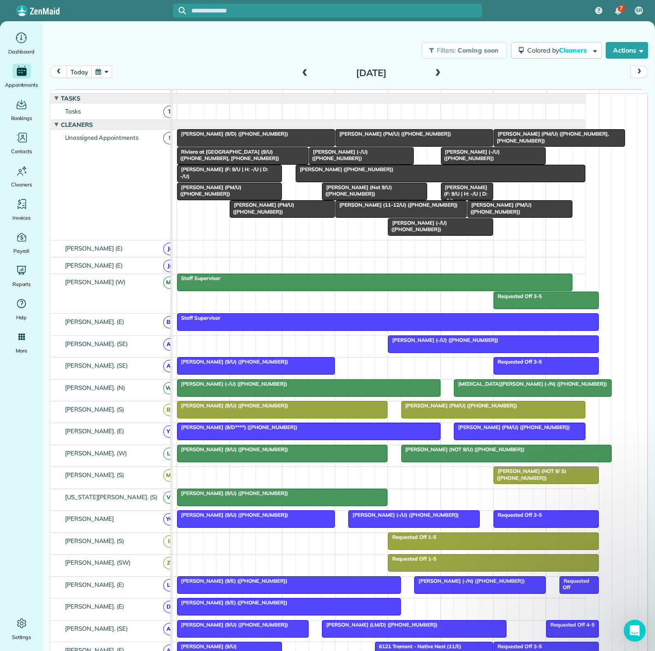
click at [363, 162] on div "Anthony Andrews (-/U) (+19185101263)" at bounding box center [362, 154] width 100 height 13
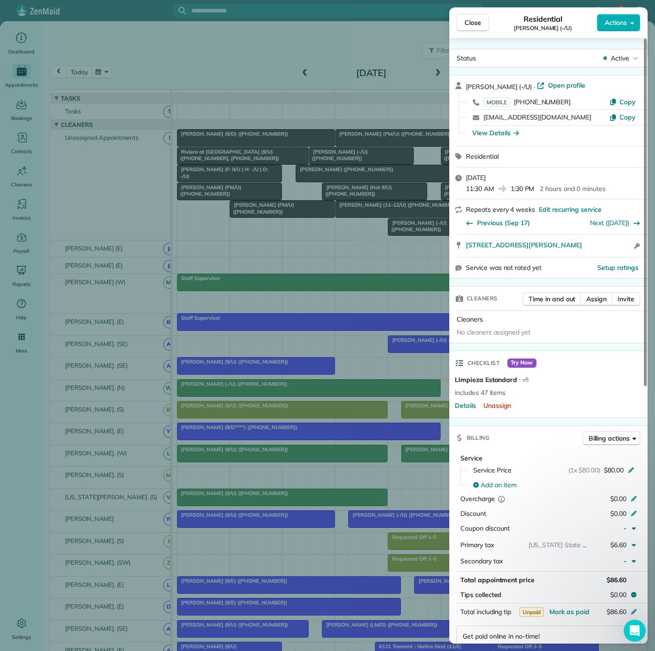
click at [333, 163] on div "Close Residential Anthony Andrews (-/U) Actions Status Active Anthony Andrews (…" at bounding box center [327, 325] width 655 height 651
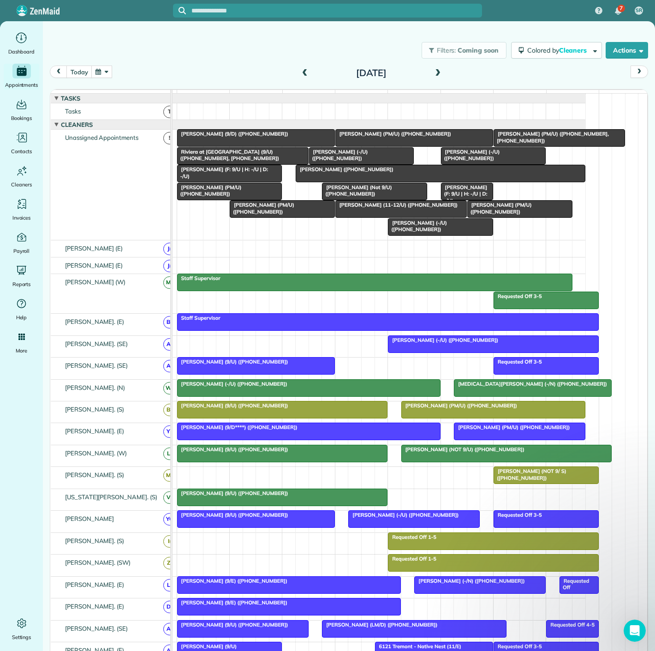
click at [511, 164] on div at bounding box center [493, 156] width 104 height 17
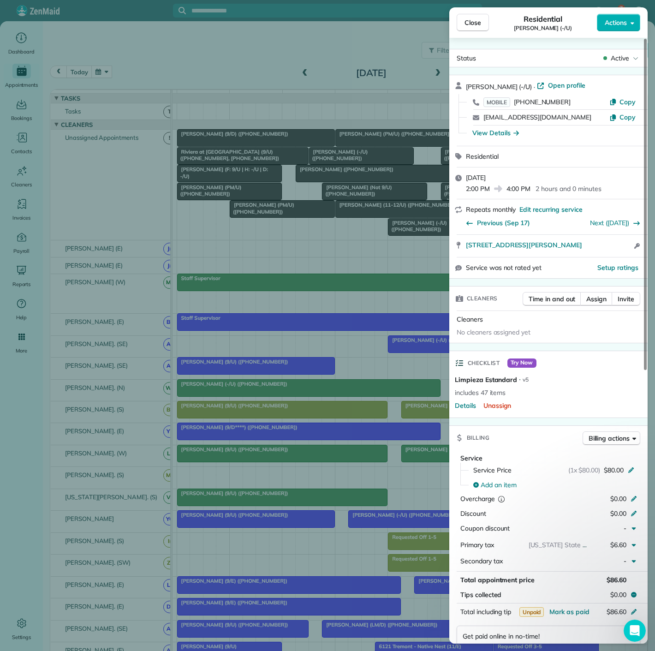
click at [362, 167] on div "Close Residential Lauren Torsch (-/U) Actions Status Active Lauren Torsch (-/U)…" at bounding box center [327, 325] width 655 height 651
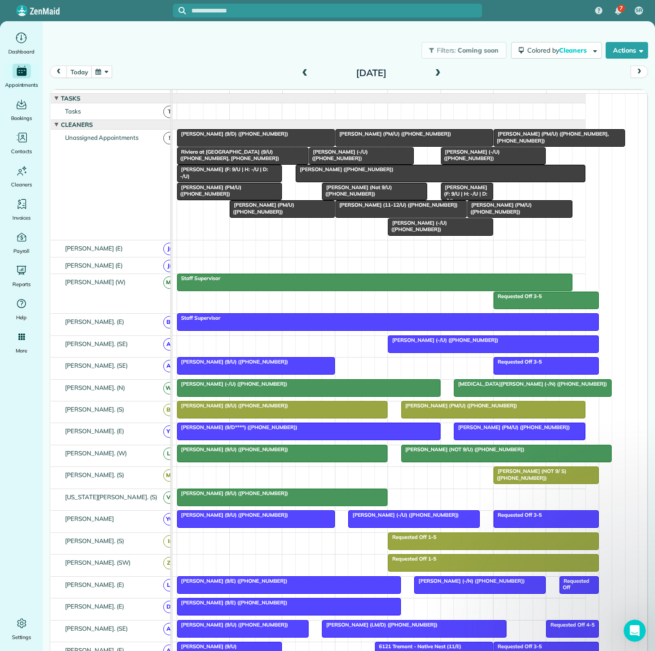
click at [469, 161] on div at bounding box center [493, 156] width 104 height 17
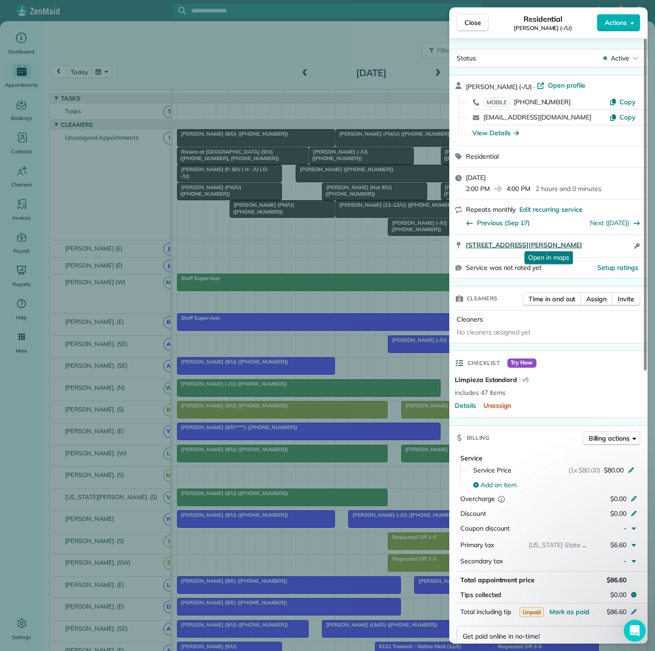
drag, startPoint x: 463, startPoint y: 249, endPoint x: 612, endPoint y: 247, distance: 149.4
click at [612, 247] on div "2828 Lemmon Ave Apt. 4106 Dallas TX 75204 Open in maps Open in maps Open access…" at bounding box center [548, 246] width 198 height 22
click at [350, 199] on div "Close Residential Lauren Torsch (-/U) Actions Status Active Lauren Torsch (-/U)…" at bounding box center [327, 325] width 655 height 651
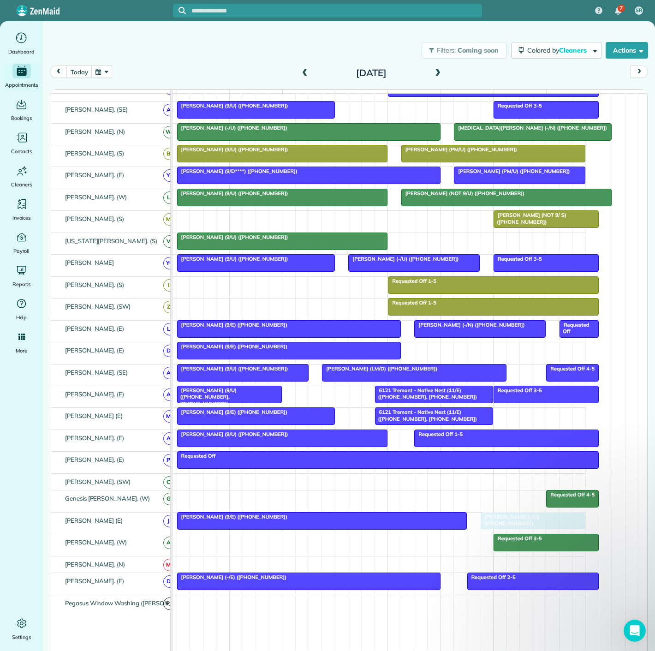
drag, startPoint x: 472, startPoint y: 162, endPoint x: 512, endPoint y: 525, distance: 365.7
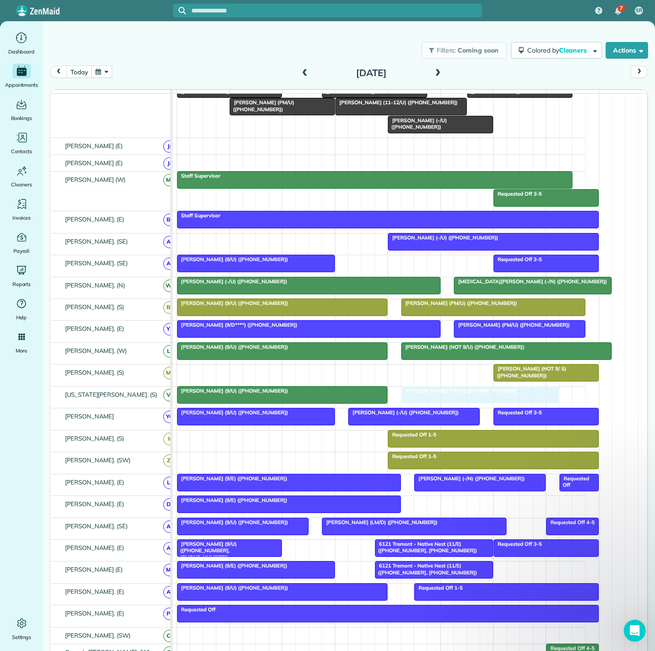
drag, startPoint x: 376, startPoint y: 144, endPoint x: 445, endPoint y: 402, distance: 266.7
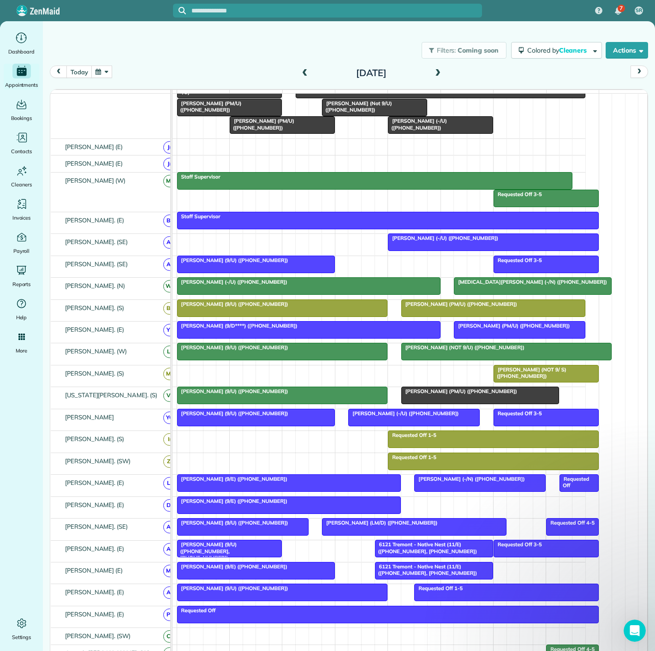
click at [321, 399] on div at bounding box center [283, 395] width 210 height 17
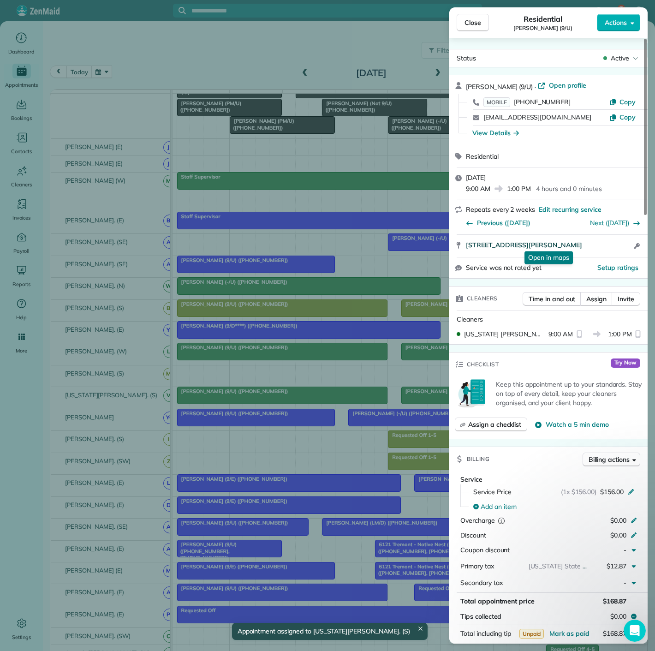
drag, startPoint x: 471, startPoint y: 247, endPoint x: 608, endPoint y: 247, distance: 137.0
click at [608, 247] on div "4502 Abbott Avenue #206 Dallas TX 75205 Open in maps Open in maps Open access i…" at bounding box center [548, 246] width 198 height 22
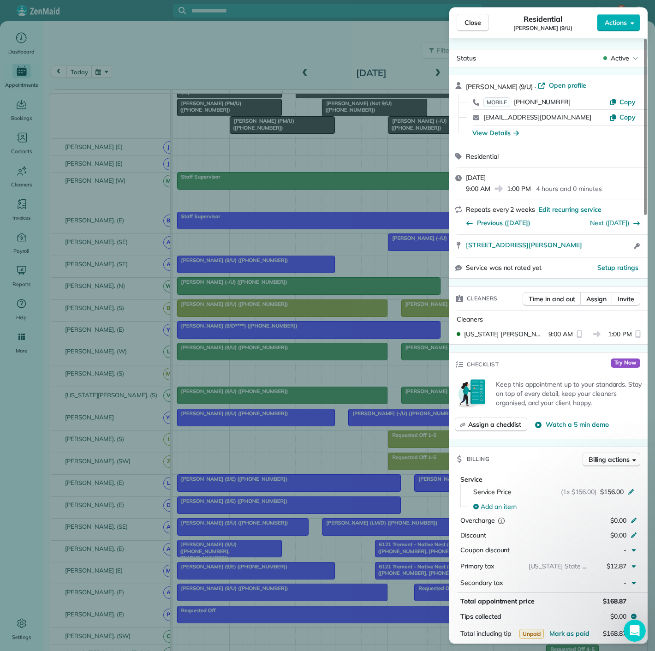
click at [113, 327] on div "Close Residential Mary Lessmann (9/U) Actions Status Active Mary Lessmann (9/U)…" at bounding box center [327, 325] width 655 height 651
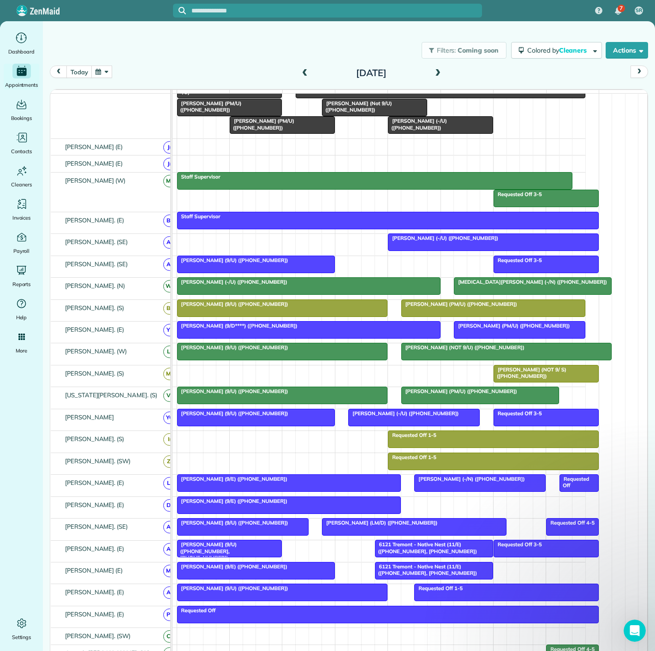
click at [412, 403] on div at bounding box center [480, 395] width 157 height 17
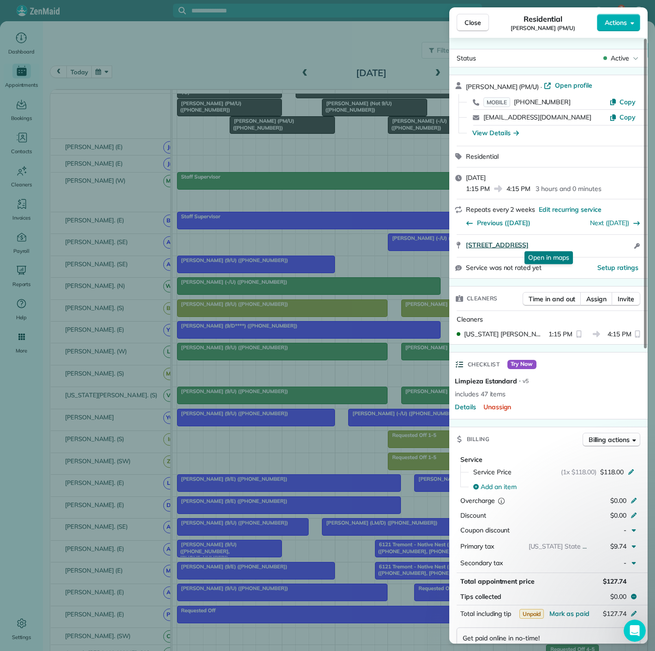
drag, startPoint x: 463, startPoint y: 247, endPoint x: 601, endPoint y: 243, distance: 138.9
click at [601, 243] on div "4251 Irving Ave Apt 1808 Dallas TX 75219 Open in maps Open in maps Open access …" at bounding box center [548, 246] width 198 height 22
click at [306, 327] on div "Close Residential Paul Citarella (PM/U) Actions Status Active Paul Citarella (P…" at bounding box center [327, 325] width 655 height 651
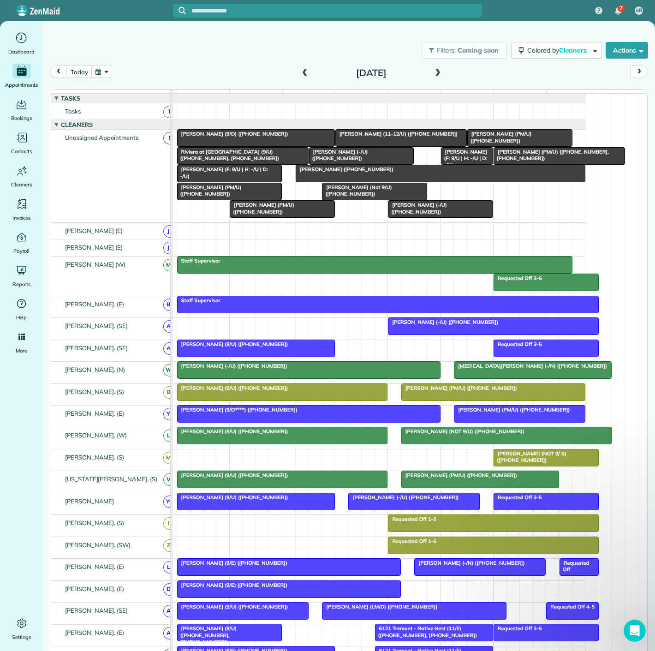
click at [278, 146] on div at bounding box center [256, 138] width 157 height 17
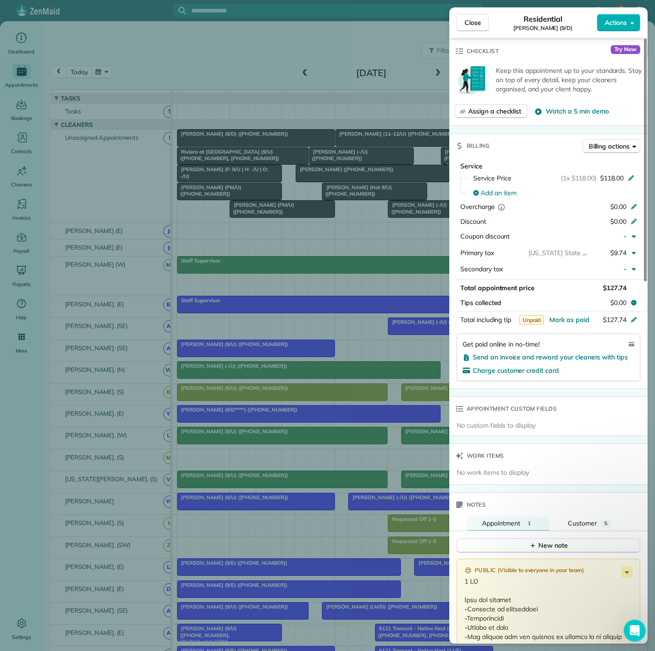
click at [259, 261] on div "Close Residential Nicole Roberts (9/D) Actions Status Active Nicole Roberts (9/…" at bounding box center [327, 325] width 655 height 651
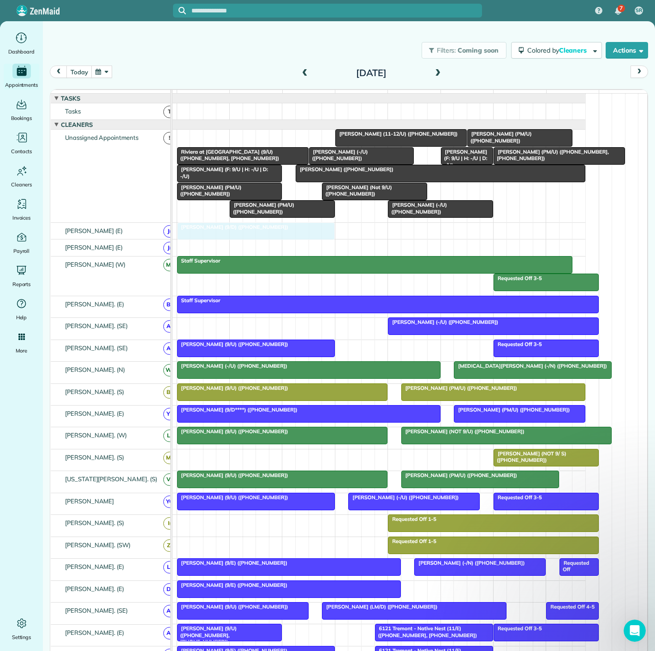
drag, startPoint x: 246, startPoint y: 143, endPoint x: 242, endPoint y: 231, distance: 88.2
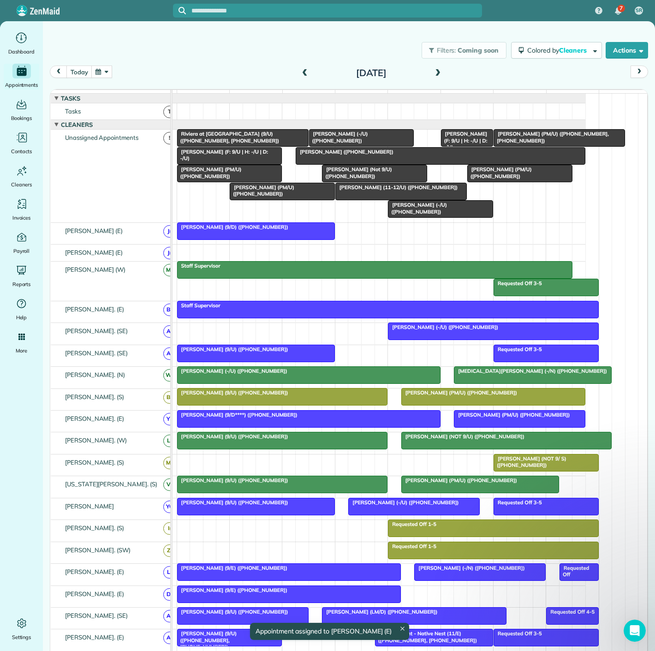
click at [370, 190] on span "Meghan Stritof (11-12/U) (+18473317795)" at bounding box center [396, 187] width 123 height 6
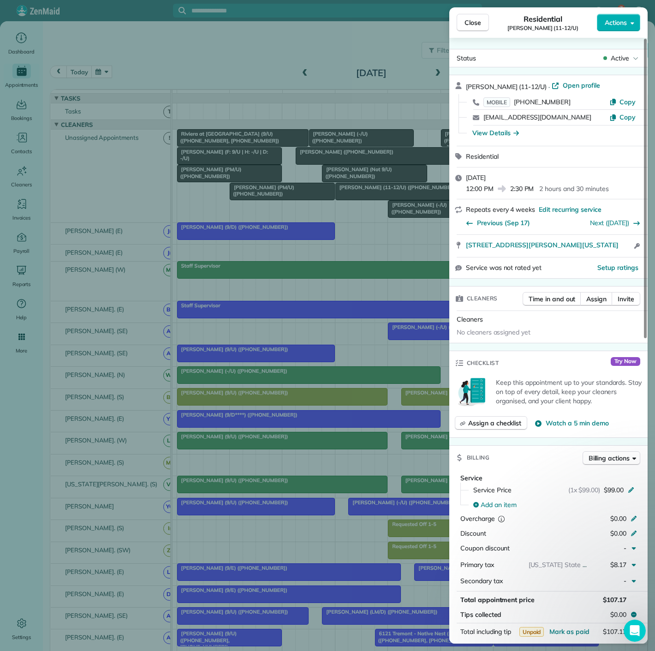
click at [370, 197] on div "Close Residential Meghan Stritof (11-12/U) Actions Status Active Meghan Stritof…" at bounding box center [327, 325] width 655 height 651
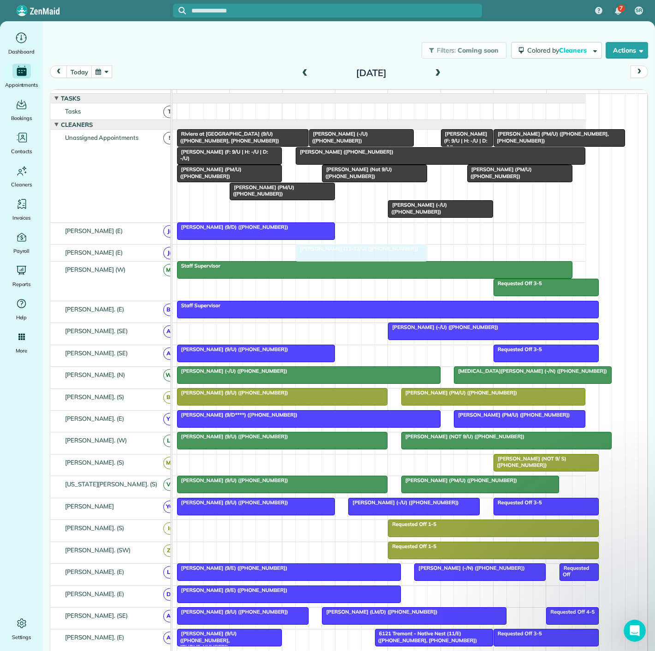
drag, startPoint x: 369, startPoint y: 197, endPoint x: 332, endPoint y: 254, distance: 68.3
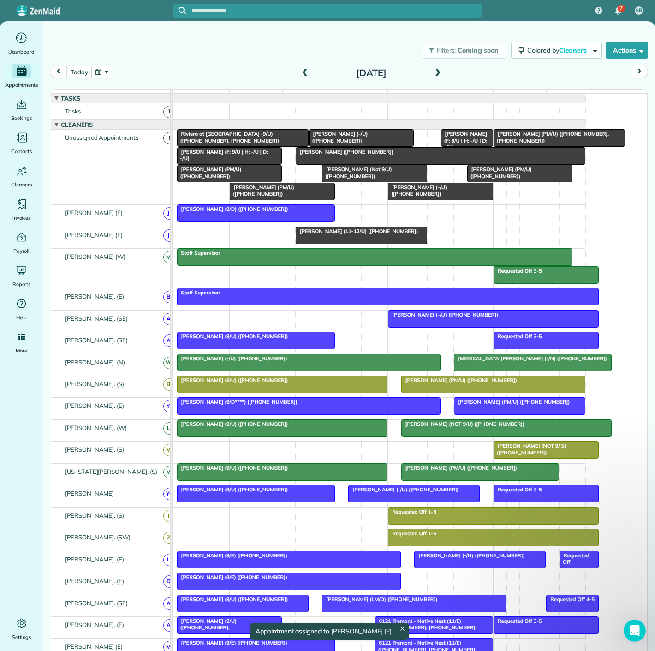
click at [329, 243] on div at bounding box center [361, 235] width 131 height 17
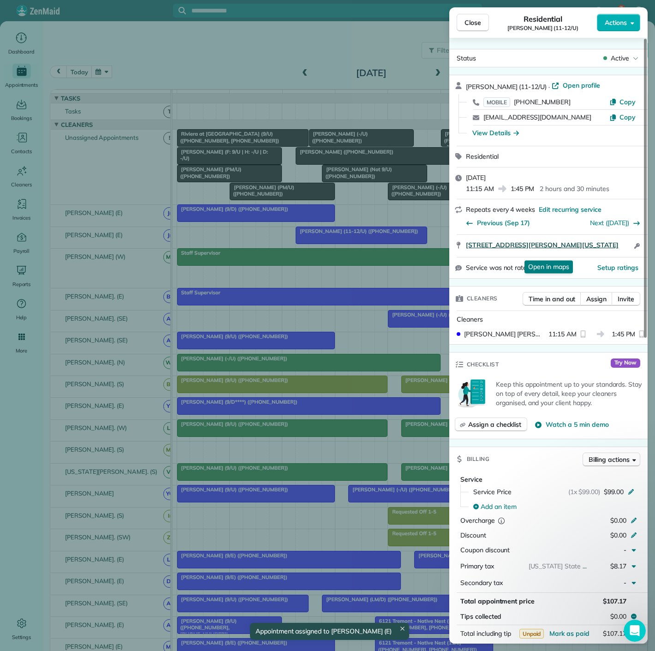
drag, startPoint x: 583, startPoint y: 259, endPoint x: 468, endPoint y: 242, distance: 117.0
click at [468, 242] on div "3333 Harry Hines Blvd APT14148 Dallas TEXAS 75201 Open in maps Open in maps Ope…" at bounding box center [548, 246] width 198 height 22
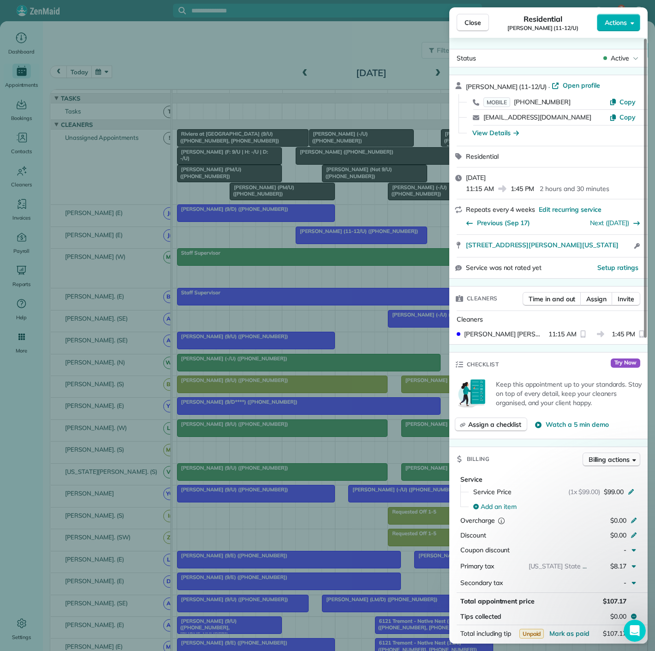
click at [259, 204] on div "Close Residential Meghan Stritof (11-12/U) Actions Status Active Meghan Stritof…" at bounding box center [327, 325] width 655 height 651
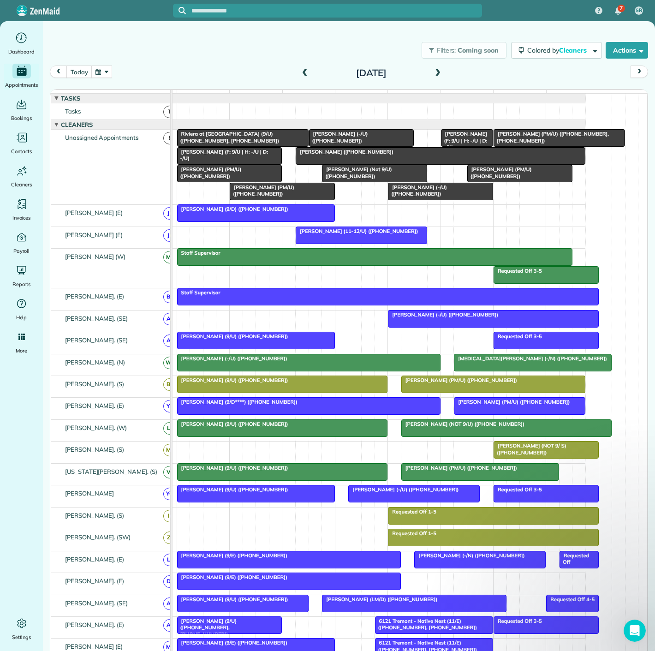
click at [429, 197] on span "Sebastian Lopez (-/U) (+19723425144)" at bounding box center [416, 190] width 59 height 13
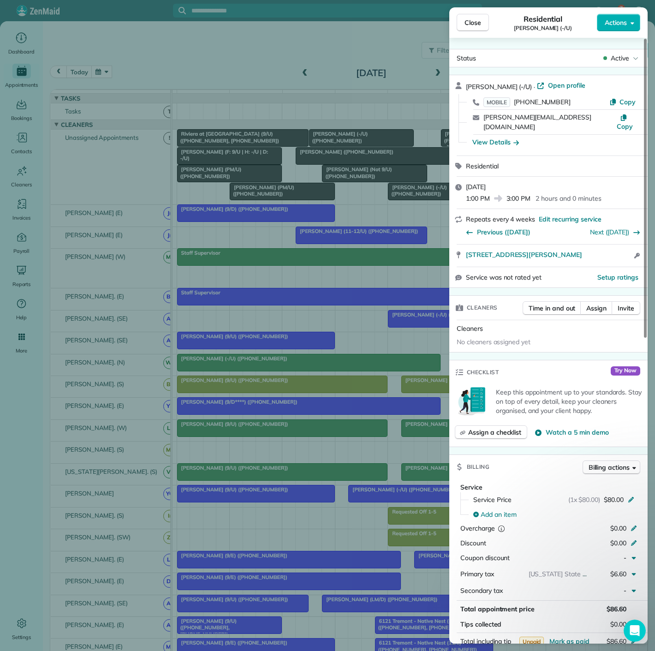
drag, startPoint x: 465, startPoint y: 248, endPoint x: 593, endPoint y: 253, distance: 127.8
click at [593, 253] on div "1701 Payne St APT 503 Dallas TX 75201 Open access information" at bounding box center [548, 255] width 198 height 22
click at [361, 197] on div "Close Residential Sebastian Lopez (-/U) Actions Status Active Sebastian Lopez (…" at bounding box center [327, 325] width 655 height 651
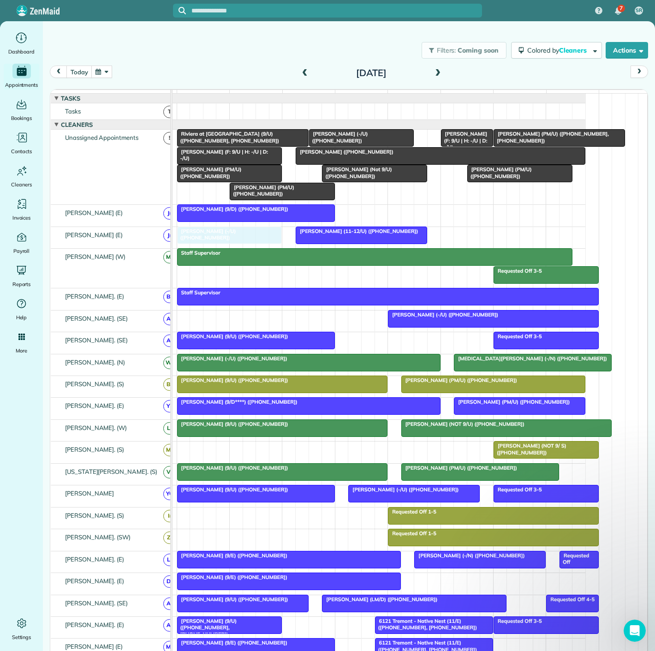
drag, startPoint x: 426, startPoint y: 199, endPoint x: 216, endPoint y: 244, distance: 214.6
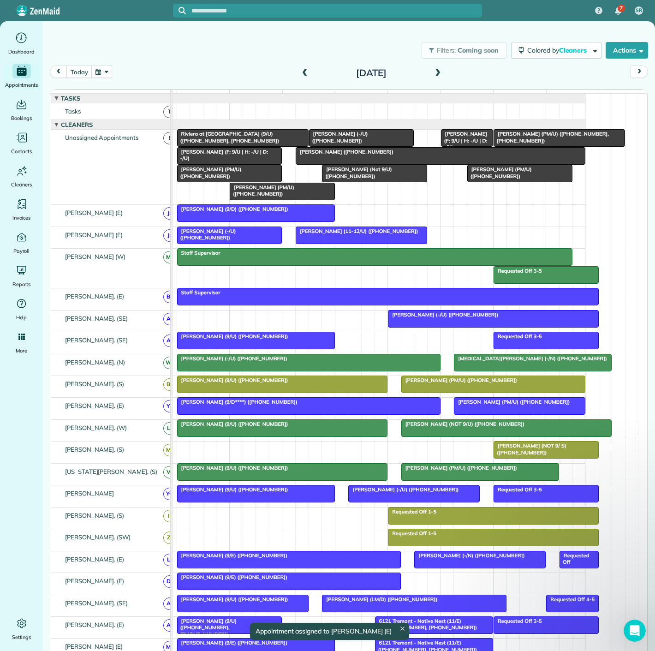
click at [348, 243] on div at bounding box center [361, 235] width 131 height 17
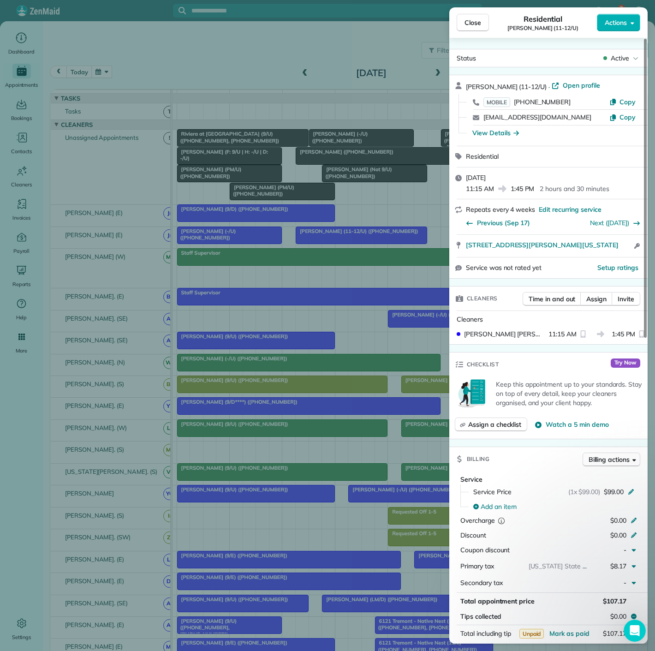
drag, startPoint x: 578, startPoint y: 257, endPoint x: 465, endPoint y: 240, distance: 114.7
click at [465, 240] on div "3333 Harry Hines Blvd APT14148 Dallas TEXAS 75201 Open access information" at bounding box center [548, 246] width 198 height 22
click at [311, 292] on div "Close Residential Meghan Stritof (11-12/U) Actions Status Active Meghan Stritof…" at bounding box center [327, 325] width 655 height 651
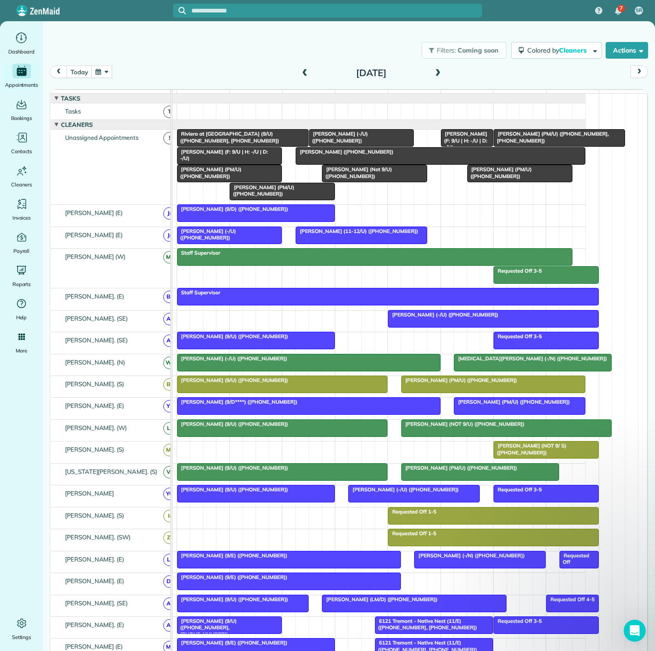
click at [540, 143] on span "Karen Heibel (PM/U) (+14026170161, +14025254024)" at bounding box center [551, 137] width 116 height 13
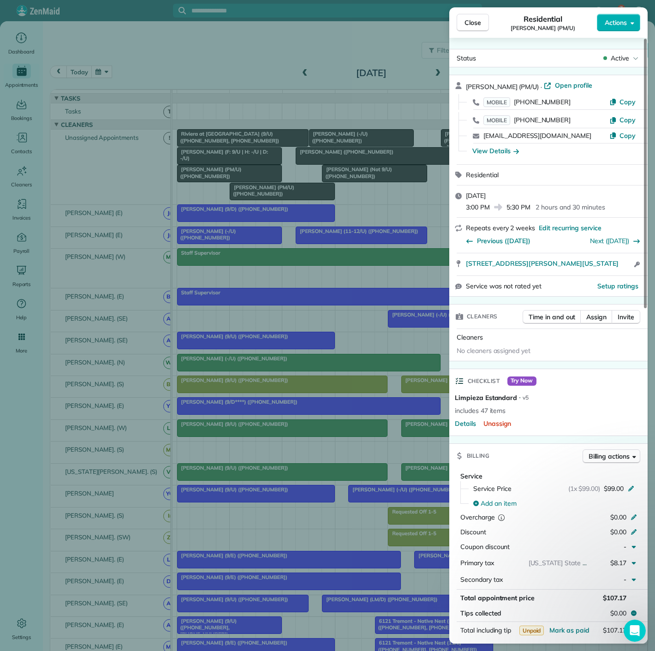
drag, startPoint x: 587, startPoint y: 281, endPoint x: 484, endPoint y: 255, distance: 106.6
click at [484, 255] on div "Karen Heibel (PM/U) · Open profile MOBILE (402) 525-4024 Copy MOBILE (402) 617-…" at bounding box center [548, 186] width 198 height 222
click at [593, 275] on div "3700 McKinney Avenue Unit #1101 Dallas Texas 75204 Open access information" at bounding box center [548, 264] width 198 height 22
drag, startPoint x: 564, startPoint y: 273, endPoint x: 476, endPoint y: 261, distance: 88.4
click at [476, 261] on div "3700 McKinney Avenue Unit #1101 Dallas Texas 75204 Open in maps Open in maps Op…" at bounding box center [548, 264] width 198 height 22
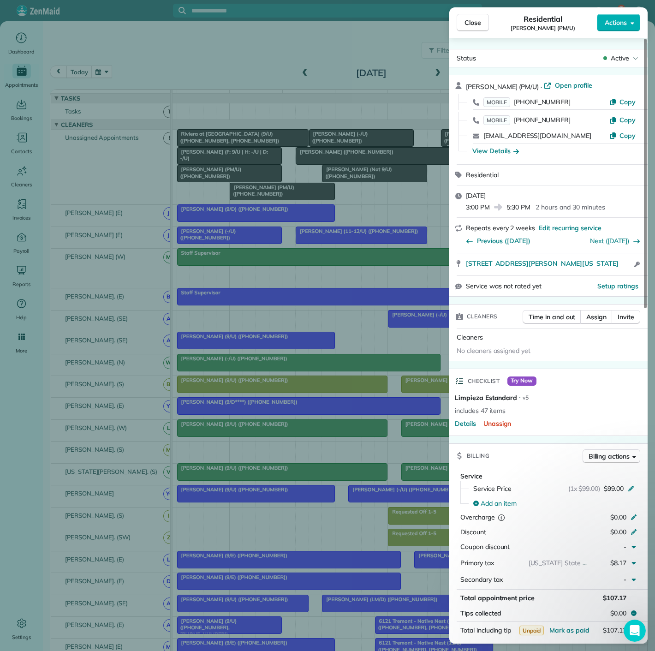
click at [295, 265] on div "Close Residential Karen Heibel (PM/U) Actions Status Active Karen Heibel (PM/U)…" at bounding box center [327, 325] width 655 height 651
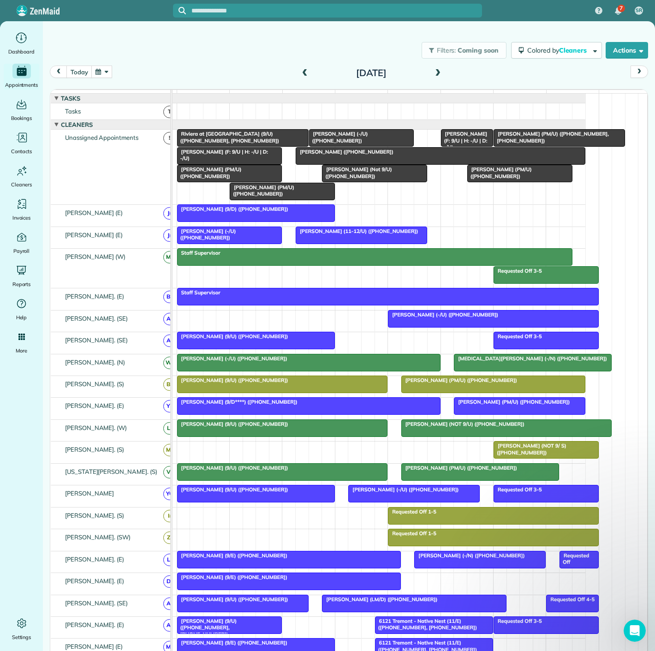
click at [510, 181] on div at bounding box center [520, 173] width 104 height 17
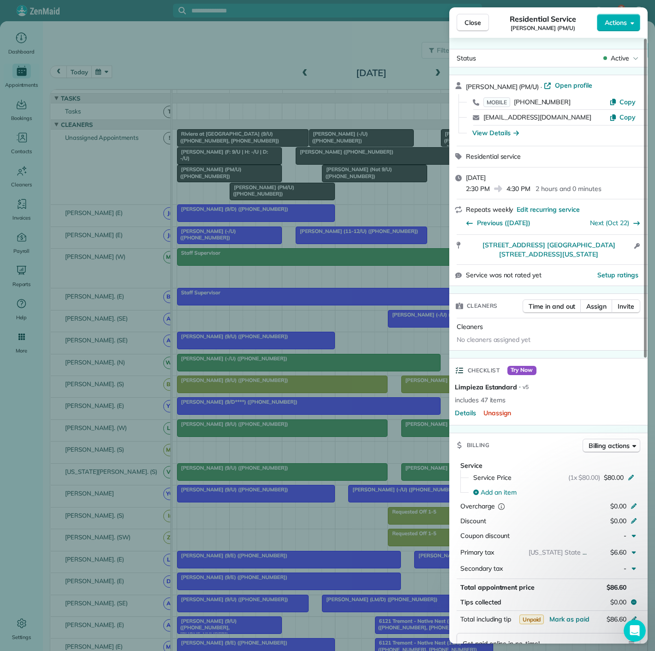
click at [384, 242] on div "Close Residential Service Enrique Zepeda (PM/U) Actions Status Active Enrique Z…" at bounding box center [327, 325] width 655 height 651
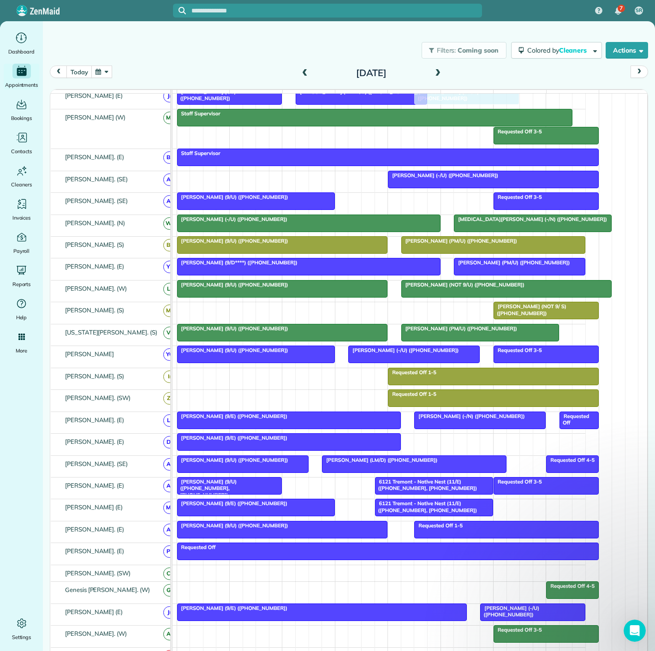
scroll to position [293, 0]
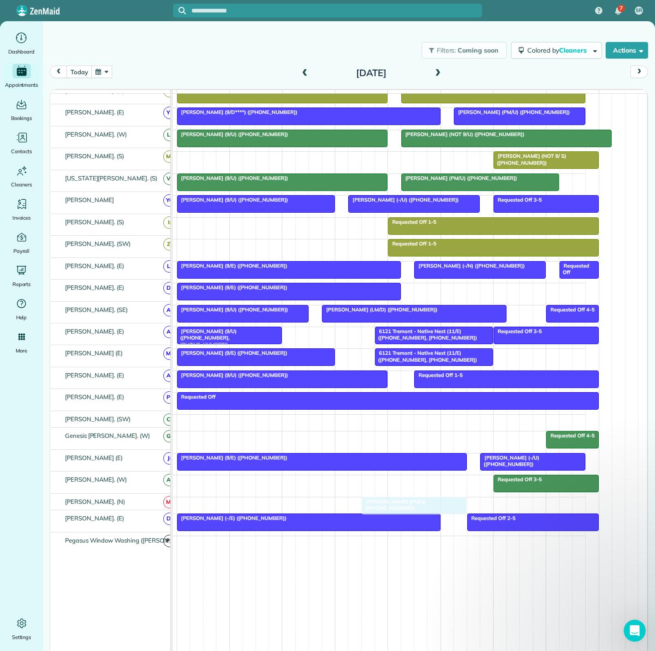
drag, startPoint x: 502, startPoint y: 180, endPoint x: 395, endPoint y: 498, distance: 334.7
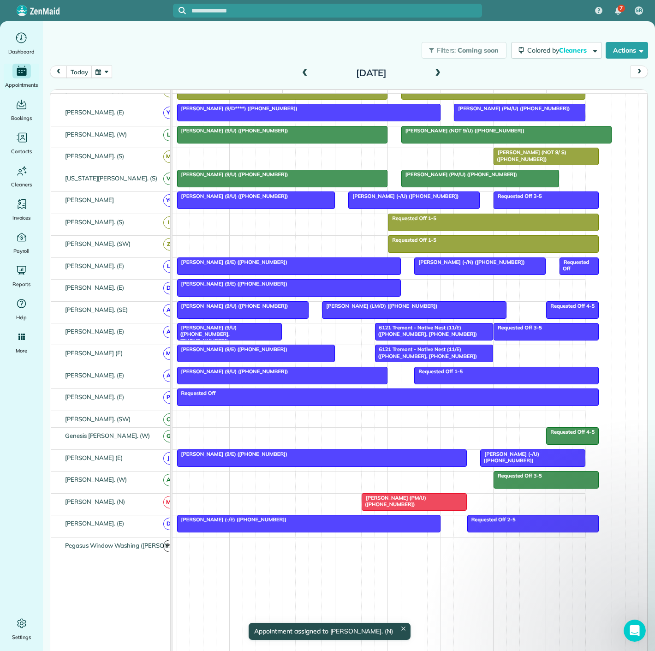
click at [478, 271] on div at bounding box center [480, 266] width 131 height 17
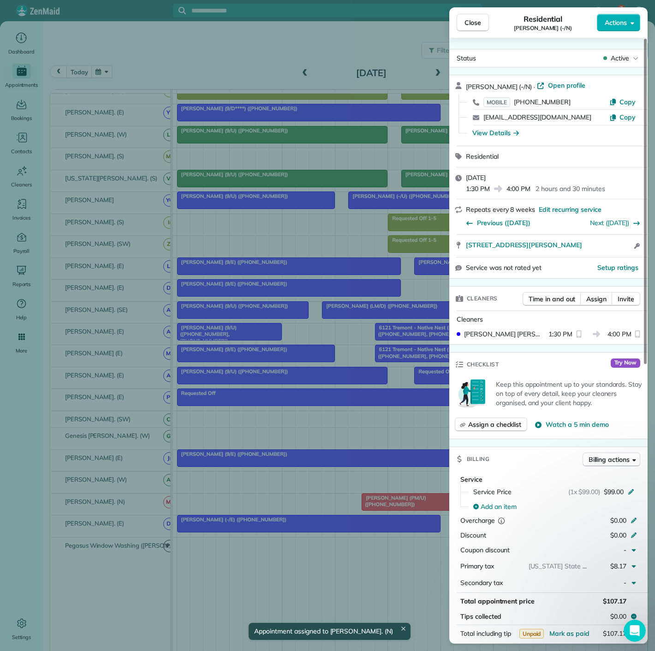
click at [368, 274] on div "Close Residential Kevin Cassidy (-/N) Actions Status Active Kevin Cassidy (-/N)…" at bounding box center [327, 325] width 655 height 651
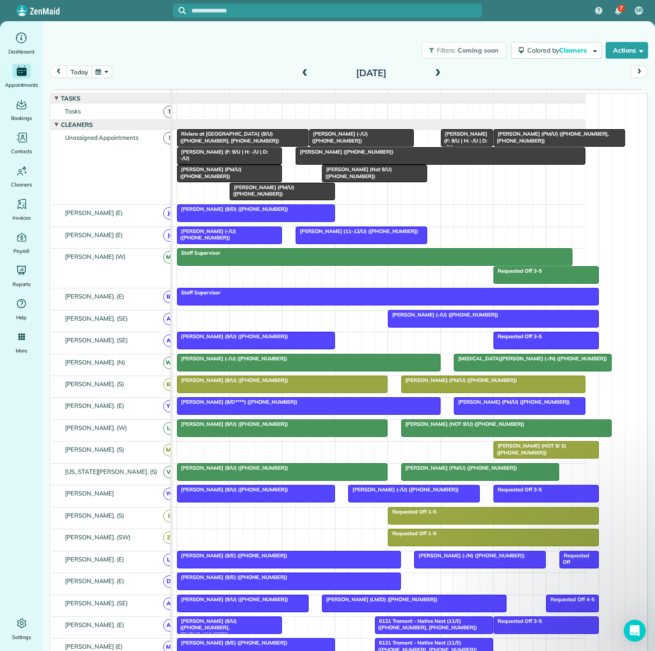
click at [259, 196] on span "Maya Moses (PM/U) (+12149128365)" at bounding box center [261, 190] width 65 height 13
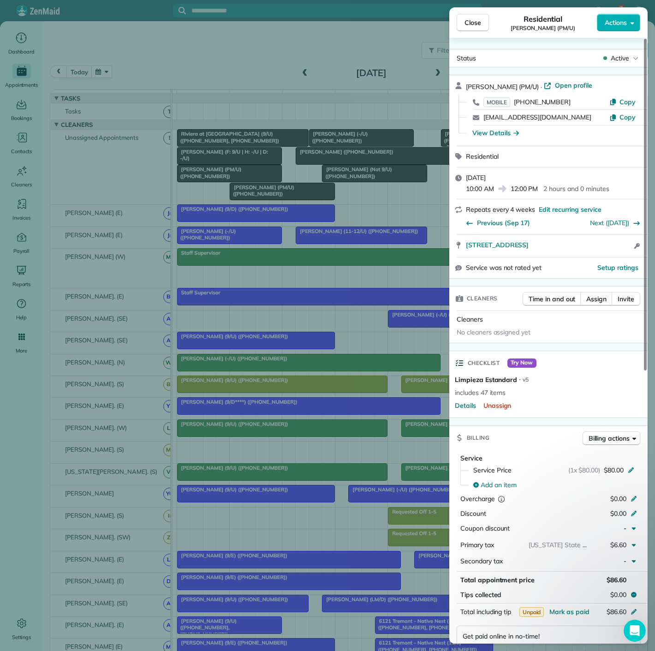
drag, startPoint x: 461, startPoint y: 251, endPoint x: 618, endPoint y: 251, distance: 156.8
click at [618, 251] on div "4251 Irving Avenue 1113 Dallas TX 75219 Open access information" at bounding box center [548, 246] width 198 height 22
click at [380, 202] on div "Close Residential Maya Moses (PM/U) Actions Status Active Maya Moses (PM/U) · O…" at bounding box center [327, 325] width 655 height 651
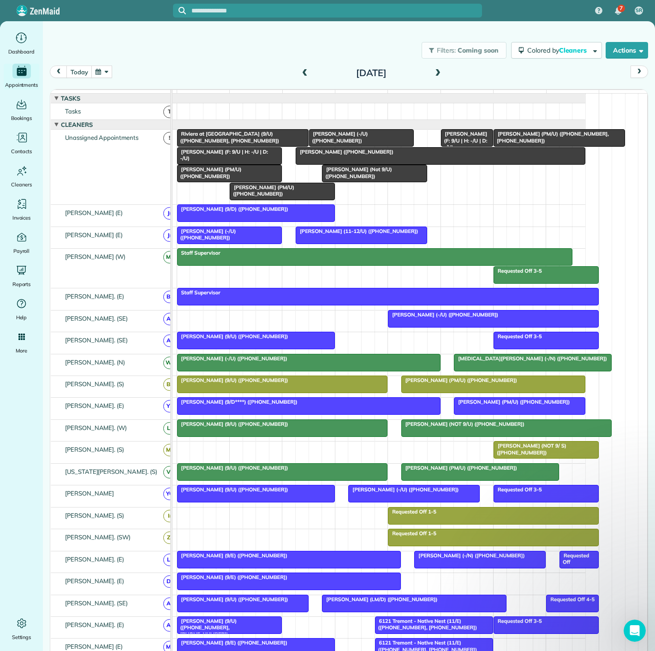
click at [220, 180] on div at bounding box center [230, 173] width 104 height 17
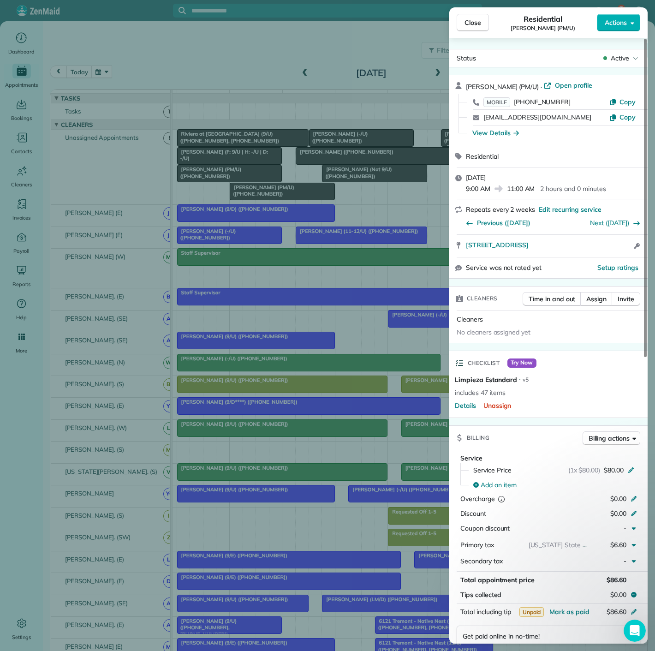
click at [231, 172] on div "Close Residential Mark Horn (PM/U) Actions Status Active Mark Horn (PM/U) · Ope…" at bounding box center [327, 325] width 655 height 651
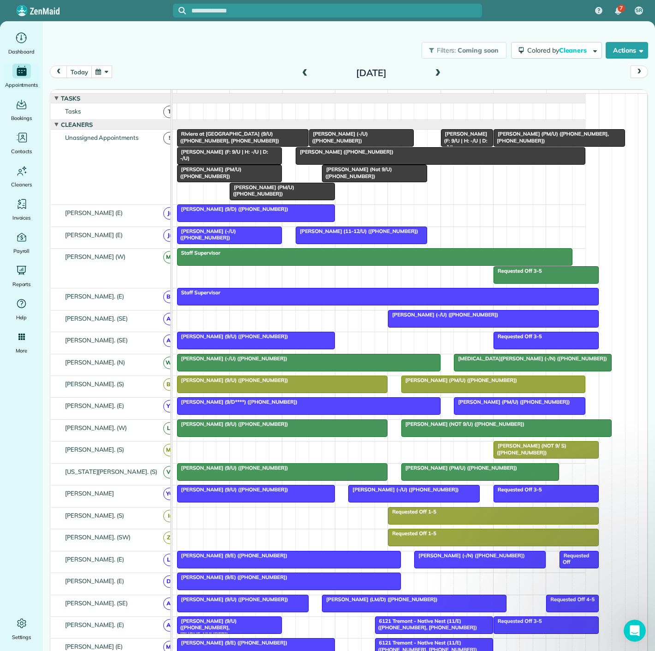
click at [351, 179] on span "Blandine Roussel (Not 9/U) (+13053314631)" at bounding box center [356, 172] width 70 height 13
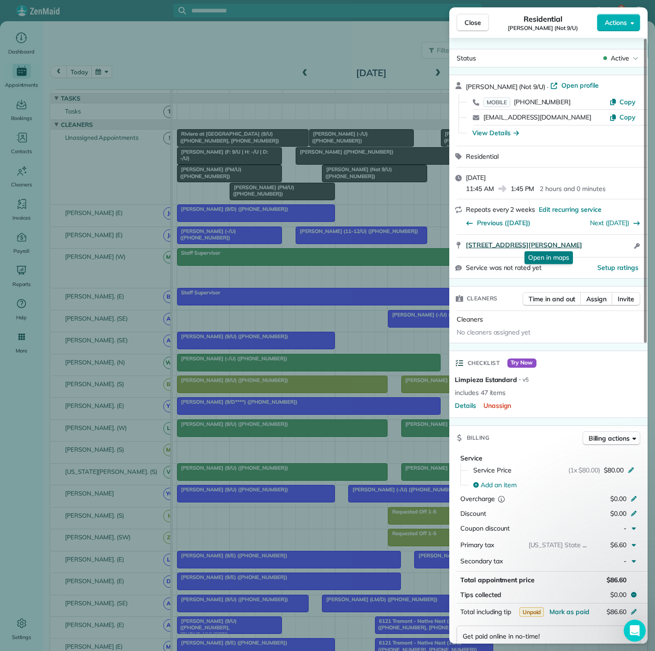
drag, startPoint x: 462, startPoint y: 248, endPoint x: 606, endPoint y: 242, distance: 144.5
click at [606, 242] on div "2990 Blackburn St Apt 5111 Dallas TX 75204 Open in maps Open in maps Open acces…" at bounding box center [548, 246] width 198 height 22
click at [314, 153] on div "Close Residential Blandine Roussel (Not 9/U) Actions Status Active Blandine Rou…" at bounding box center [327, 325] width 655 height 651
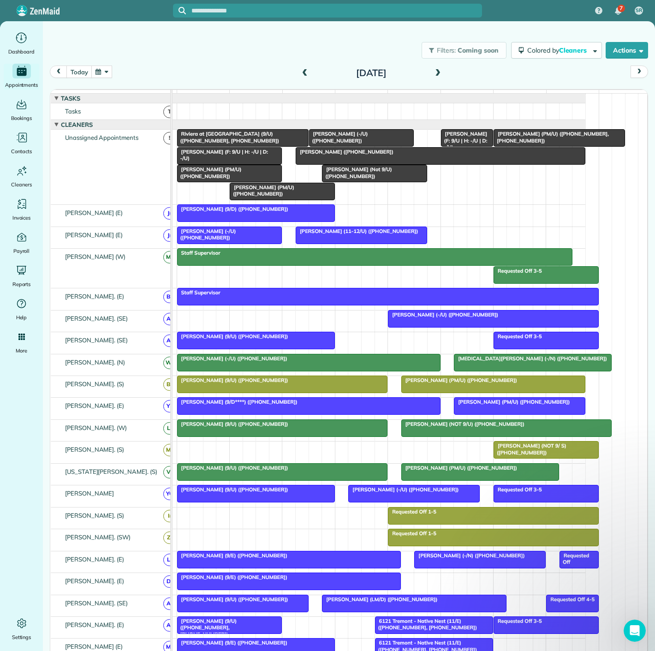
click at [358, 144] on div "Anthony Andrews (-/U) (+19185101263)" at bounding box center [362, 137] width 100 height 13
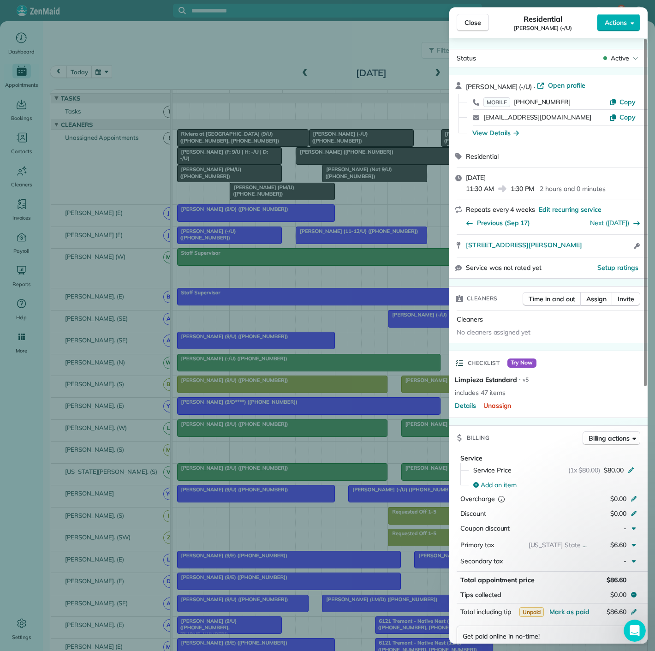
drag, startPoint x: 459, startPoint y: 249, endPoint x: 614, endPoint y: 254, distance: 155.0
click at [614, 254] on div "2355 Thomas Avenue 1106 Dallas TX 75201 Open access information" at bounding box center [548, 246] width 198 height 22
click at [322, 178] on div "Close Residential Anthony Andrews (-/U) Actions Status Active Anthony Andrews (…" at bounding box center [327, 325] width 655 height 651
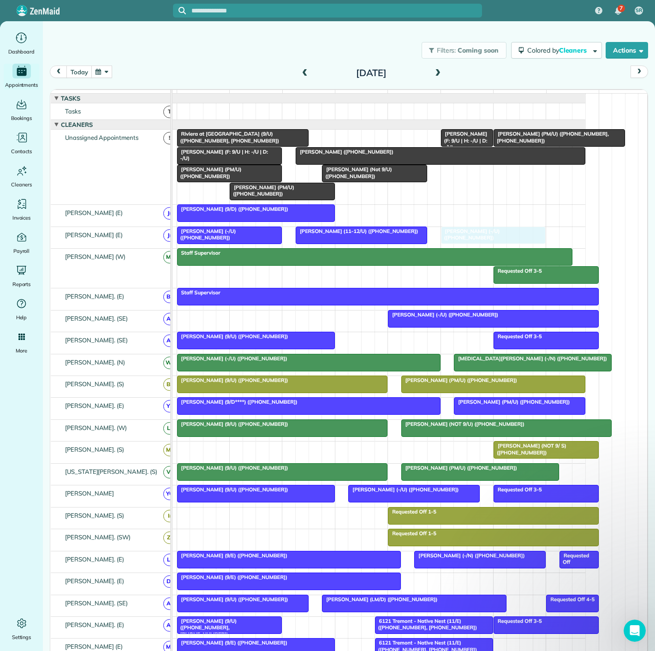
drag, startPoint x: 486, startPoint y: 219, endPoint x: 484, endPoint y: 239, distance: 20.8
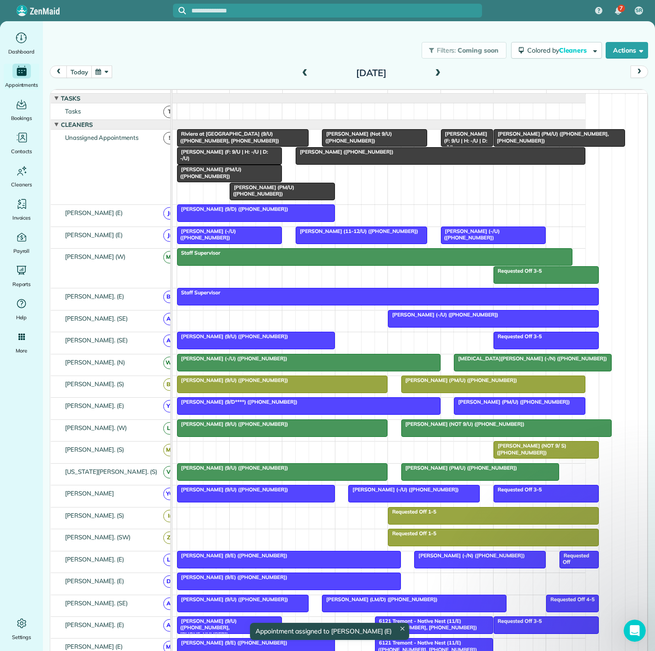
click at [375, 155] on span "Allison Reppond (+13183558469)" at bounding box center [344, 151] width 99 height 6
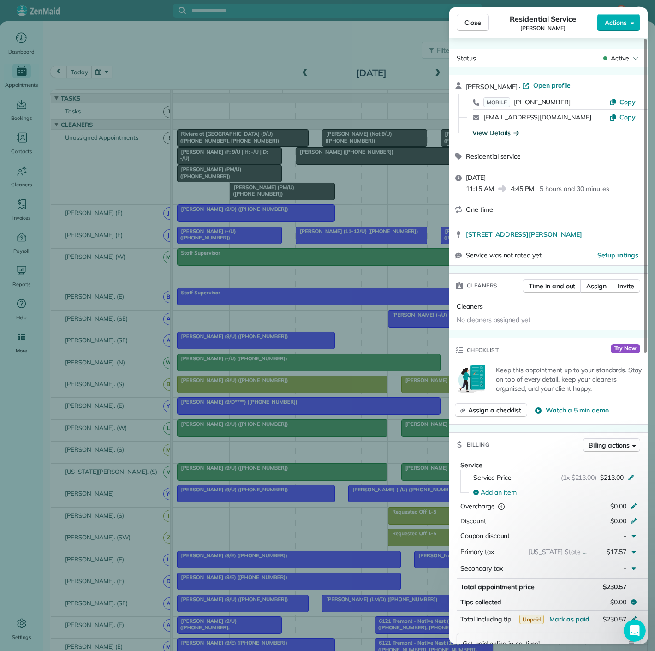
click at [496, 130] on div "View Details" at bounding box center [495, 132] width 47 height 9
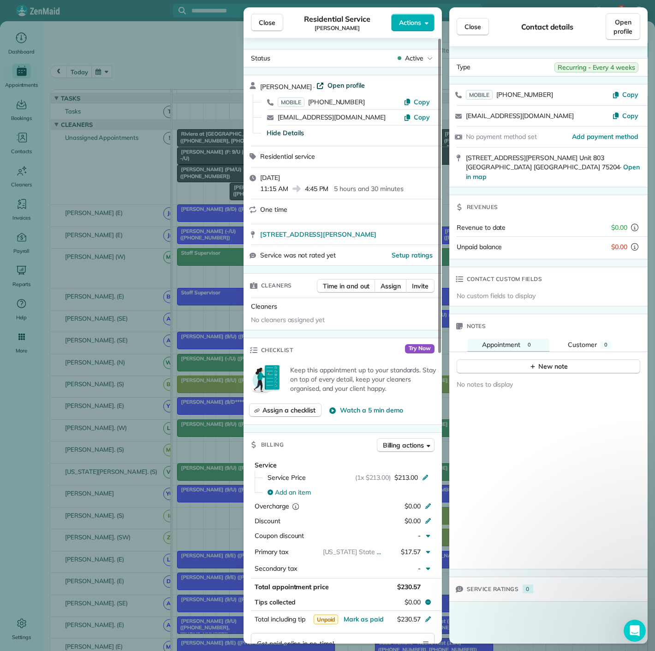
click at [355, 84] on span "Open profile" at bounding box center [345, 85] width 37 height 9
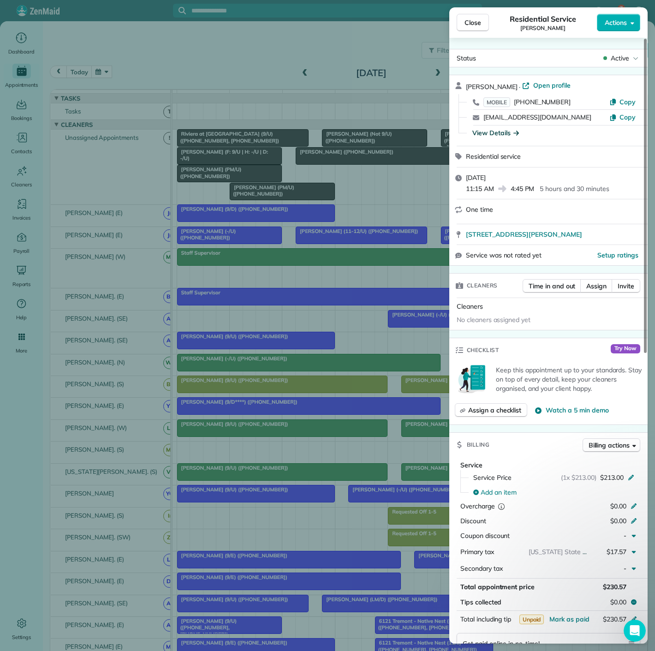
click at [333, 377] on div "Close Residential Service Allison Reppond Actions Status Active Allison Reppond…" at bounding box center [327, 325] width 655 height 651
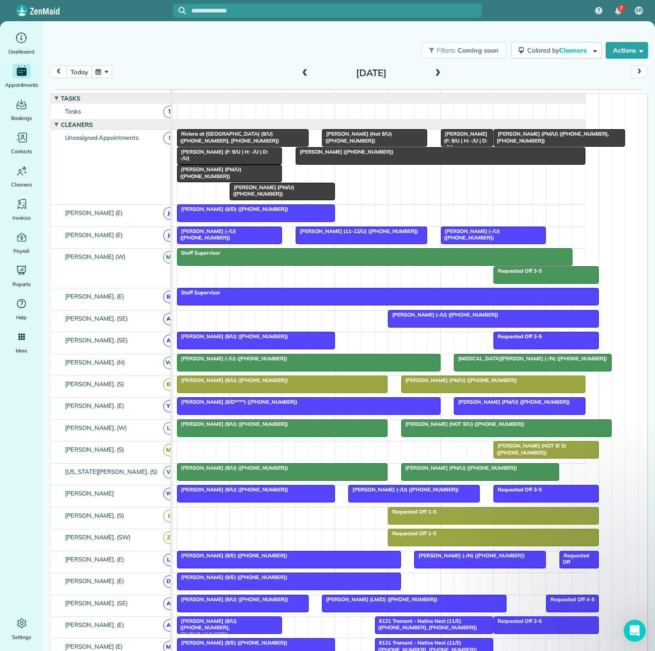
click at [372, 155] on span "Allison Reppond (+13183558469)" at bounding box center [344, 151] width 99 height 6
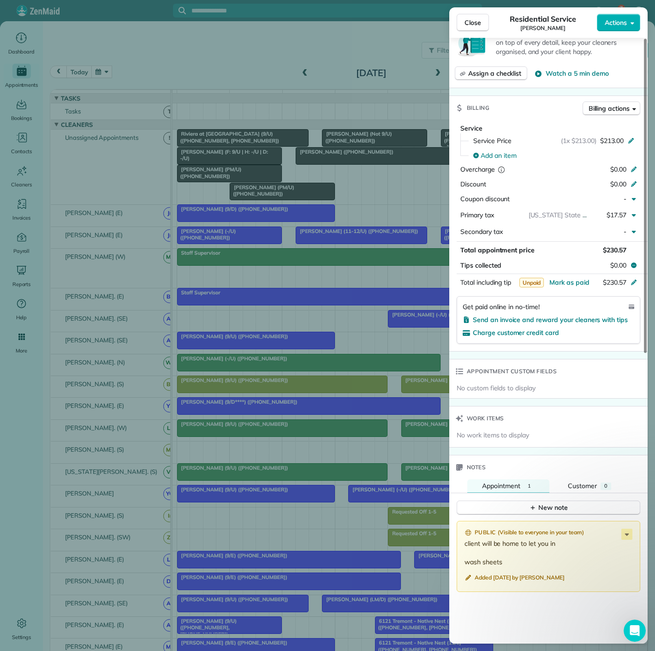
scroll to position [558, 0]
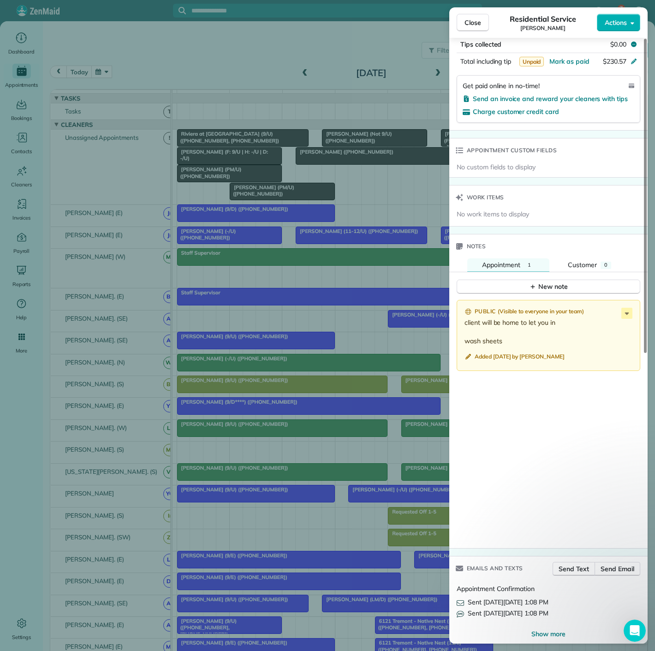
click at [292, 321] on div "Close Residential Service Allison Reppond Actions Status Active Allison Reppond…" at bounding box center [327, 325] width 655 height 651
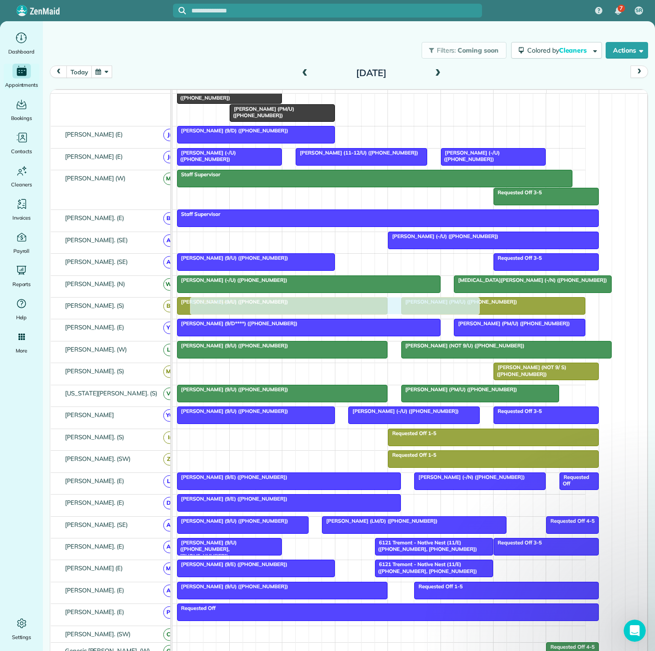
scroll to position [102, 0]
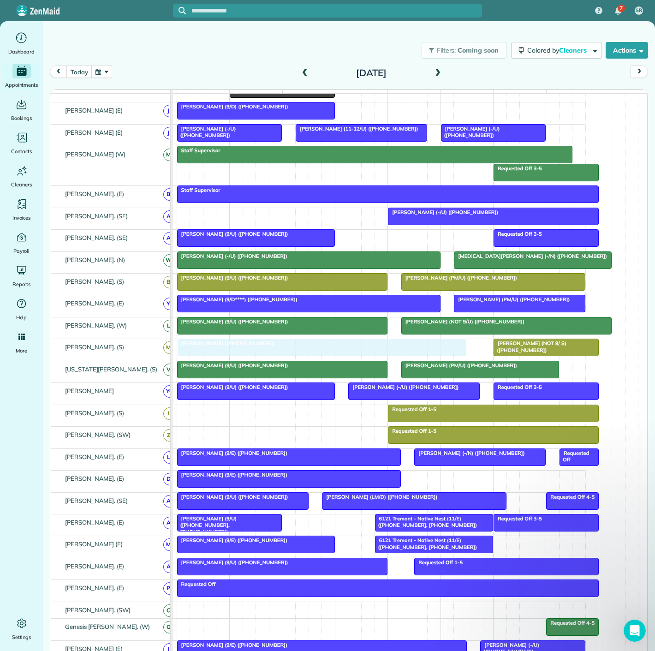
drag, startPoint x: 373, startPoint y: 163, endPoint x: 250, endPoint y: 356, distance: 228.5
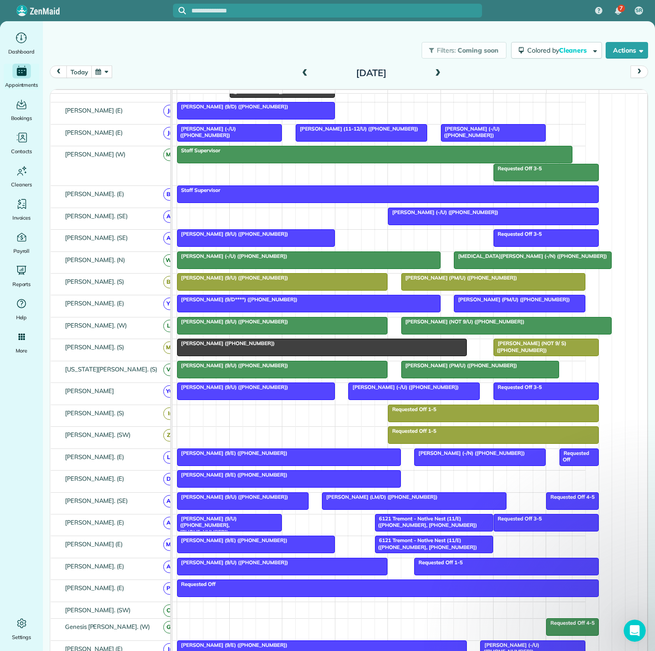
click at [300, 346] on div "Allison Reppond (+13183558469)" at bounding box center [322, 343] width 284 height 6
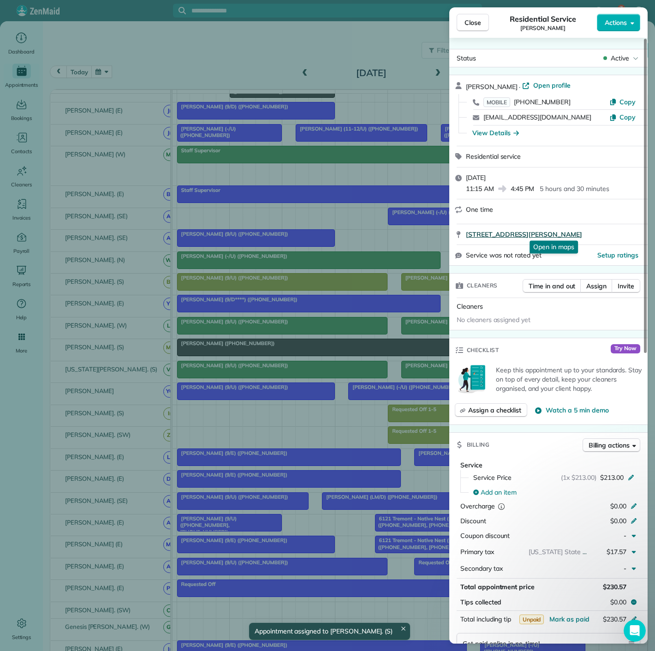
drag, startPoint x: 463, startPoint y: 235, endPoint x: 611, endPoint y: 235, distance: 147.6
click at [611, 235] on div "2128 Ashby St. Unit 803 Dallas TX 75204 Open in maps Open in maps" at bounding box center [548, 234] width 198 height 20
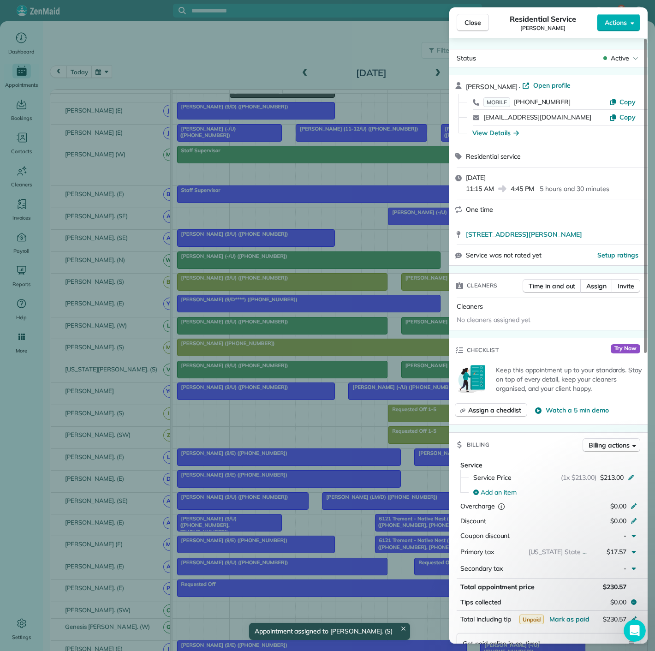
drag, startPoint x: 348, startPoint y: 401, endPoint x: 358, endPoint y: 398, distance: 11.0
click at [348, 401] on div "Close Residential Service Allison Reppond Actions Status Active Allison Reppond…" at bounding box center [327, 325] width 655 height 651
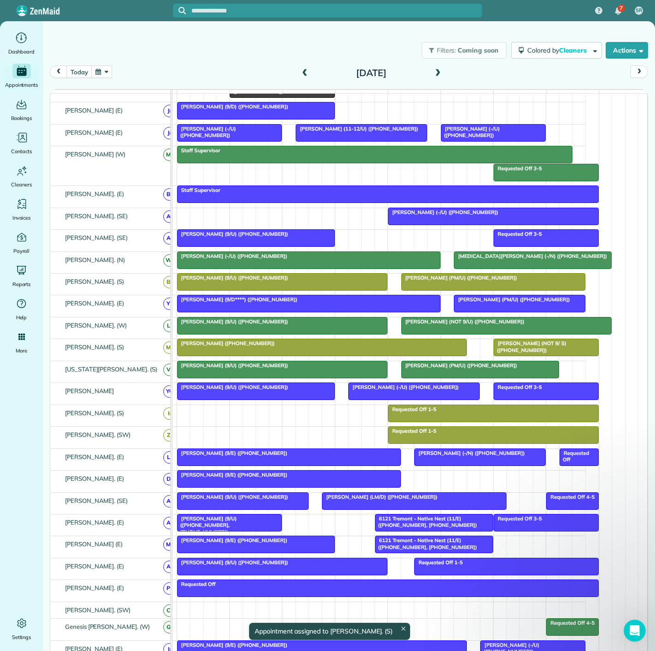
click at [507, 353] on span "Keri Robinson (NOT 9/ S) (+19727424843)" at bounding box center [529, 346] width 73 height 13
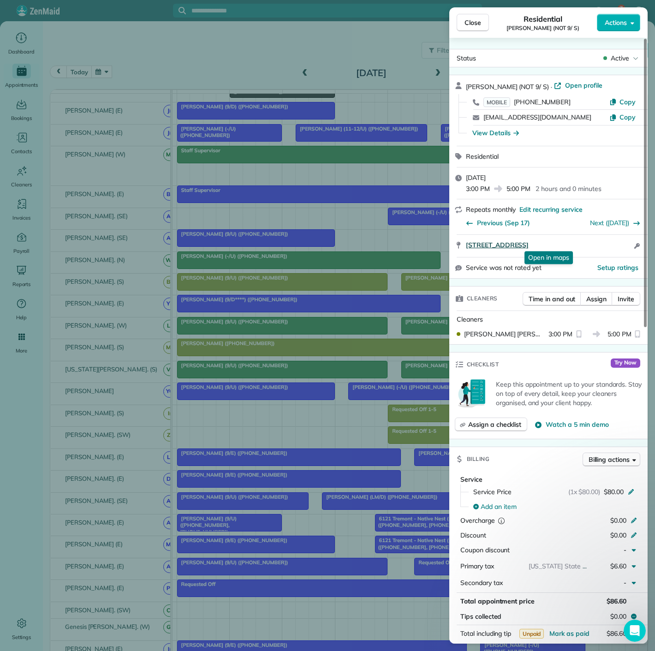
drag, startPoint x: 459, startPoint y: 249, endPoint x: 617, endPoint y: 242, distance: 157.4
click at [617, 242] on div "411 West Commerce Street 464 Dallas TX 75208 Open in maps Open in maps Open acc…" at bounding box center [548, 246] width 198 height 22
click at [204, 529] on div "Close Residential Keri Robinson (NOT 9/ S) Actions Status Active Keri Robinson …" at bounding box center [327, 325] width 655 height 651
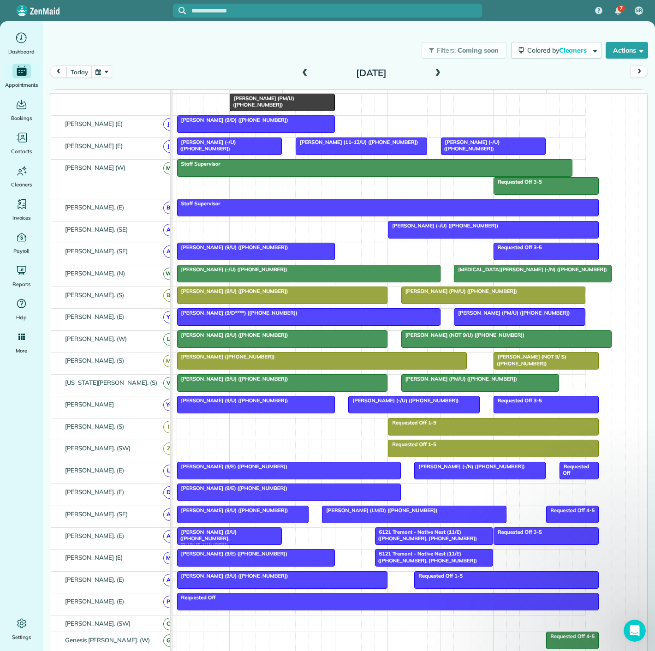
scroll to position [102, 0]
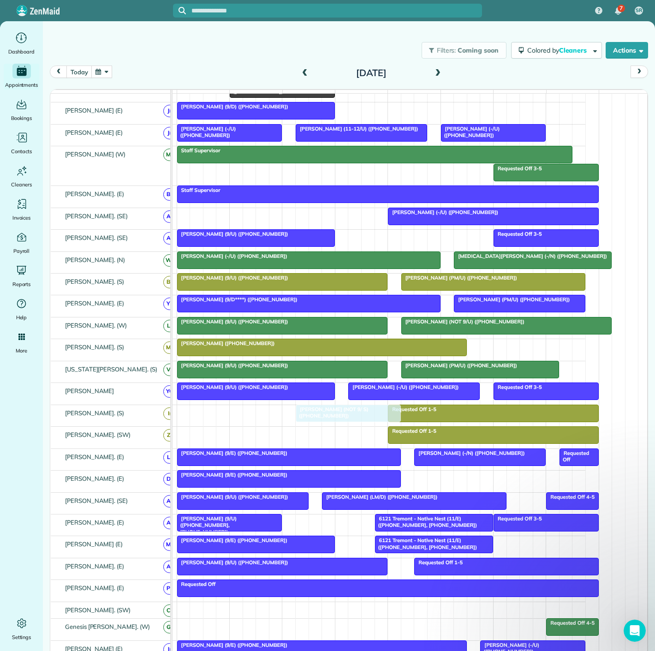
drag, startPoint x: 528, startPoint y: 352, endPoint x: 327, endPoint y: 414, distance: 210.7
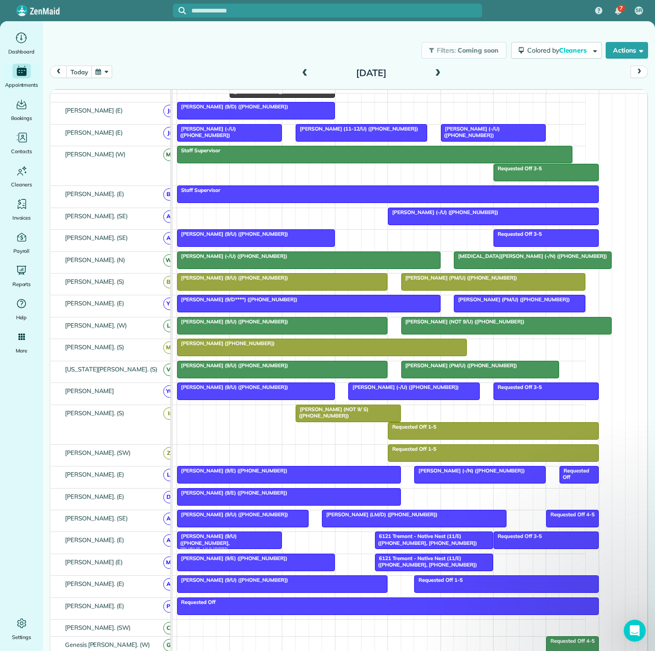
click at [280, 246] on div at bounding box center [256, 238] width 157 height 17
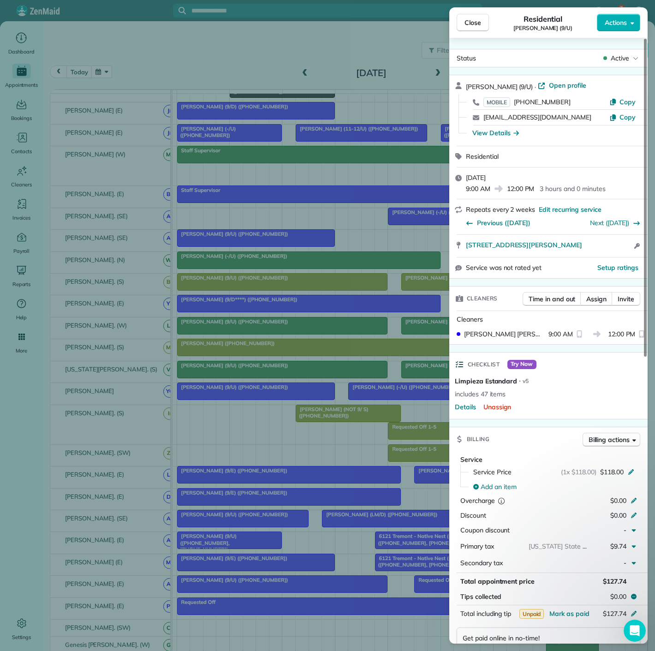
click at [280, 247] on div "Close Residential Bob Widner (9/U) Actions Status Active Bob Widner (9/U) · Ope…" at bounding box center [327, 325] width 655 height 651
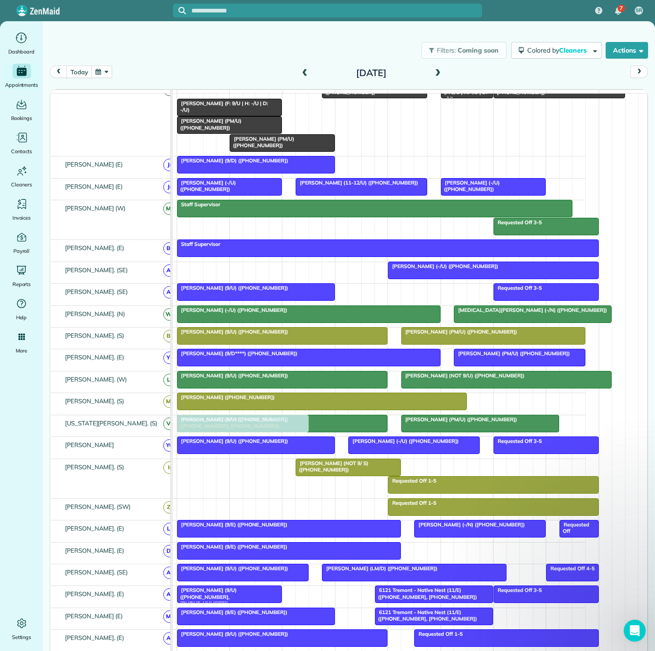
scroll to position [51, 0]
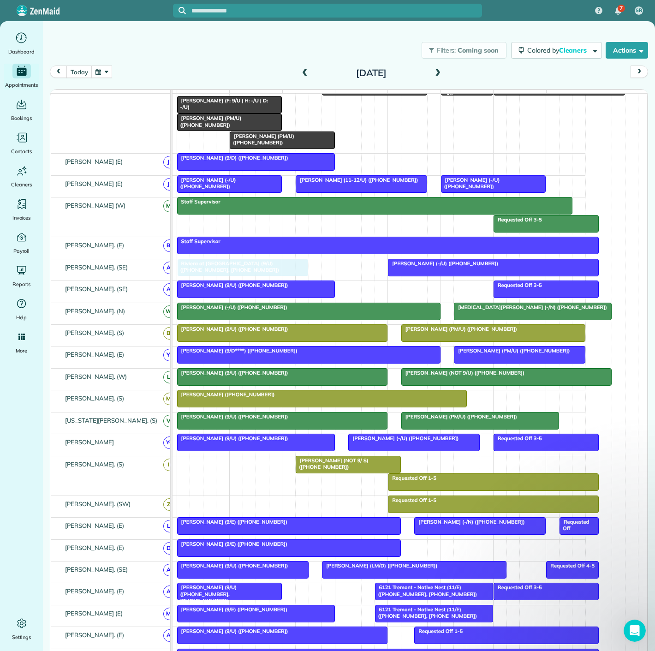
drag, startPoint x: 283, startPoint y: 142, endPoint x: 280, endPoint y: 282, distance: 139.8
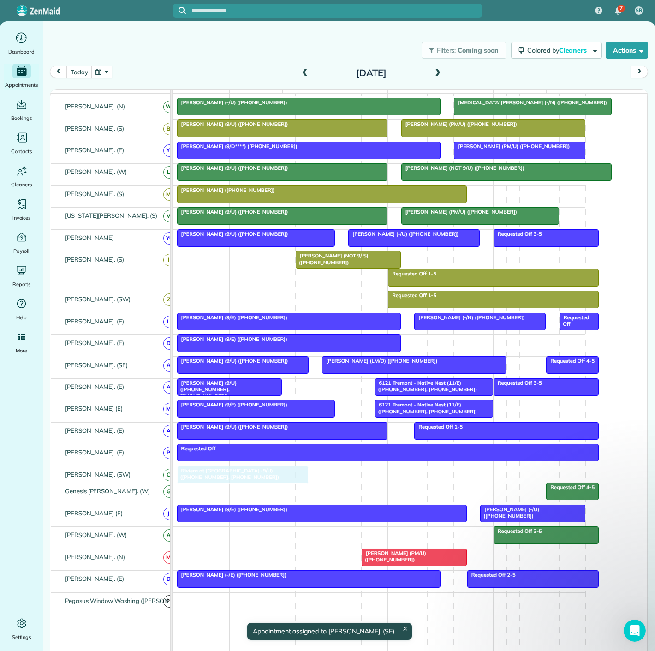
drag, startPoint x: 254, startPoint y: 274, endPoint x: 257, endPoint y: 478, distance: 203.9
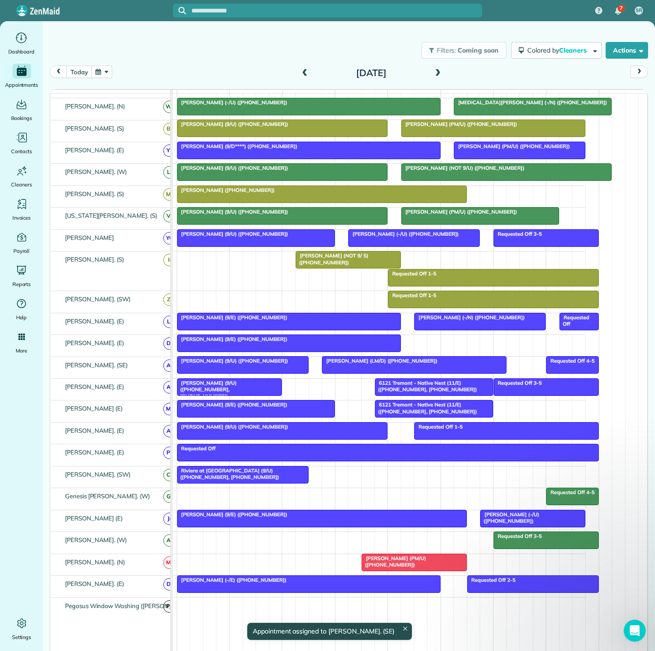
click at [228, 477] on span "Riviera at West Village Apartments (9/U) (+18176813146, +12149009785)" at bounding box center [228, 473] width 103 height 13
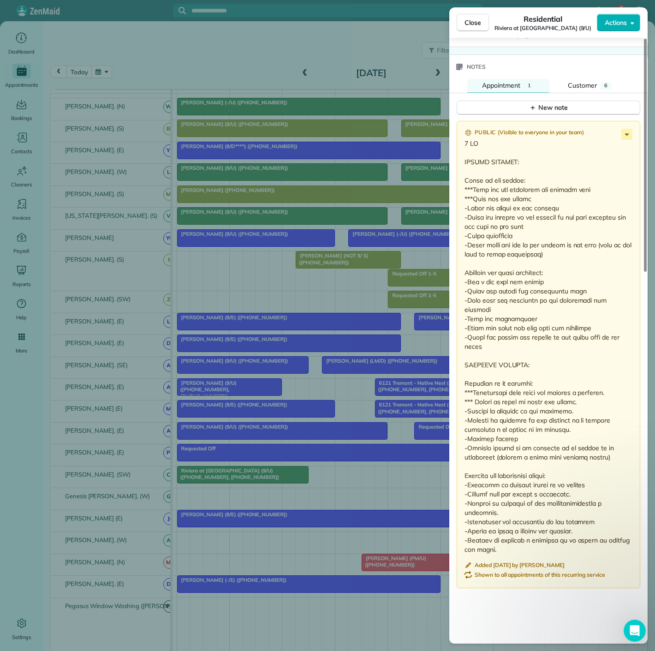
click at [286, 487] on div "Close Residential Riviera at West Village Apartments (9/U) Actions Status Activ…" at bounding box center [327, 325] width 655 height 651
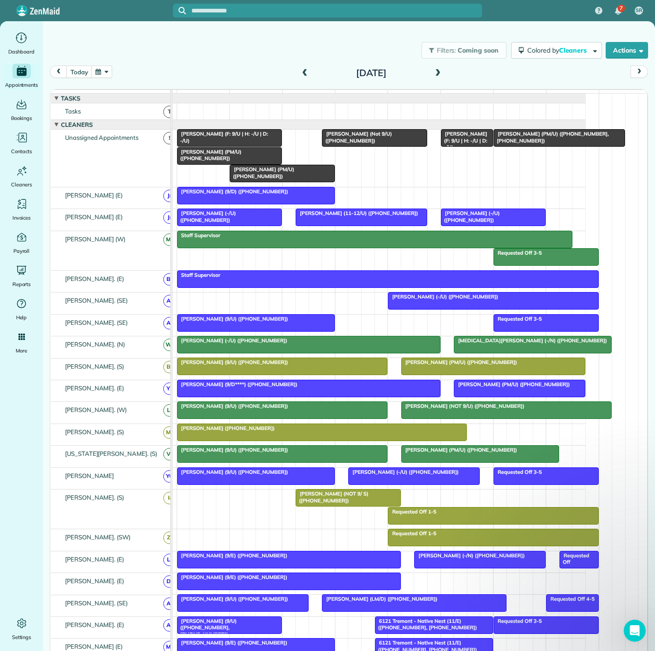
click at [300, 322] on div "Bob Widner (9/U) (+19729795700)" at bounding box center [256, 318] width 152 height 6
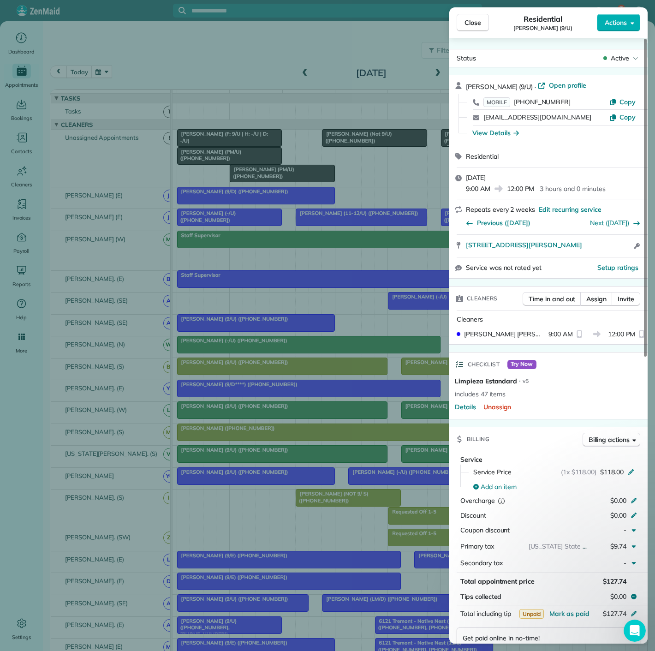
click at [297, 328] on div "Close Residential Bob Widner (9/U) Actions Status Active Bob Widner (9/U) · Ope…" at bounding box center [327, 325] width 655 height 651
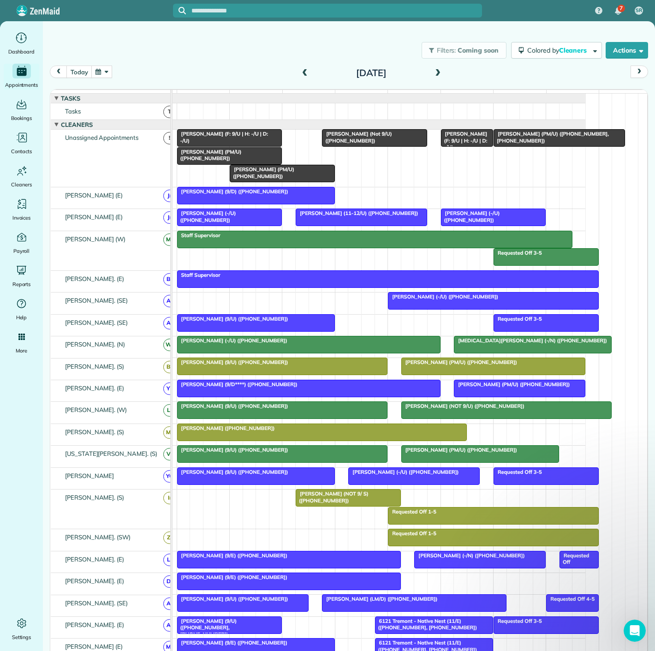
click at [187, 147] on link "Darden Orand (F: 9/U | H: -/U | D: -/U)" at bounding box center [229, 138] width 105 height 18
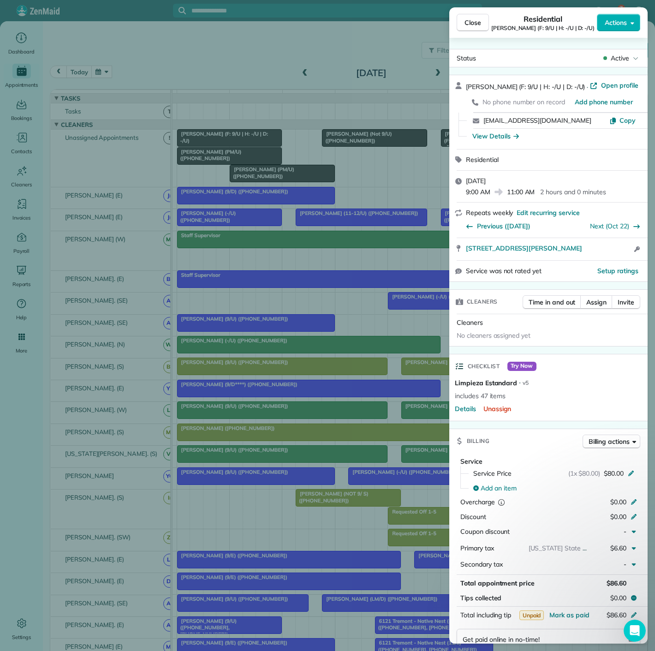
click at [187, 153] on div "Close Residential Darden Orand (F: 9/U | H: -/U | D: -/U) Actions Status Active…" at bounding box center [327, 325] width 655 height 651
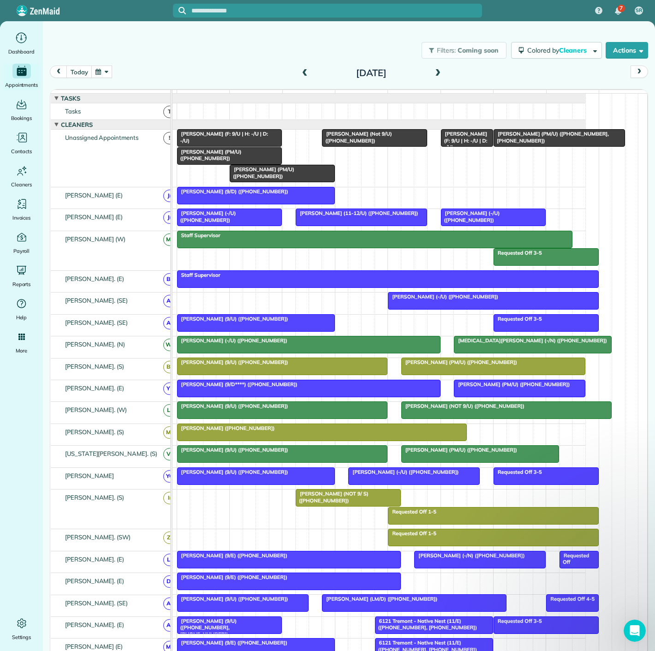
click at [600, 141] on div "Karen Heibel (PM/U) (+14026170161, +14025254024)" at bounding box center [559, 137] width 126 height 13
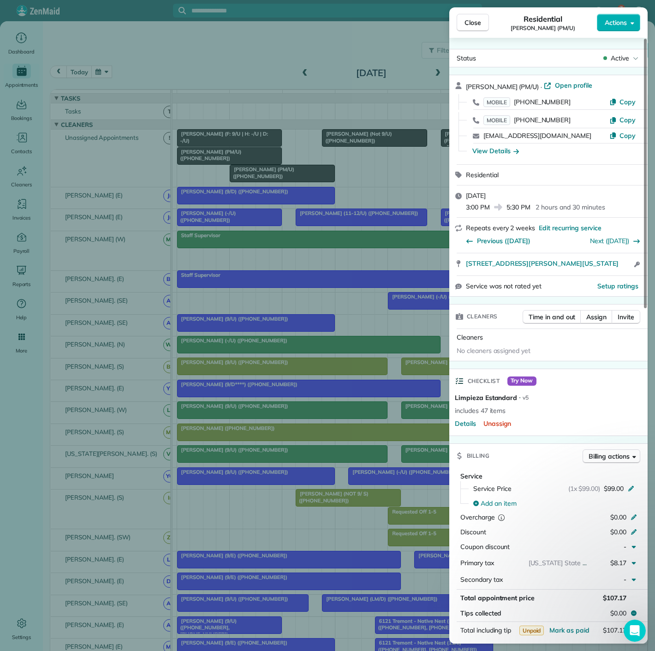
click at [318, 249] on div "Close Residential Karen Heibel (PM/U) Actions Status Active Karen Heibel (PM/U)…" at bounding box center [327, 325] width 655 height 651
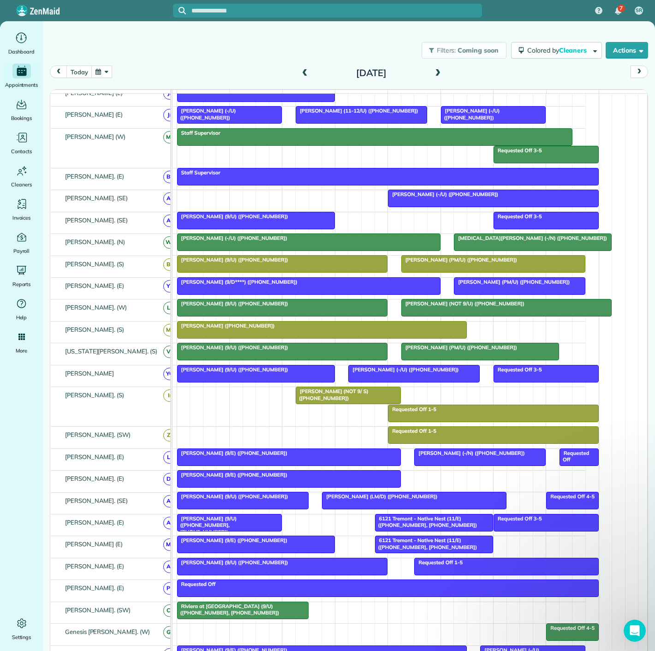
click at [238, 328] on span "Allison Reppond (+13183558469)" at bounding box center [226, 325] width 99 height 6
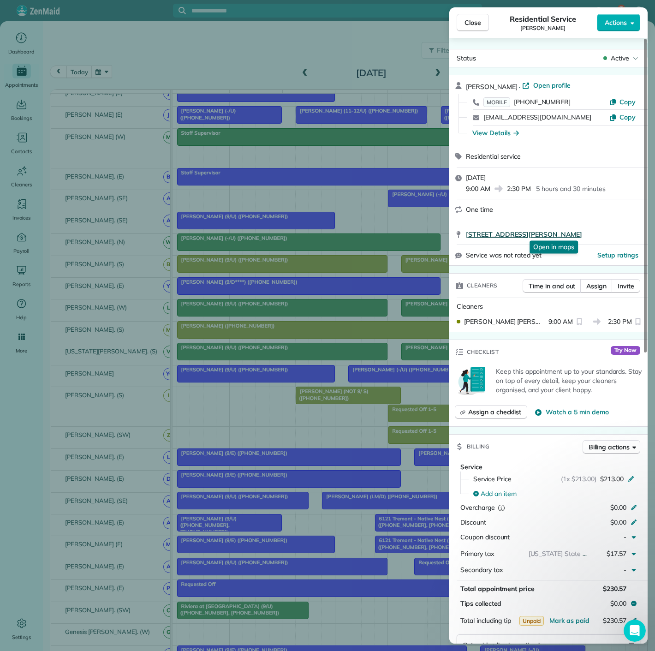
drag, startPoint x: 463, startPoint y: 235, endPoint x: 616, endPoint y: 232, distance: 152.2
click at [616, 232] on div "2128 Ashby St. Unit 803 Dallas TX 75204 Open in maps Open in maps" at bounding box center [548, 234] width 198 height 20
click at [129, 243] on div "Close Residential Service Allison Reppond Actions Status Active Allison Reppond…" at bounding box center [327, 325] width 655 height 651
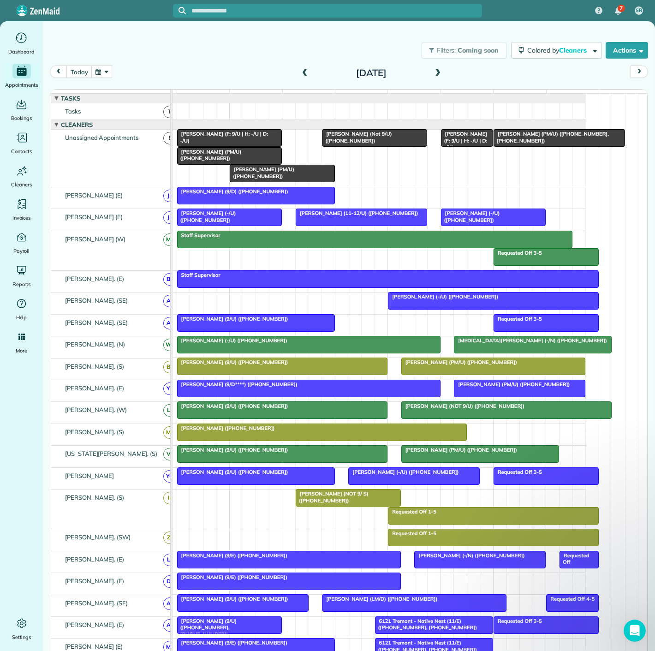
click at [241, 175] on span "Maya Moses (PM/U) (+12149128365)" at bounding box center [261, 172] width 65 height 13
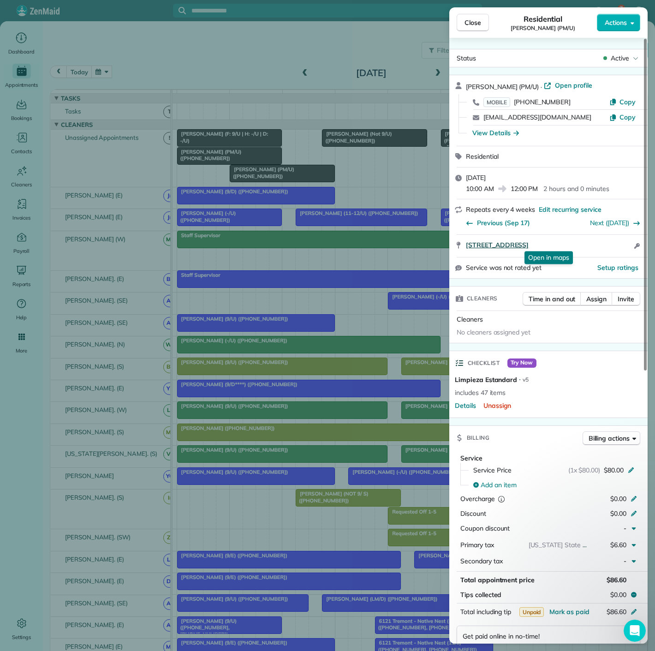
drag, startPoint x: 463, startPoint y: 247, endPoint x: 596, endPoint y: 244, distance: 132.4
click at [596, 244] on div "4251 Irving Avenue 1113 Dallas TX 75219 Open in maps Open in maps Open access i…" at bounding box center [548, 246] width 198 height 22
click at [238, 158] on div "Close Residential Maya Moses (PM/U) Actions Status Active Maya Moses (PM/U) · O…" at bounding box center [327, 325] width 655 height 651
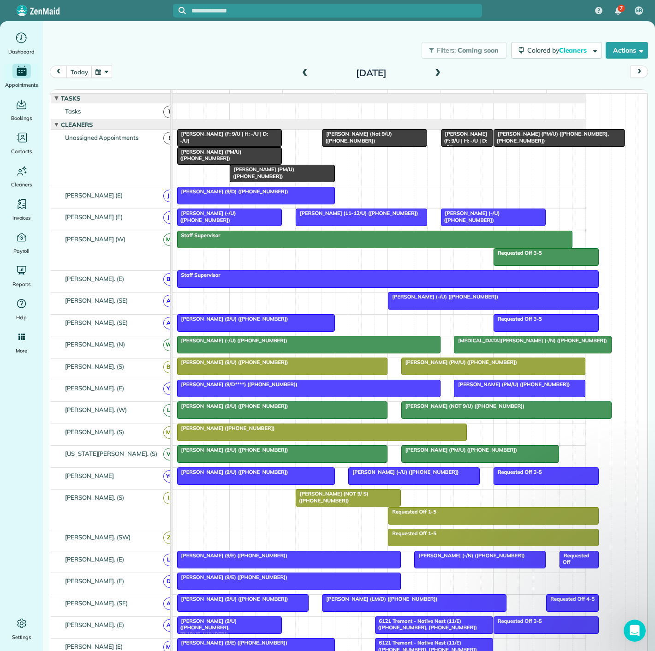
click at [202, 163] on div at bounding box center [230, 156] width 104 height 17
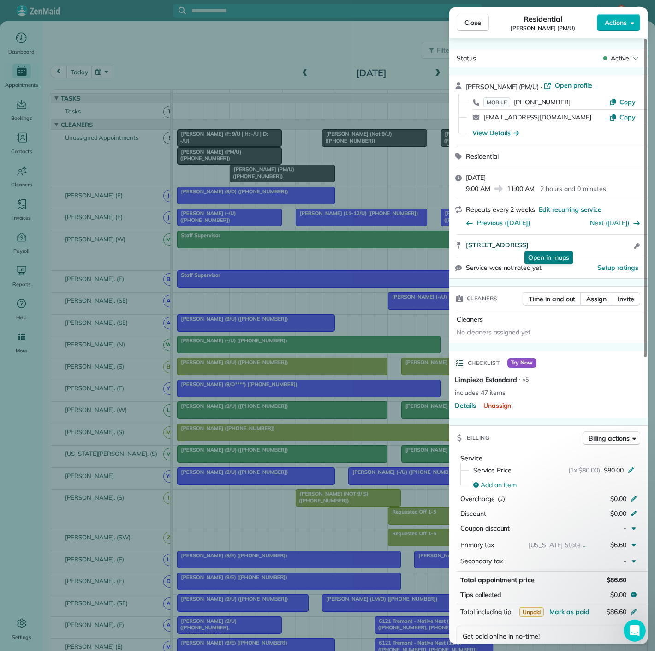
drag, startPoint x: 462, startPoint y: 248, endPoint x: 618, endPoint y: 246, distance: 156.8
click at [618, 246] on div "3140 Harvard Avenue Apt 1110 Dallas TX 75205 Open in maps Open in maps Open acc…" at bounding box center [548, 246] width 198 height 22
click at [143, 218] on div "Close Residential Mark Horn (PM/U) Actions Status Active Mark Horn (PM/U) · Ope…" at bounding box center [327, 325] width 655 height 651
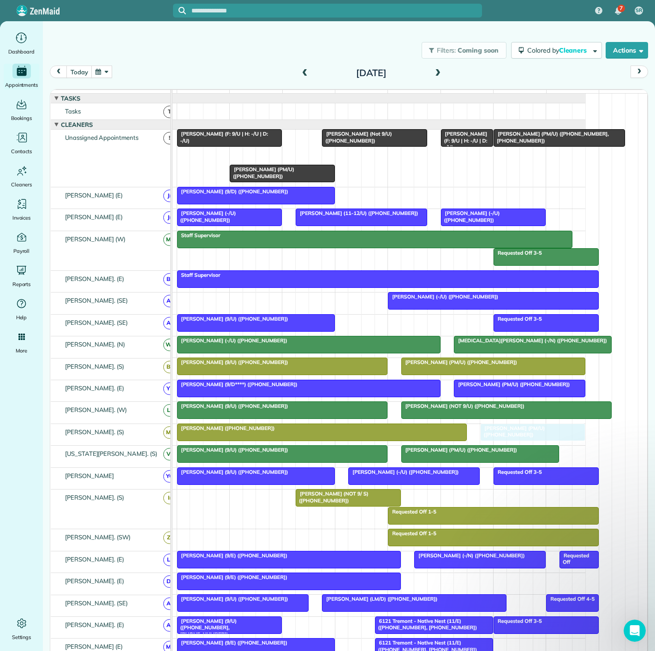
drag, startPoint x: 313, startPoint y: 264, endPoint x: 508, endPoint y: 436, distance: 260.4
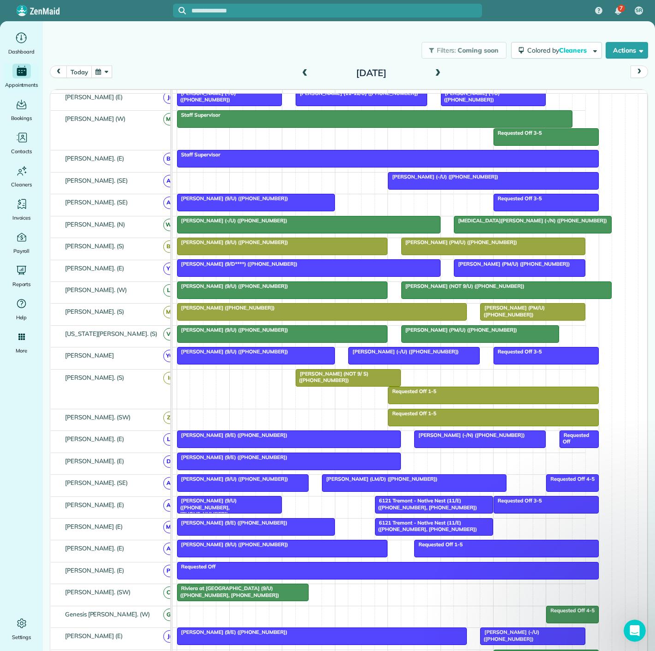
scroll to position [82, 48]
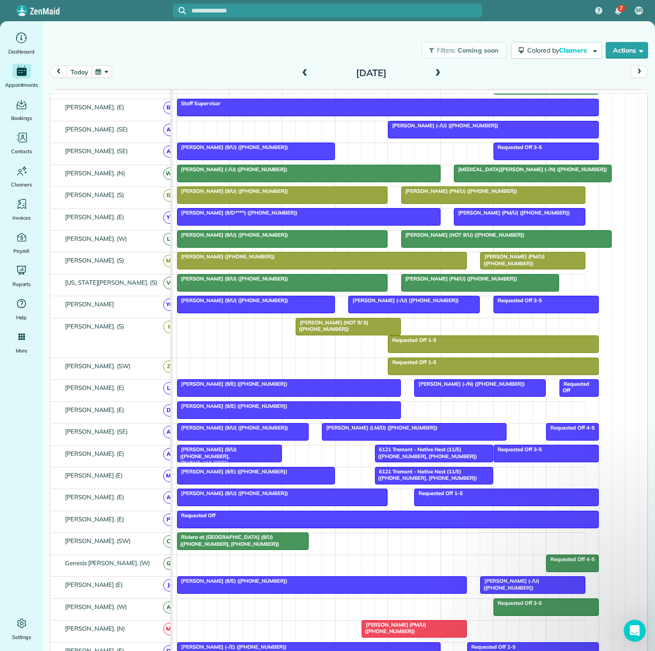
click at [400, 479] on span "6121 Tremont - Native Nest (11/E) (+19406821867, +14692685812)" at bounding box center [425, 474] width 103 height 13
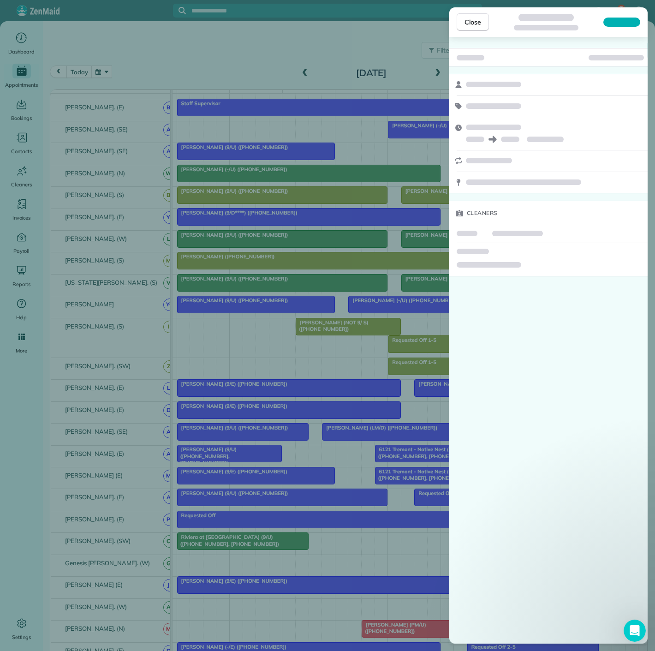
click at [248, 487] on div "Close Cleaners" at bounding box center [327, 325] width 655 height 651
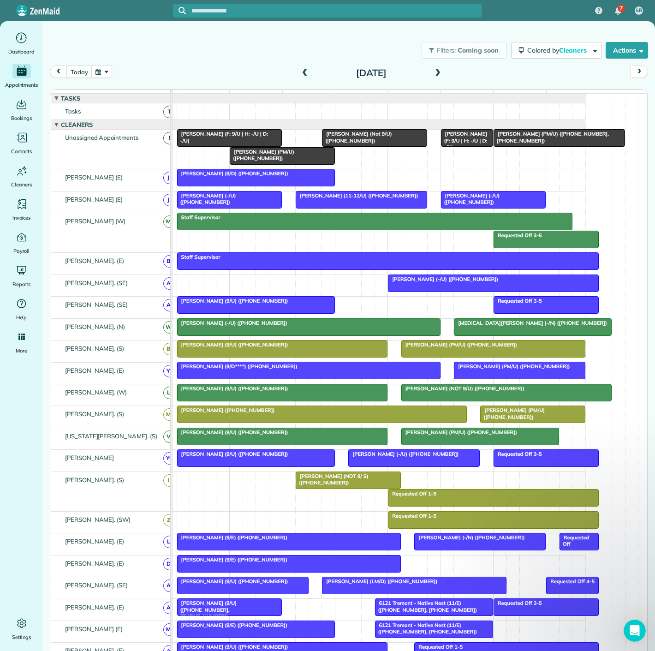
scroll to position [134, 0]
click at [195, 143] on span "Darden Orand (F: 9/U | H: -/U | D: -/U)" at bounding box center [222, 137] width 91 height 13
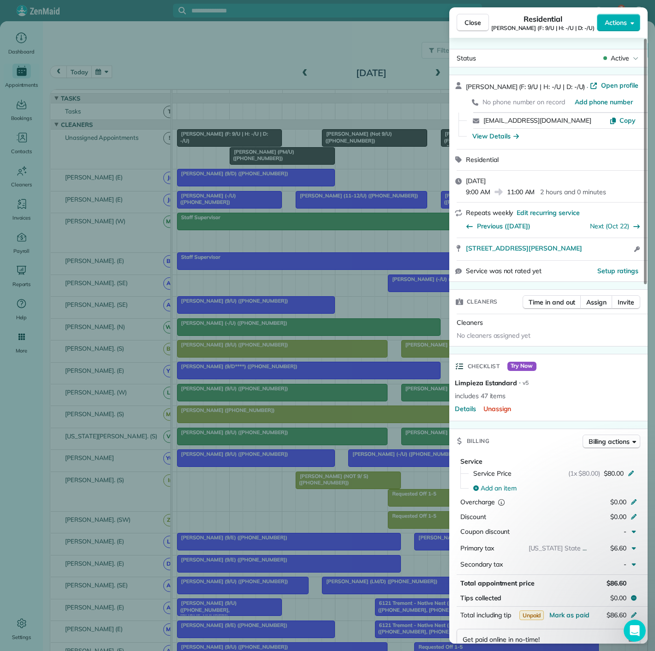
click at [217, 164] on div "Close Residential Darden Orand (F: 9/U | H: -/U | D: -/U) Actions Status Active…" at bounding box center [327, 325] width 655 height 651
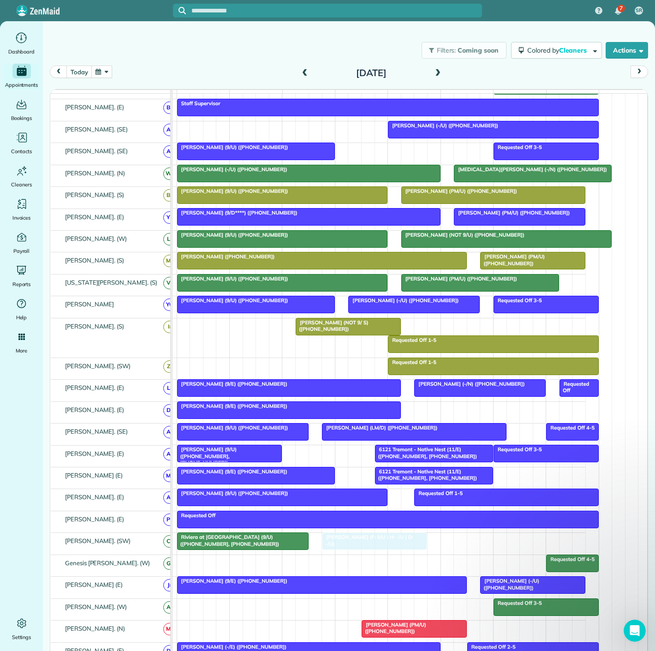
drag, startPoint x: 210, startPoint y: 146, endPoint x: 360, endPoint y: 548, distance: 428.7
click at [355, 546] on div at bounding box center [374, 541] width 104 height 17
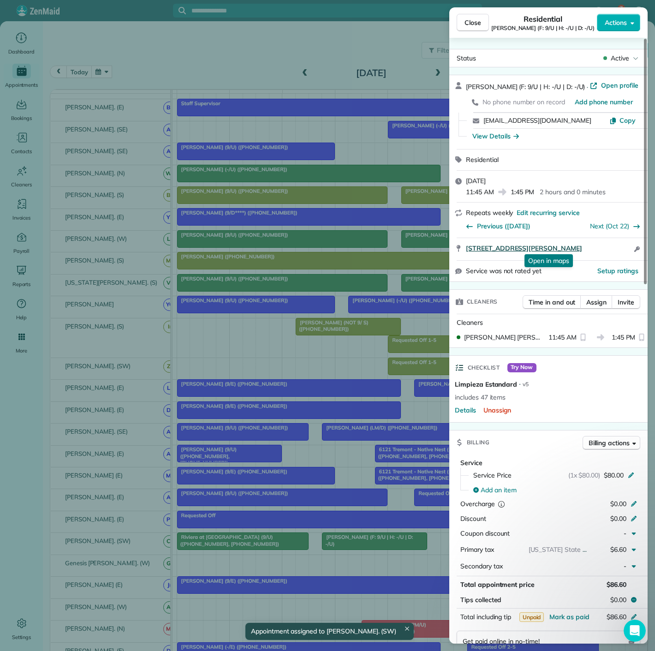
drag, startPoint x: 460, startPoint y: 250, endPoint x: 590, endPoint y: 249, distance: 130.1
click at [590, 249] on div "4107 Herschel Avenue Dallas TX 75219 Open in maps Open in maps Open access info…" at bounding box center [548, 249] width 198 height 22
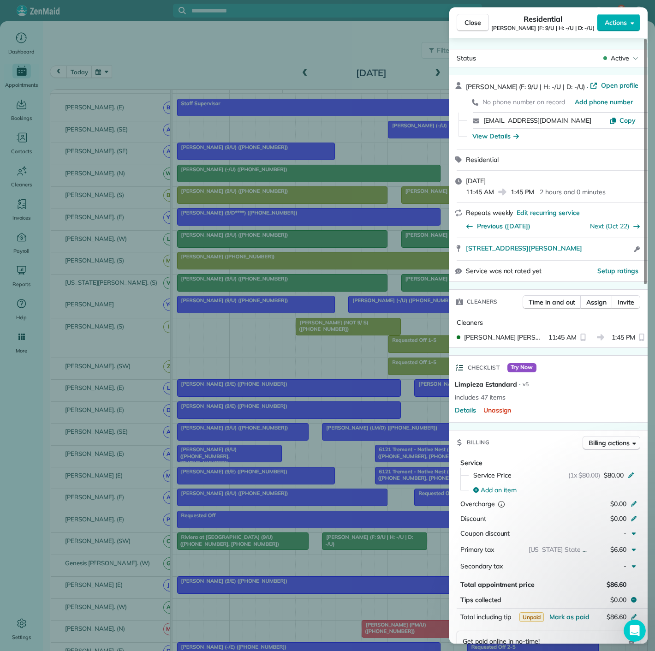
click at [204, 540] on div "Close Residential Darden Orand (F: 9/U | H: -/U | D: -/U) Actions Status Active…" at bounding box center [327, 325] width 655 height 651
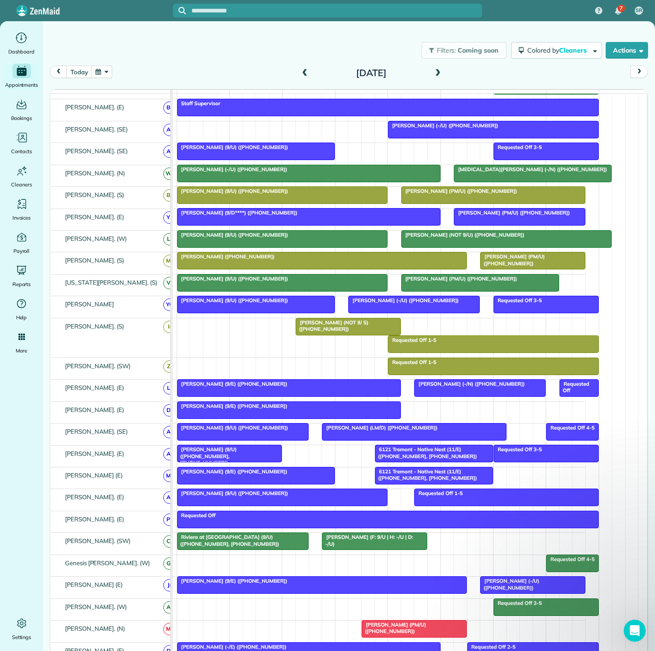
click at [204, 540] on span "Riviera at West Village Apartments (9/U) (+12149009785, +18176813146)" at bounding box center [228, 540] width 103 height 13
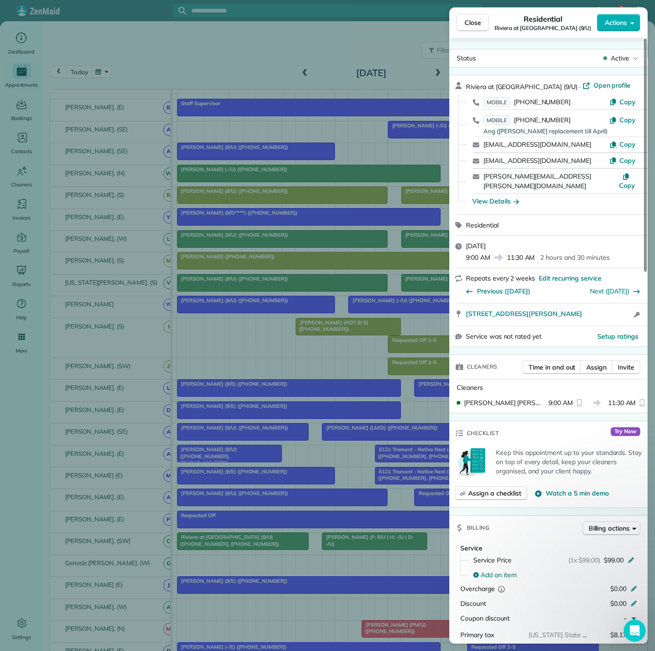
drag, startPoint x: 461, startPoint y: 307, endPoint x: 606, endPoint y: 313, distance: 145.9
click at [606, 313] on div "3530 Travis Street OFFICE Dallas TX 75204 Open access information" at bounding box center [548, 314] width 198 height 22
click at [120, 256] on div "Close Residential Riviera at West Village Apartments (9/U) Actions Status Activ…" at bounding box center [327, 325] width 655 height 651
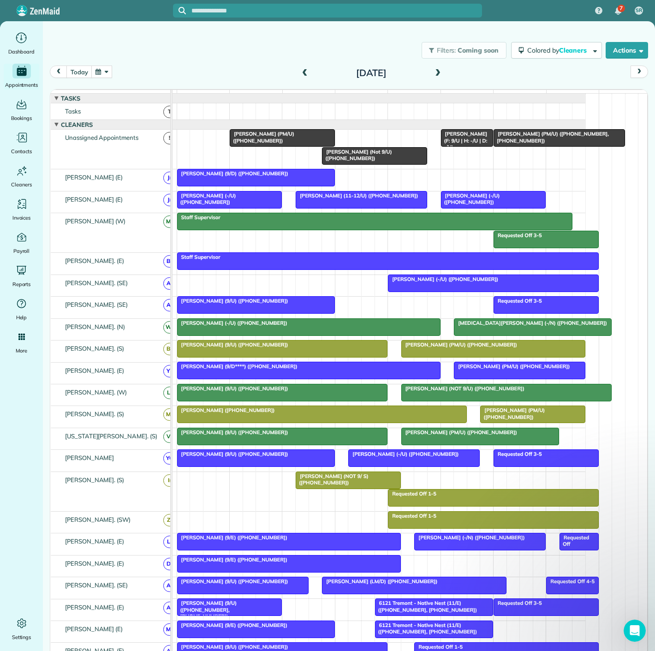
click at [551, 144] on div "Karen Heibel (PM/U) (+14026170161, +14025254024)" at bounding box center [559, 137] width 126 height 13
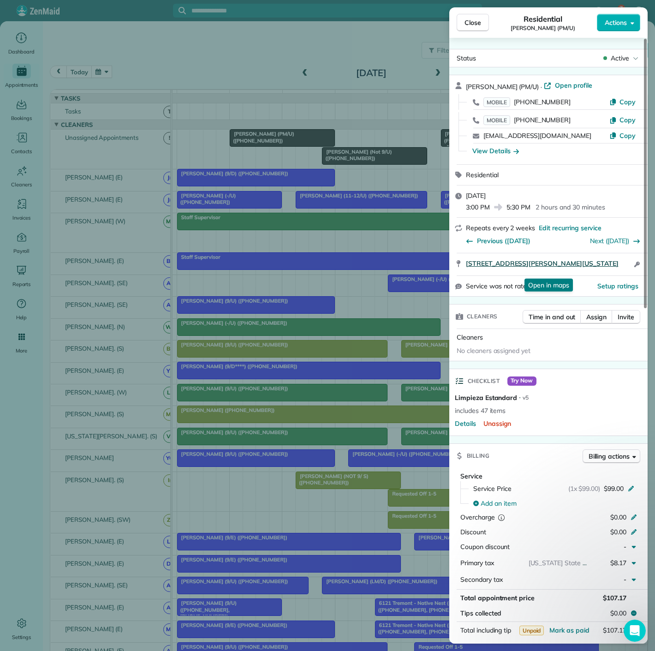
drag, startPoint x: 581, startPoint y: 275, endPoint x: 470, endPoint y: 261, distance: 111.5
click at [470, 261] on div "3700 McKinney Avenue Unit #1101 Dallas Texas 75204 Open in maps Open in maps Op…" at bounding box center [548, 264] width 198 height 22
click at [201, 294] on div "Close Residential Karen Heibel (PM/U) Actions Status Active Karen Heibel (PM/U)…" at bounding box center [327, 325] width 655 height 651
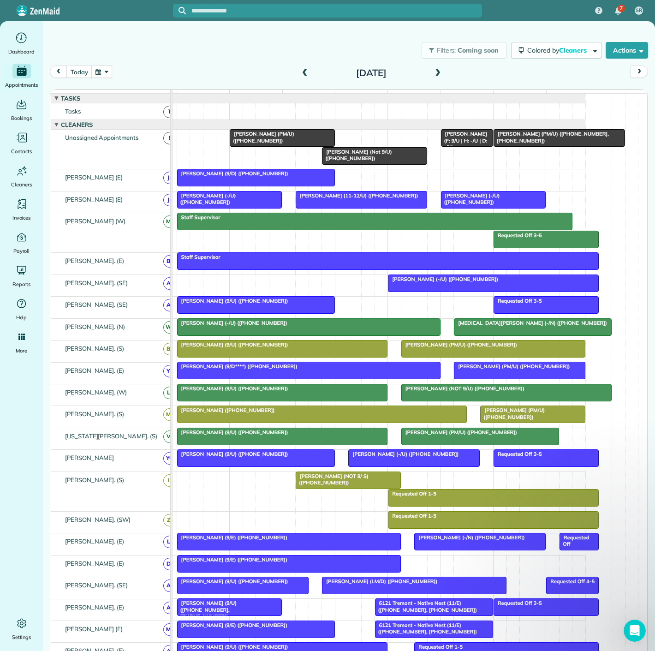
click at [362, 160] on span "Blandine Roussel (Not 9/U) (+13053314631)" at bounding box center [356, 154] width 70 height 13
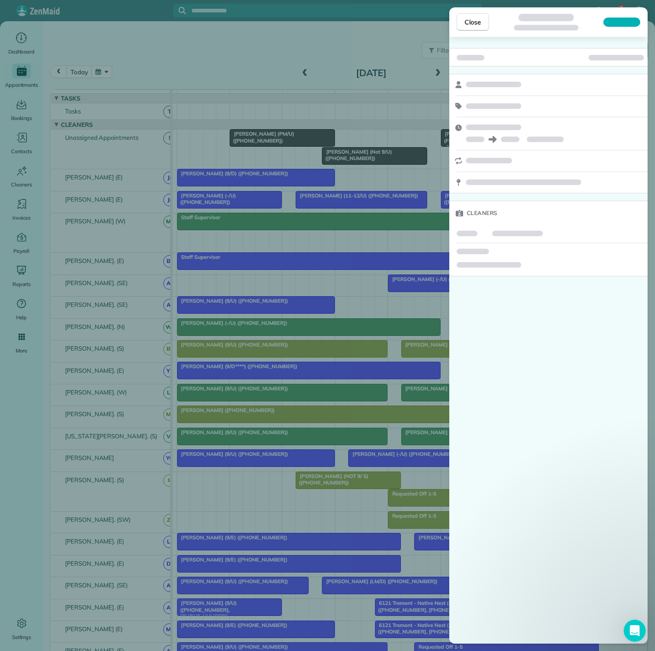
click at [355, 154] on div "Close Cleaners" at bounding box center [327, 325] width 655 height 651
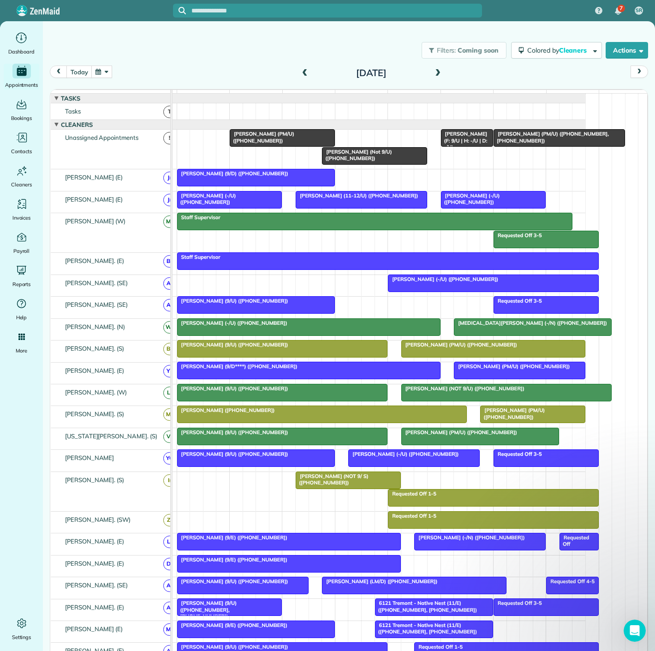
click at [361, 161] on span "Blandine Roussel (Not 9/U) (+13053314631)" at bounding box center [356, 154] width 70 height 13
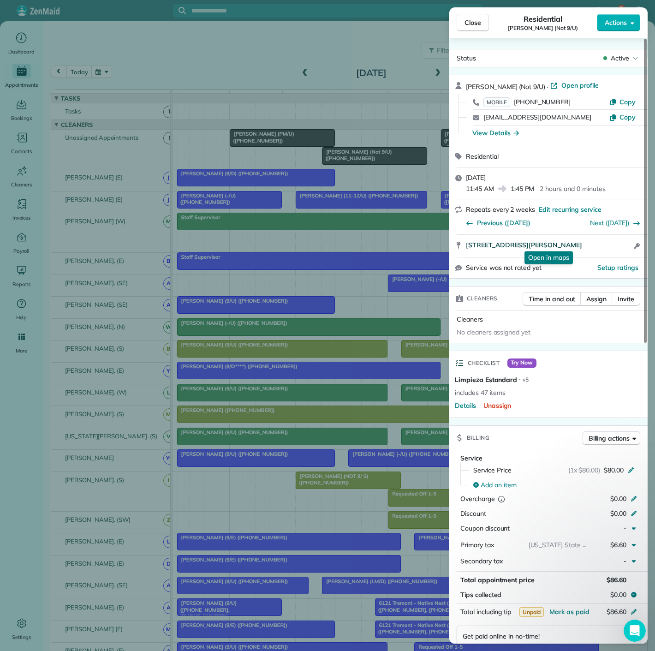
drag, startPoint x: 461, startPoint y: 248, endPoint x: 611, endPoint y: 242, distance: 150.0
click at [611, 242] on div "2990 Blackburn St Apt 5111 Dallas TX 75204 Open in maps Open in maps Open acces…" at bounding box center [548, 246] width 198 height 22
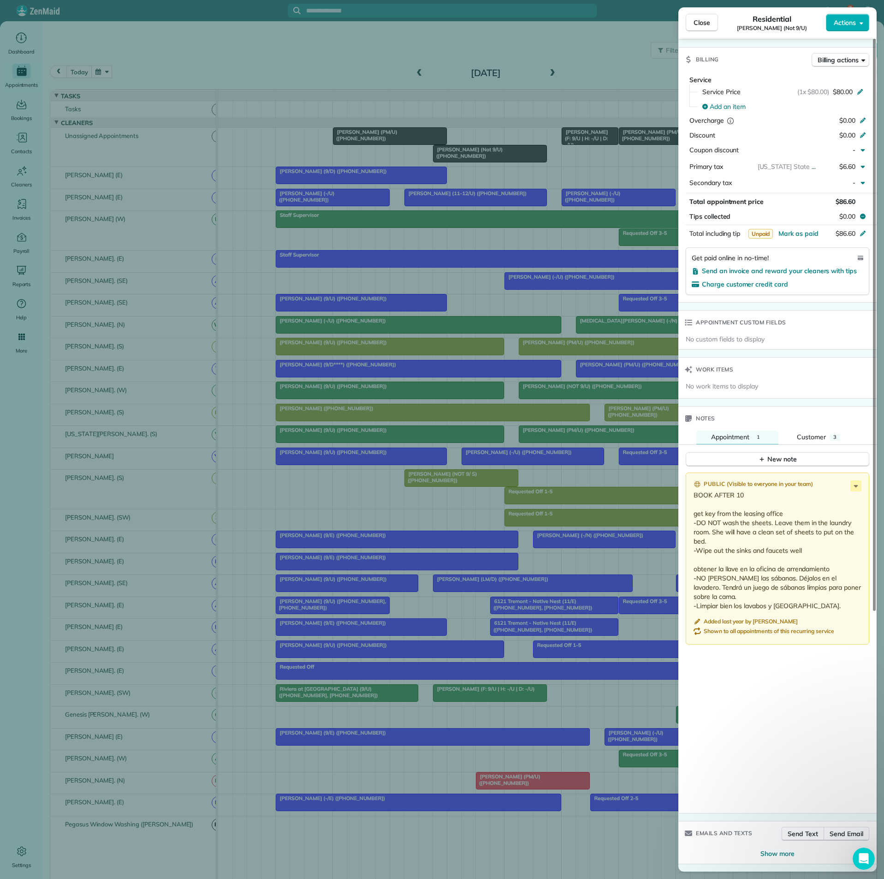
scroll to position [0, 0]
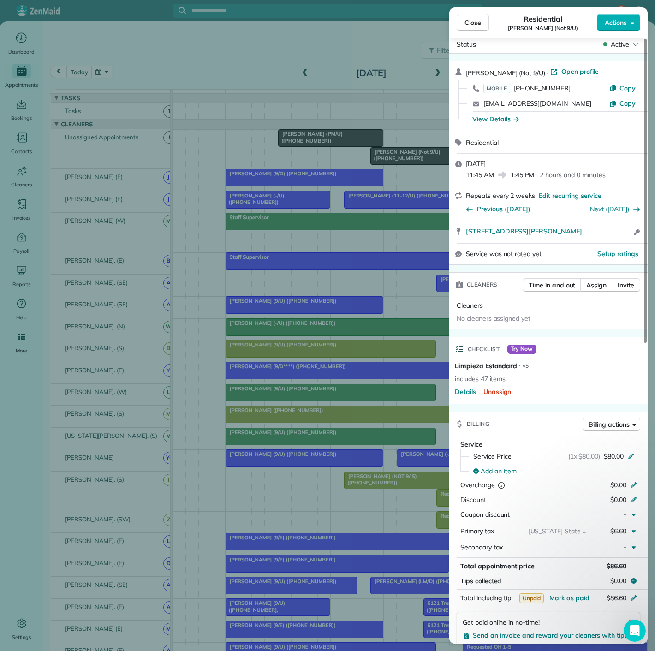
click at [308, 194] on div "Close Residential Blandine Roussel (Not 9/U) Actions Status Active Blandine Rou…" at bounding box center [327, 325] width 655 height 651
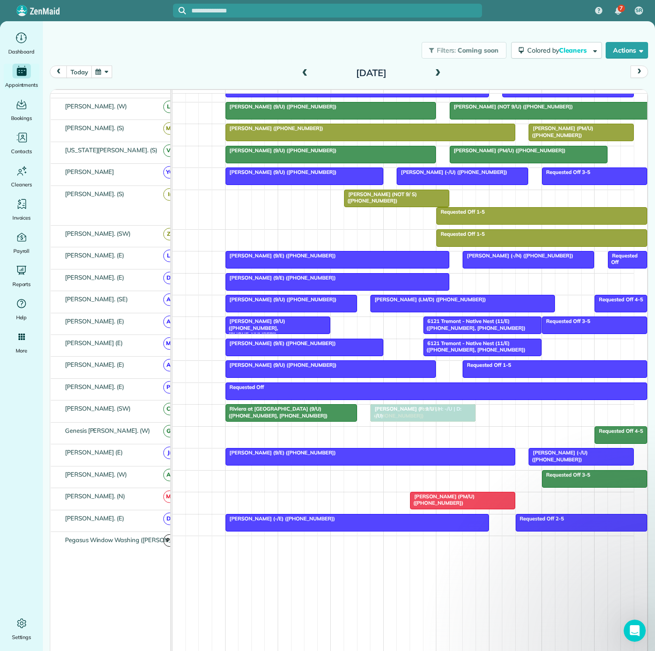
drag, startPoint x: 416, startPoint y: 160, endPoint x: 415, endPoint y: 403, distance: 242.1
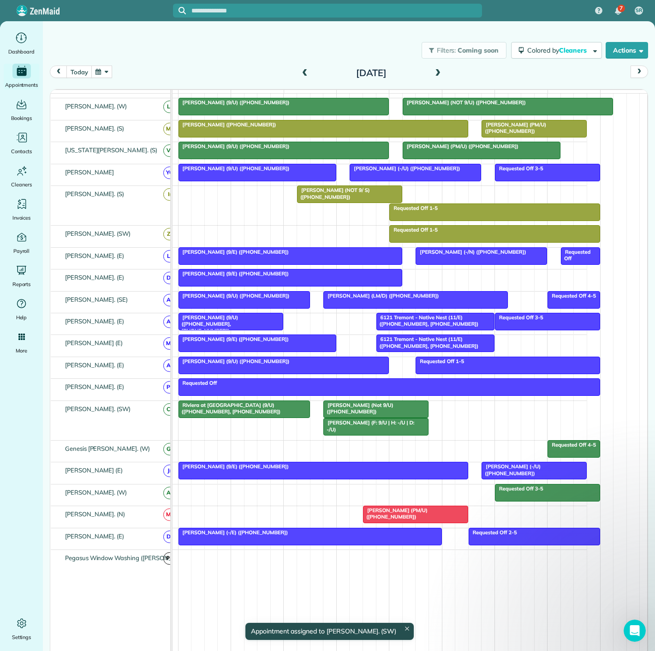
click at [241, 413] on span "Riviera at West Village Apartments (9/U) (+12149009785, +18176813146)" at bounding box center [229, 408] width 103 height 13
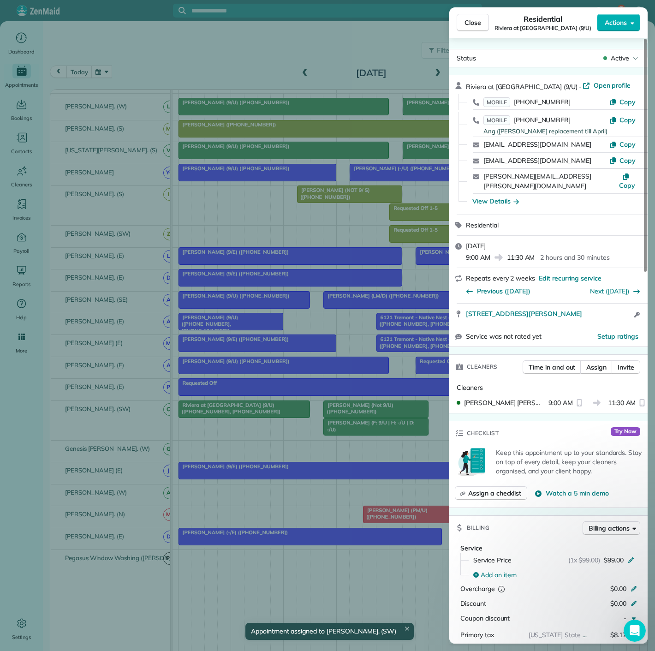
click at [239, 413] on div "Close Residential Riviera at West Village Apartments (9/U) Actions Status Activ…" at bounding box center [327, 325] width 655 height 651
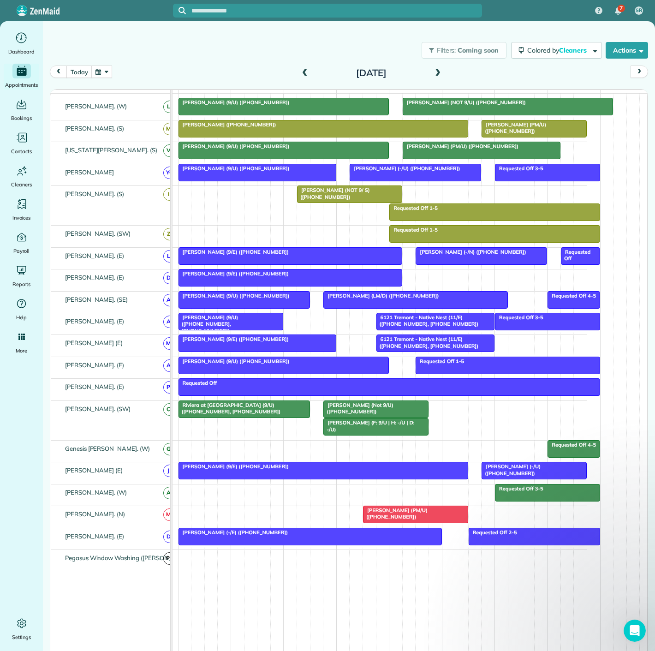
click at [368, 413] on div "Blandine Roussel (Not 9/U) (+13053314631)" at bounding box center [376, 408] width 100 height 13
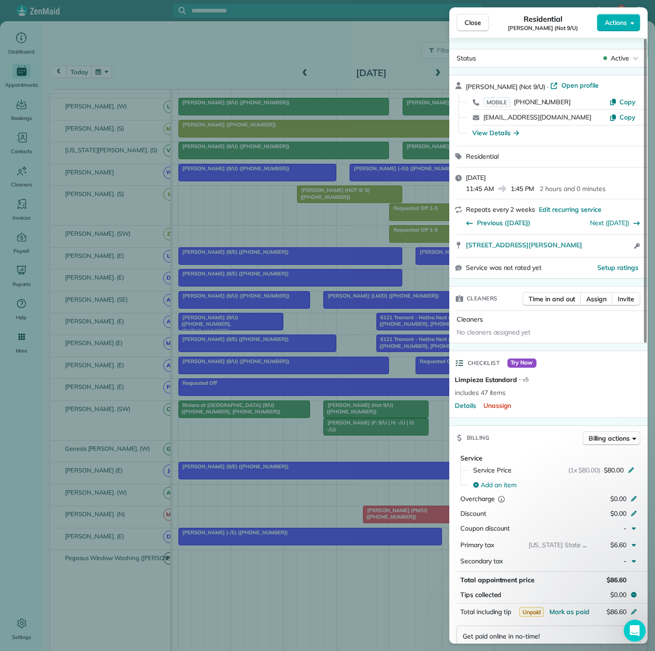
click at [368, 413] on div "Close Residential Blandine Roussel (Not 9/U) Actions Status Active Blandine Rou…" at bounding box center [327, 325] width 655 height 651
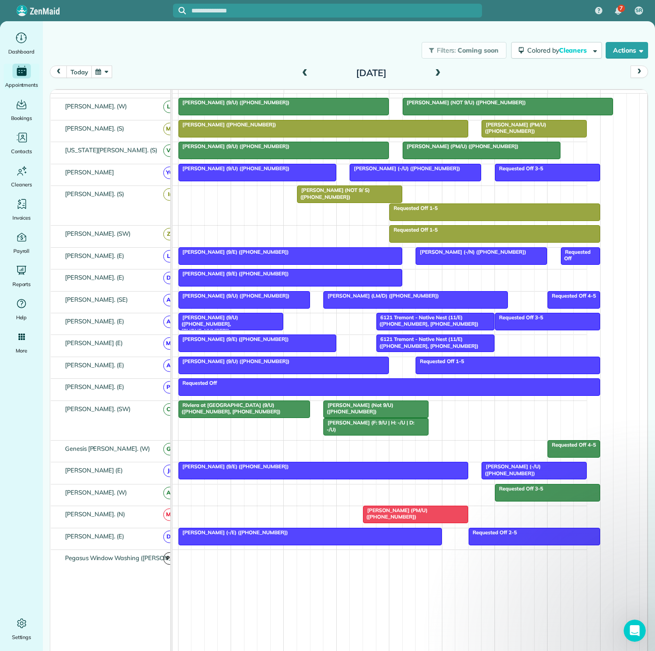
click at [349, 431] on div at bounding box center [376, 426] width 104 height 17
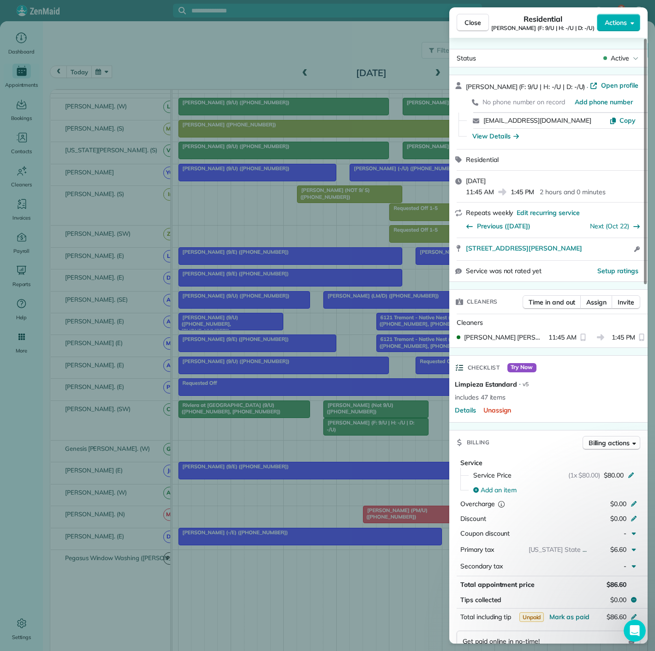
click at [283, 365] on div "Close Residential Darden Orand (F: 9/U | H: -/U | D: -/U) Actions Status Active…" at bounding box center [327, 325] width 655 height 651
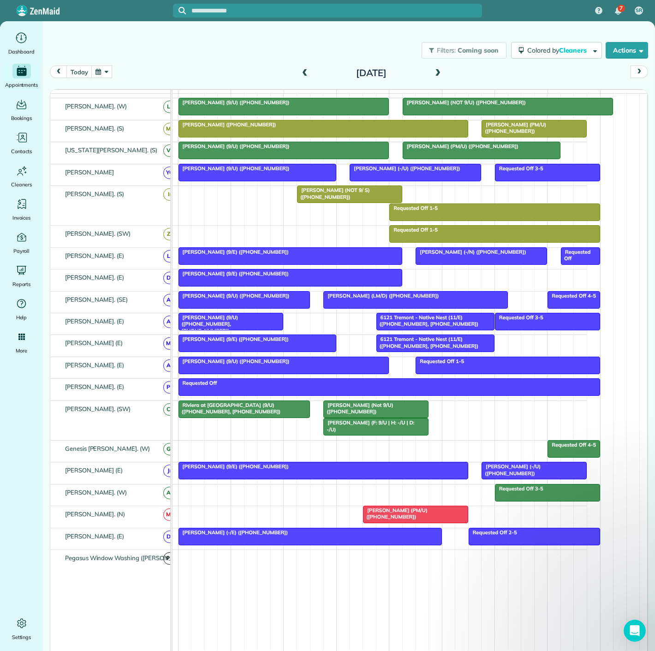
click at [356, 429] on span "Darden Orand (F: 9/U | H: -/U | D: -/U)" at bounding box center [368, 425] width 91 height 13
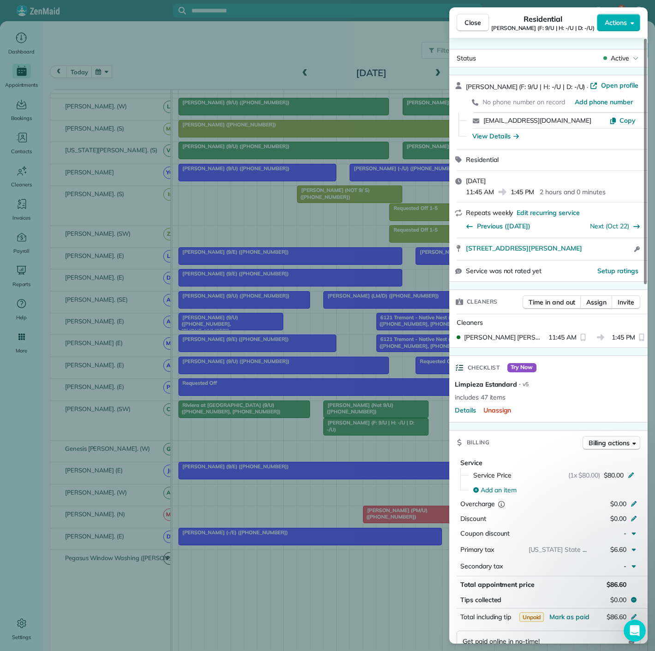
click at [356, 429] on div "Close Residential Darden Orand (F: 9/U | H: -/U | D: -/U) Actions Status Active…" at bounding box center [327, 325] width 655 height 651
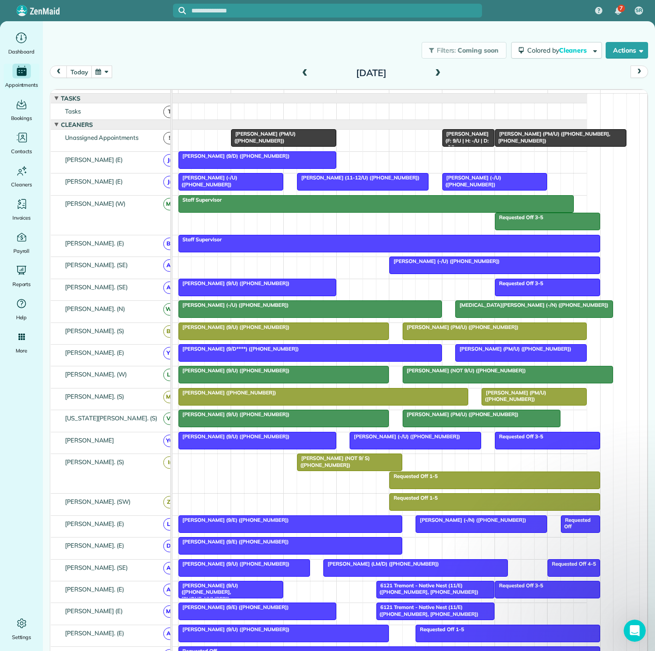
click at [296, 139] on span "Maya Moses (PM/U) (+12149128365)" at bounding box center [263, 137] width 65 height 13
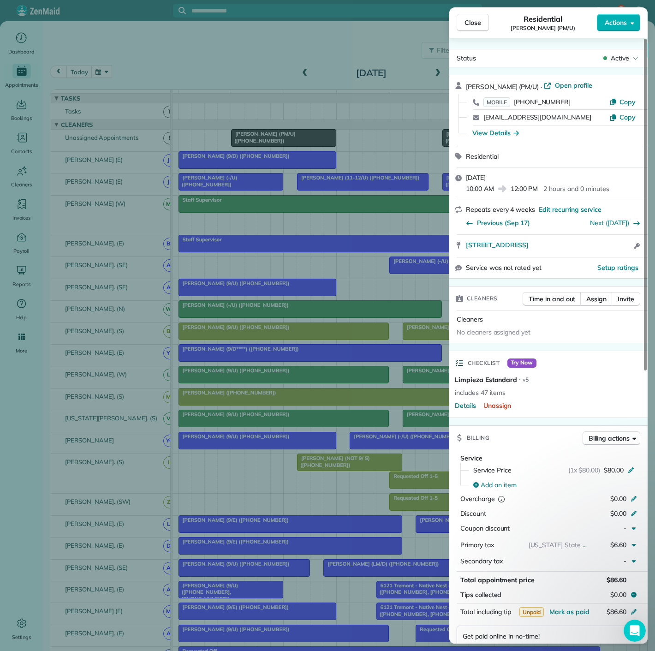
click at [285, 162] on div "Close Residential Maya Moses (PM/U) Actions Status Active Maya Moses (PM/U) · O…" at bounding box center [327, 325] width 655 height 651
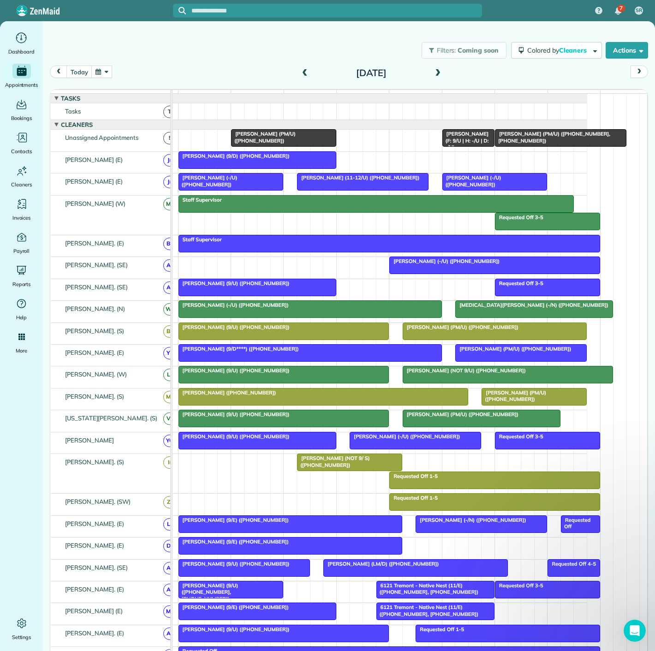
click at [551, 144] on div "Karen Heibel (PM/U) (+14026170161, +14025254024)" at bounding box center [561, 137] width 126 height 13
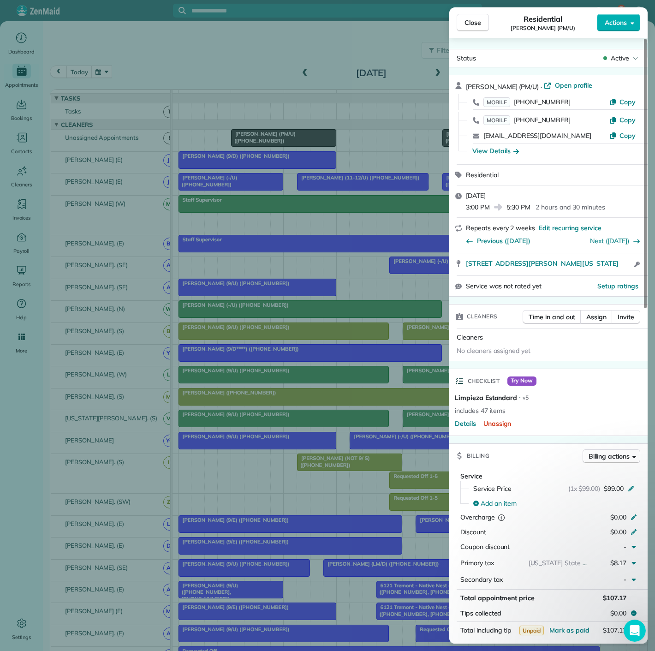
click at [271, 221] on div "Close Residential Karen Heibel (PM/U) Actions Status Active Karen Heibel (PM/U)…" at bounding box center [327, 325] width 655 height 651
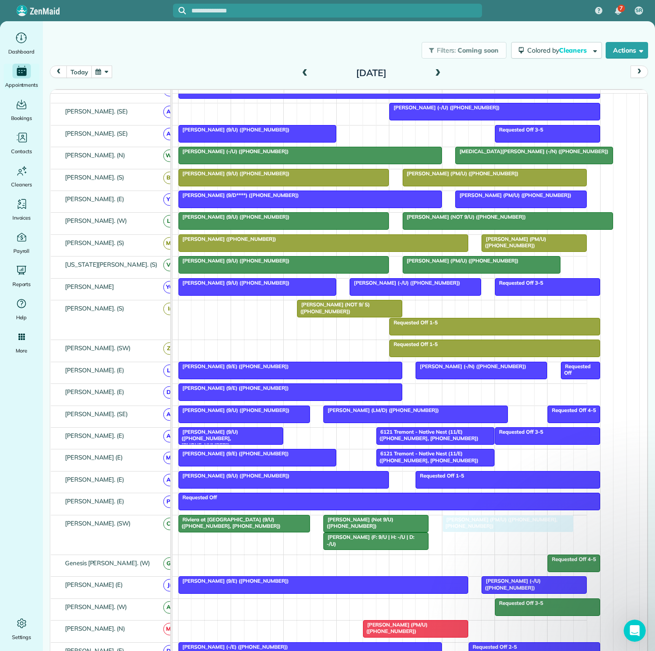
drag, startPoint x: 545, startPoint y: 148, endPoint x: 497, endPoint y: 528, distance: 383.0
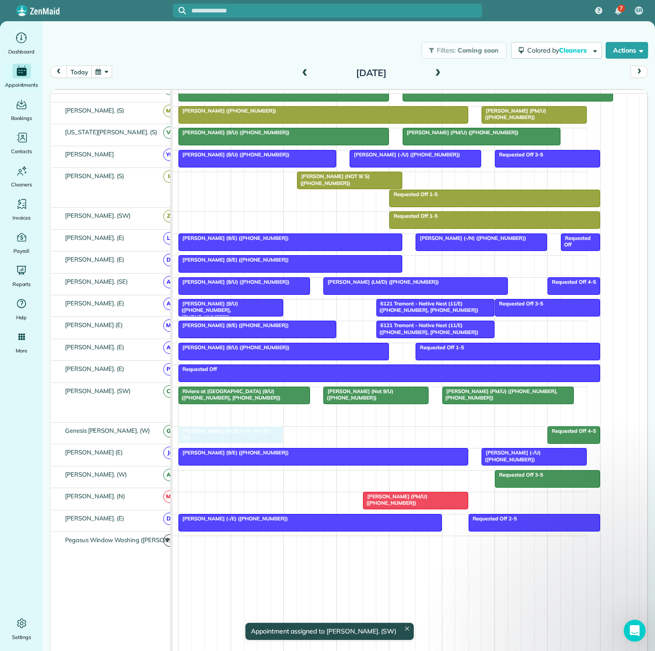
drag, startPoint x: 363, startPoint y: 412, endPoint x: 223, endPoint y: 428, distance: 141.6
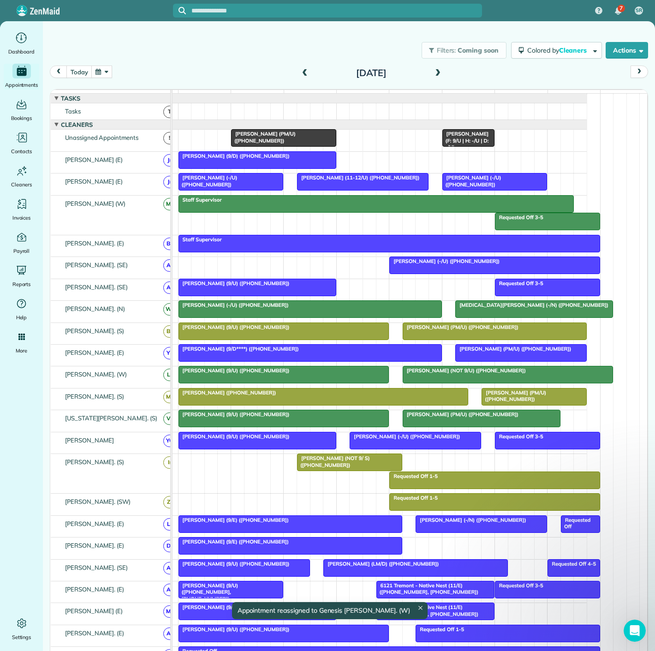
click at [280, 146] on div at bounding box center [284, 138] width 104 height 17
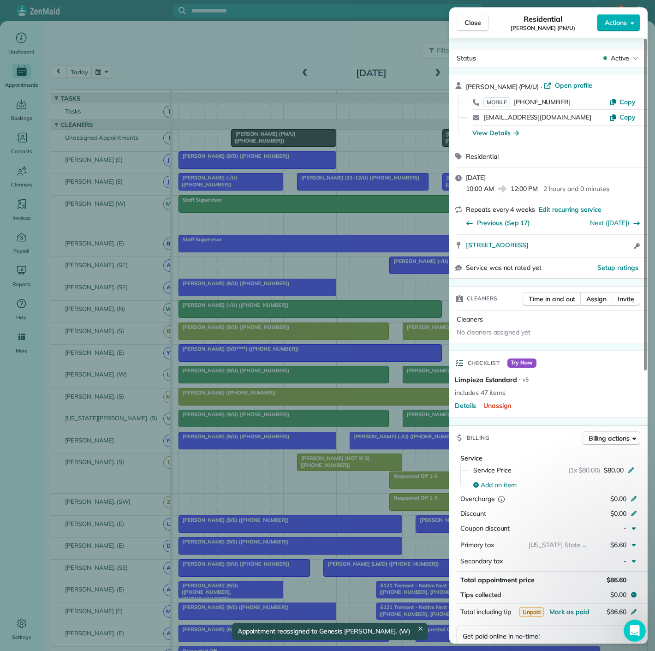
click at [280, 148] on div "Close Residential Maya Moses (PM/U) Actions Status Active Maya Moses (PM/U) · O…" at bounding box center [327, 325] width 655 height 651
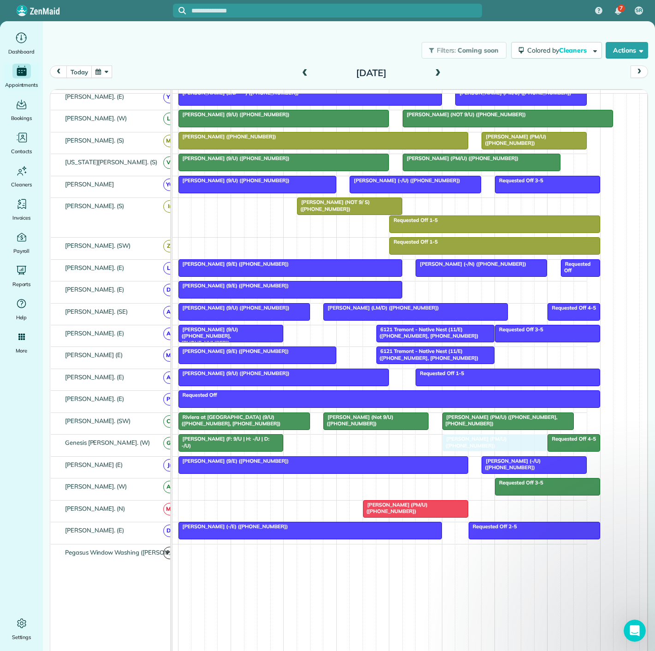
drag, startPoint x: 283, startPoint y: 148, endPoint x: 495, endPoint y: 447, distance: 366.9
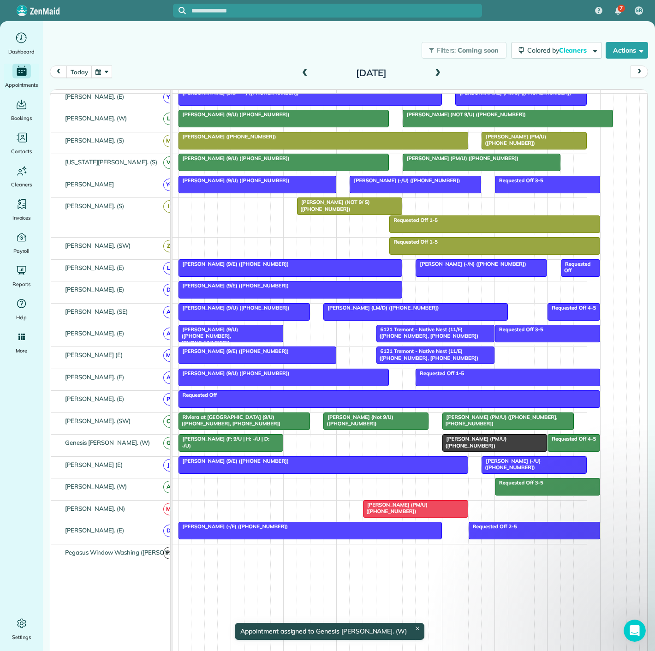
click at [474, 449] on div at bounding box center [495, 442] width 104 height 17
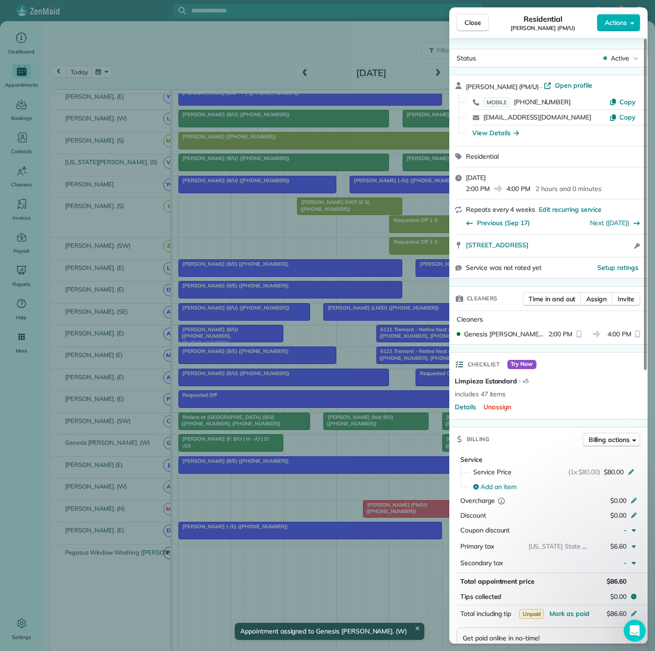
click at [334, 433] on div "Close Residential Maya Moses (PM/U) Actions Status Active Maya Moses (PM/U) · O…" at bounding box center [327, 325] width 655 height 651
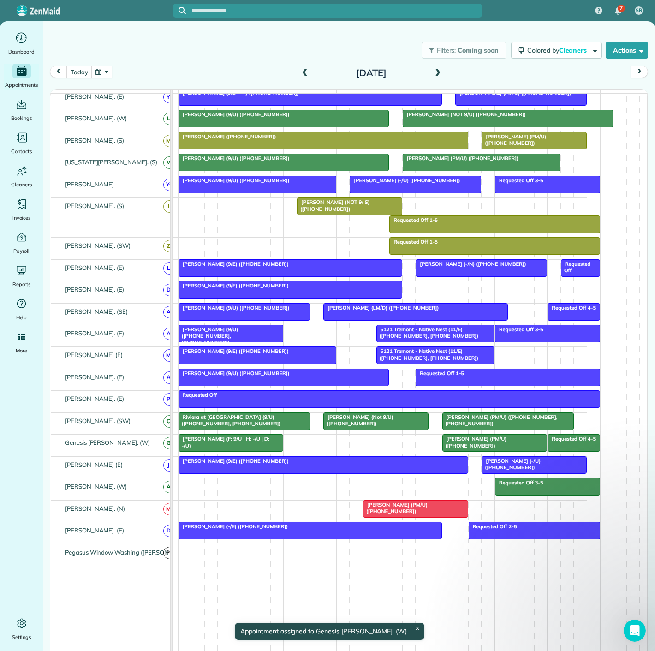
click at [187, 434] on div "Karen Heibel (PM/U) (+14026170161, +14025254024) Riviera at West Village Apartm…" at bounding box center [355, 423] width 461 height 21
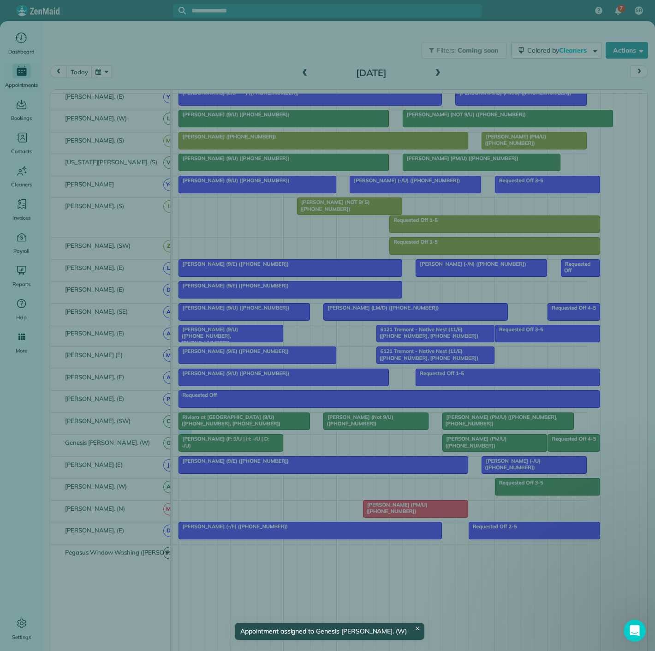
click at [187, 439] on div "Cancel New appointment Select a contact Add new" at bounding box center [327, 325] width 655 height 651
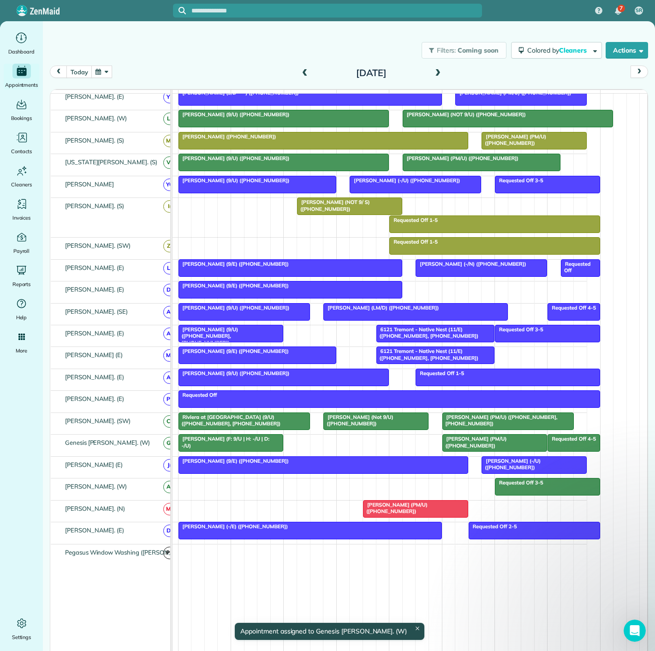
click at [192, 444] on span "Darden Orand (F: 9/U | H: -/U | D: -/U)" at bounding box center [223, 441] width 91 height 13
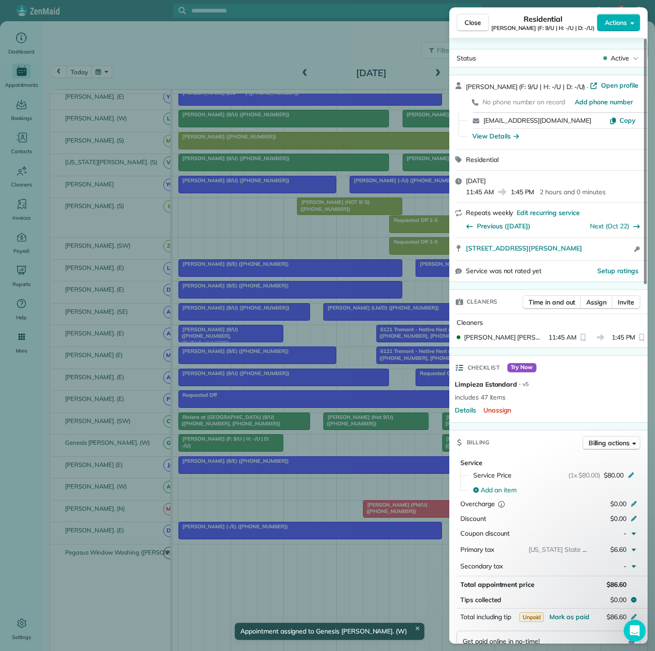
click at [194, 443] on div "Close Residential Darden Orand (F: 9/U | H: -/U | D: -/U) Actions Status Active…" at bounding box center [327, 325] width 655 height 651
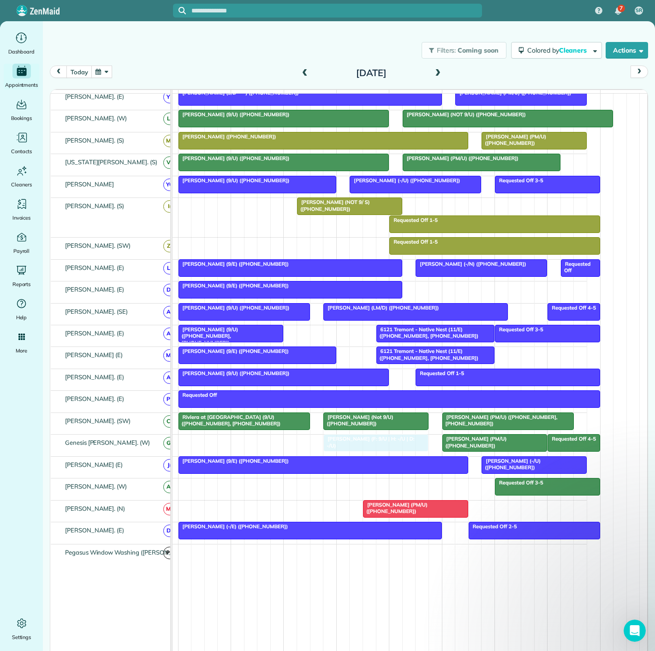
drag, startPoint x: 217, startPoint y: 457, endPoint x: 340, endPoint y: 457, distance: 122.7
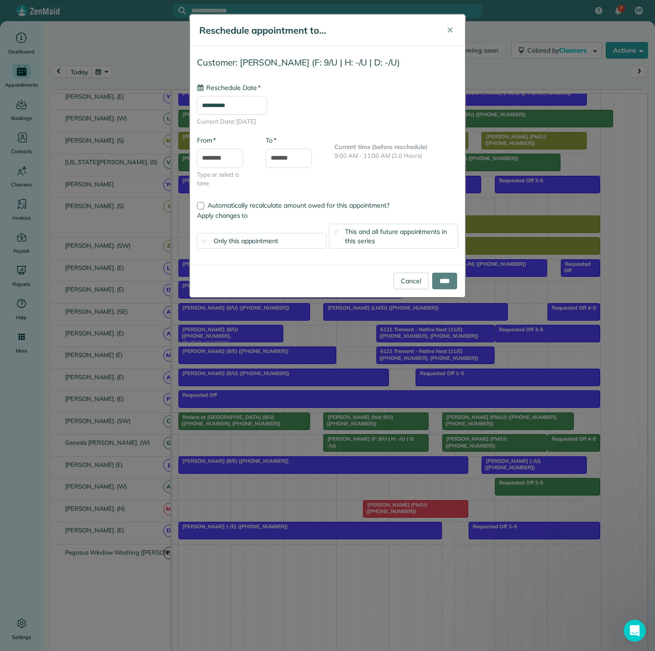
type input "**********"
click at [439, 283] on input "****" at bounding box center [444, 281] width 25 height 17
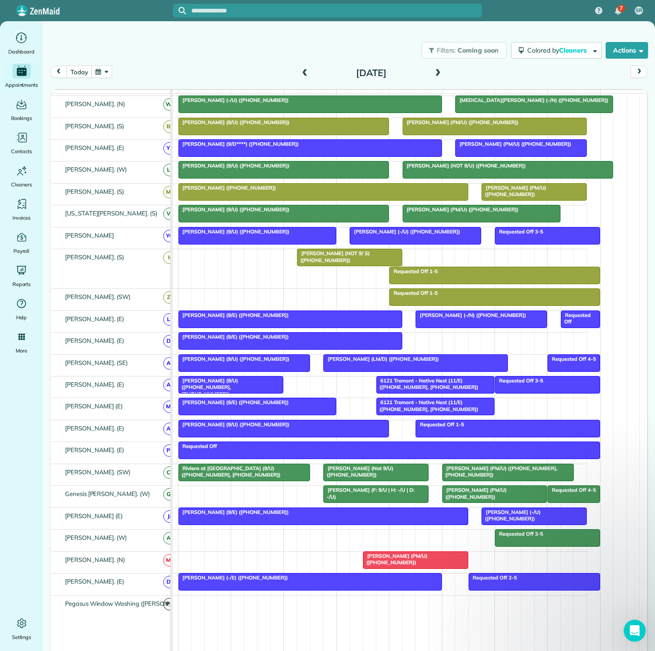
click at [418, 556] on span "Enrique Zepeda (PM/U) (+19453669295)" at bounding box center [394, 558] width 65 height 13
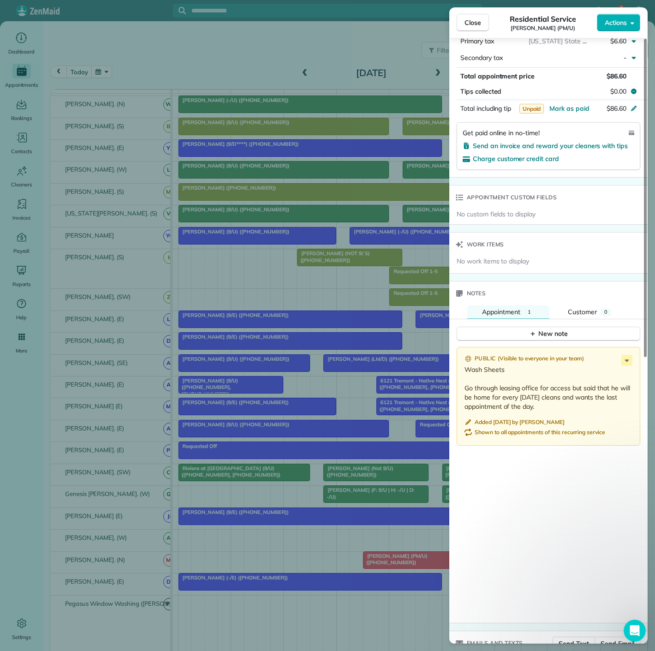
click at [337, 404] on div "Close Residential Service Enrique Zepeda (PM/U) Actions Status Active Enrique Z…" at bounding box center [327, 325] width 655 height 651
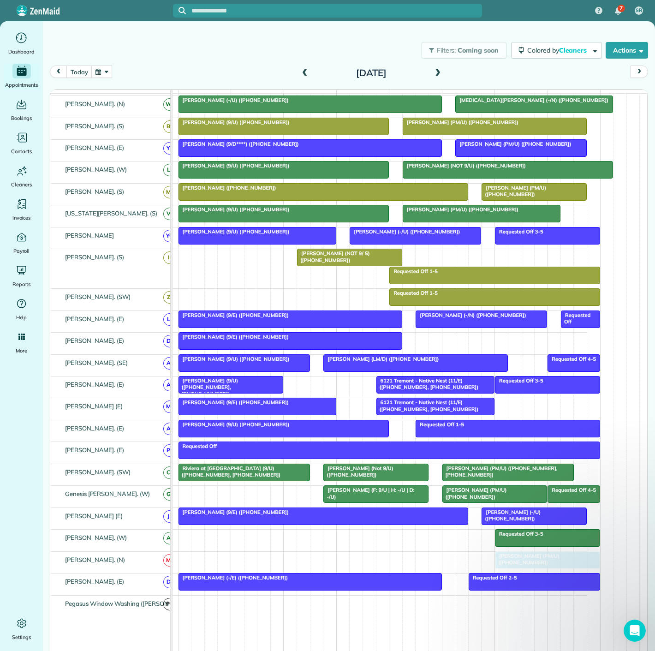
drag, startPoint x: 395, startPoint y: 566, endPoint x: 526, endPoint y: 567, distance: 131.0
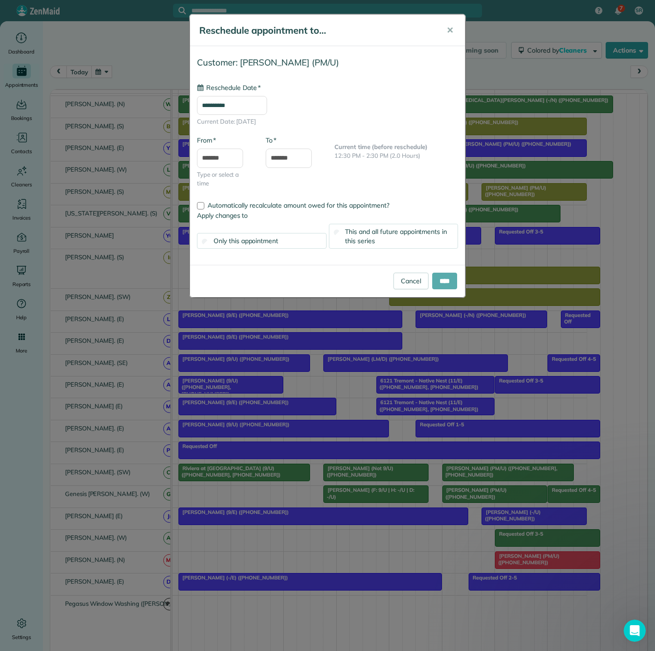
type input "**********"
click at [434, 277] on input "****" at bounding box center [444, 281] width 25 height 17
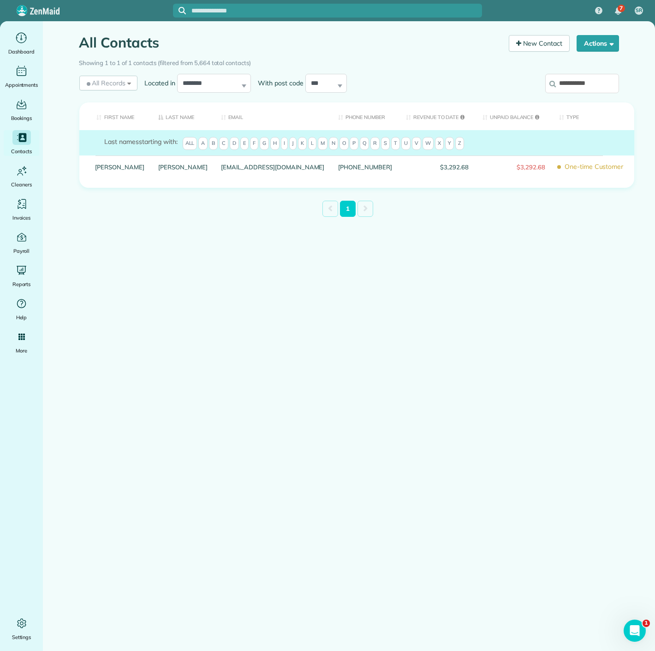
click at [600, 75] on input "**********" at bounding box center [582, 83] width 74 height 19
paste input "***"
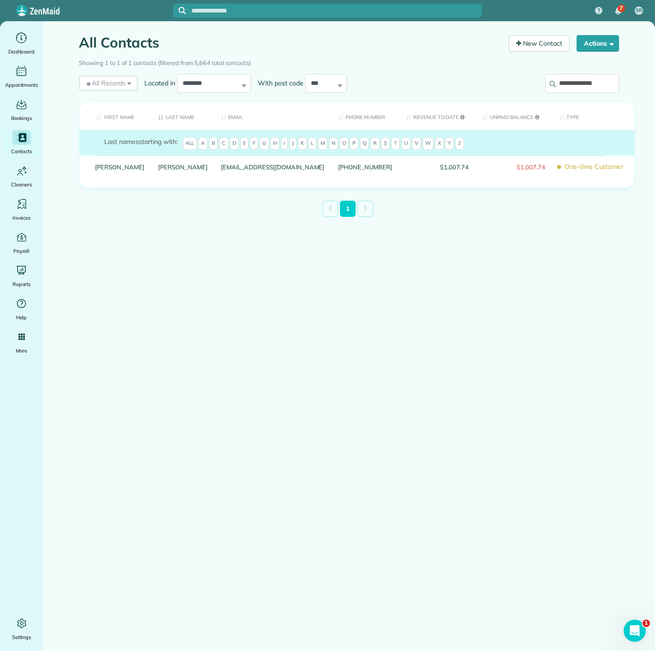
click at [587, 81] on input "**********" at bounding box center [582, 83] width 74 height 19
type input "**********"
